Goal: Task Accomplishment & Management: Complete application form

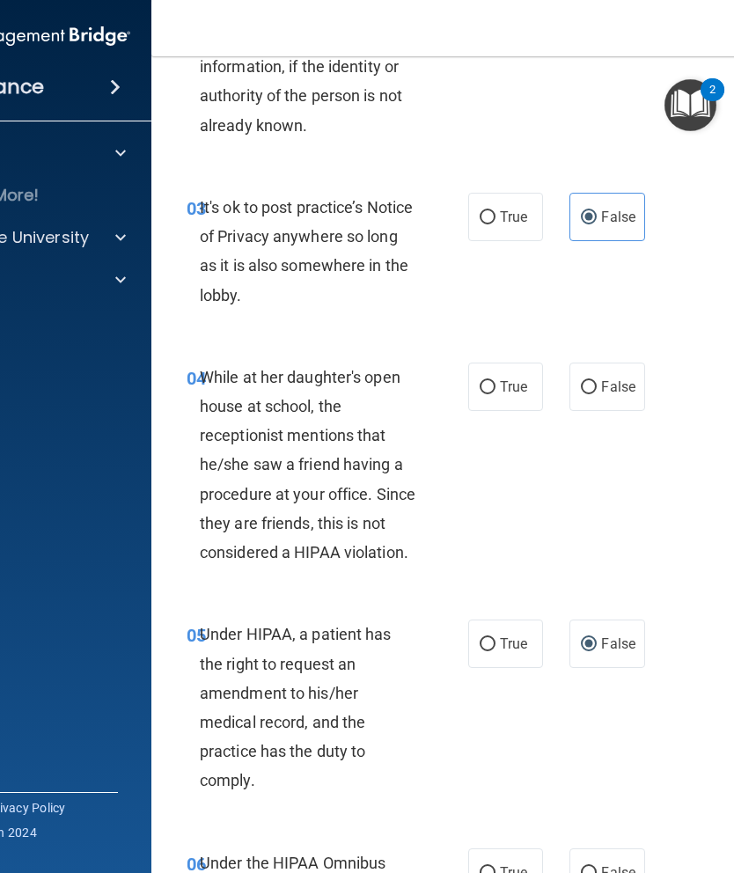
scroll to position [521, 0]
click at [626, 384] on span "False" at bounding box center [618, 386] width 34 height 17
click at [597, 384] on input "False" at bounding box center [589, 386] width 16 height 13
radio input "true"
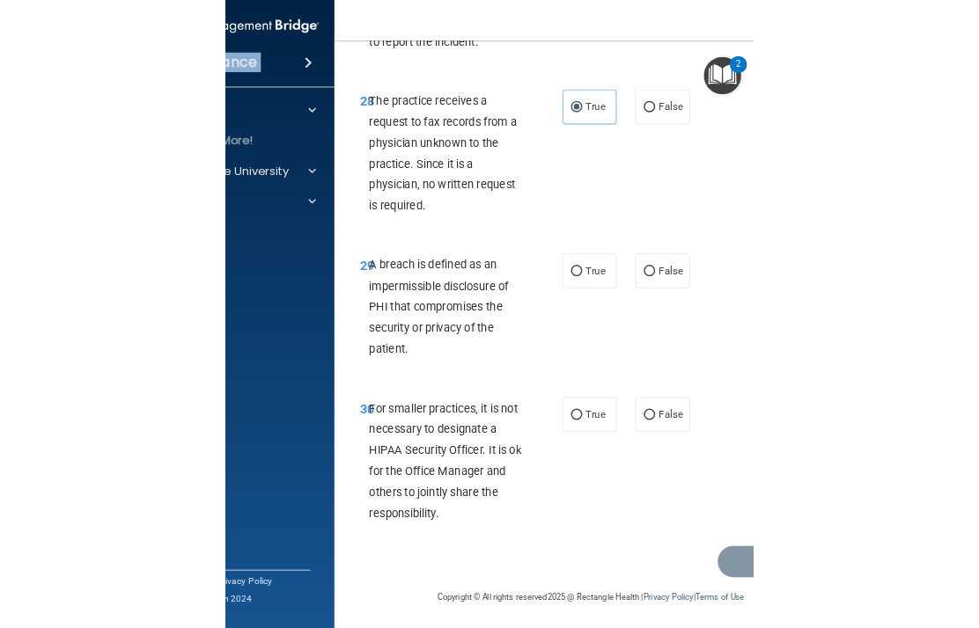
scroll to position [5764, 0]
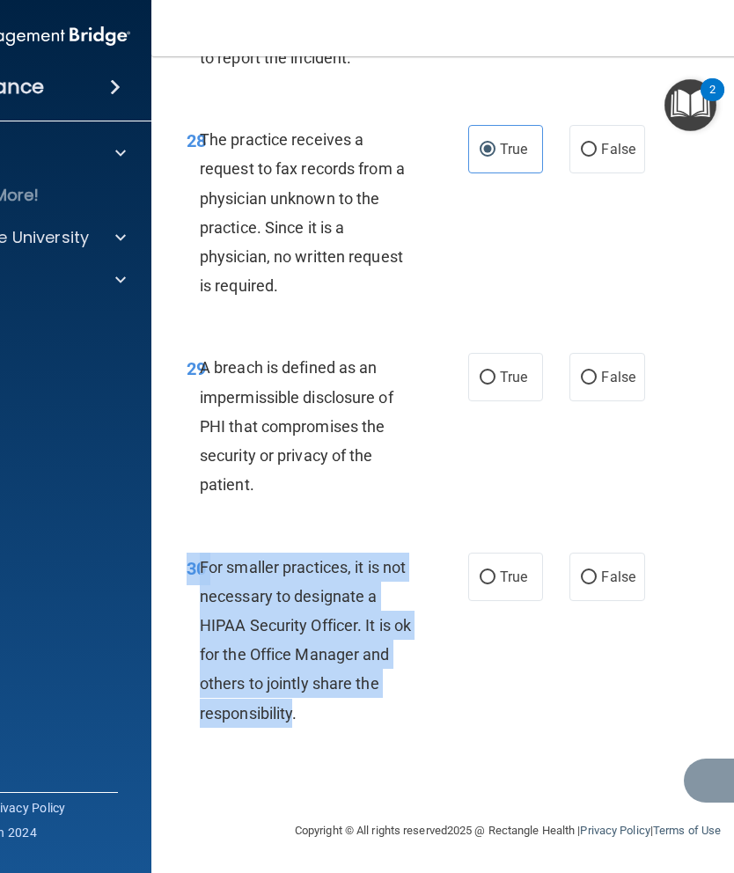
copy div "30 For smaller practices, it is not necessary to designate a HIPAA Security Off…"
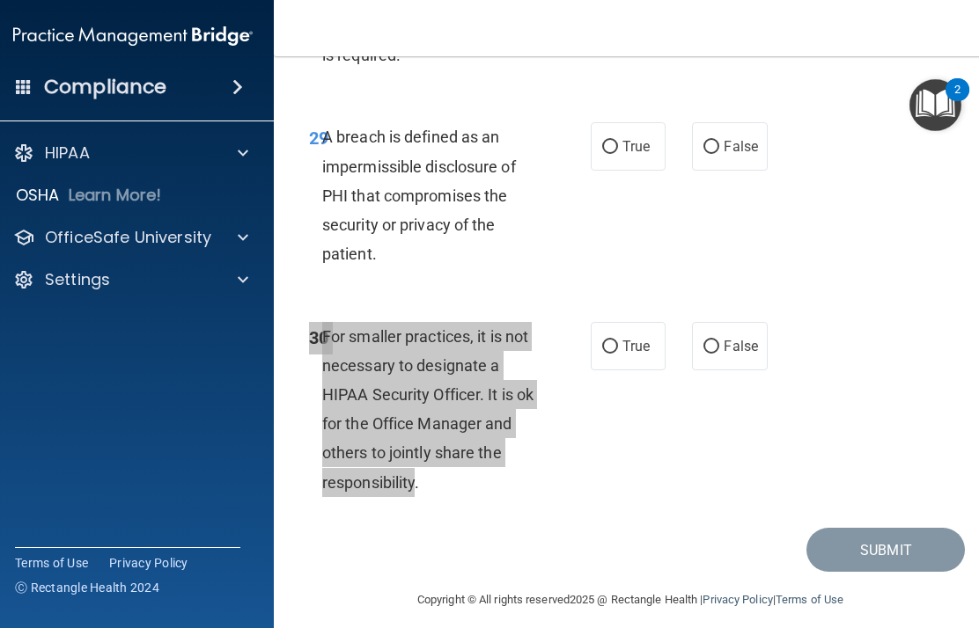
scroll to position [5933, 0]
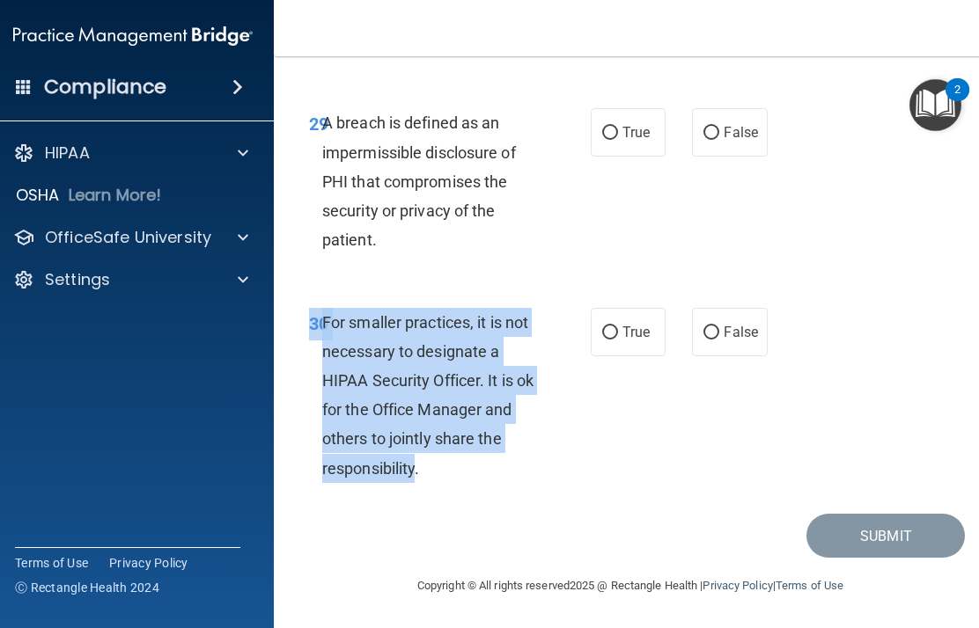
click at [733, 356] on label "False" at bounding box center [729, 332] width 75 height 48
click at [719, 340] on input "False" at bounding box center [711, 333] width 16 height 13
radio input "true"
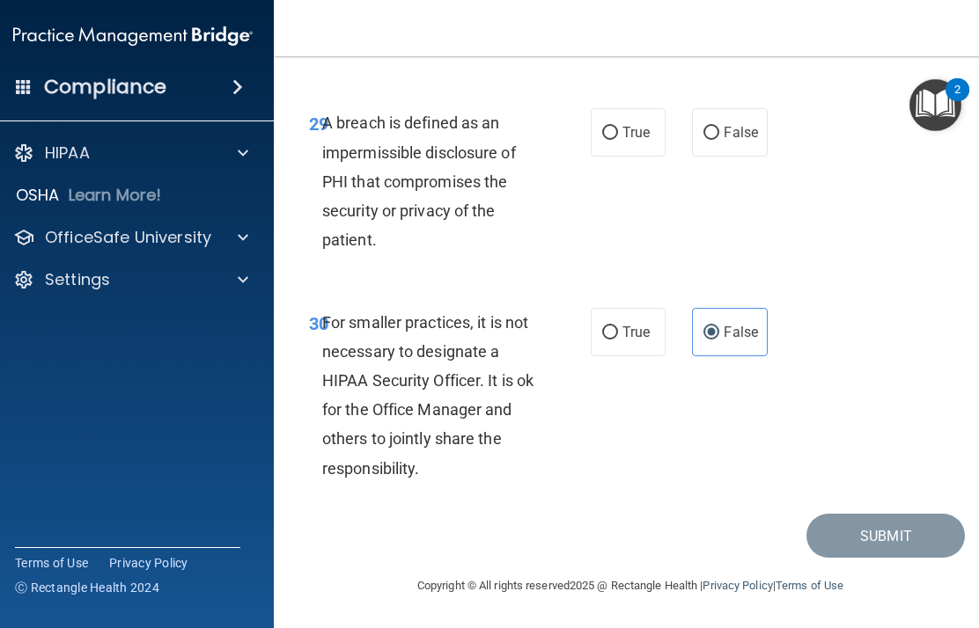
click at [684, 503] on div "30 For smaller practices, it is not necessary to designate a HIPAA Security Off…" at bounding box center [630, 400] width 669 height 228
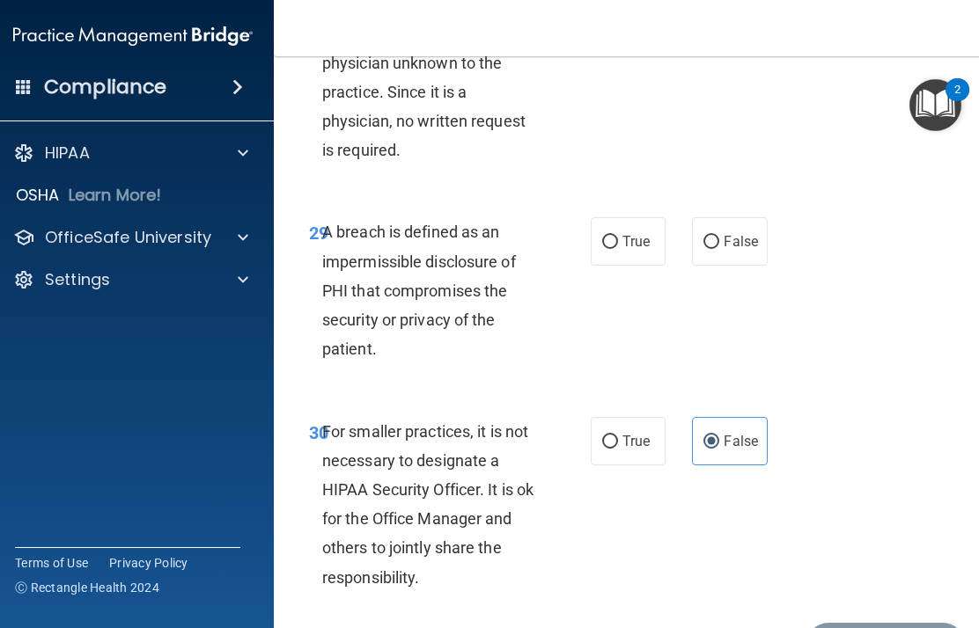
scroll to position [5801, 0]
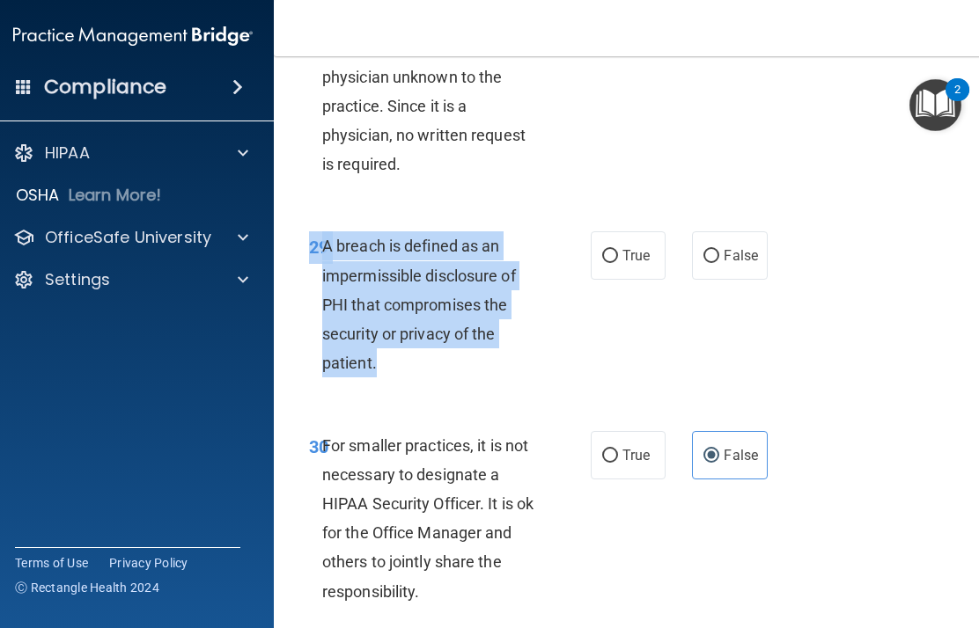
copy div "29 A breach is defined as an impermissible disclosure of PHI that compromises t…"
click at [733, 264] on span "False" at bounding box center [741, 255] width 34 height 17
click at [719, 263] on input "False" at bounding box center [711, 256] width 16 height 13
radio input "true"
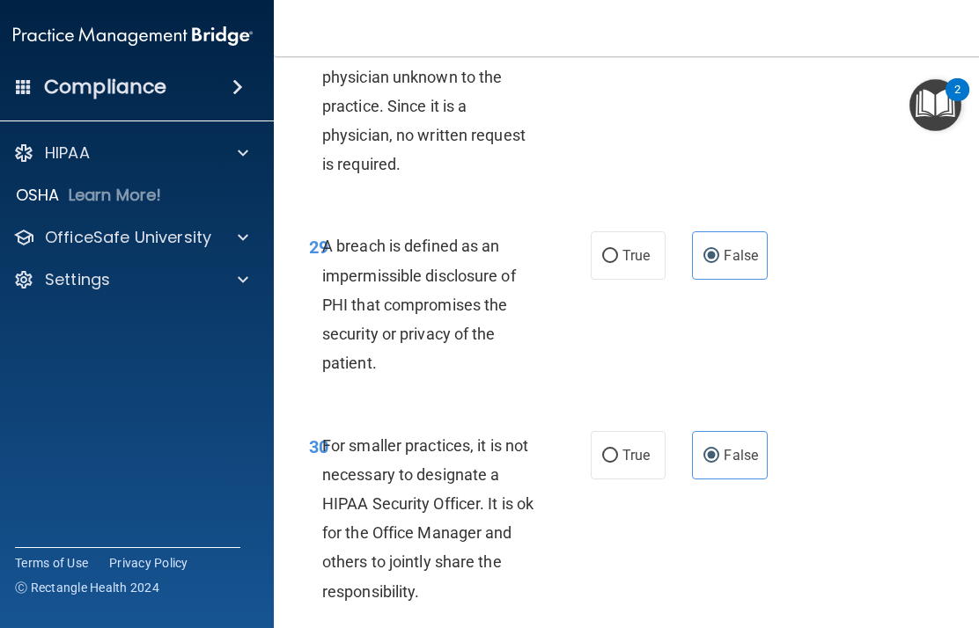
click at [643, 264] on span "True" at bounding box center [635, 255] width 27 height 17
click at [618, 263] on input "True" at bounding box center [610, 256] width 16 height 13
radio input "true"
radio input "false"
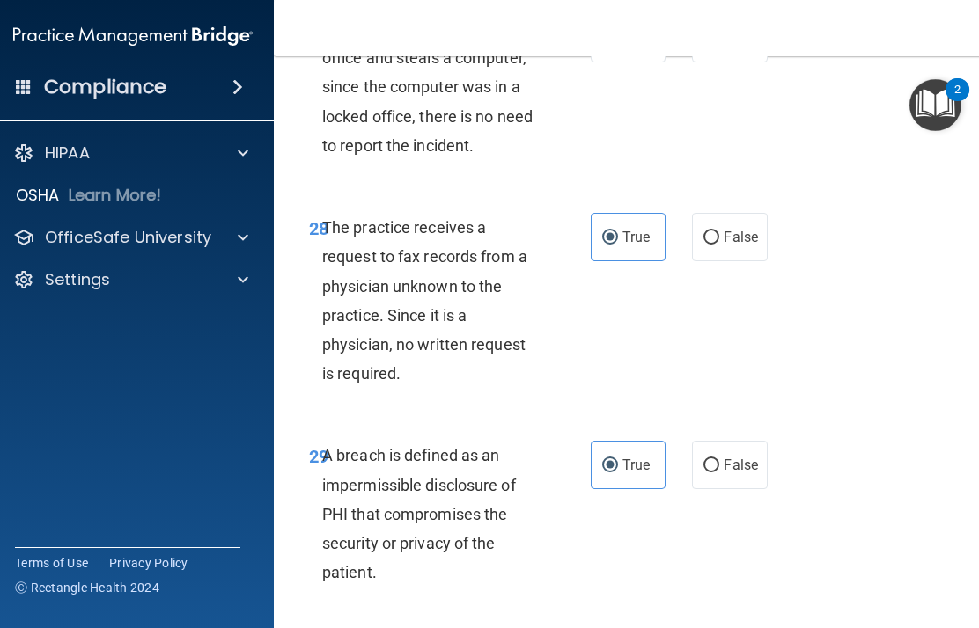
scroll to position [5585, 0]
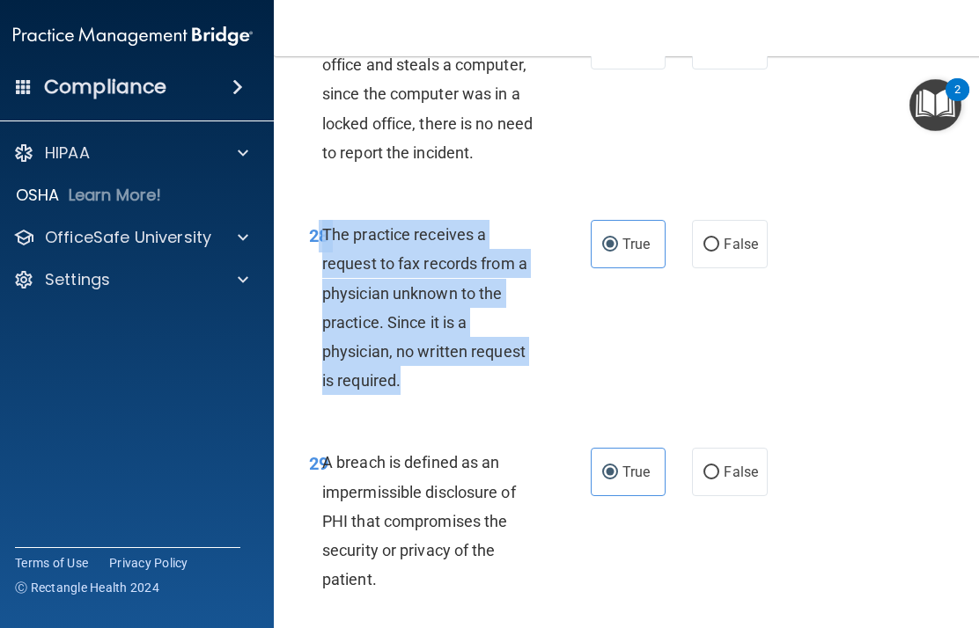
copy div "8 The practice receives a request to fax records from a physician unknown to th…"
click at [733, 253] on span "False" at bounding box center [741, 244] width 34 height 17
click at [719, 252] on input "False" at bounding box center [711, 245] width 16 height 13
radio input "true"
radio input "false"
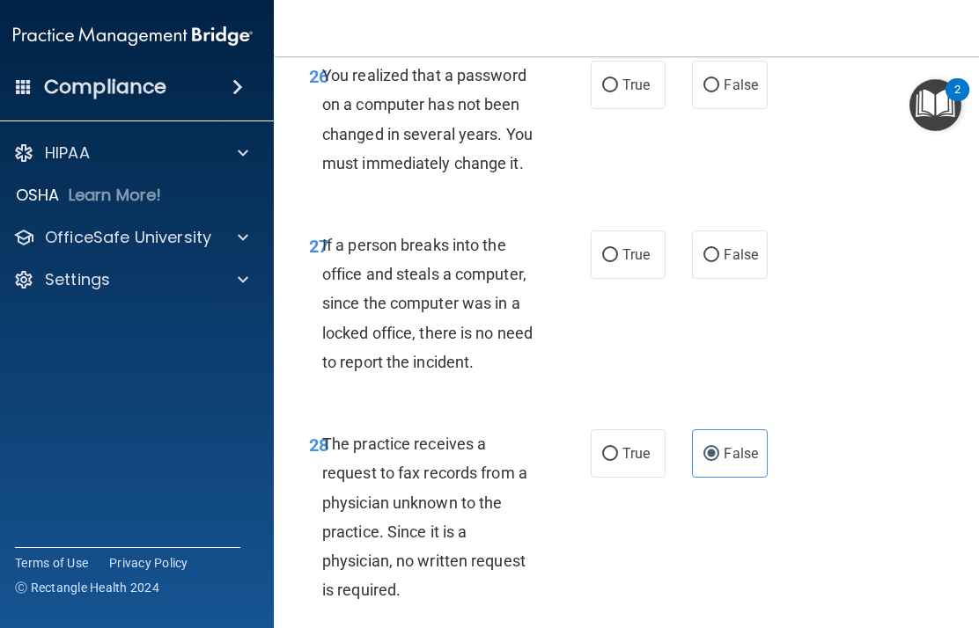
scroll to position [5390, 0]
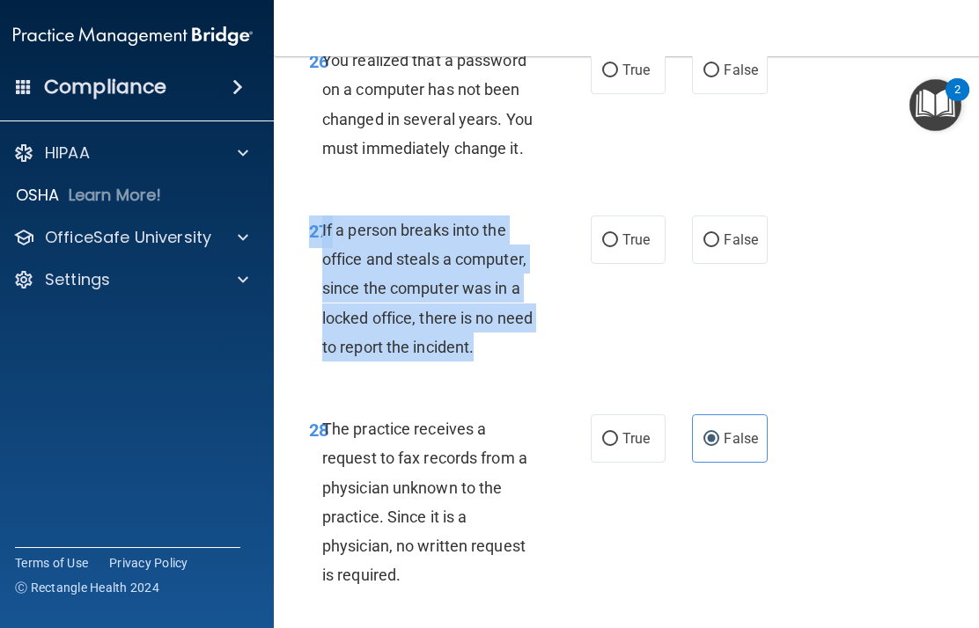
copy div "27 If a person breaks into the office and steals a computer, since the computer…"
click at [731, 248] on span "False" at bounding box center [741, 239] width 34 height 17
click at [719, 247] on input "False" at bounding box center [711, 240] width 16 height 13
radio input "true"
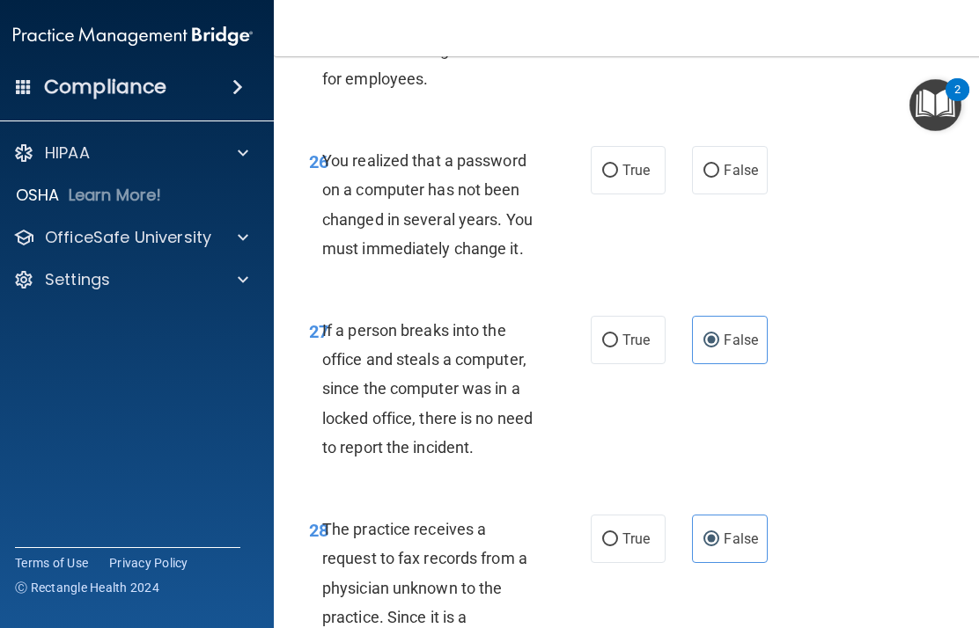
scroll to position [5294, 0]
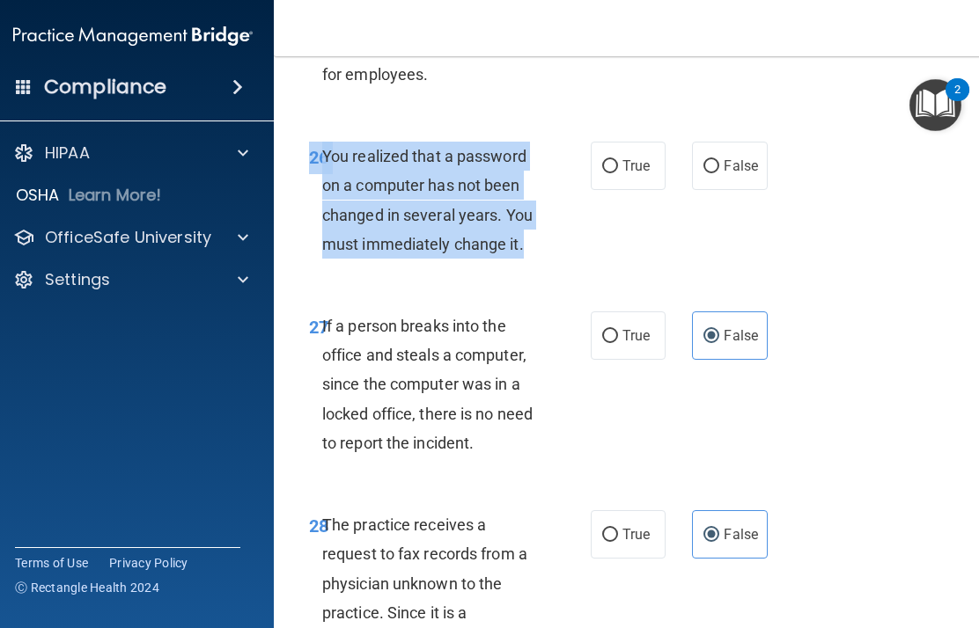
copy div "26 You realized that a password on a computer has not been changed in several y…"
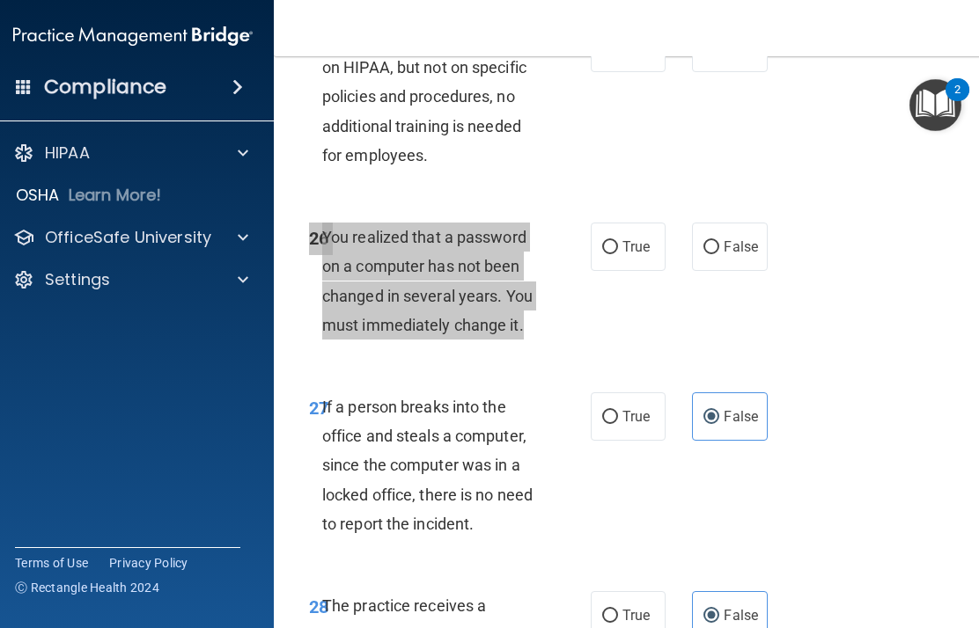
scroll to position [5215, 0]
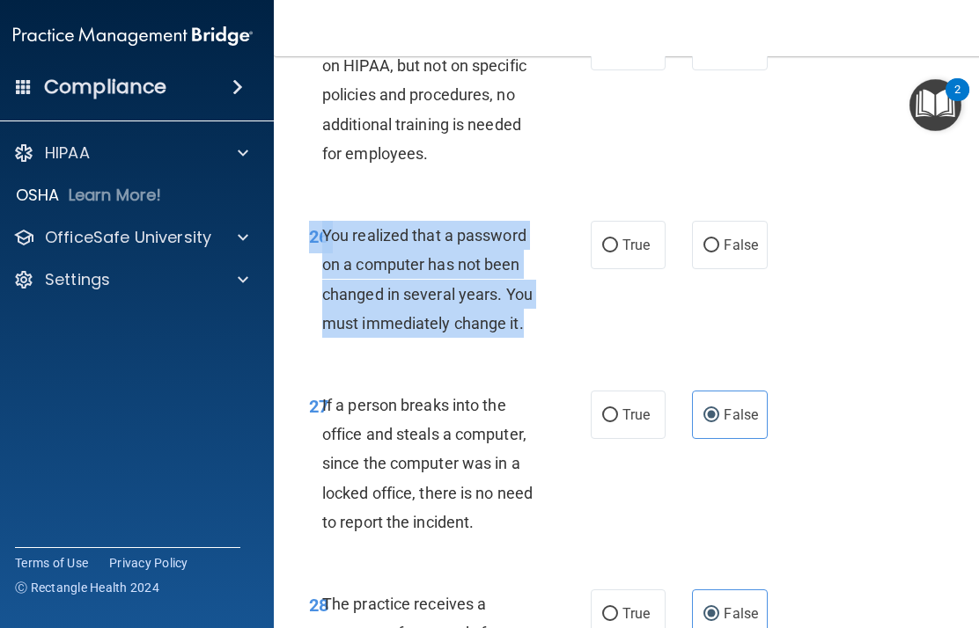
click at [608, 269] on label "True" at bounding box center [628, 245] width 75 height 48
click at [608, 253] on input "True" at bounding box center [610, 245] width 16 height 13
radio input "true"
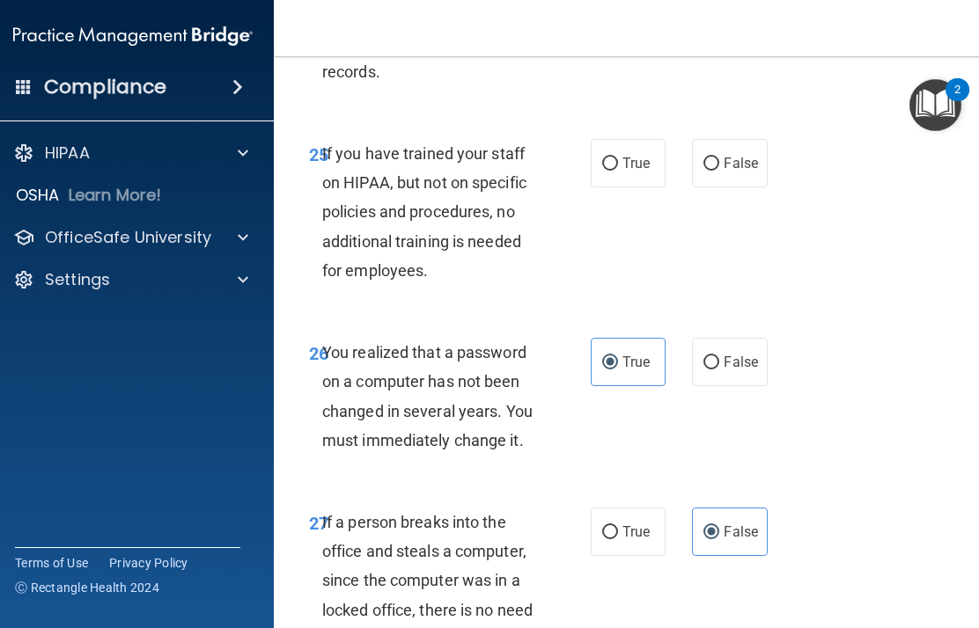
scroll to position [5088, 0]
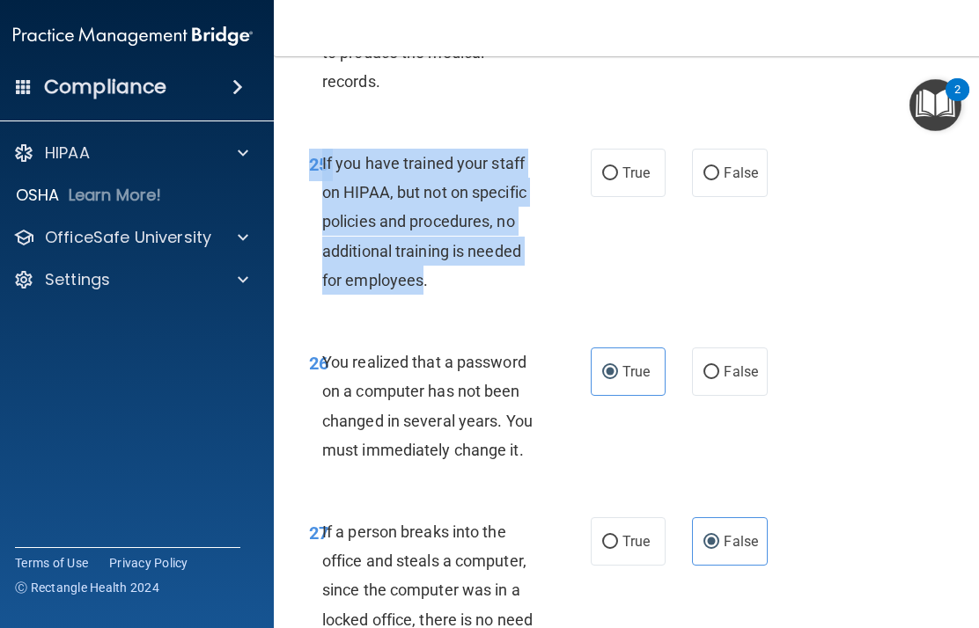
copy div "25 If you have trained your staff on HIPAA, but not on specific policies and pr…"
click at [733, 197] on label "False" at bounding box center [729, 173] width 75 height 48
click at [719, 180] on input "False" at bounding box center [711, 173] width 16 height 13
radio input "true"
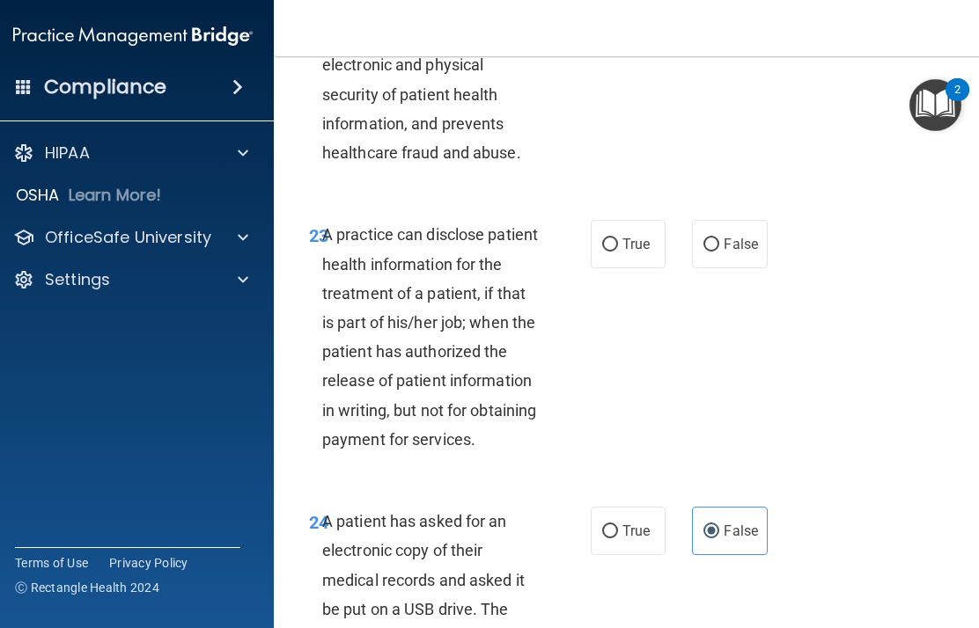
scroll to position [4416, 0]
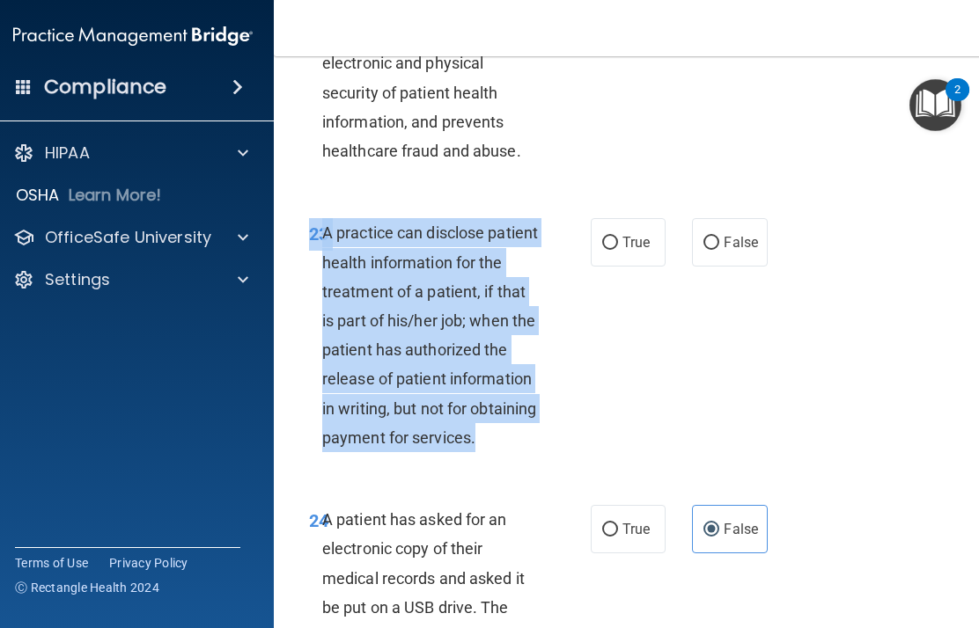
copy div "23 A practice can disclose patient health information for the treatment of a pa…"
click at [710, 250] on input "False" at bounding box center [711, 243] width 16 height 13
radio input "true"
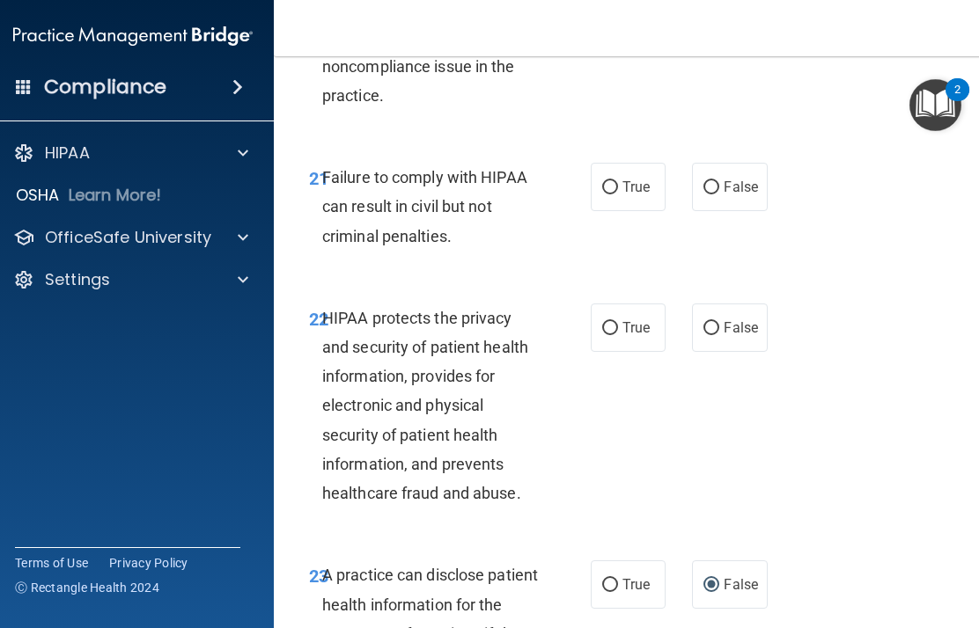
scroll to position [4125, 0]
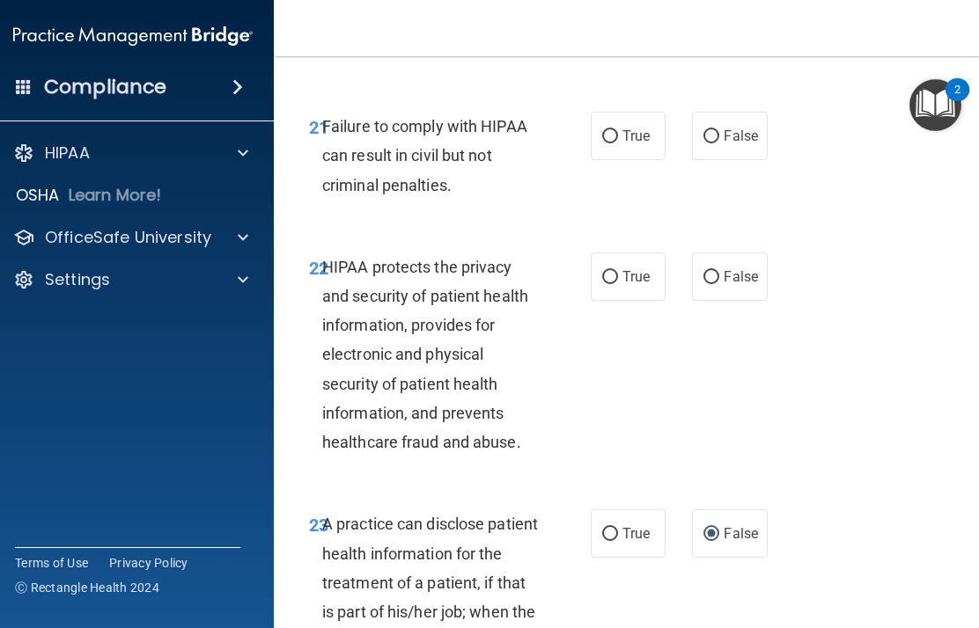
click at [636, 285] on span "True" at bounding box center [635, 276] width 27 height 17
click at [618, 284] on input "True" at bounding box center [610, 277] width 16 height 13
radio input "true"
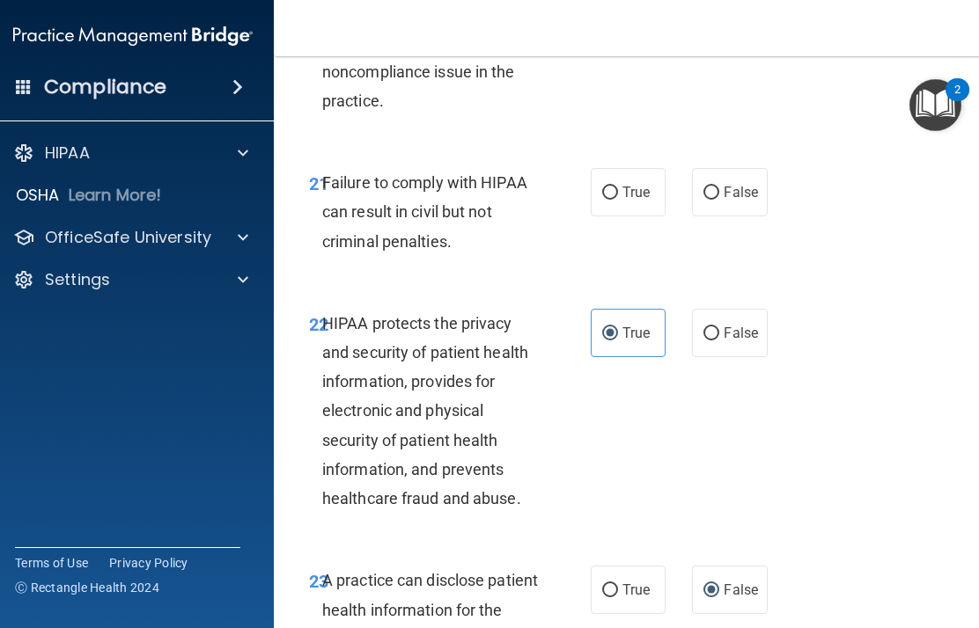
scroll to position [4066, 0]
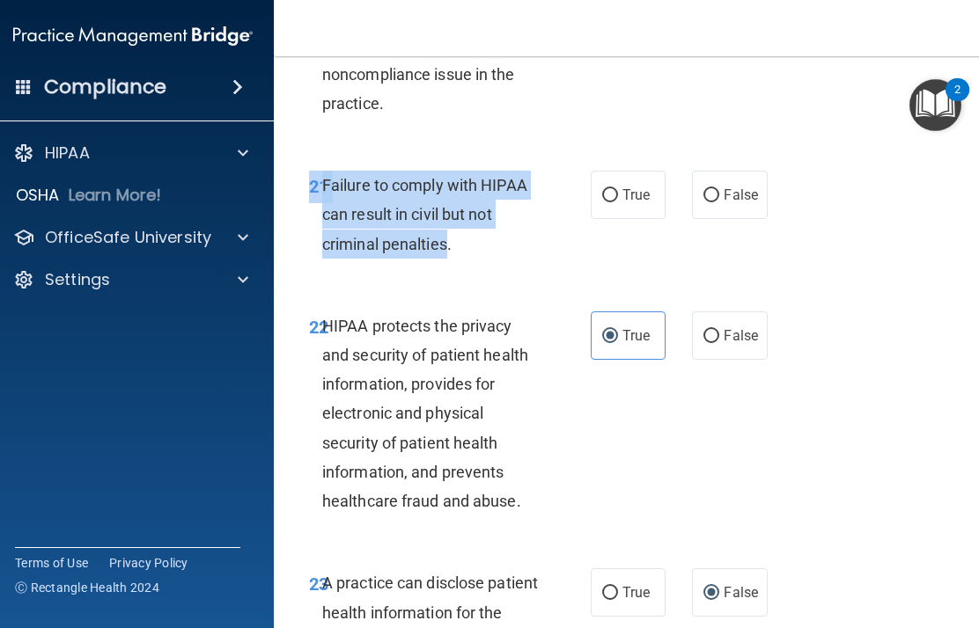
copy div "21 Failure to comply with HIPAA can result in civil but not criminal penalties"
click at [733, 203] on span "False" at bounding box center [741, 195] width 34 height 17
click at [719, 202] on input "False" at bounding box center [711, 195] width 16 height 13
radio input "true"
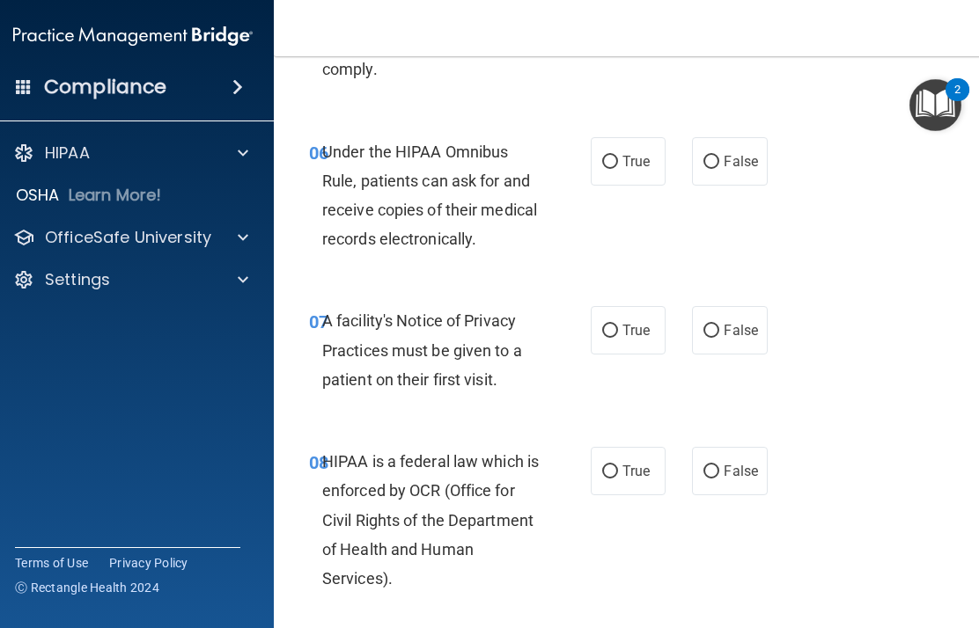
scroll to position [1231, 0]
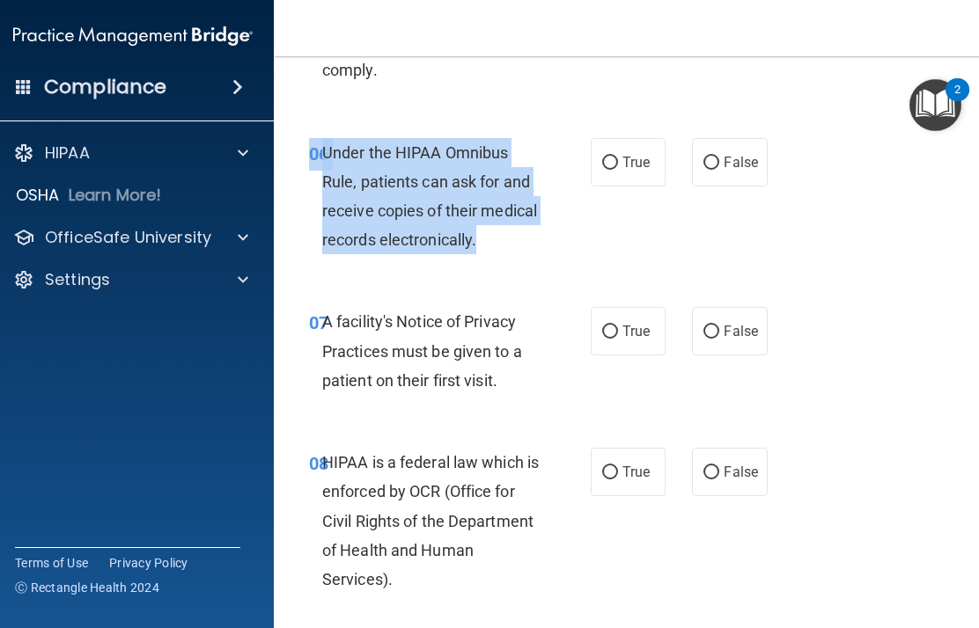
copy div "06 Under the HIPAA Omnibus Rule, patients can ask for and receive copies of the…"
click at [616, 157] on input "True" at bounding box center [610, 163] width 16 height 13
radio input "true"
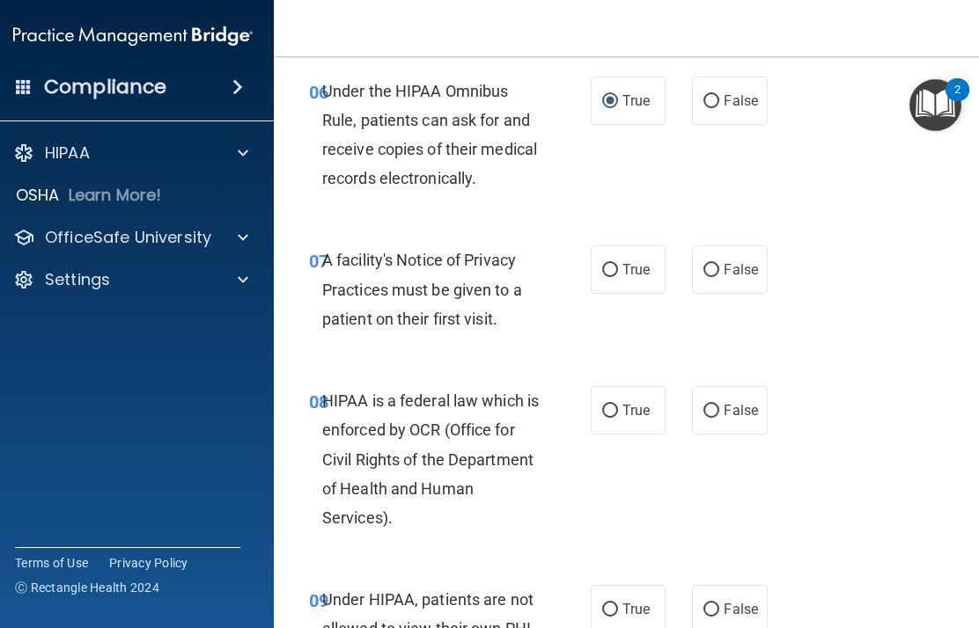
scroll to position [1294, 0]
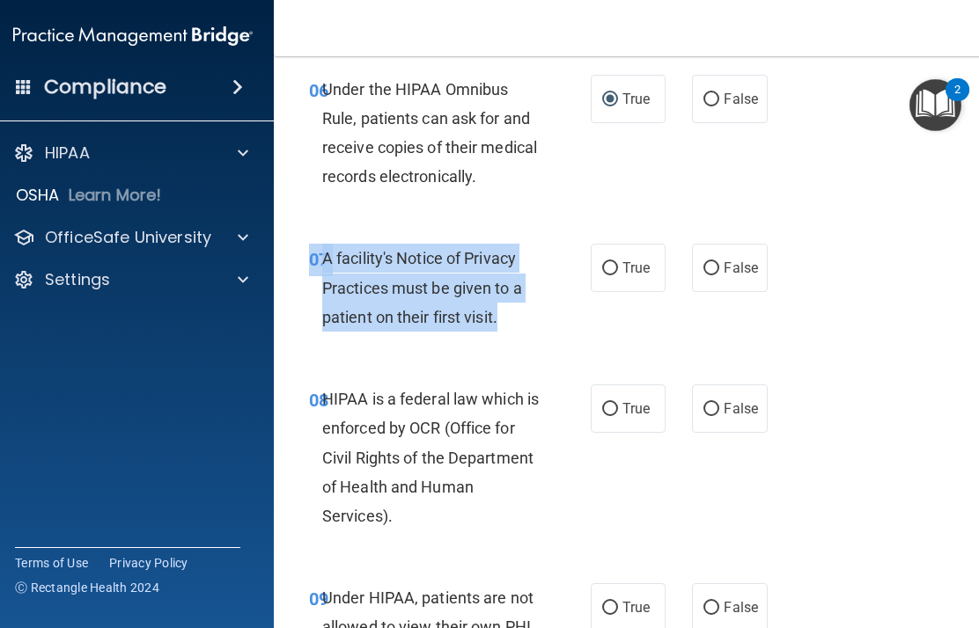
click at [623, 260] on span "True" at bounding box center [635, 268] width 27 height 17
click at [618, 262] on input "True" at bounding box center [610, 268] width 16 height 13
radio input "true"
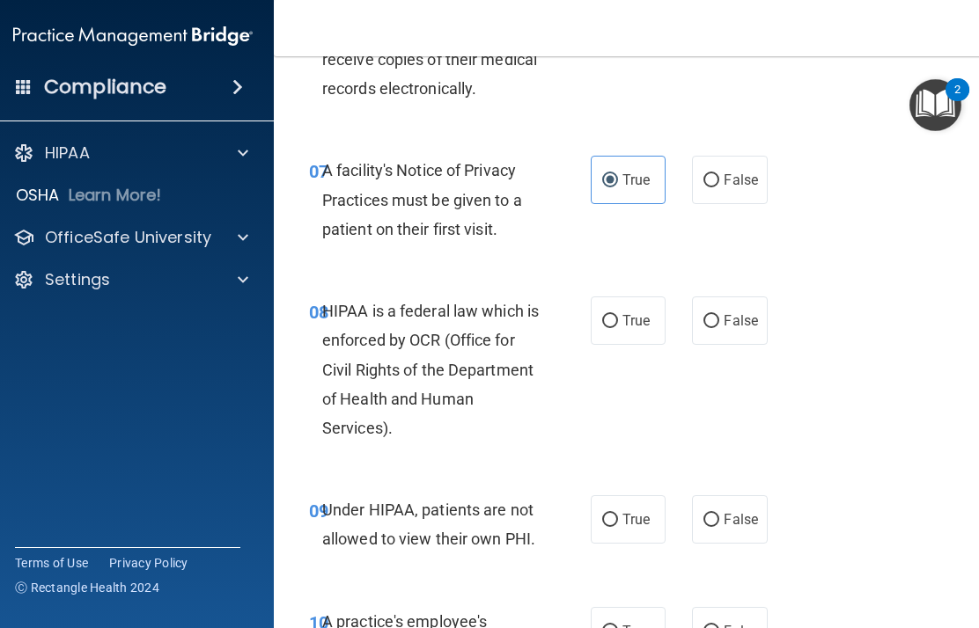
scroll to position [1384, 0]
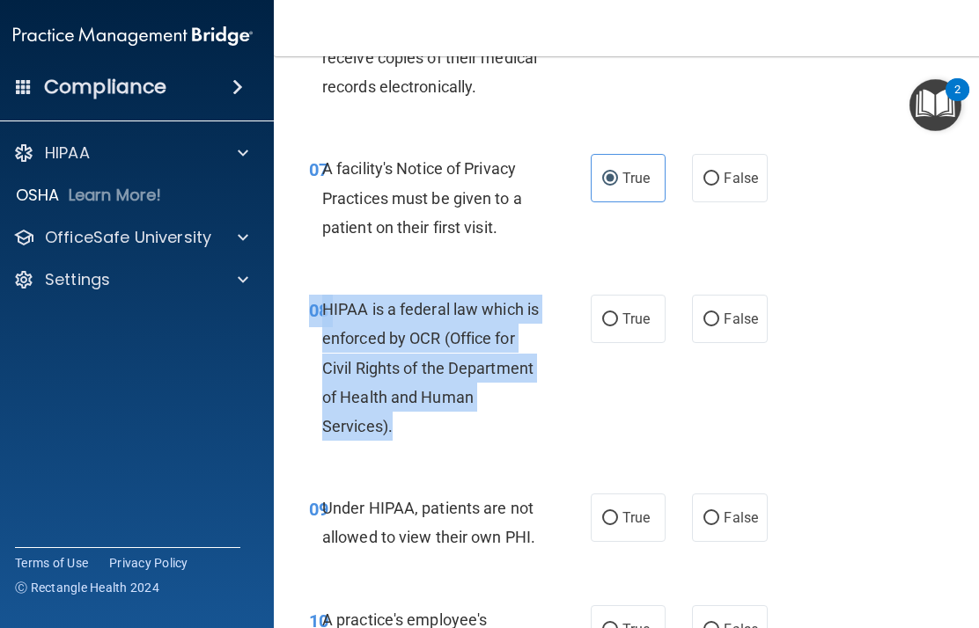
copy div "08 HIPAA is a federal law which is enforced by OCR (Office for Civil Rights of …"
click at [634, 322] on label "True" at bounding box center [628, 319] width 75 height 48
click at [618, 322] on input "True" at bounding box center [610, 319] width 16 height 13
radio input "true"
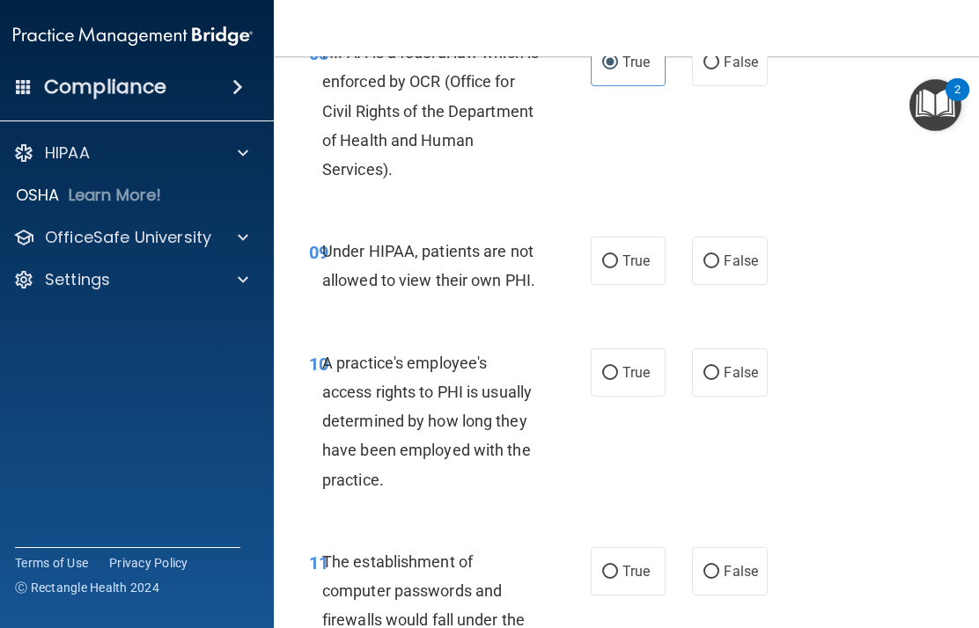
scroll to position [1642, 0]
click at [733, 255] on span "False" at bounding box center [741, 260] width 34 height 17
click at [719, 255] on input "False" at bounding box center [711, 260] width 16 height 13
radio input "true"
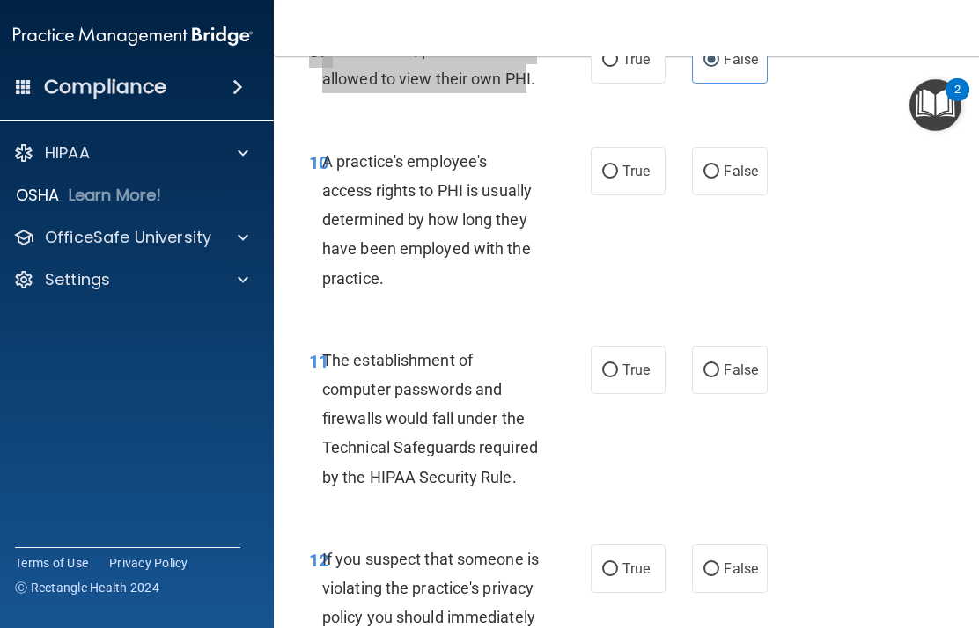
scroll to position [1841, 0]
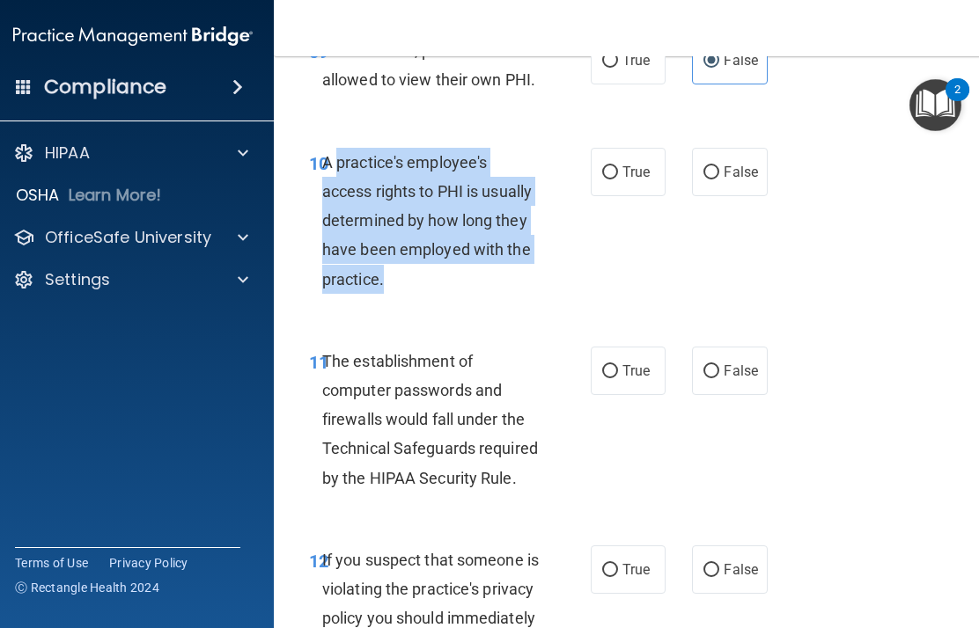
click at [733, 164] on span "False" at bounding box center [741, 172] width 34 height 17
click at [719, 166] on input "False" at bounding box center [711, 172] width 16 height 13
radio input "true"
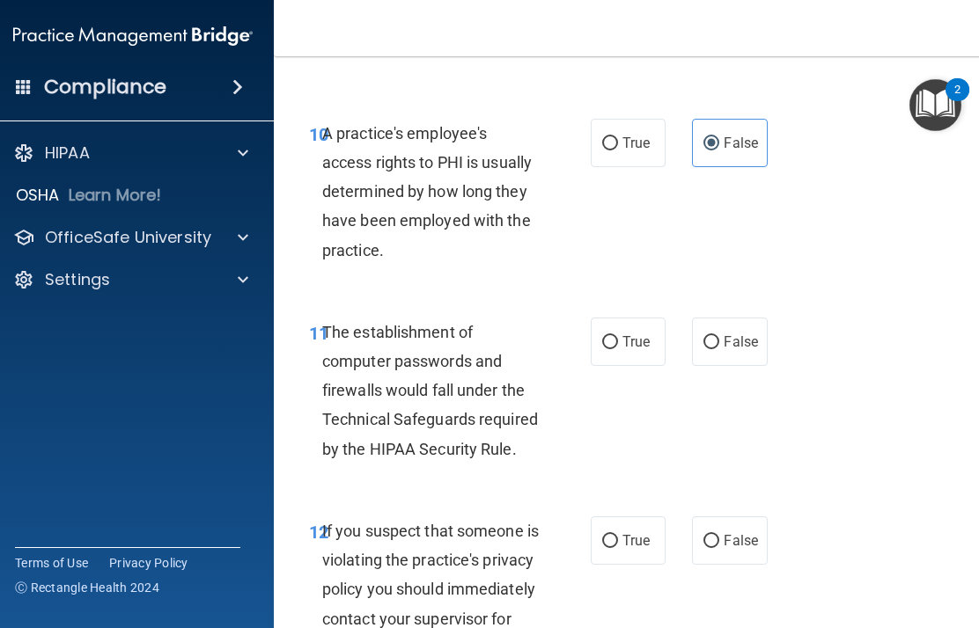
scroll to position [2034, 0]
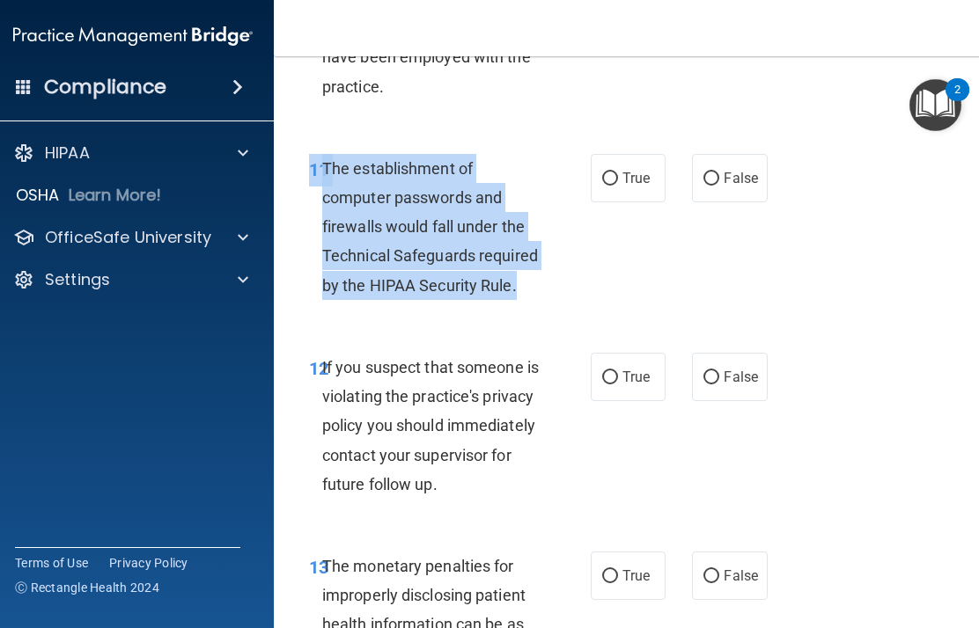
click at [632, 369] on span "True" at bounding box center [635, 377] width 27 height 17
click at [618, 371] on input "True" at bounding box center [610, 377] width 16 height 13
radio input "true"
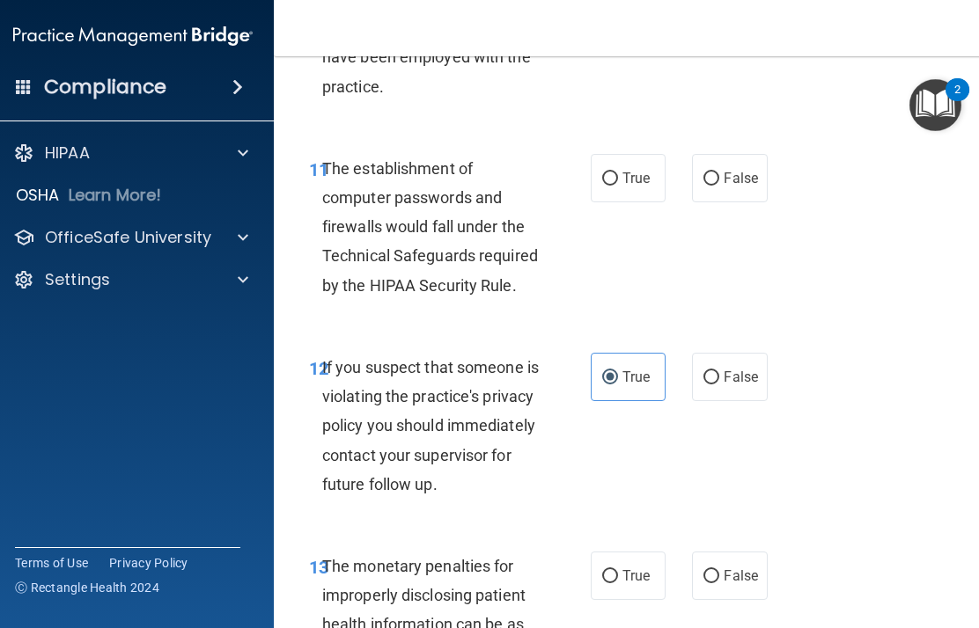
click at [617, 371] on input "True" at bounding box center [610, 377] width 16 height 13
click at [613, 174] on input "True" at bounding box center [610, 179] width 16 height 13
radio input "true"
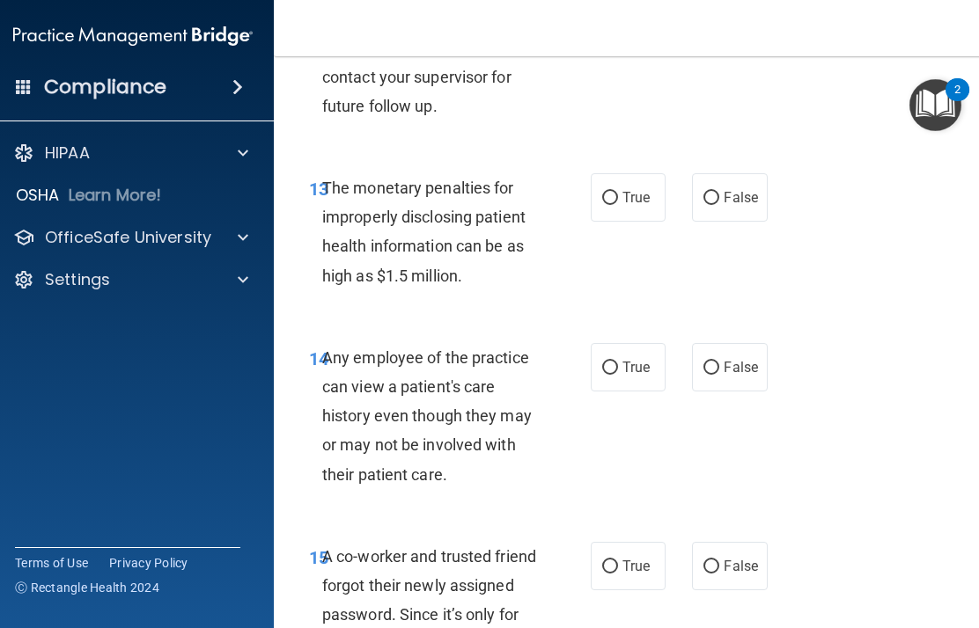
scroll to position [2417, 0]
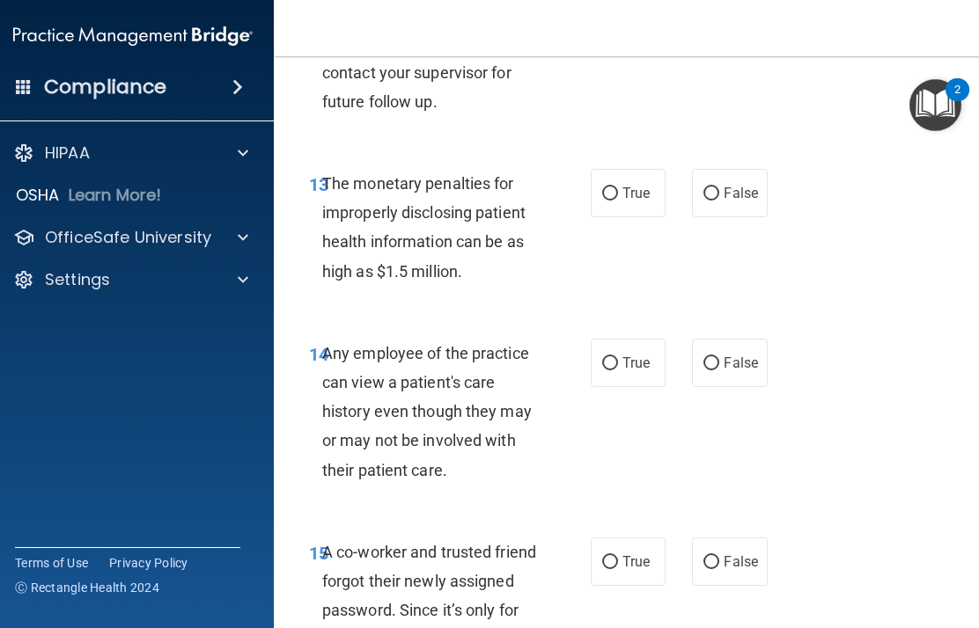
click at [631, 217] on label "True" at bounding box center [628, 193] width 75 height 48
click at [618, 201] on input "True" at bounding box center [610, 193] width 16 height 13
radio input "true"
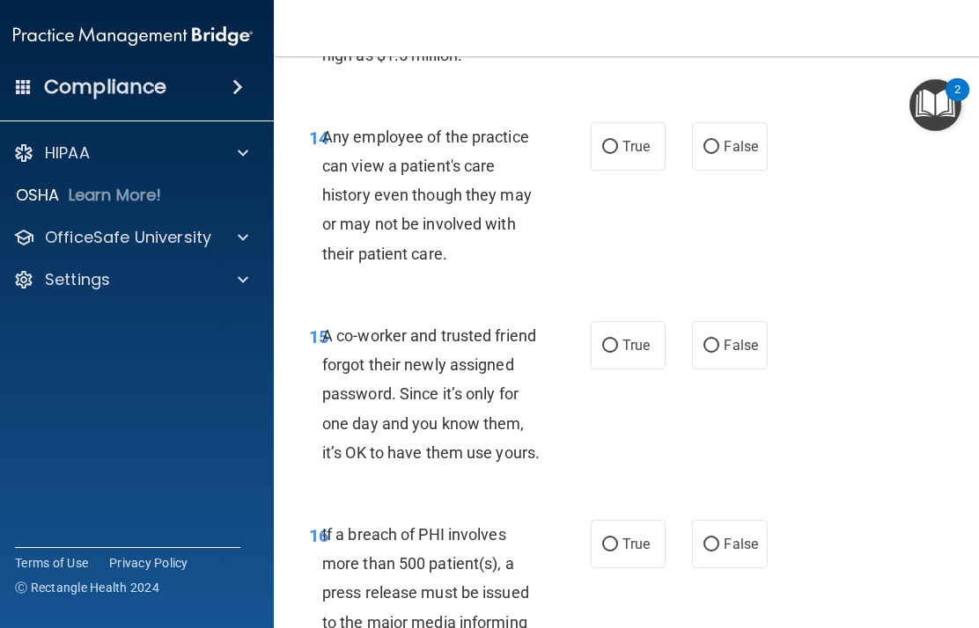
scroll to position [2634, 0]
click at [709, 153] on input "False" at bounding box center [711, 146] width 16 height 13
radio input "true"
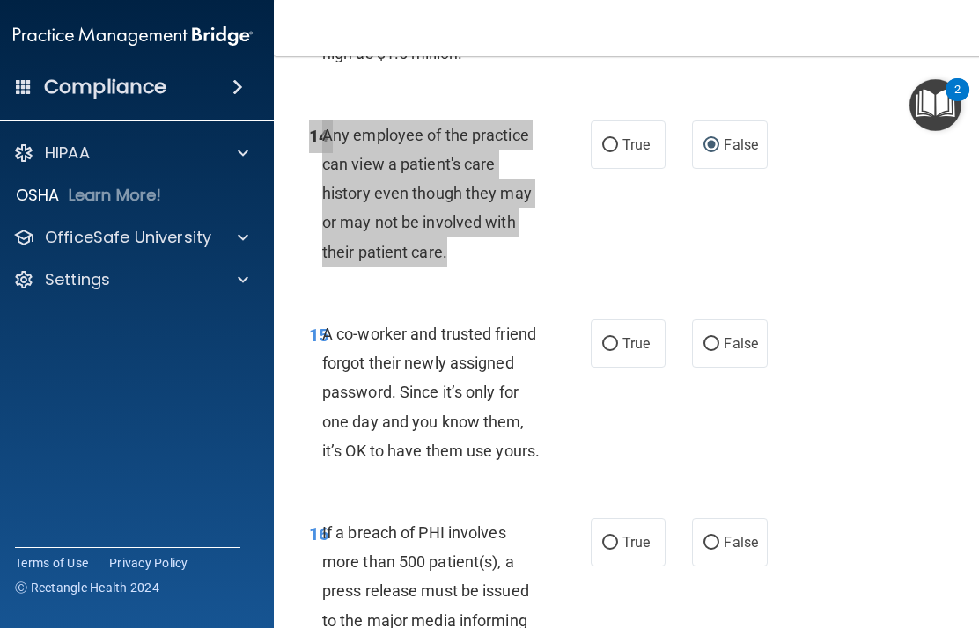
scroll to position [2735, 0]
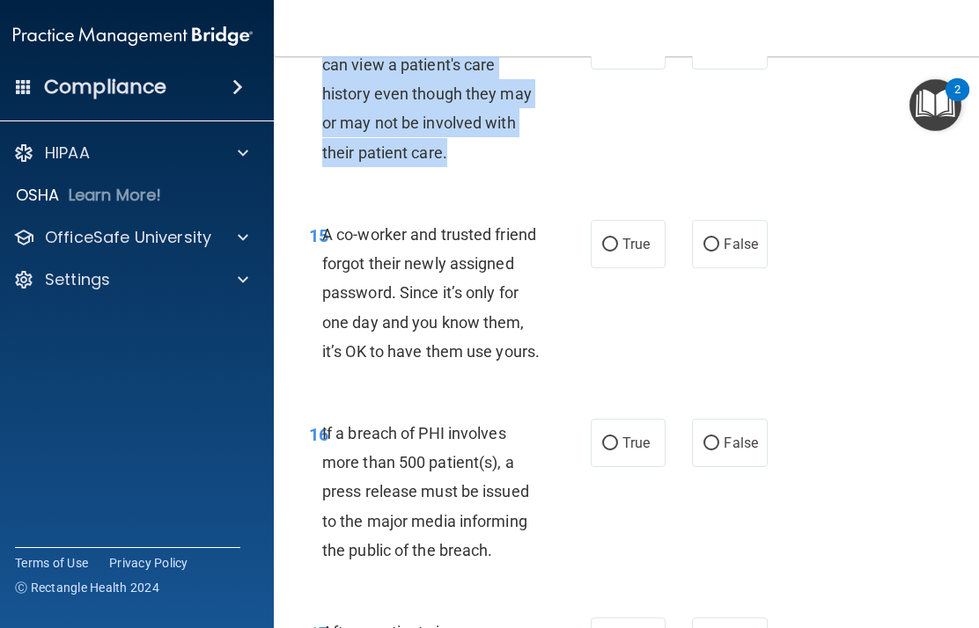
click at [727, 240] on label "False" at bounding box center [729, 244] width 75 height 48
click at [719, 240] on input "False" at bounding box center [711, 245] width 16 height 13
radio input "true"
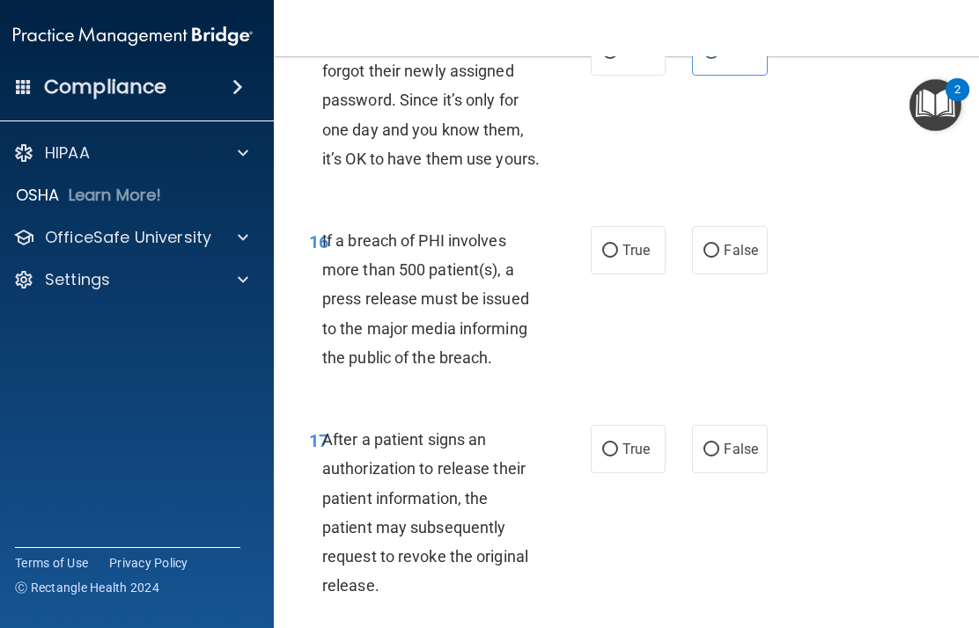
scroll to position [2959, 0]
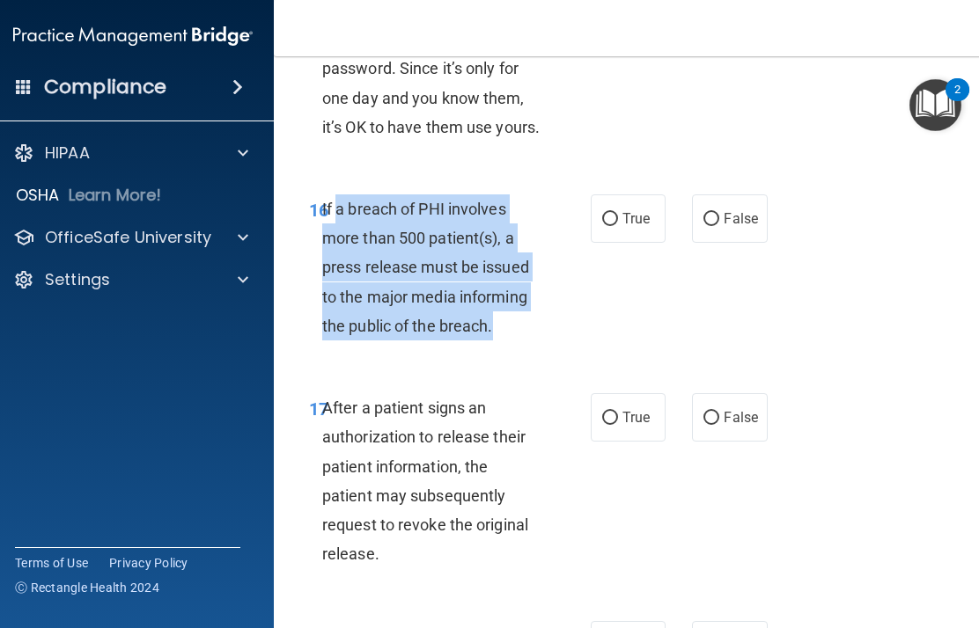
click at [642, 227] on span "True" at bounding box center [635, 218] width 27 height 17
click at [618, 226] on input "True" at bounding box center [610, 219] width 16 height 13
radio input "true"
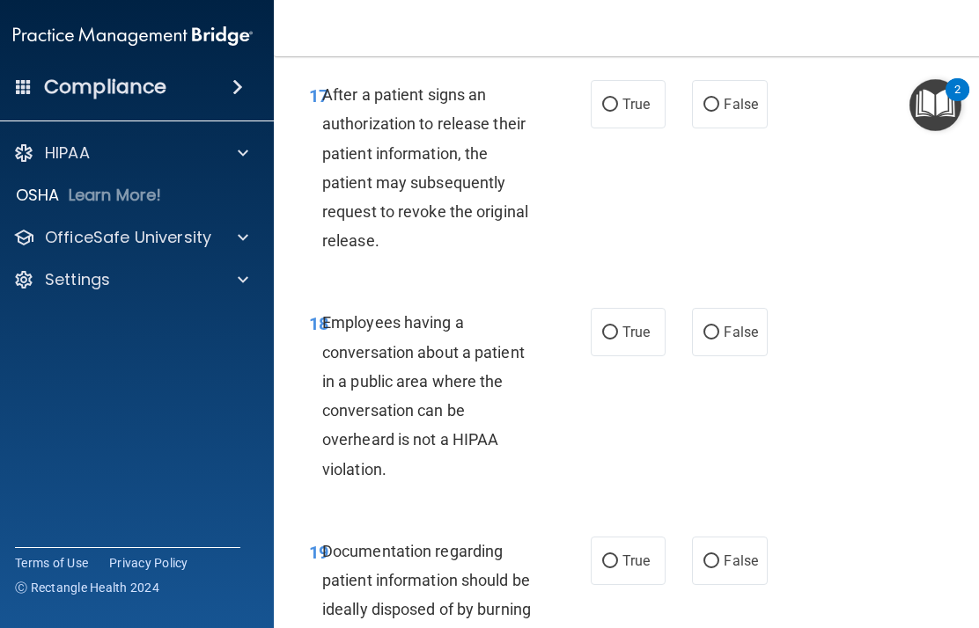
scroll to position [3274, 0]
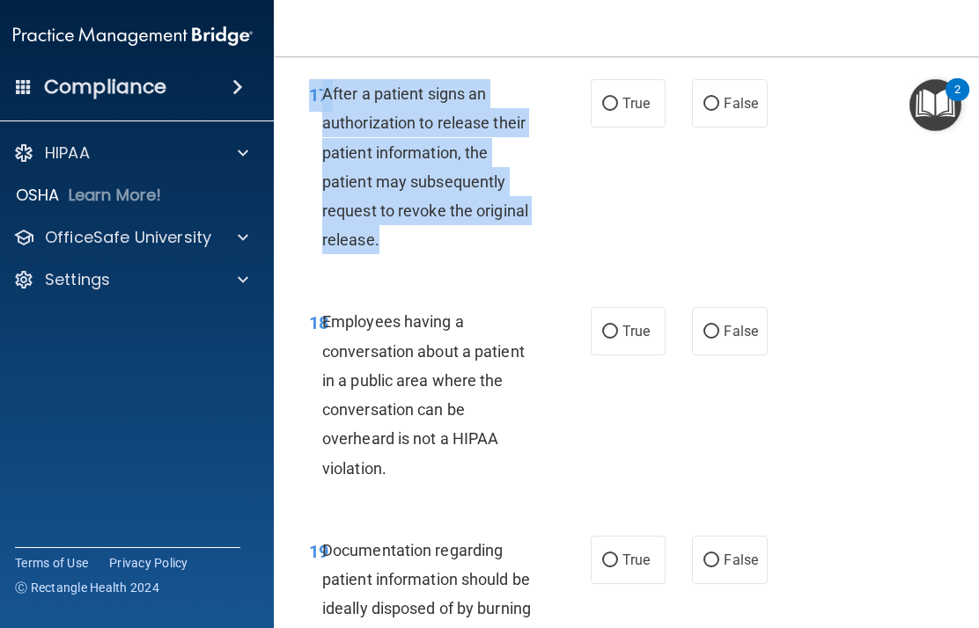
click at [632, 112] on span "True" at bounding box center [635, 103] width 27 height 17
click at [618, 111] on input "True" at bounding box center [610, 104] width 16 height 13
radio input "true"
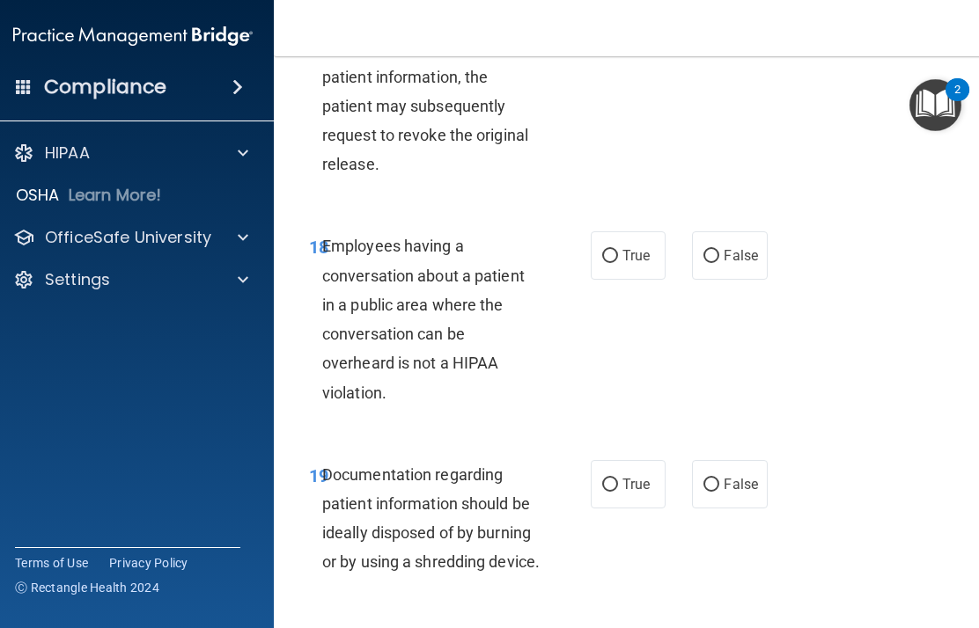
scroll to position [3295, 0]
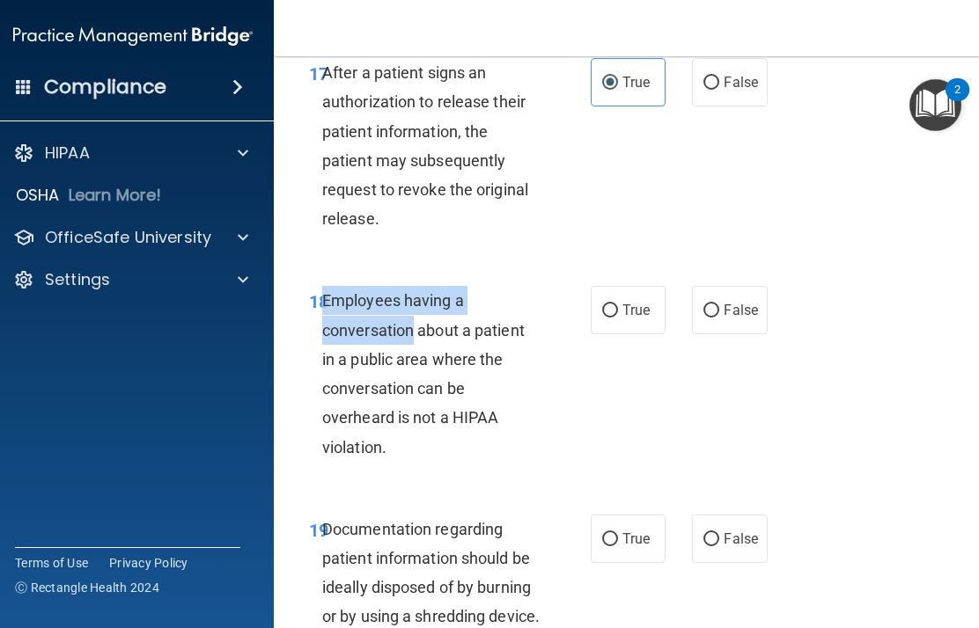
click at [481, 401] on span "Employees having a conversation about a patient in a public area where the conv…" at bounding box center [423, 373] width 202 height 165
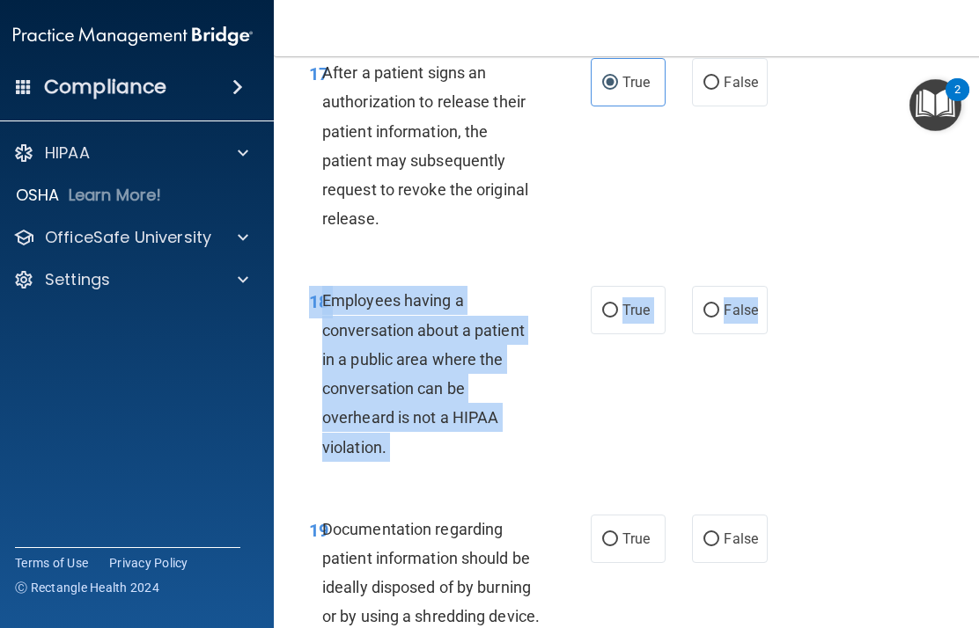
click at [716, 318] on input "False" at bounding box center [711, 311] width 16 height 13
radio input "true"
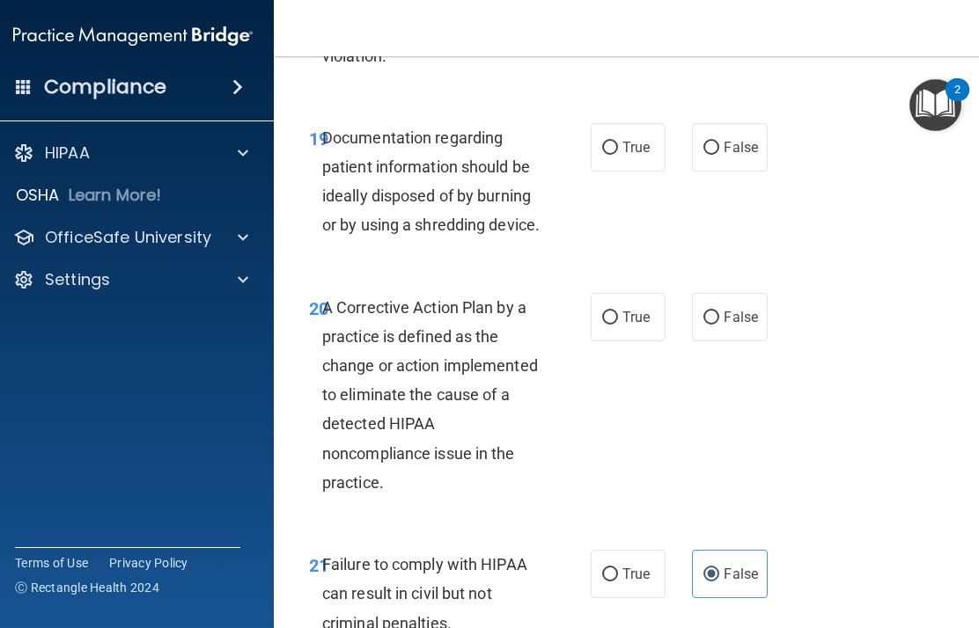
scroll to position [3685, 0]
click at [640, 157] on span "True" at bounding box center [635, 148] width 27 height 17
click at [618, 156] on input "True" at bounding box center [610, 149] width 16 height 13
radio input "true"
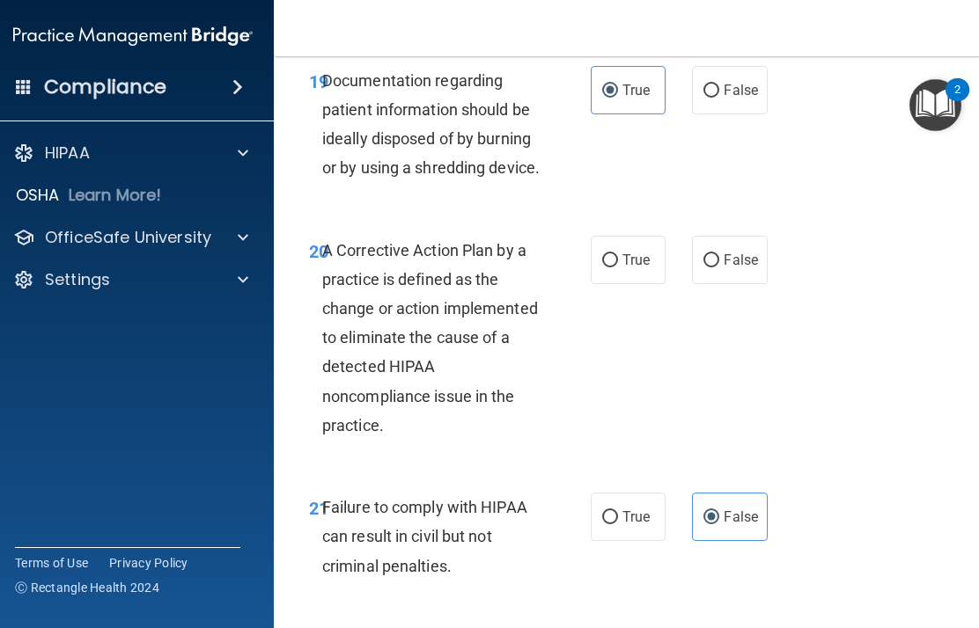
scroll to position [3766, 0]
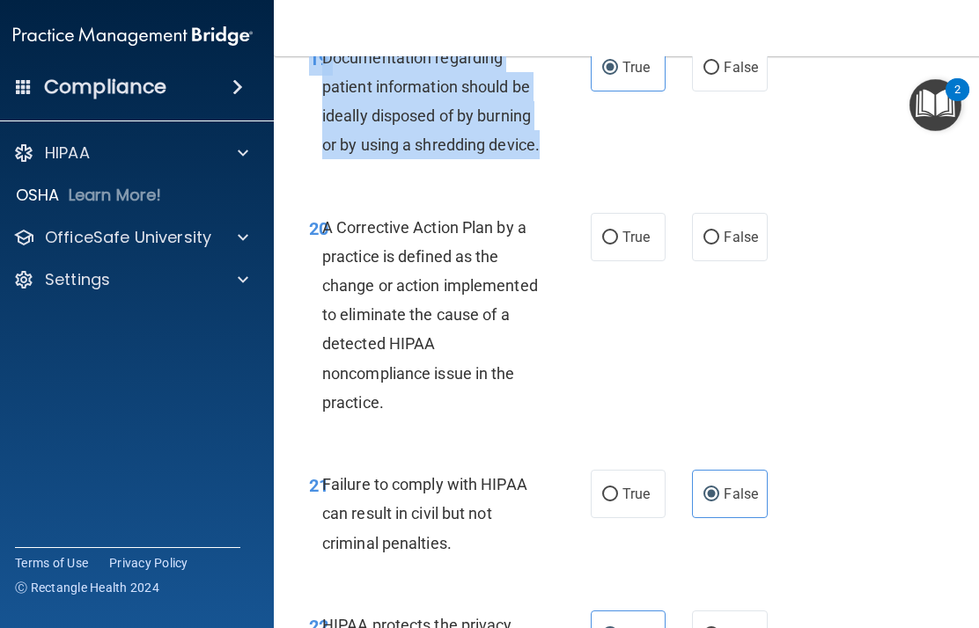
click at [354, 290] on span "A Corrective Action Plan by a practice is defined as the change or action imple…" at bounding box center [430, 315] width 216 height 194
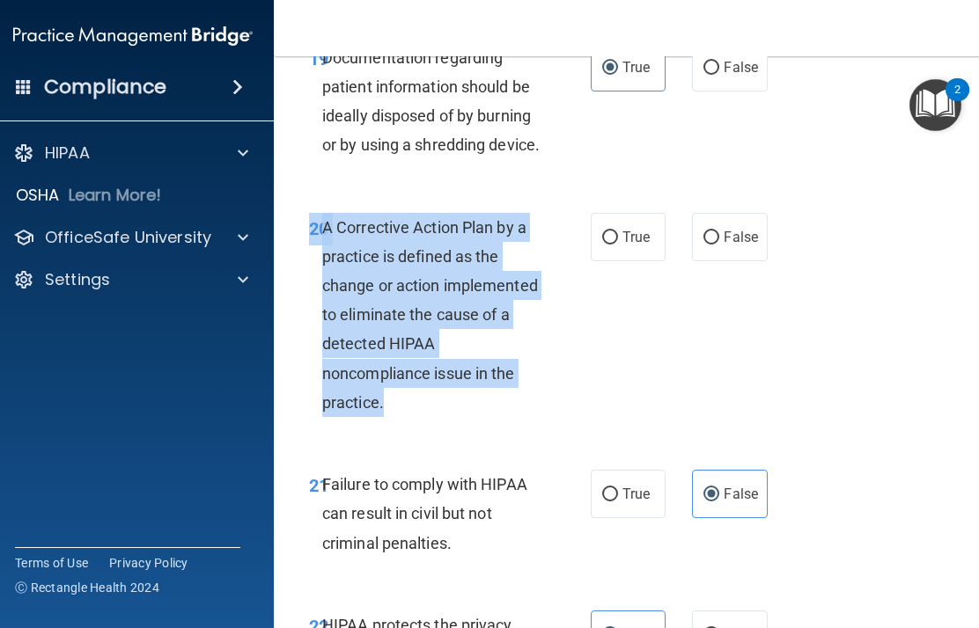
click at [630, 246] on span "True" at bounding box center [635, 237] width 27 height 17
click at [618, 245] on input "True" at bounding box center [610, 237] width 16 height 13
radio input "true"
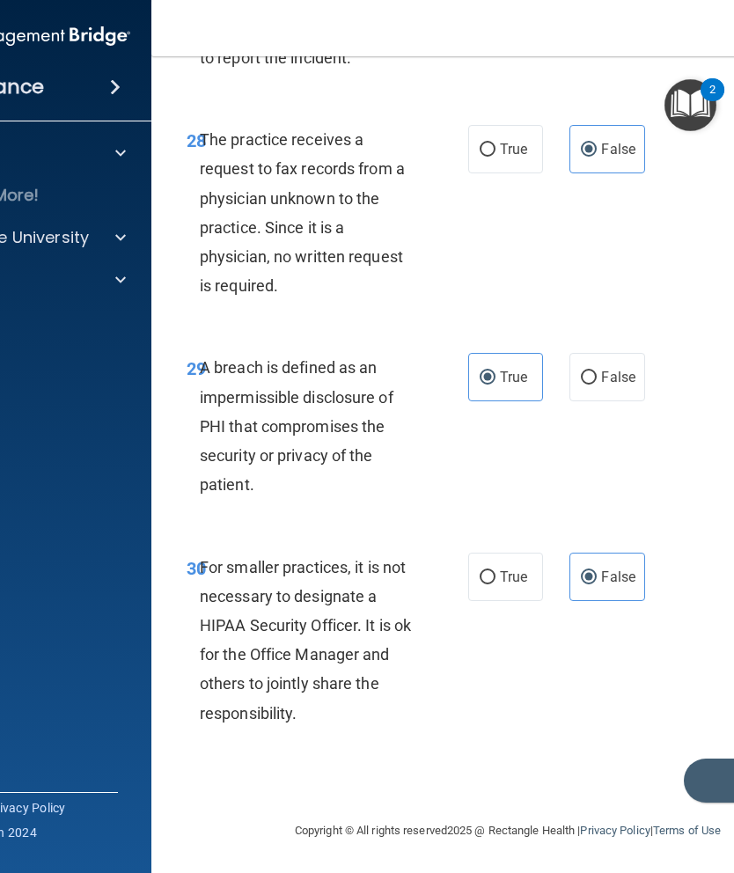
scroll to position [5764, 0]
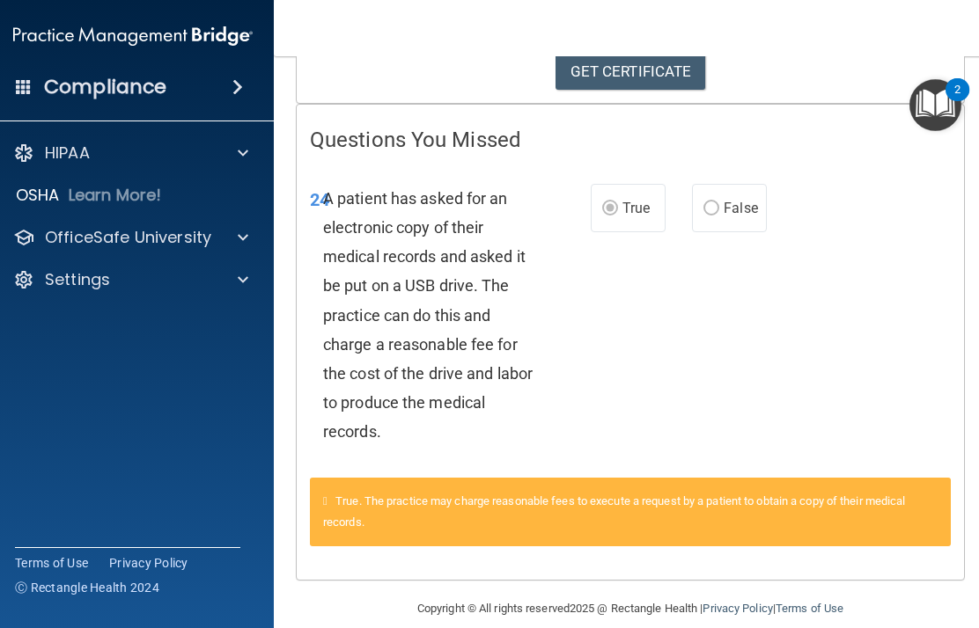
scroll to position [310, 0]
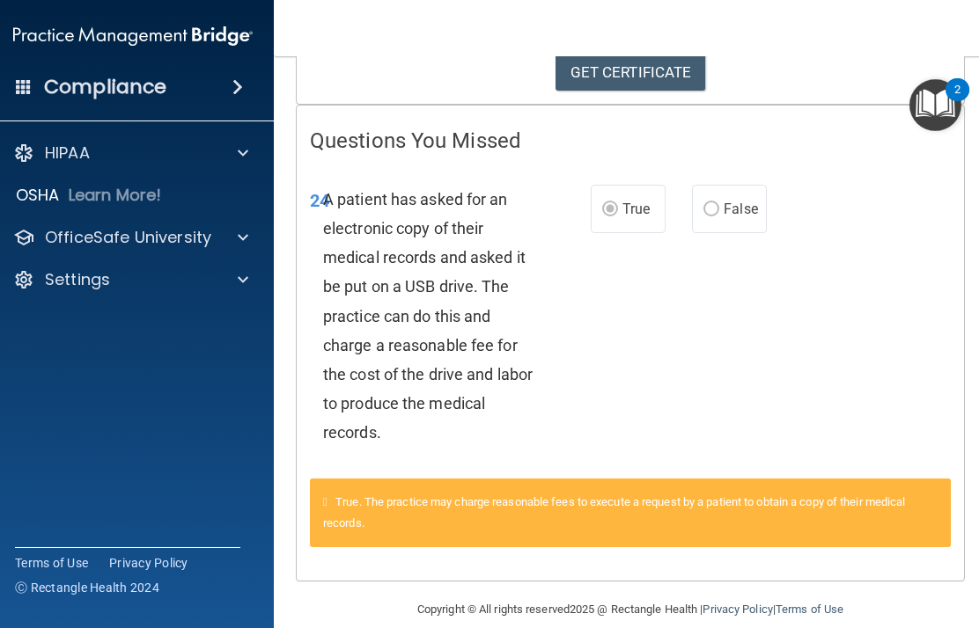
click at [733, 221] on label "False" at bounding box center [729, 209] width 75 height 48
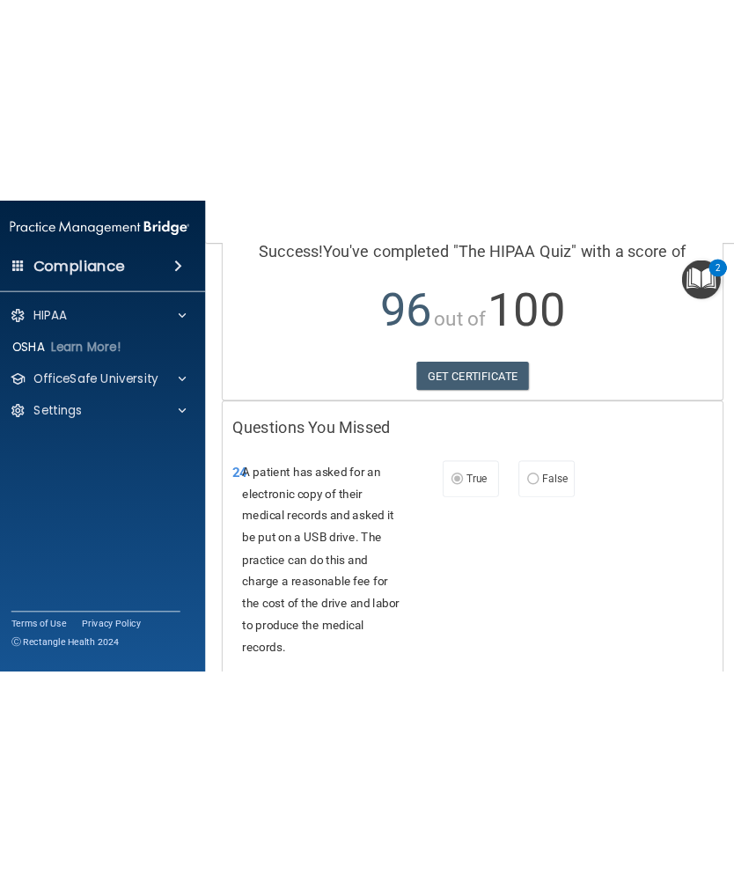
scroll to position [149, 0]
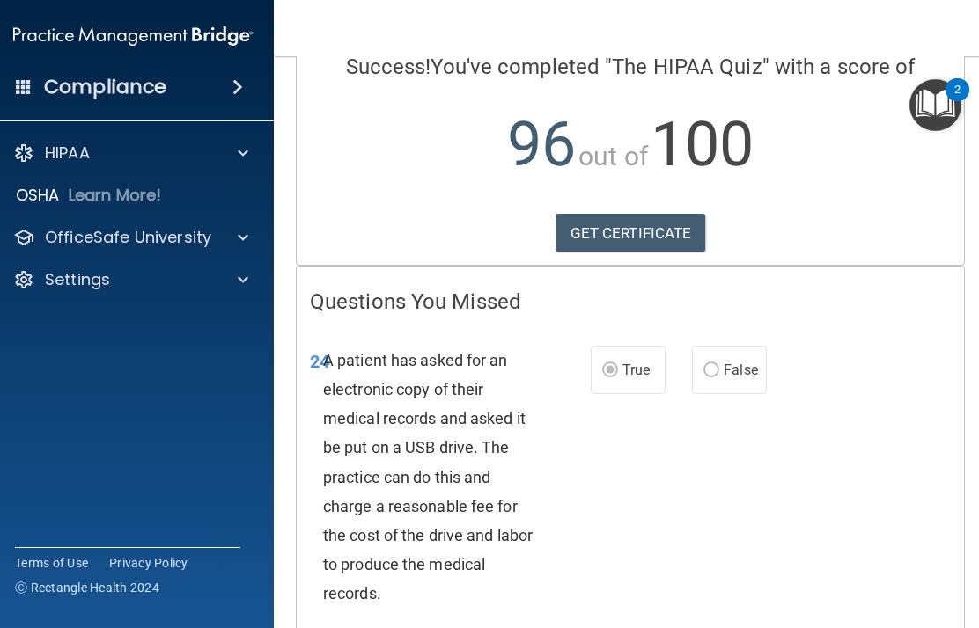
click at [683, 231] on link "GET CERTIFICATE" at bounding box center [630, 233] width 151 height 39
click at [217, 239] on div "OfficeSafe University" at bounding box center [109, 237] width 218 height 21
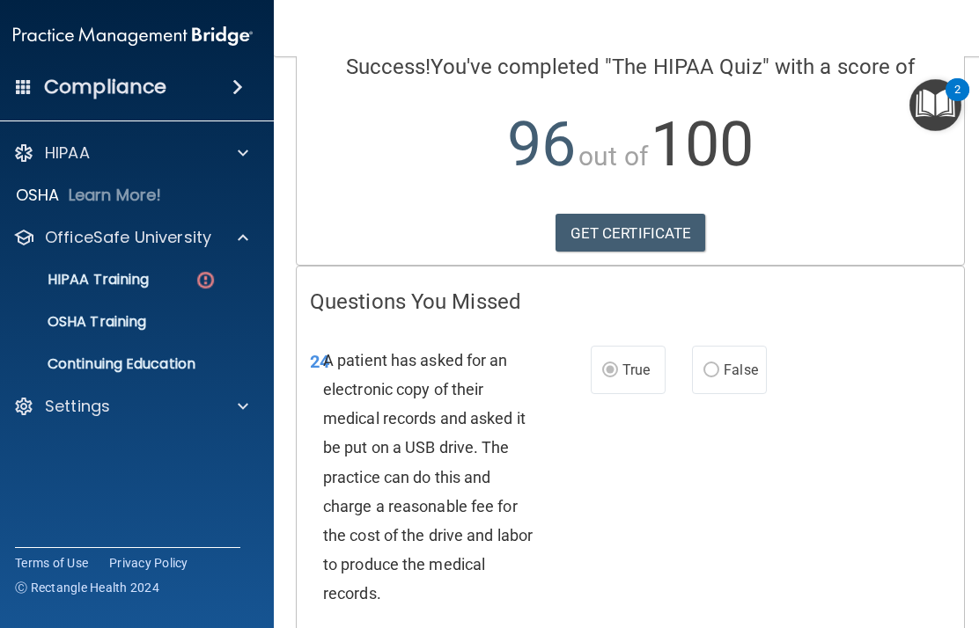
click at [107, 277] on p "HIPAA Training" at bounding box center [76, 280] width 145 height 18
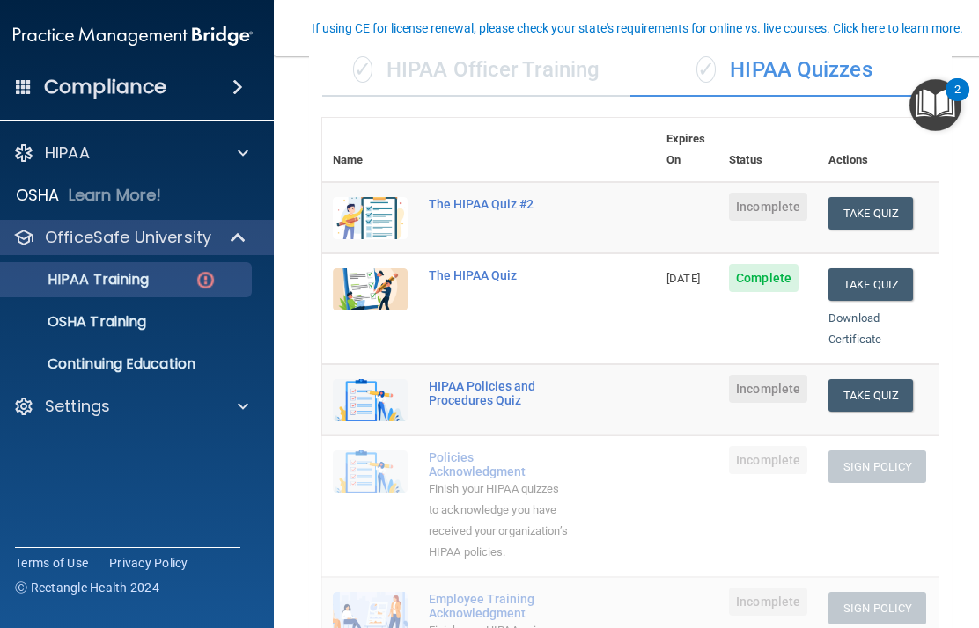
click at [733, 197] on button "Take Quiz" at bounding box center [870, 213] width 85 height 33
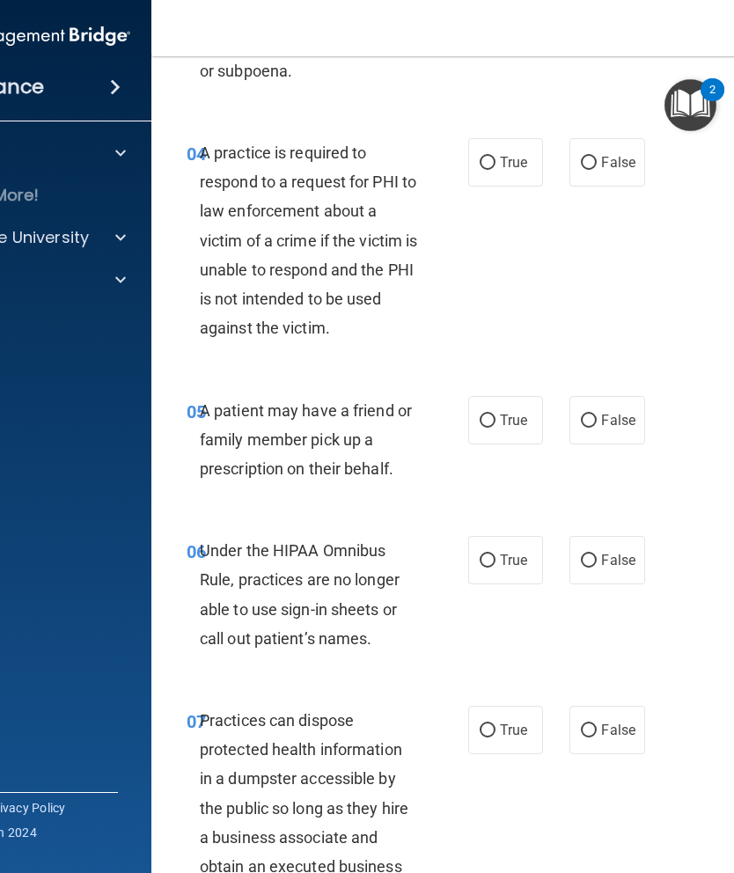
scroll to position [771, 0]
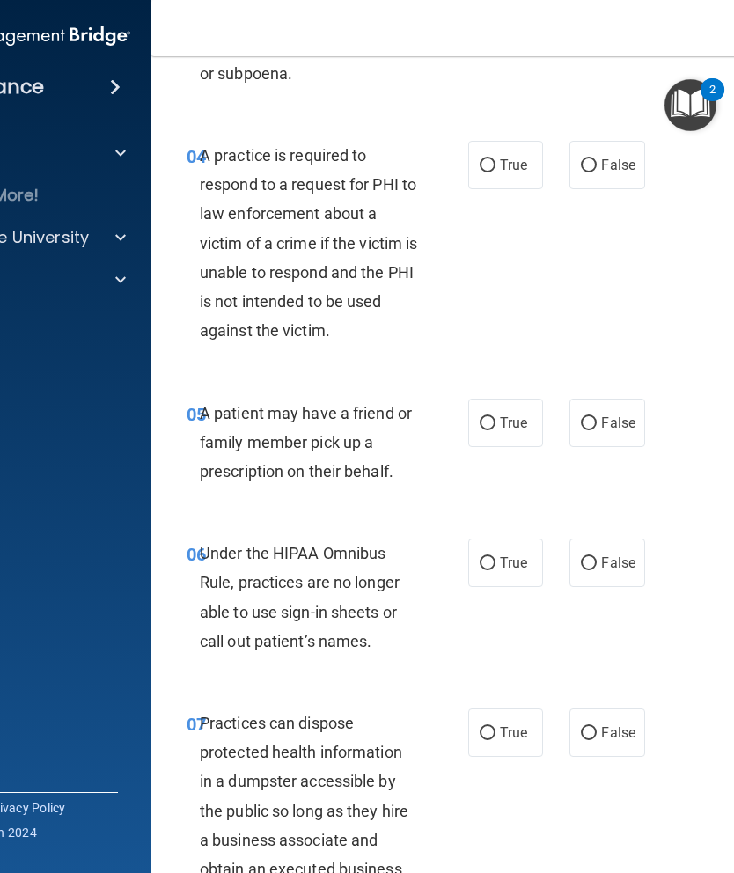
click at [18, 179] on div "OSHA Learn More!" at bounding box center [11, 195] width 309 height 35
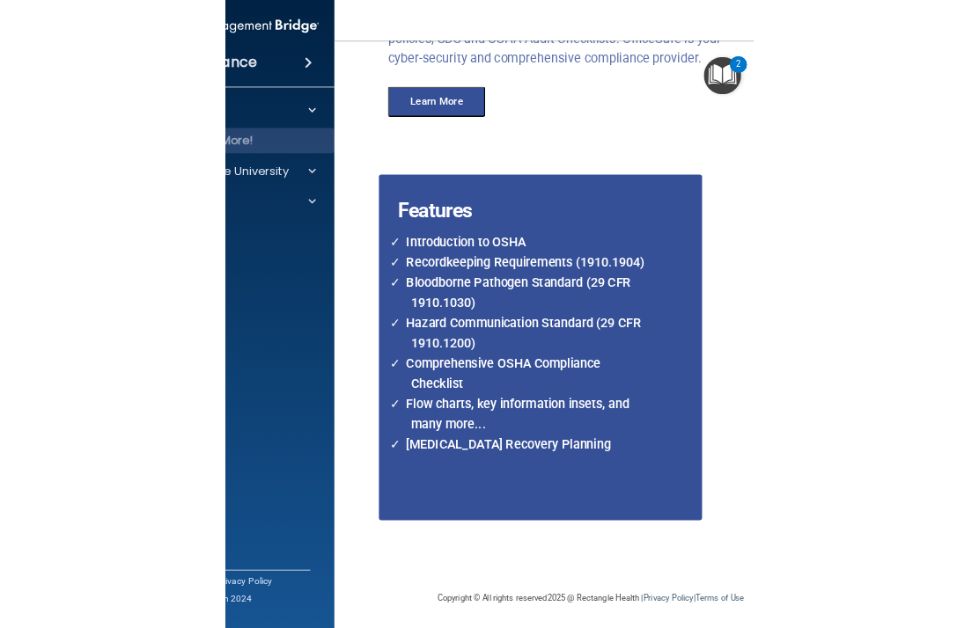
scroll to position [294, 0]
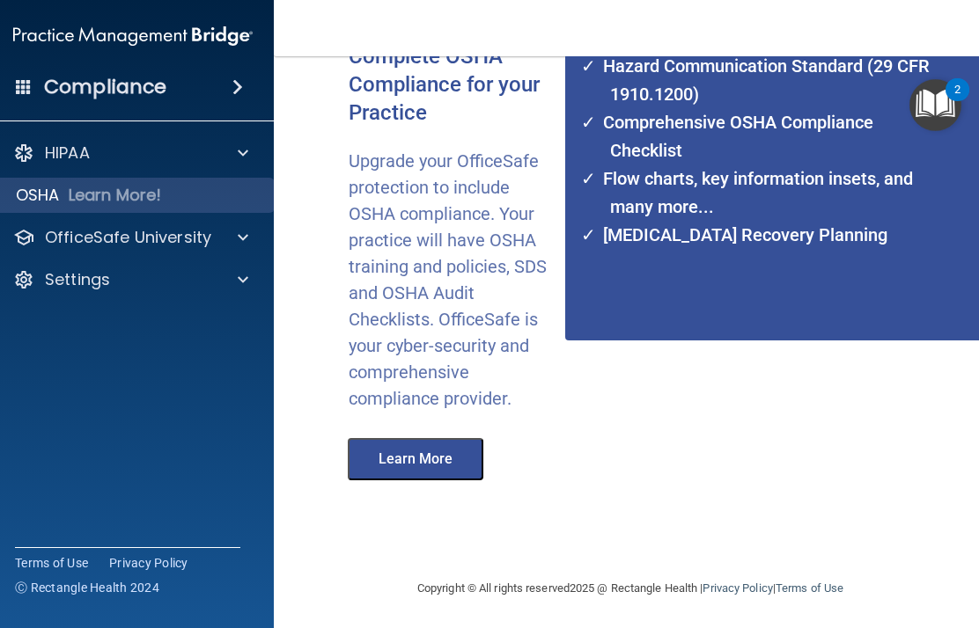
click at [167, 223] on div "OfficeSafe University" at bounding box center [133, 237] width 283 height 35
click at [146, 231] on p "OfficeSafe University" at bounding box center [128, 237] width 166 height 21
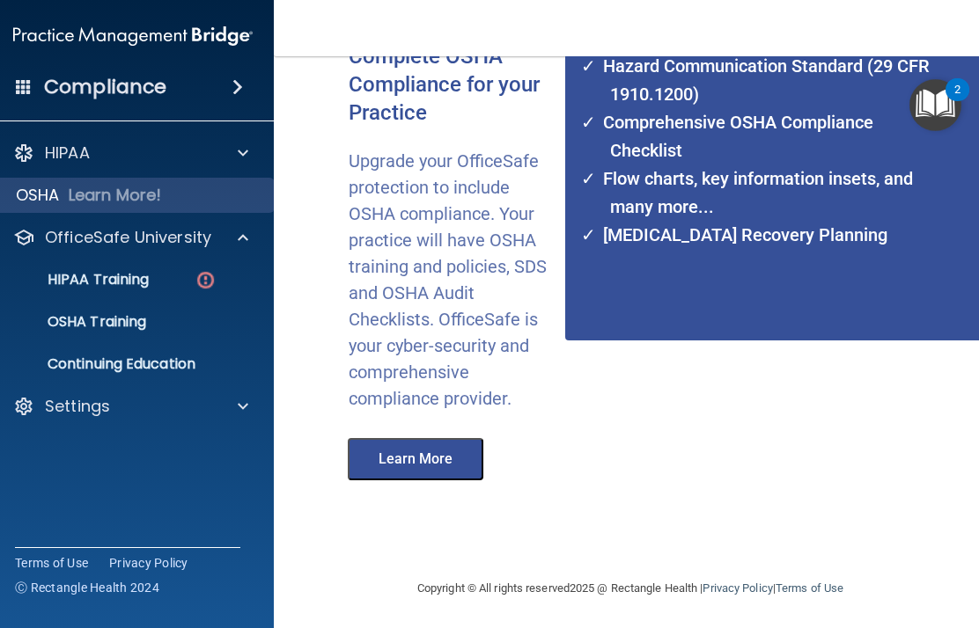
click at [121, 278] on p "HIPAA Training" at bounding box center [76, 280] width 145 height 18
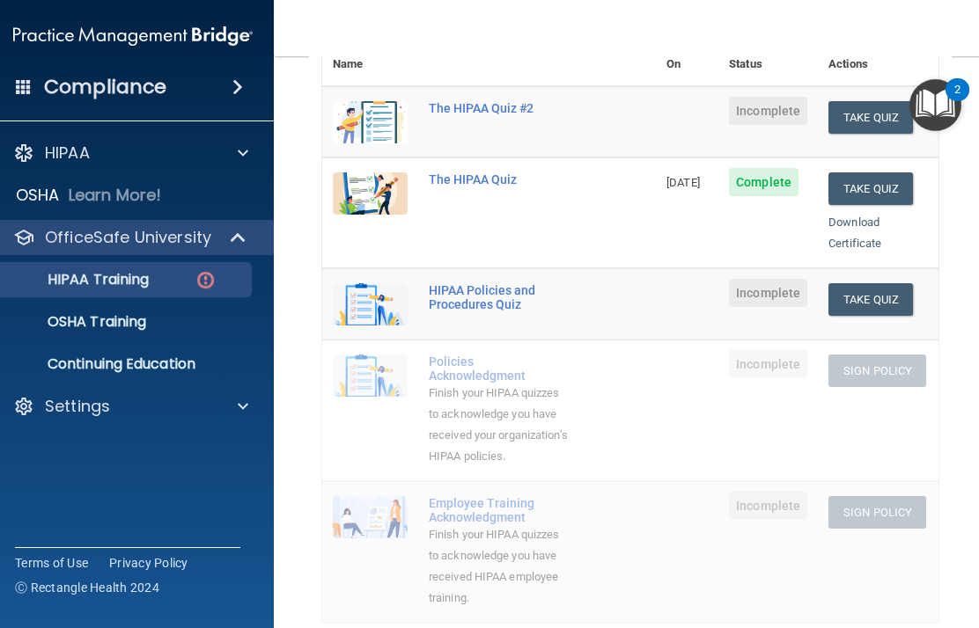
scroll to position [244, 0]
click at [733, 284] on button "Take Quiz" at bounding box center [870, 300] width 85 height 33
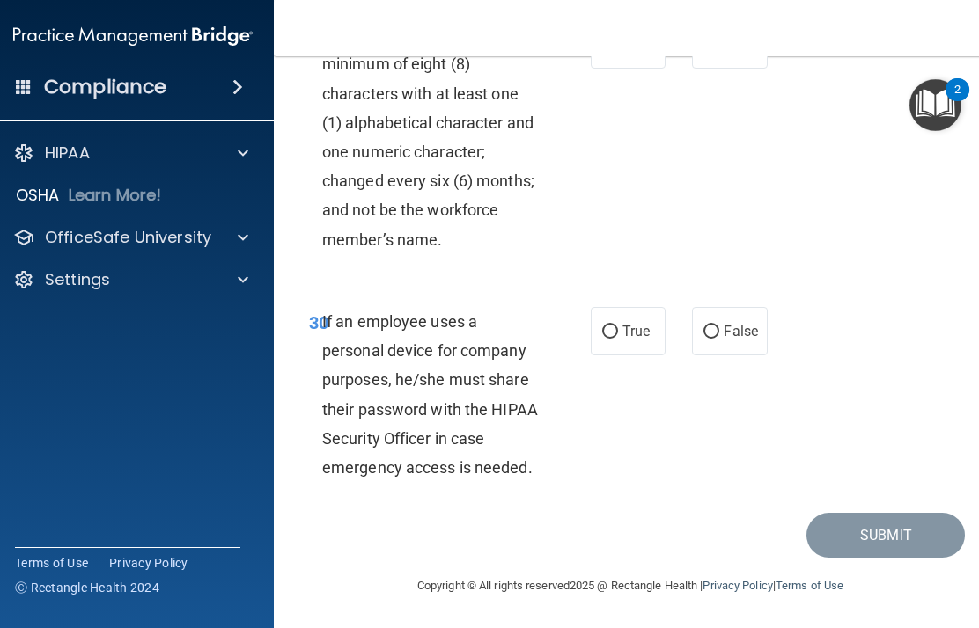
scroll to position [6532, 0]
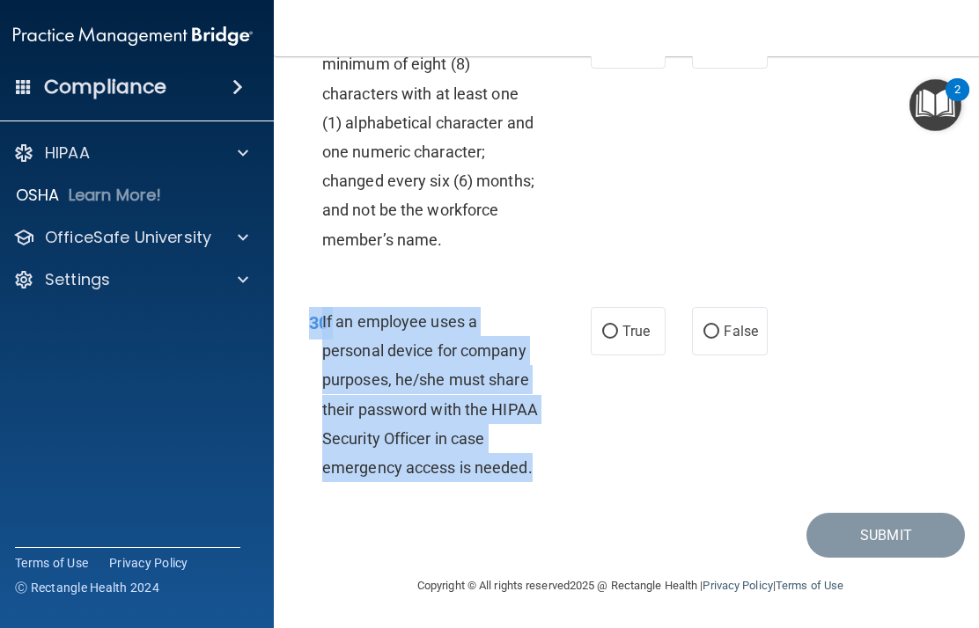
click at [637, 343] on label "True" at bounding box center [628, 331] width 75 height 48
click at [618, 339] on input "True" at bounding box center [610, 332] width 16 height 13
radio input "true"
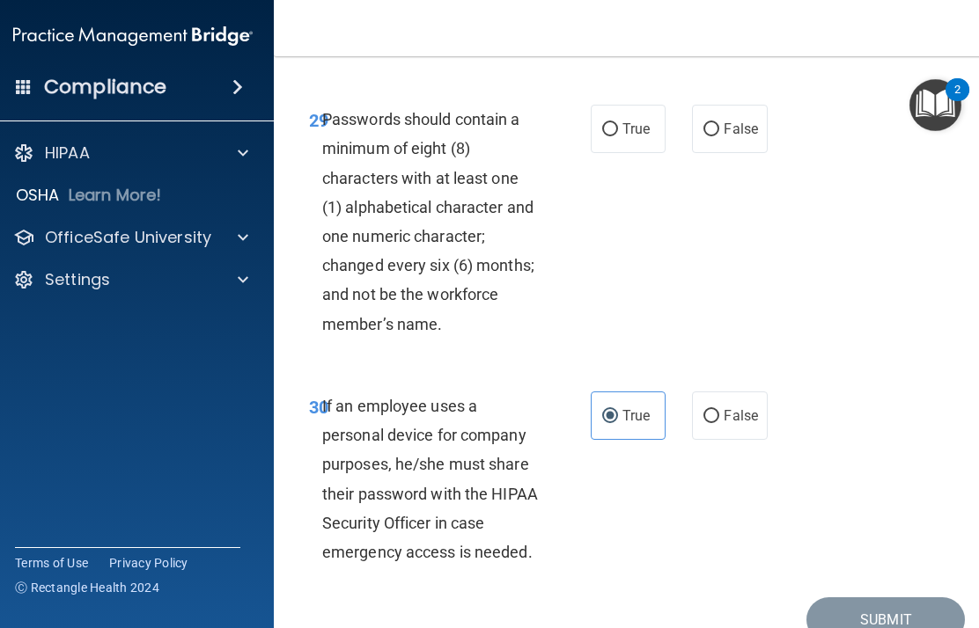
scroll to position [6419, 0]
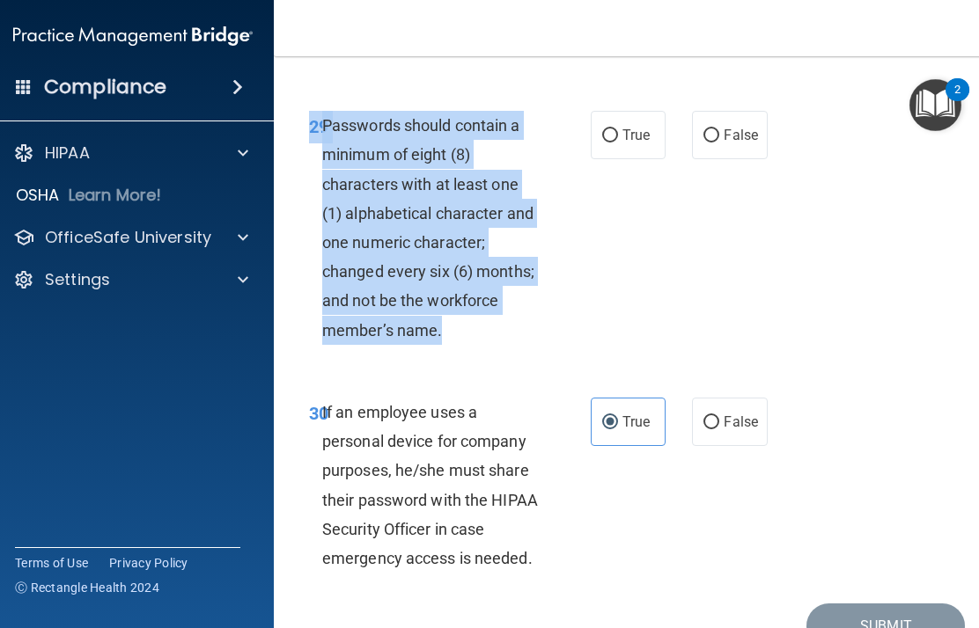
click at [733, 143] on span "False" at bounding box center [741, 135] width 34 height 17
click at [719, 143] on input "False" at bounding box center [711, 135] width 16 height 13
radio input "true"
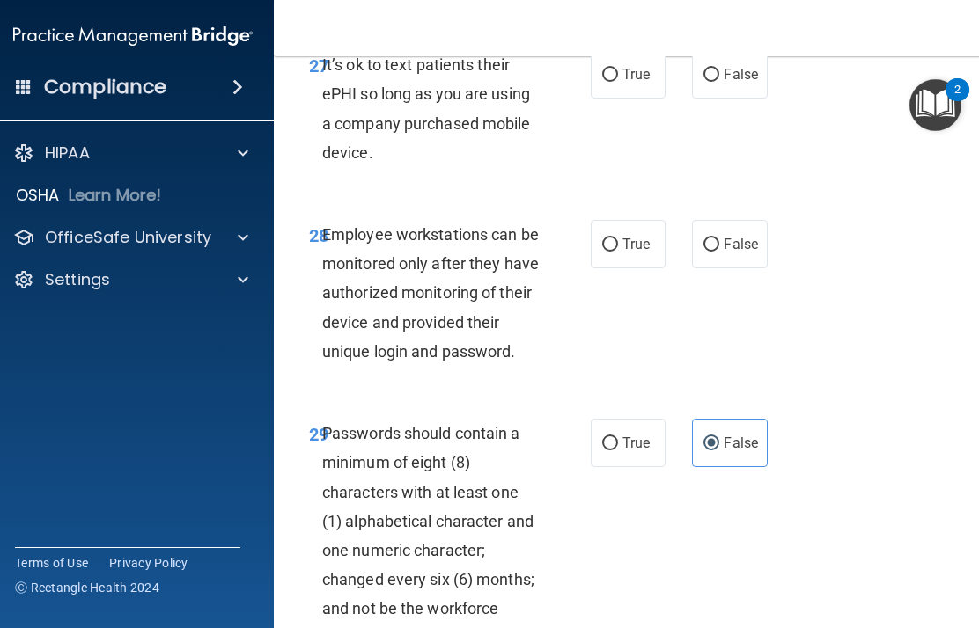
scroll to position [6117, 0]
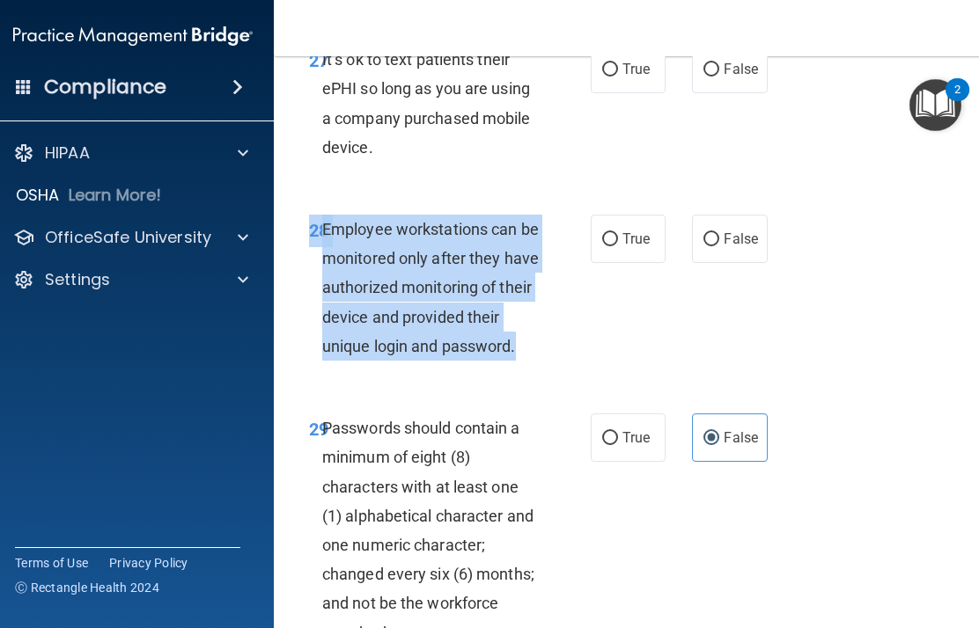
click at [713, 246] on input "False" at bounding box center [711, 239] width 16 height 13
radio input "true"
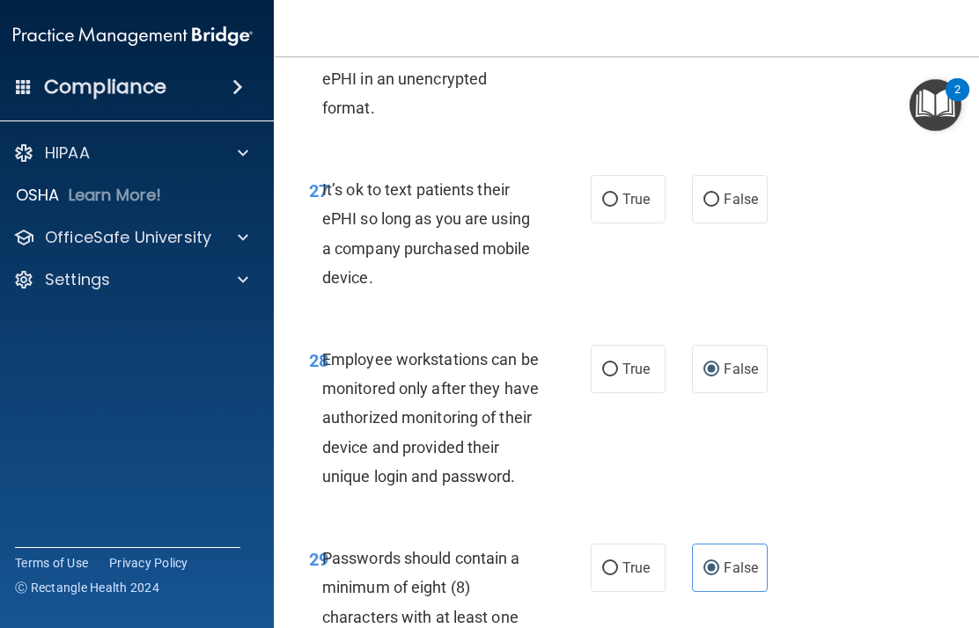
scroll to position [5982, 0]
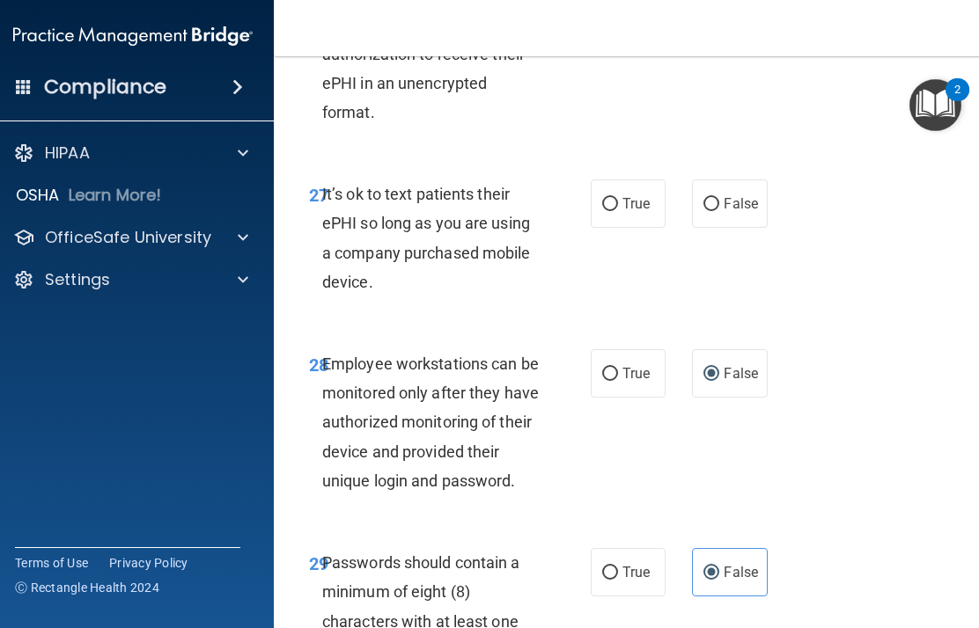
click at [716, 211] on input "False" at bounding box center [711, 204] width 16 height 13
radio input "true"
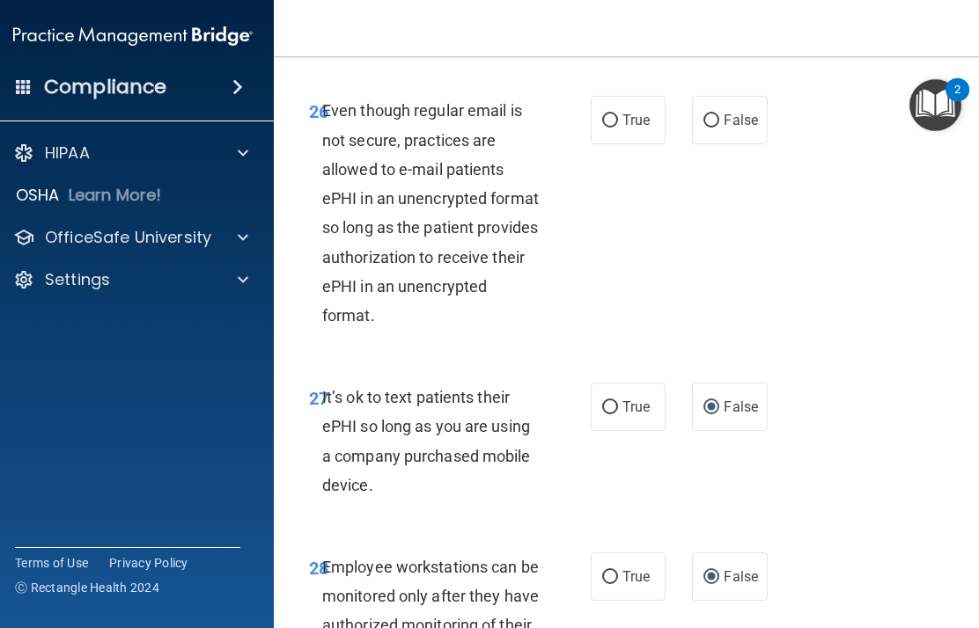
scroll to position [5779, 0]
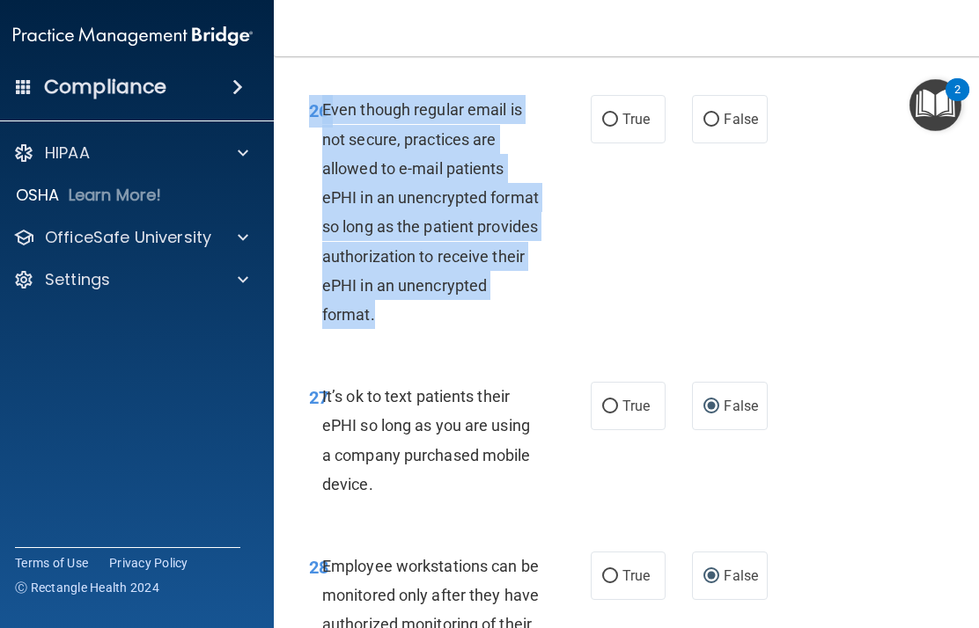
click at [733, 128] on span "False" at bounding box center [741, 119] width 34 height 17
click at [719, 127] on input "False" at bounding box center [711, 120] width 16 height 13
radio input "true"
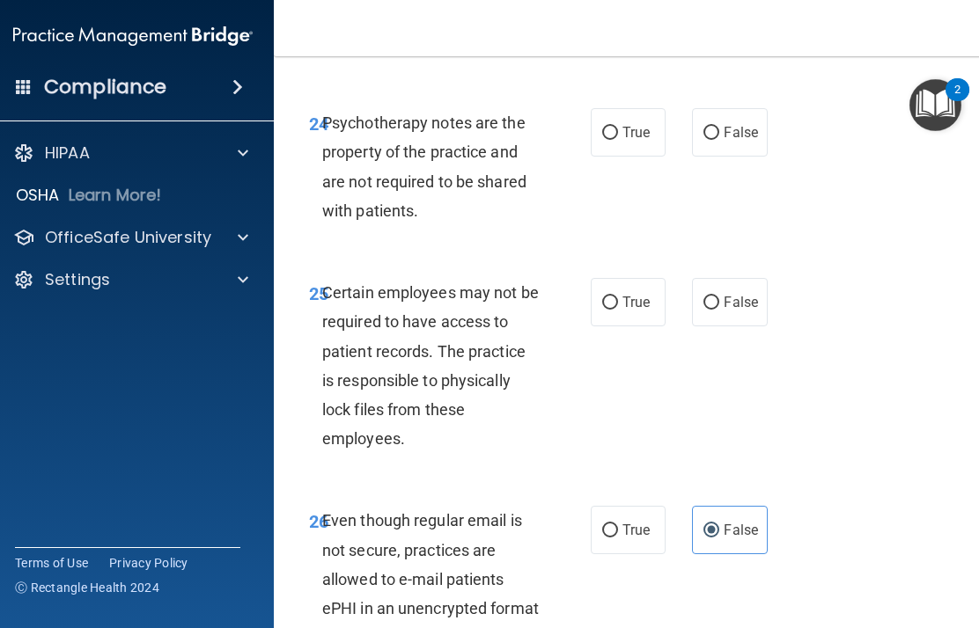
scroll to position [5369, 0]
click at [334, 320] on span "Certain employees may not be required to have access to patient records. The pr…" at bounding box center [430, 365] width 217 height 165
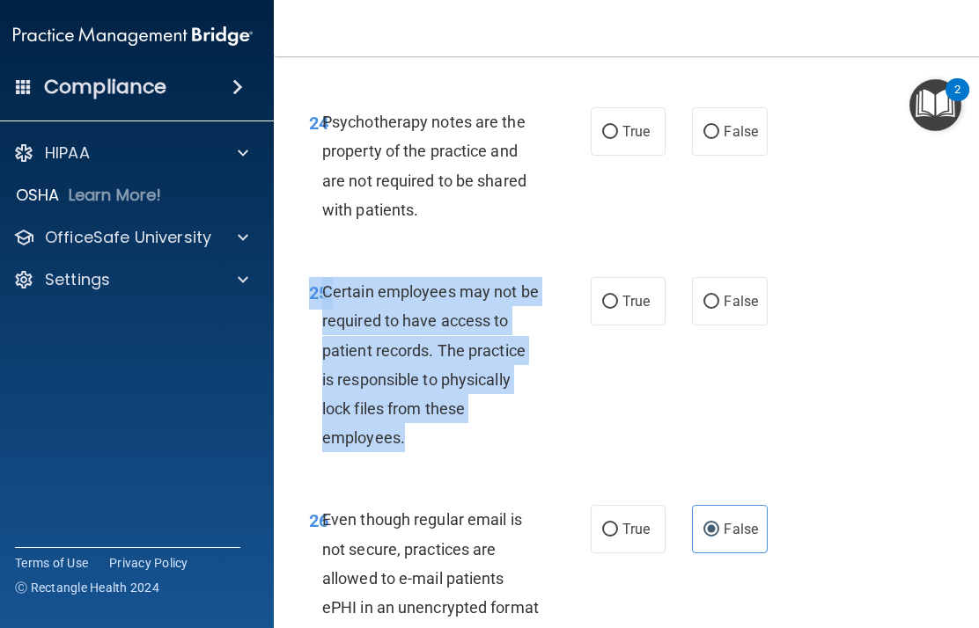
click at [624, 321] on label "True" at bounding box center [628, 301] width 75 height 48
click at [618, 309] on input "True" at bounding box center [610, 302] width 16 height 13
radio input "true"
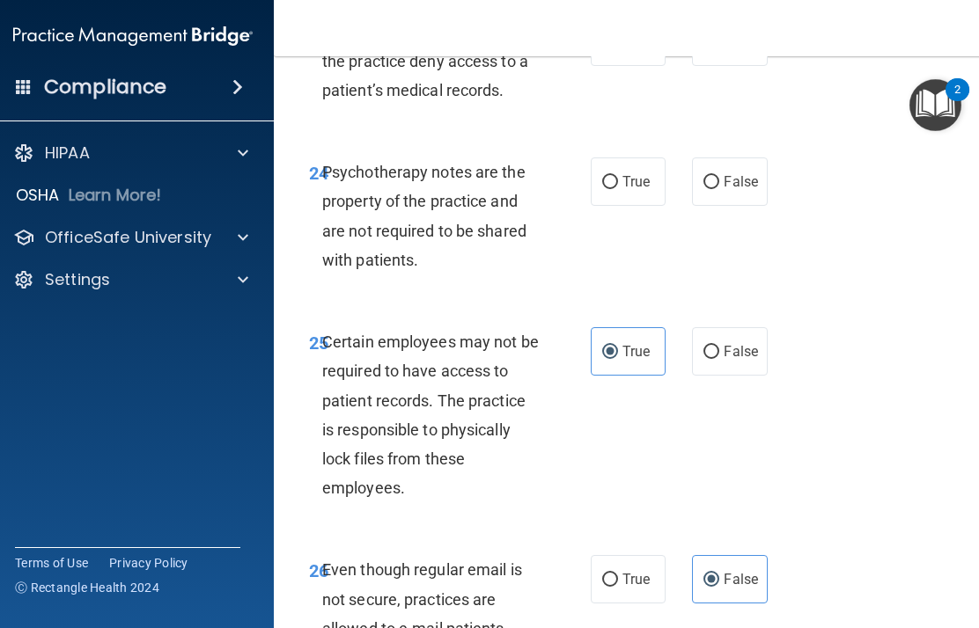
scroll to position [5324, 0]
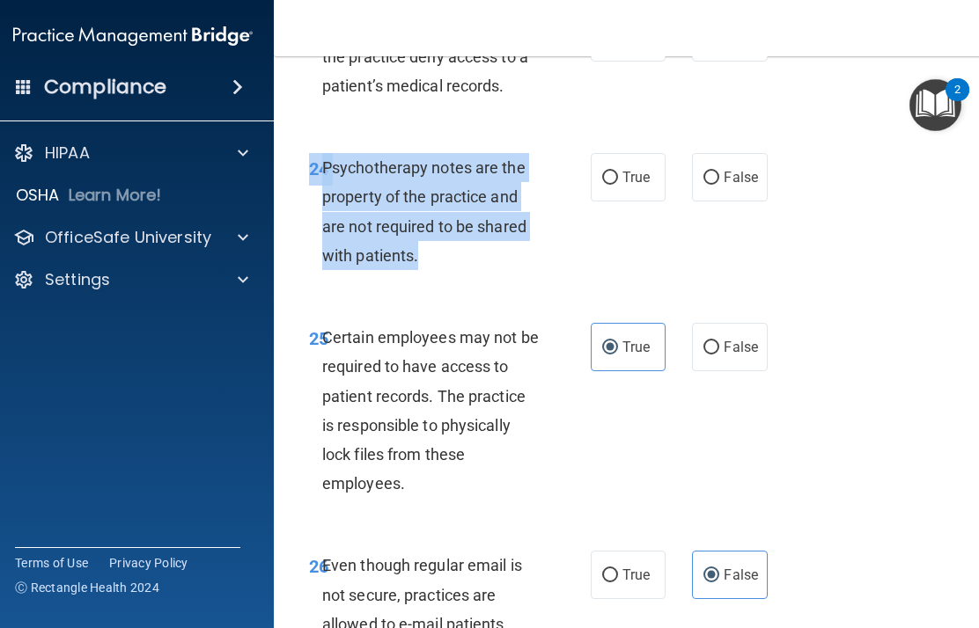
click at [616, 185] on input "True" at bounding box center [610, 178] width 16 height 13
radio input "true"
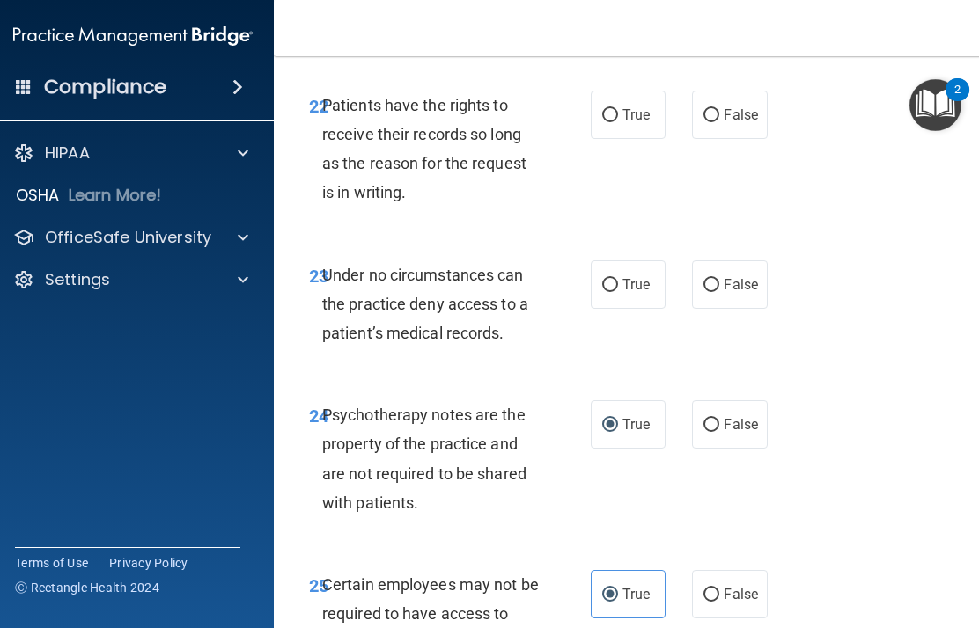
scroll to position [5045, 0]
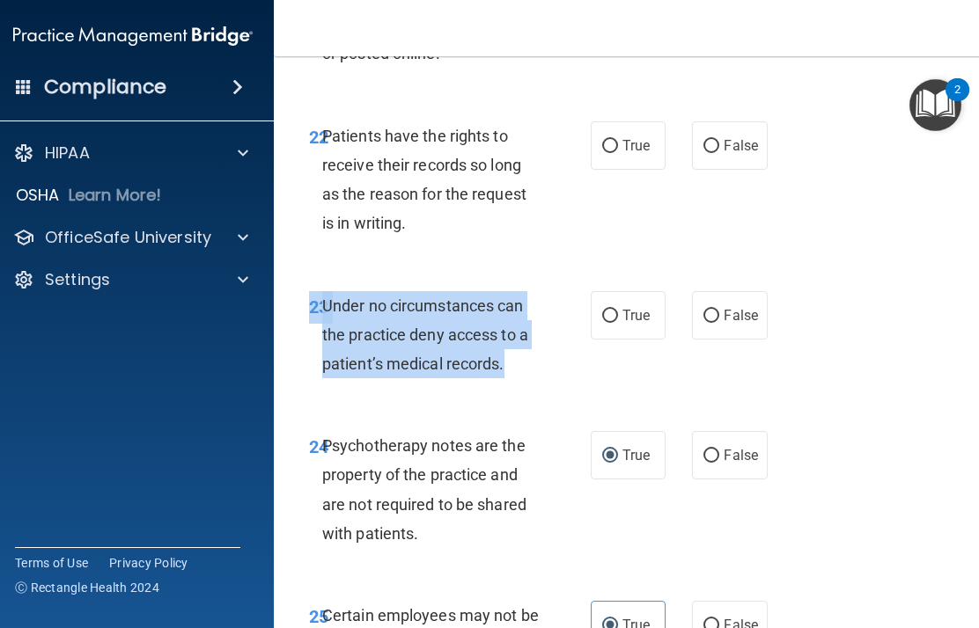
click at [733, 154] on span "False" at bounding box center [741, 145] width 34 height 17
click at [719, 153] on input "False" at bounding box center [711, 146] width 16 height 13
radio input "true"
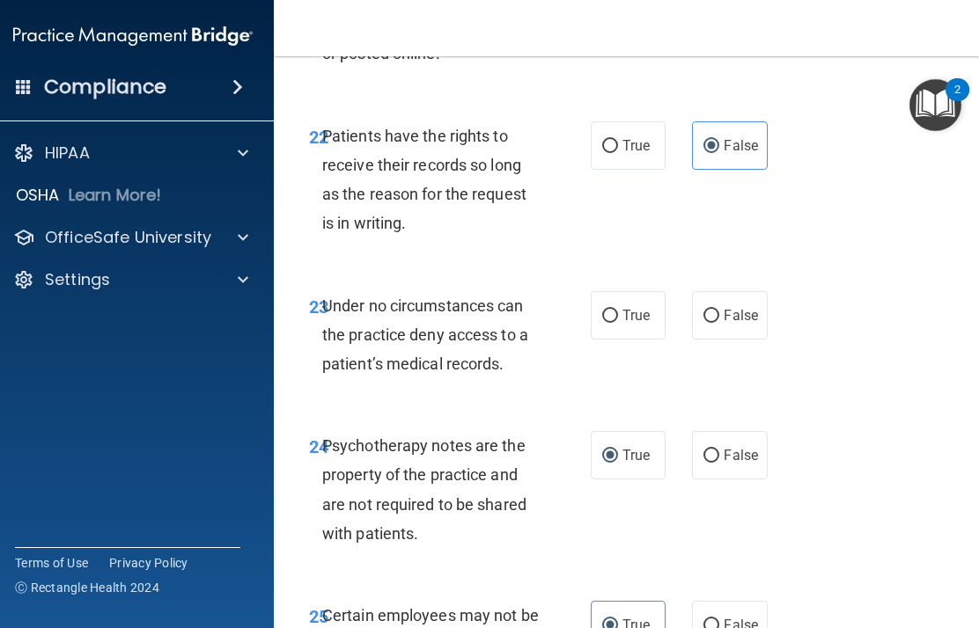
click at [731, 324] on span "False" at bounding box center [741, 315] width 34 height 17
click at [719, 323] on input "False" at bounding box center [711, 316] width 16 height 13
radio input "true"
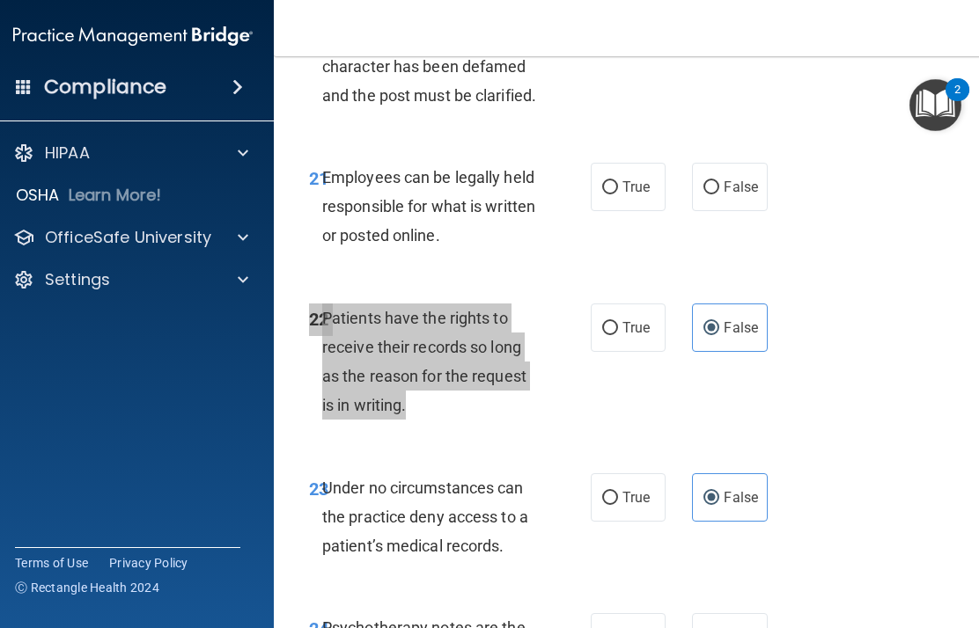
scroll to position [4861, 0]
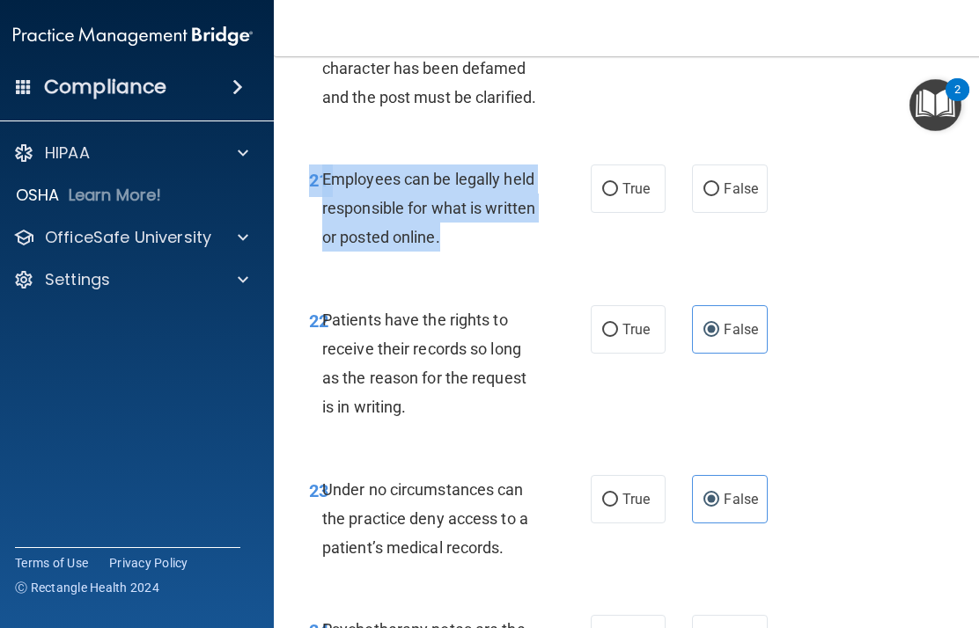
click at [632, 197] on span "True" at bounding box center [635, 188] width 27 height 17
click at [618, 196] on input "True" at bounding box center [610, 189] width 16 height 13
radio input "true"
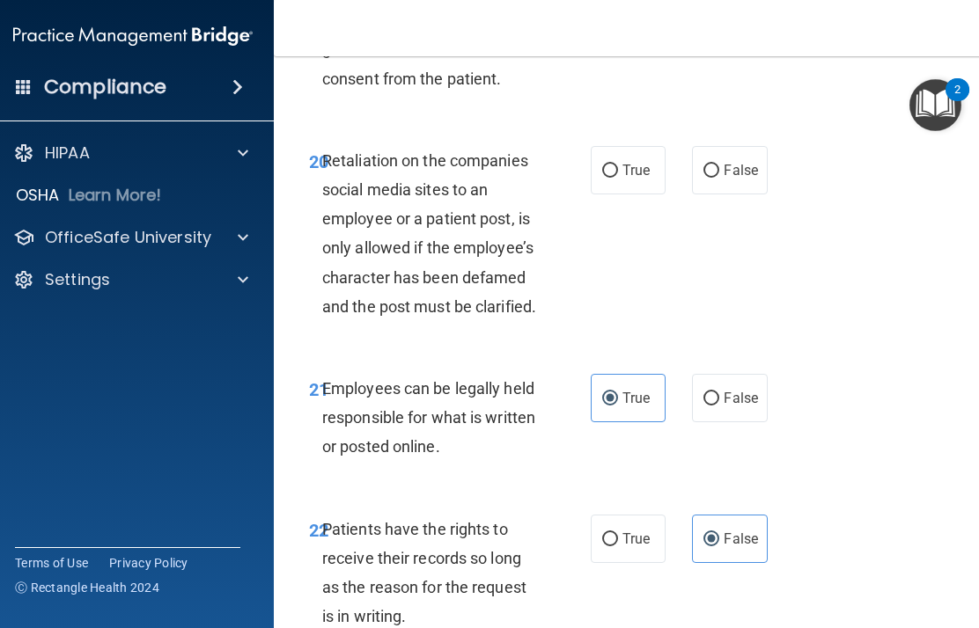
scroll to position [4651, 0]
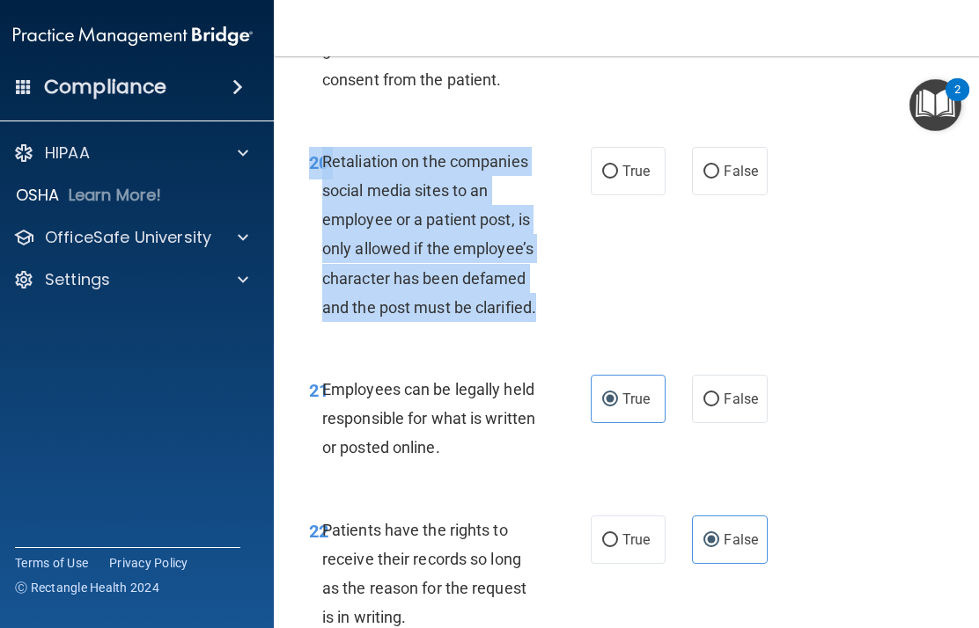
click at [733, 180] on span "False" at bounding box center [741, 171] width 34 height 17
click at [719, 179] on input "False" at bounding box center [711, 171] width 16 height 13
radio input "true"
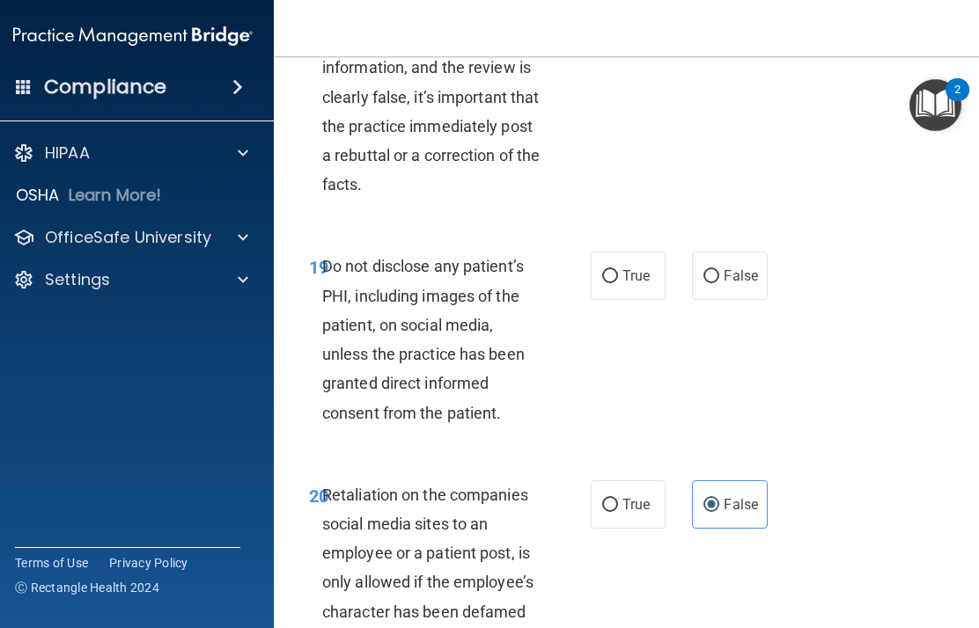
scroll to position [4291, 0]
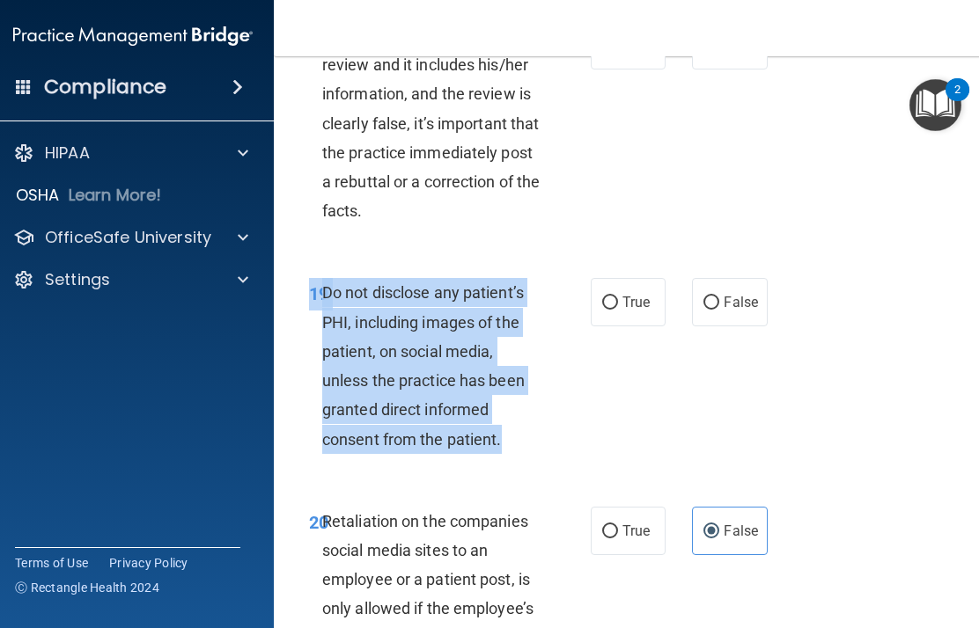
click at [623, 326] on label "True" at bounding box center [628, 302] width 75 height 48
click at [618, 310] on input "True" at bounding box center [610, 303] width 16 height 13
radio input "true"
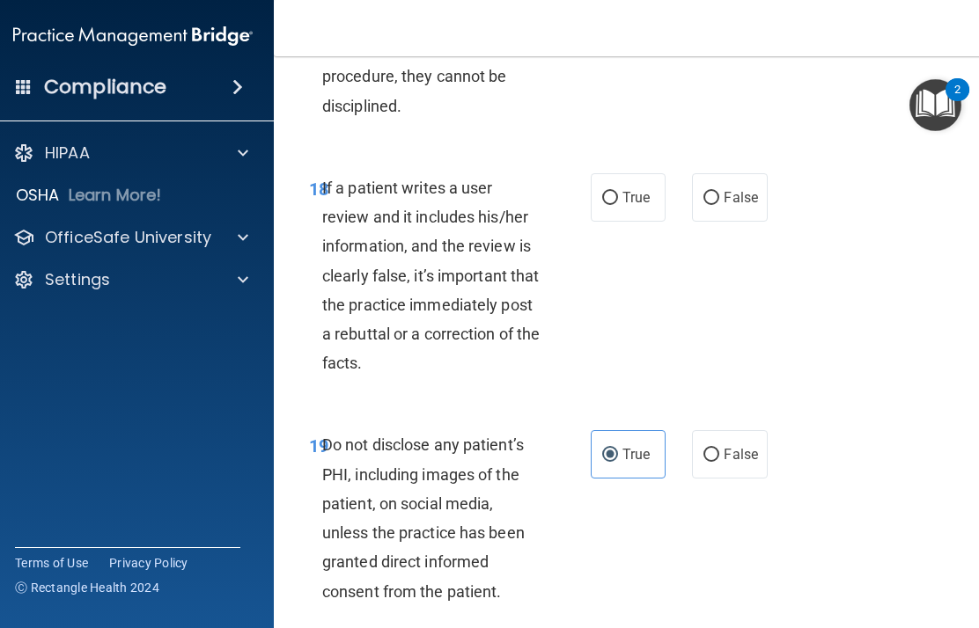
scroll to position [4136, 0]
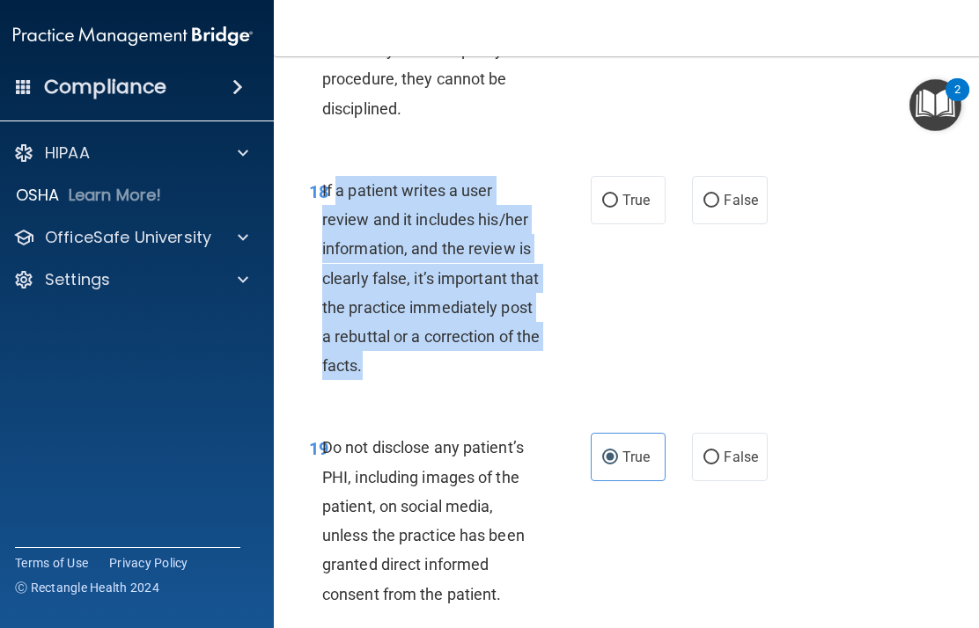
click at [731, 209] on span "False" at bounding box center [741, 200] width 34 height 17
click at [719, 208] on input "False" at bounding box center [711, 201] width 16 height 13
radio input "true"
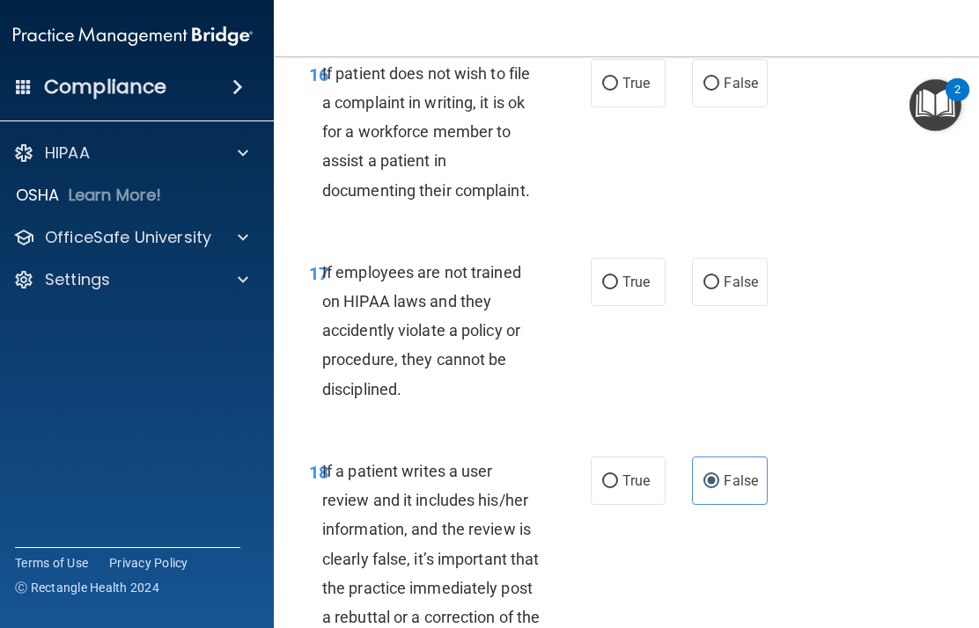
scroll to position [3854, 0]
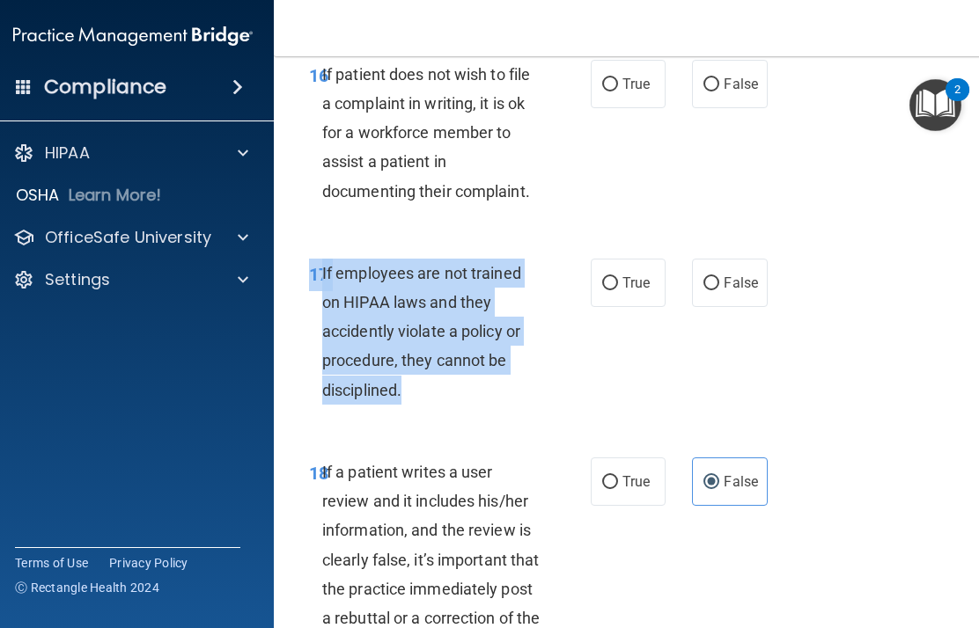
click at [733, 291] on span "False" at bounding box center [741, 283] width 34 height 17
click at [719, 290] on input "False" at bounding box center [711, 283] width 16 height 13
radio input "true"
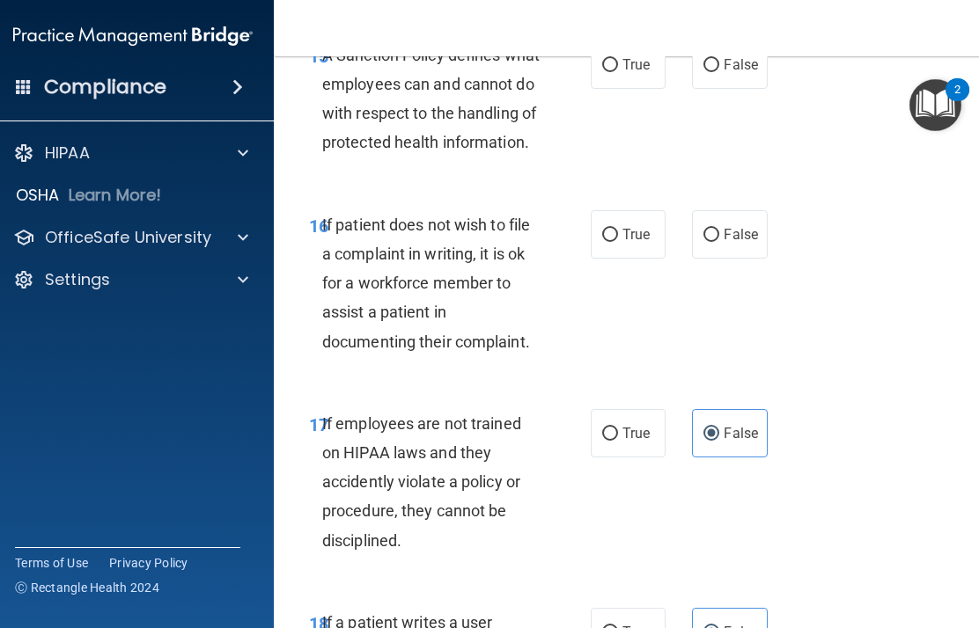
scroll to position [3700, 0]
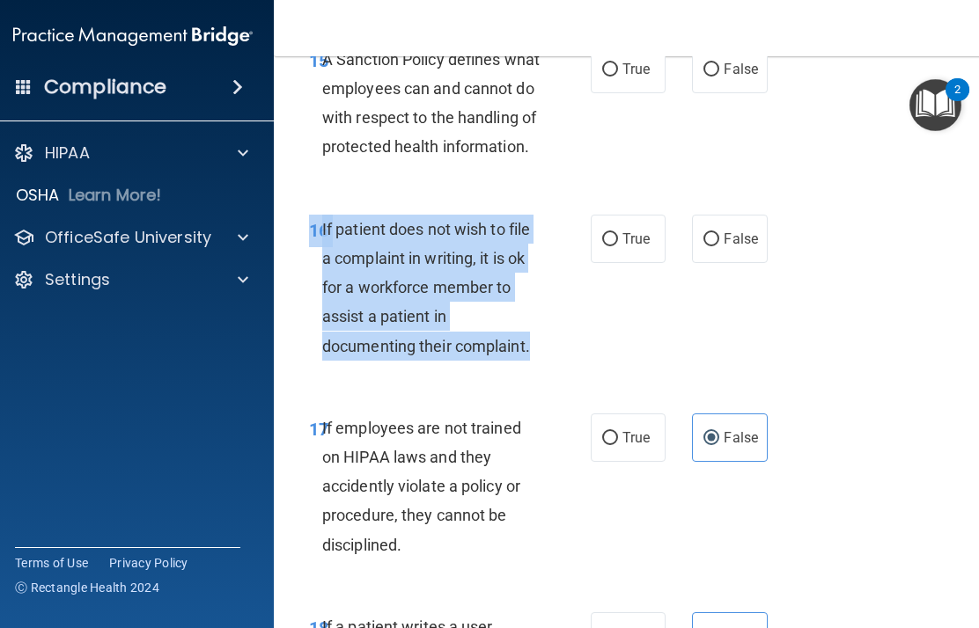
click at [655, 263] on label "True" at bounding box center [628, 239] width 75 height 48
click at [618, 246] on input "True" at bounding box center [610, 239] width 16 height 13
radio input "true"
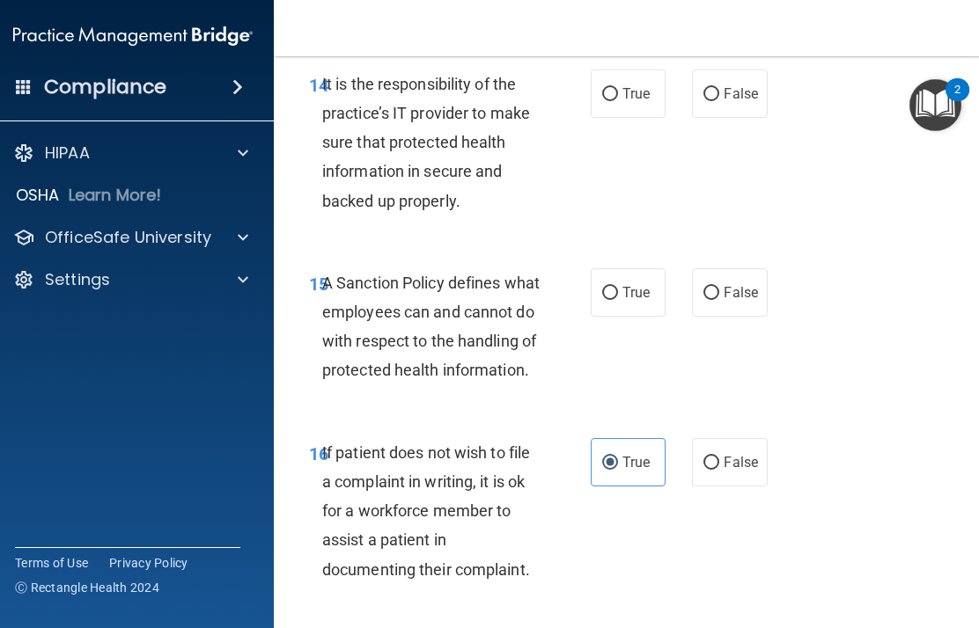
scroll to position [3477, 0]
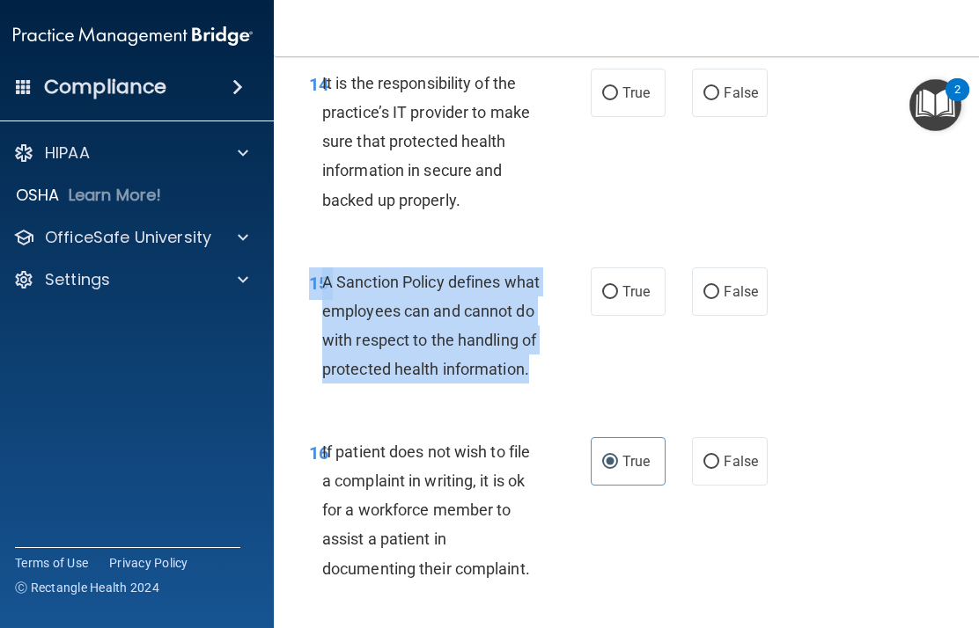
click at [733, 300] on span "False" at bounding box center [741, 291] width 34 height 17
click at [719, 299] on input "False" at bounding box center [711, 292] width 16 height 13
radio input "true"
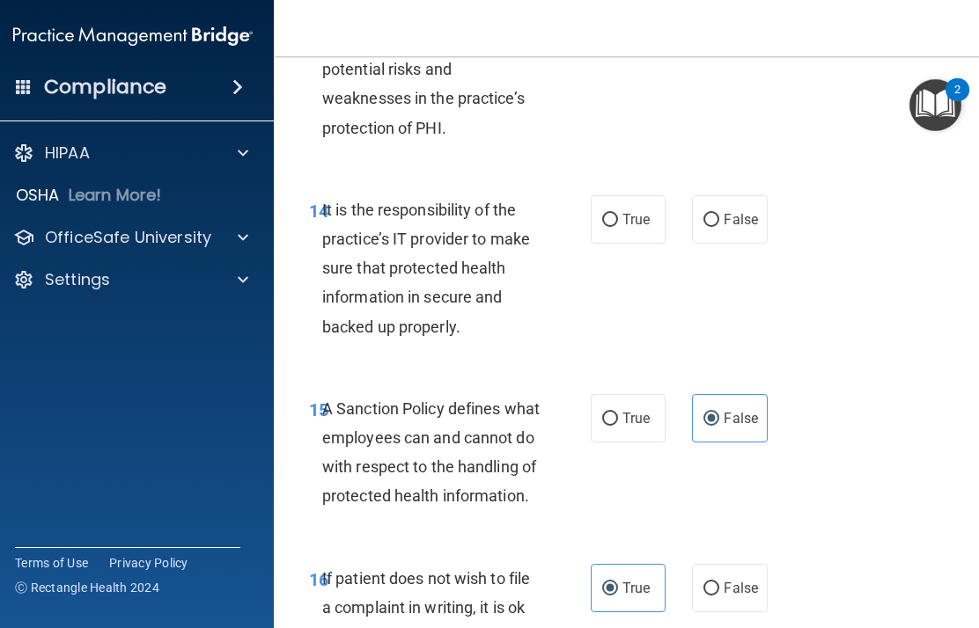
scroll to position [3347, 0]
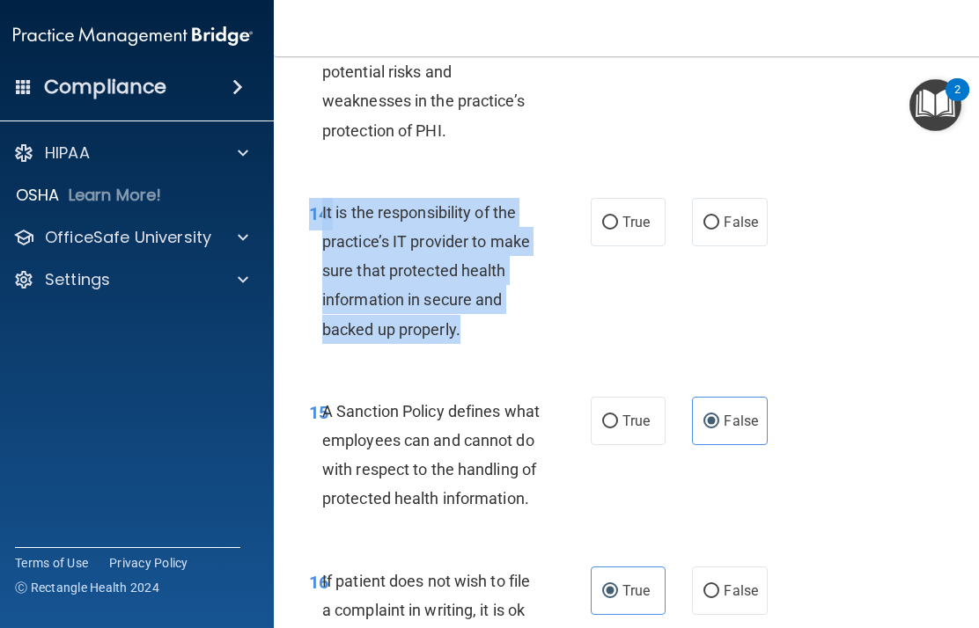
click at [733, 231] on span "False" at bounding box center [741, 222] width 34 height 17
click at [719, 230] on input "False" at bounding box center [711, 223] width 16 height 13
radio input "true"
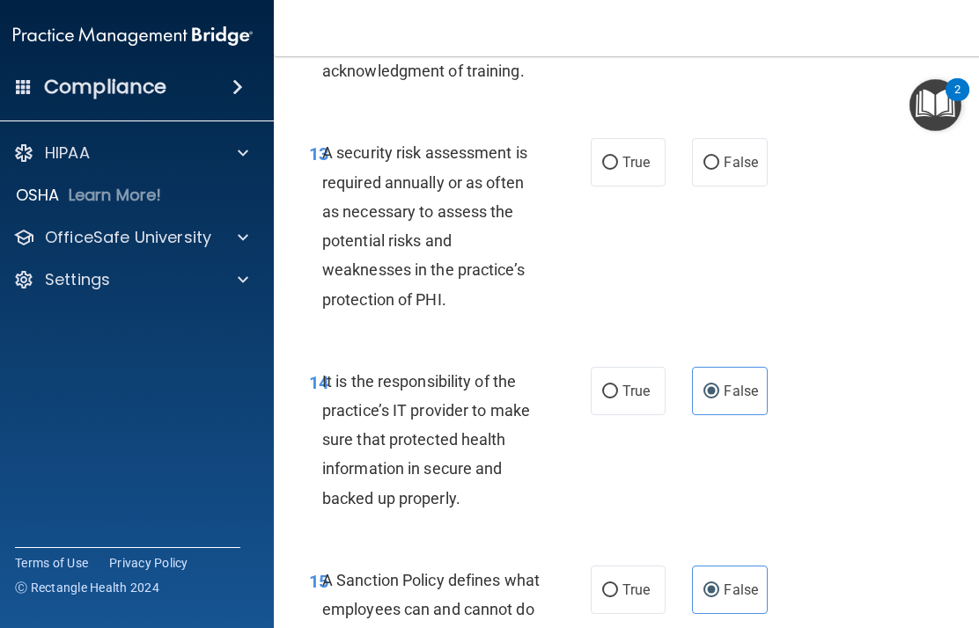
scroll to position [3165, 0]
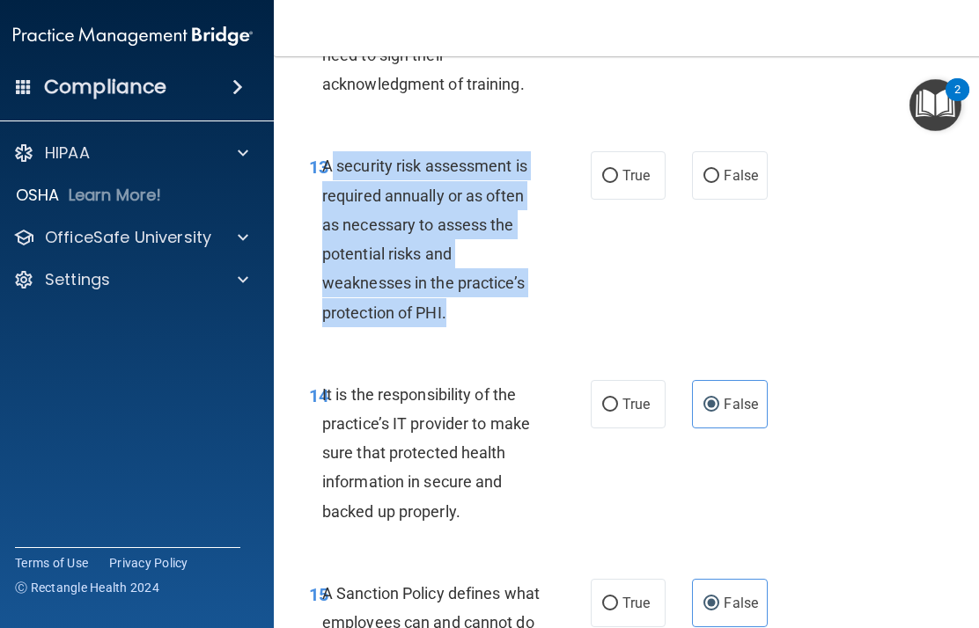
click at [627, 200] on label "True" at bounding box center [628, 175] width 75 height 48
click at [618, 183] on input "True" at bounding box center [610, 176] width 16 height 13
radio input "true"
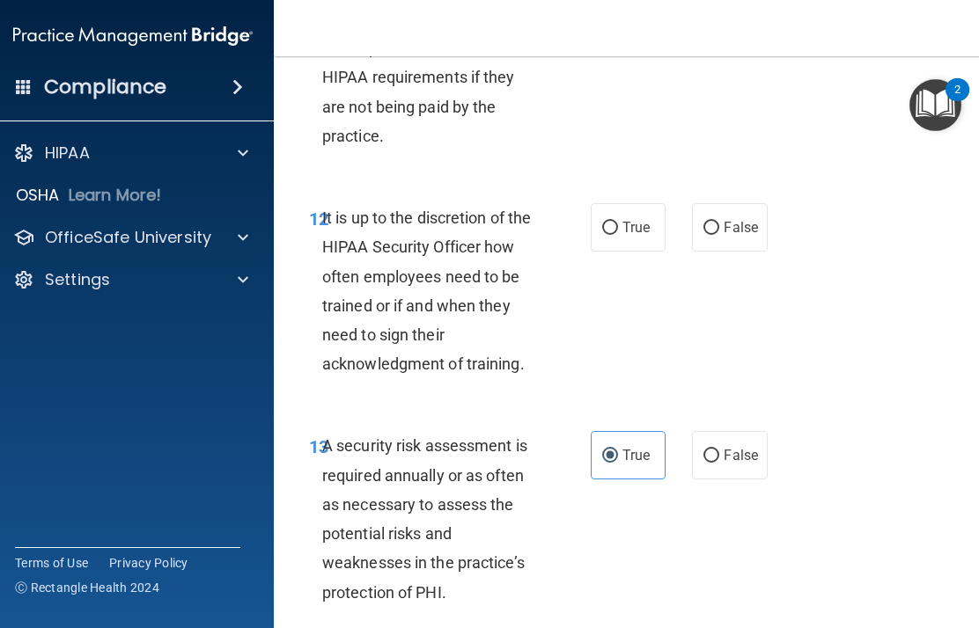
scroll to position [2884, 0]
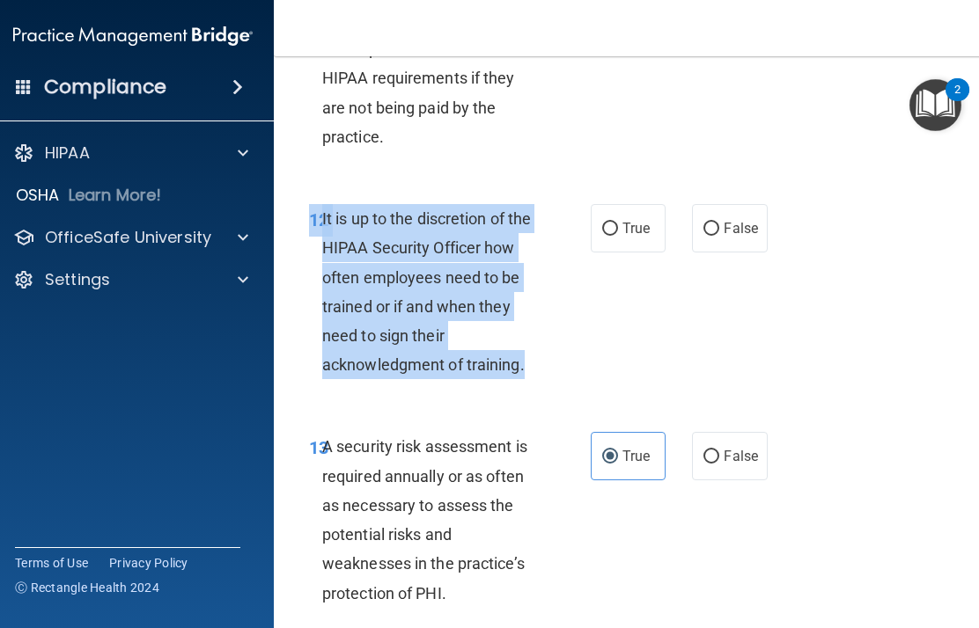
click at [730, 253] on label "False" at bounding box center [729, 228] width 75 height 48
click at [719, 236] on input "False" at bounding box center [711, 229] width 16 height 13
radio input "true"
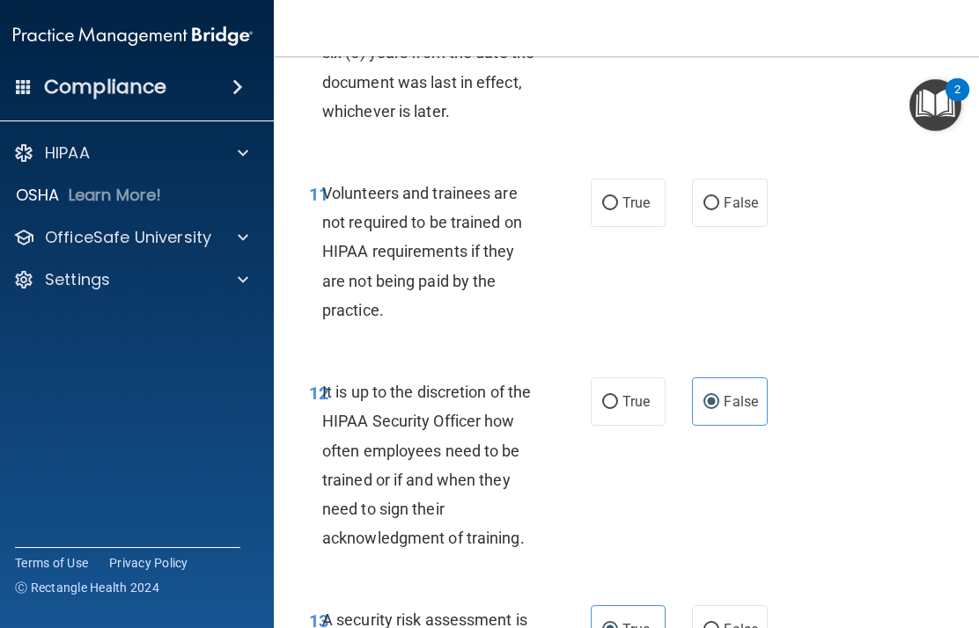
scroll to position [2709, 0]
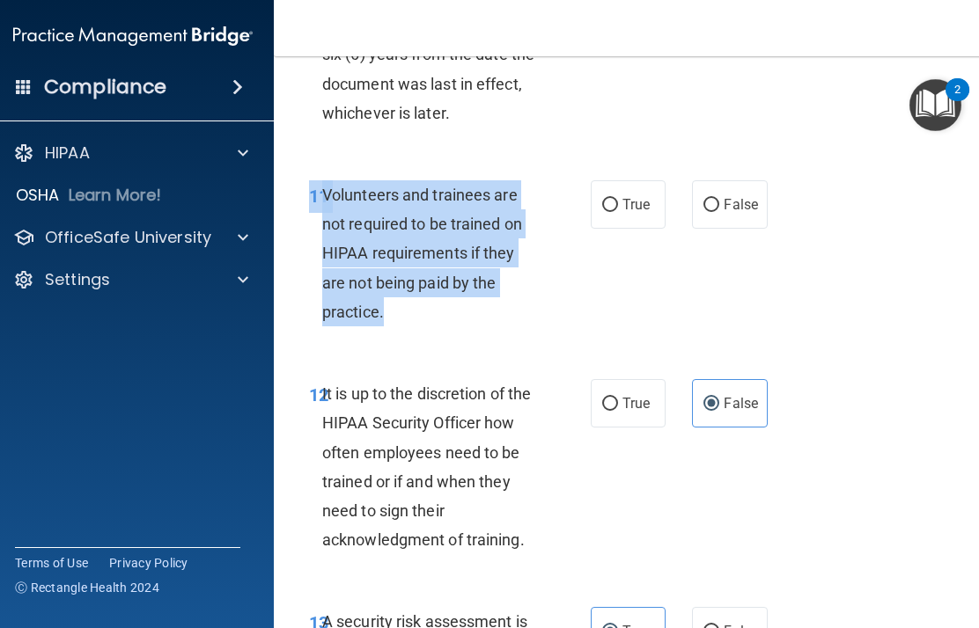
click at [733, 213] on span "False" at bounding box center [741, 204] width 34 height 17
click at [719, 212] on input "False" at bounding box center [711, 205] width 16 height 13
radio input "true"
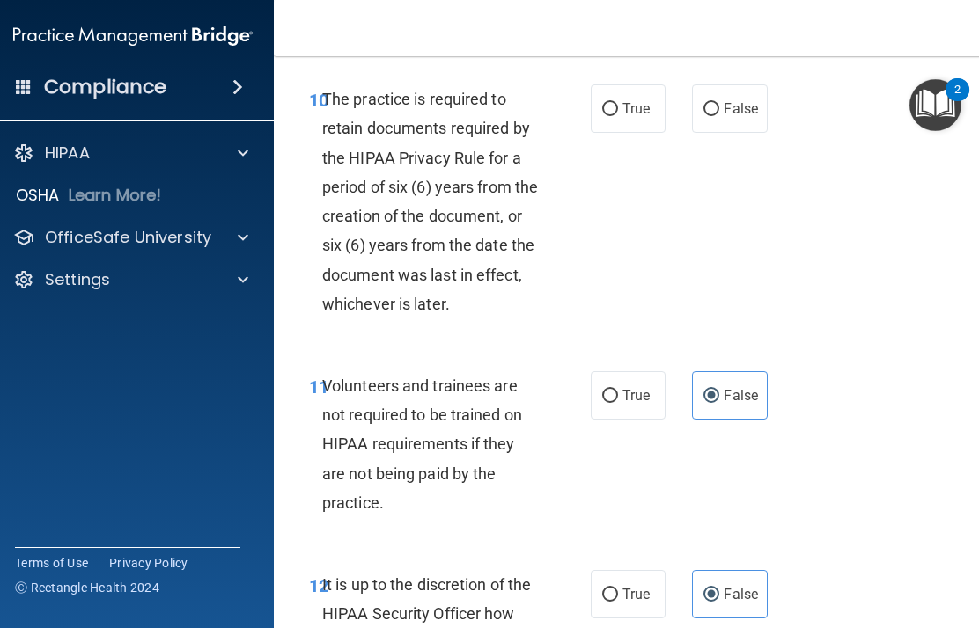
scroll to position [2458, 0]
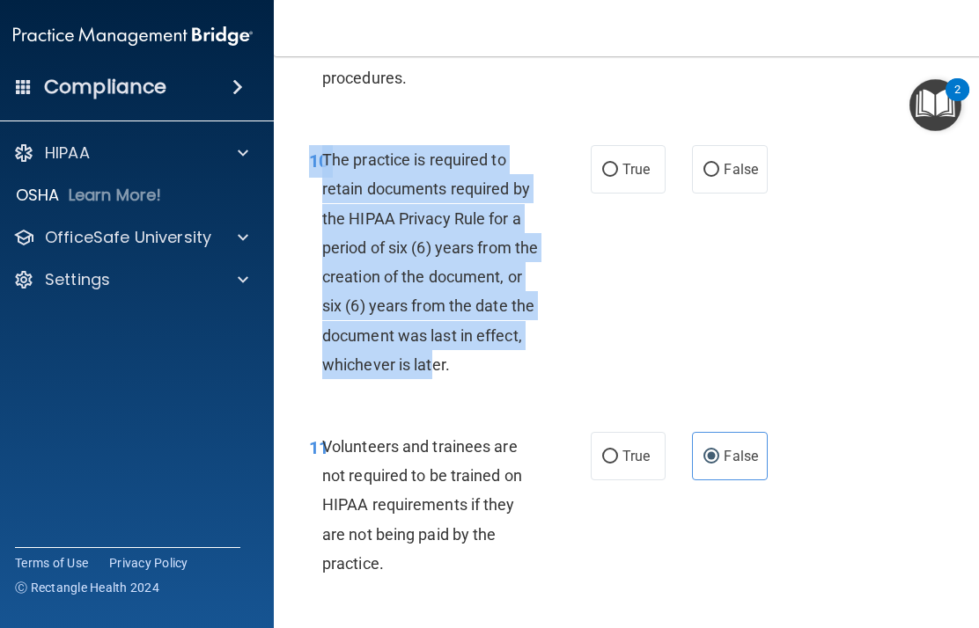
click at [476, 438] on div "11 Volunteers and trainees are not required to be trained on HIPAA requirements…" at bounding box center [630, 509] width 669 height 199
click at [641, 194] on label "True" at bounding box center [628, 169] width 75 height 48
click at [618, 177] on input "True" at bounding box center [610, 170] width 16 height 13
radio input "true"
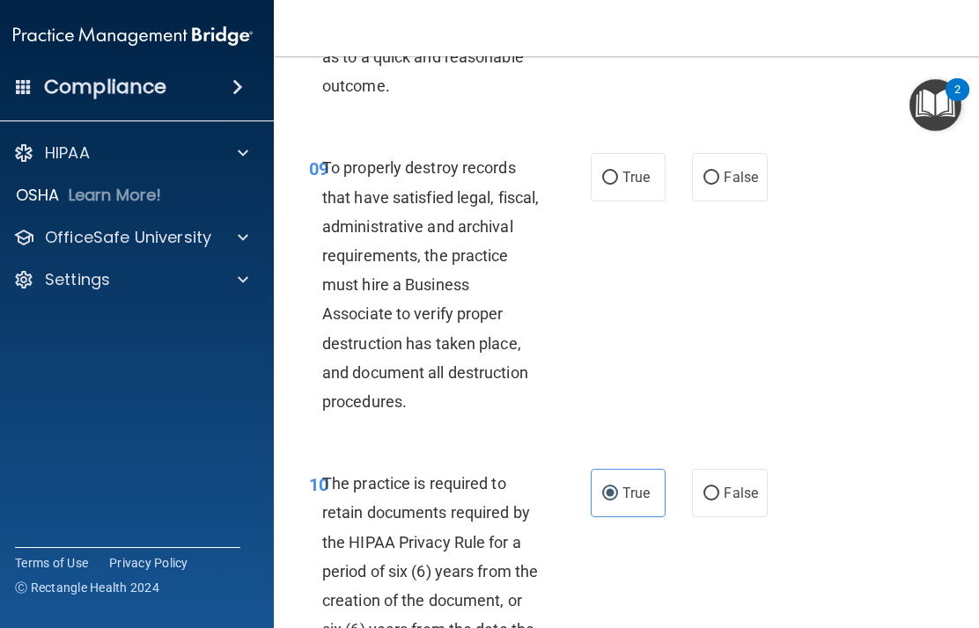
scroll to position [2129, 0]
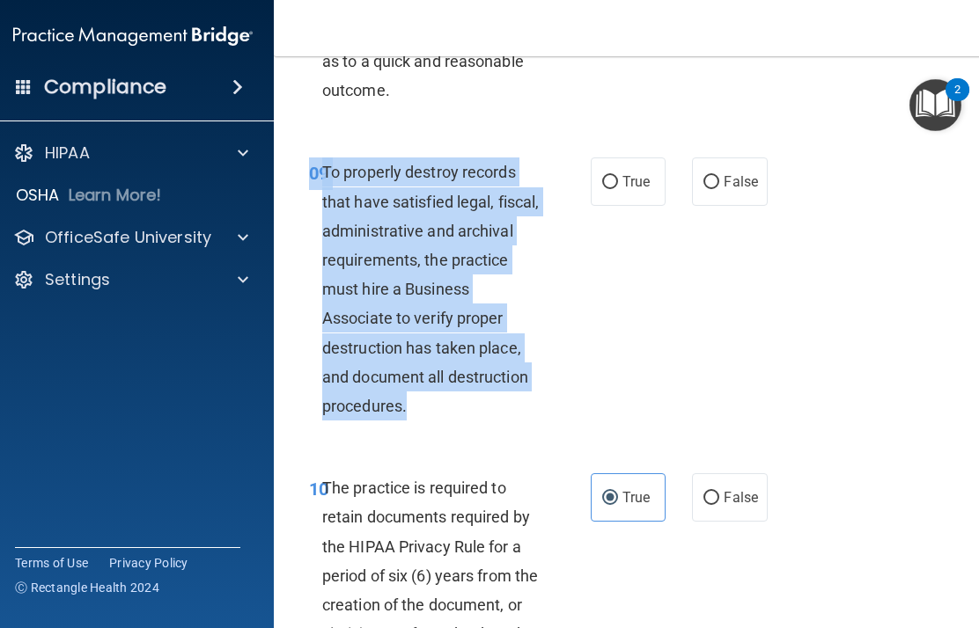
click at [733, 190] on span "False" at bounding box center [741, 181] width 34 height 17
click at [719, 189] on input "False" at bounding box center [711, 182] width 16 height 13
radio input "true"
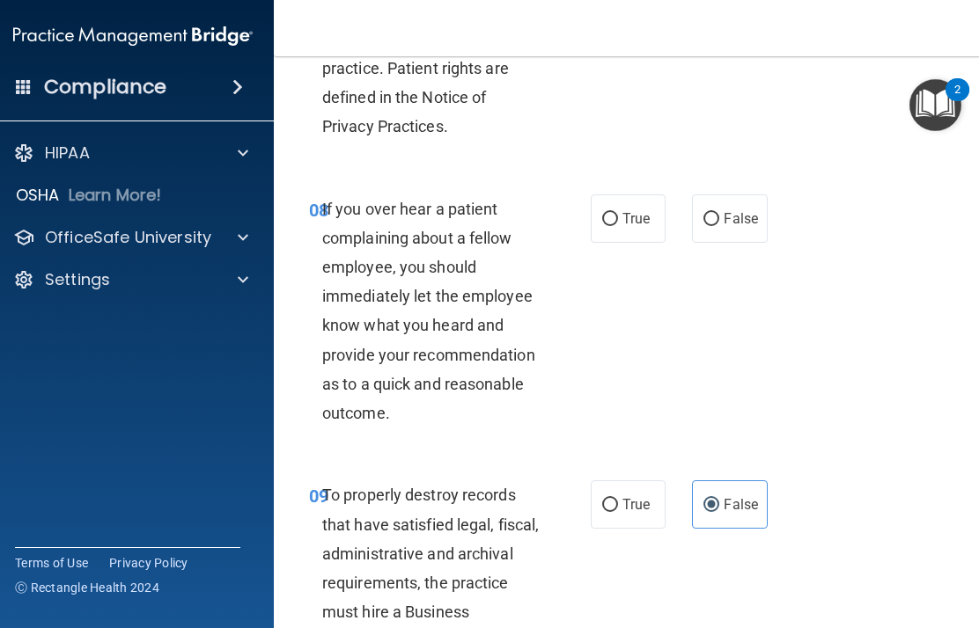
scroll to position [1797, 0]
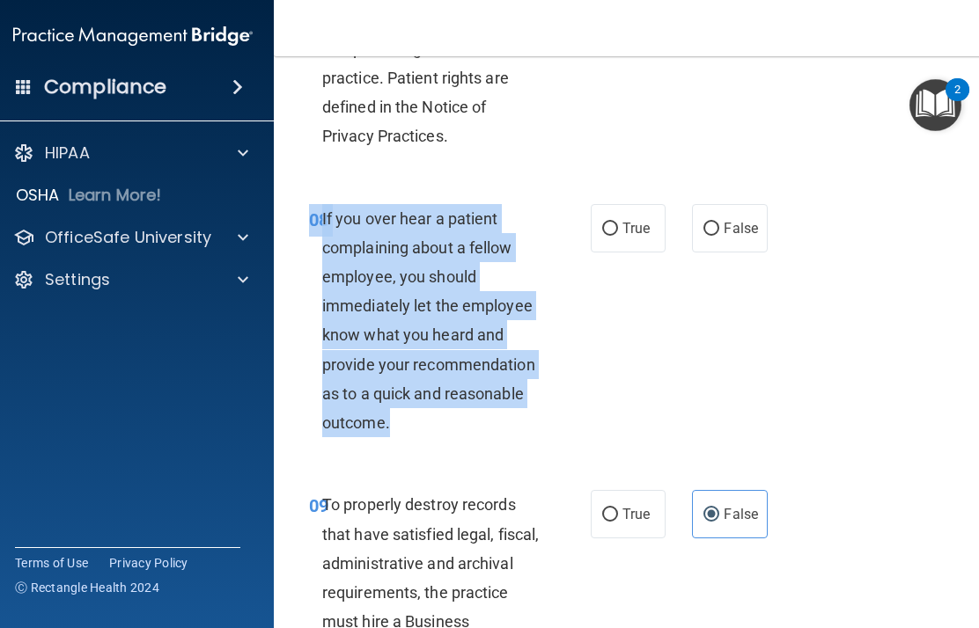
click at [732, 237] on span "False" at bounding box center [741, 228] width 34 height 17
click at [719, 236] on input "False" at bounding box center [711, 229] width 16 height 13
radio input "true"
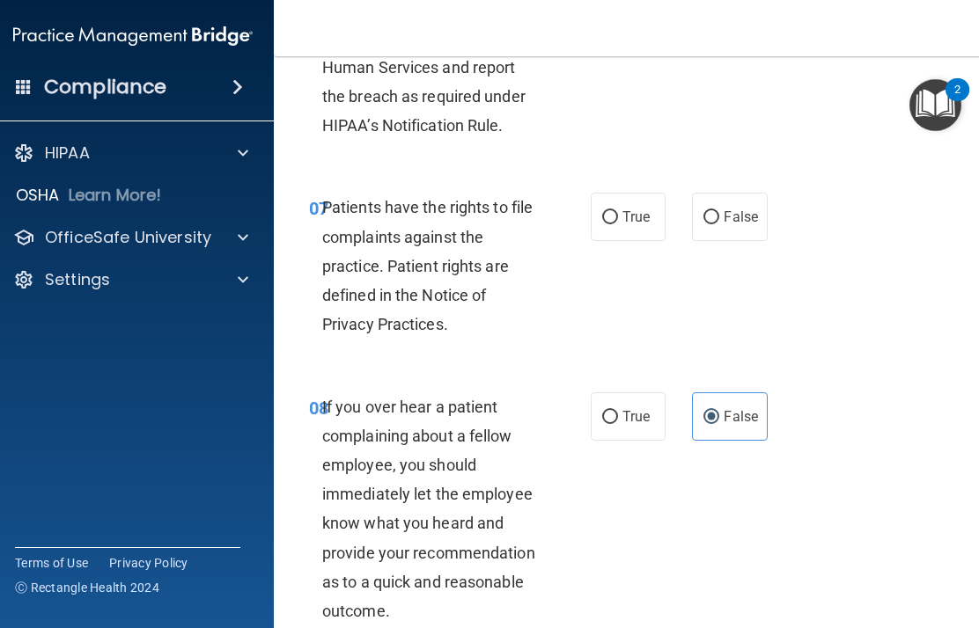
scroll to position [1604, 0]
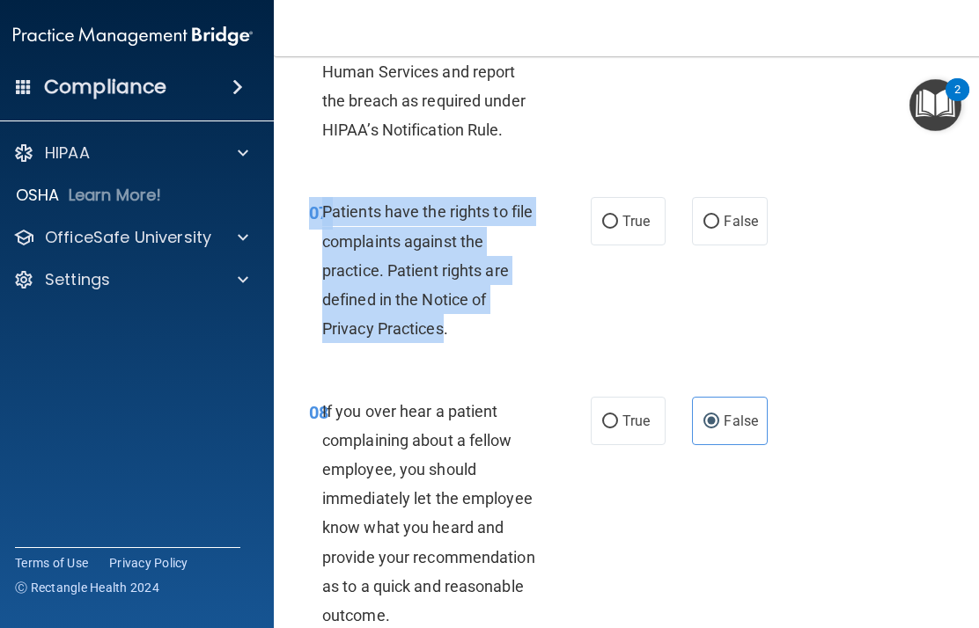
click at [637, 230] on span "True" at bounding box center [635, 221] width 27 height 17
click at [618, 229] on input "True" at bounding box center [610, 222] width 16 height 13
radio input "true"
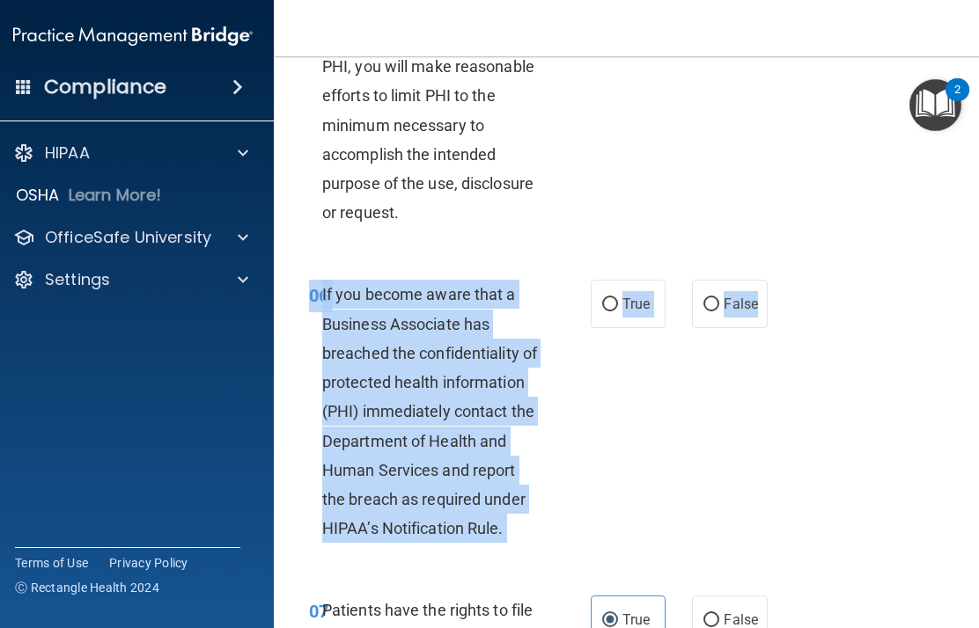
scroll to position [1206, 0]
click at [733, 393] on div "06 If you become aware that a Business Associate has breached the confidentiali…" at bounding box center [630, 415] width 669 height 316
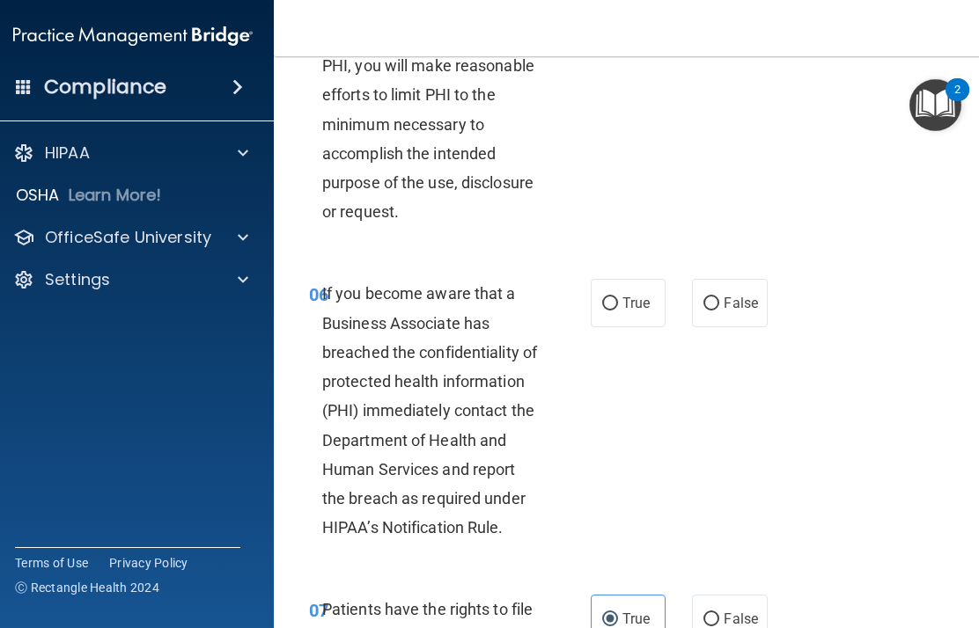
click at [709, 311] on input "False" at bounding box center [711, 304] width 16 height 13
radio input "true"
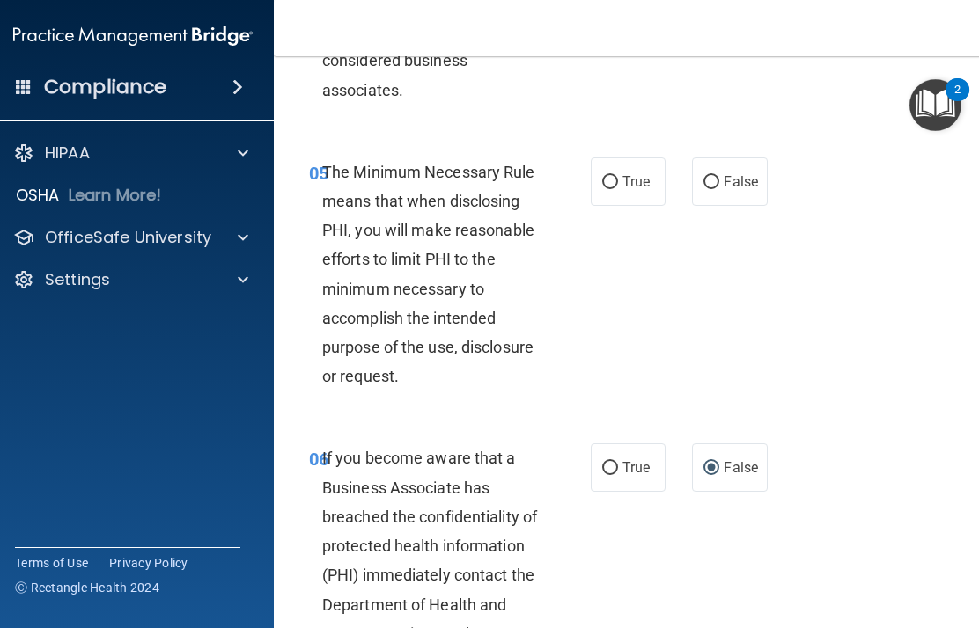
scroll to position [1039, 0]
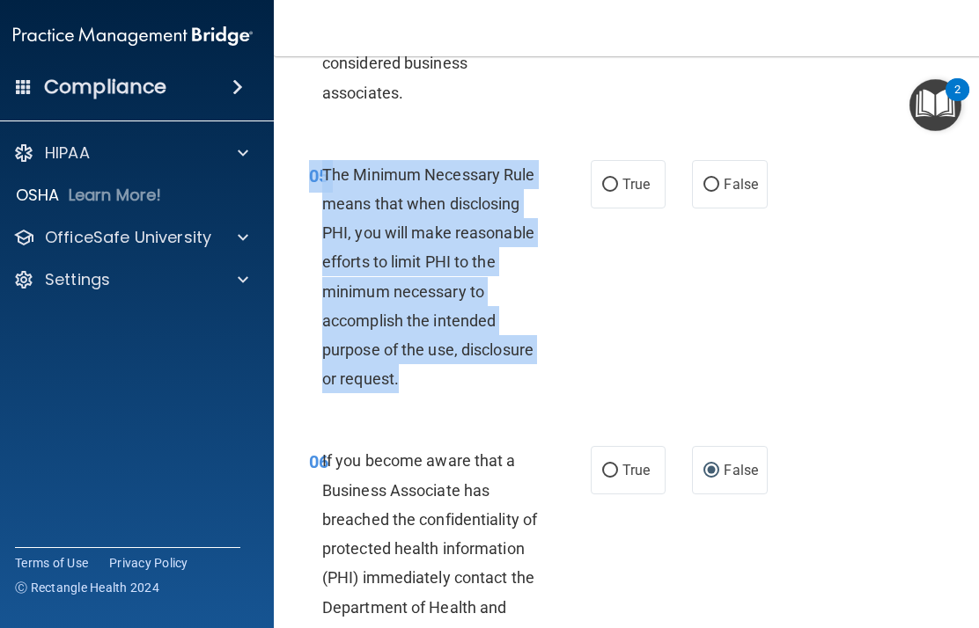
click at [648, 193] on span "True" at bounding box center [635, 184] width 27 height 17
click at [618, 192] on input "True" at bounding box center [610, 185] width 16 height 13
radio input "true"
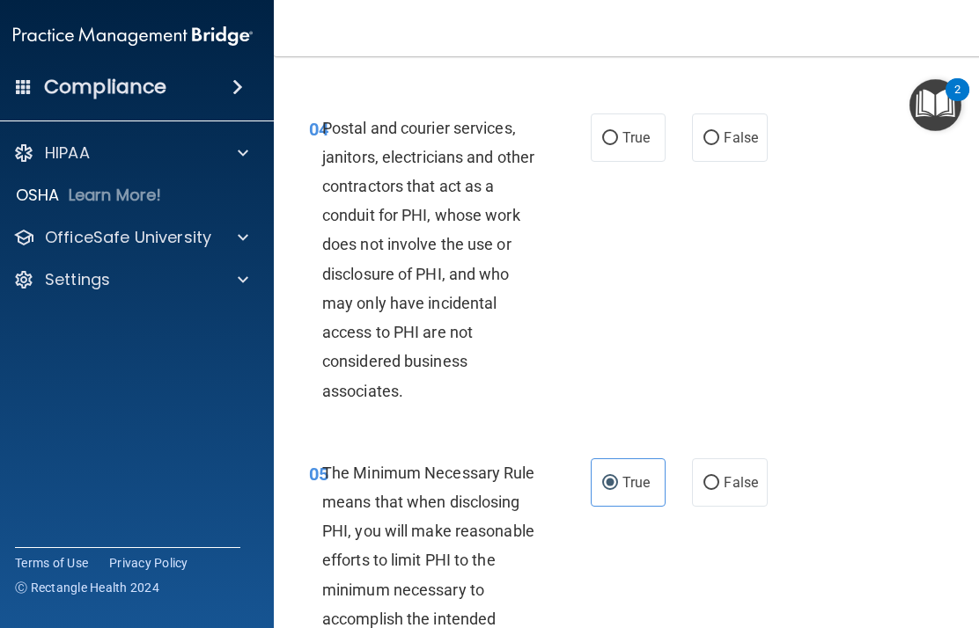
scroll to position [720, 0]
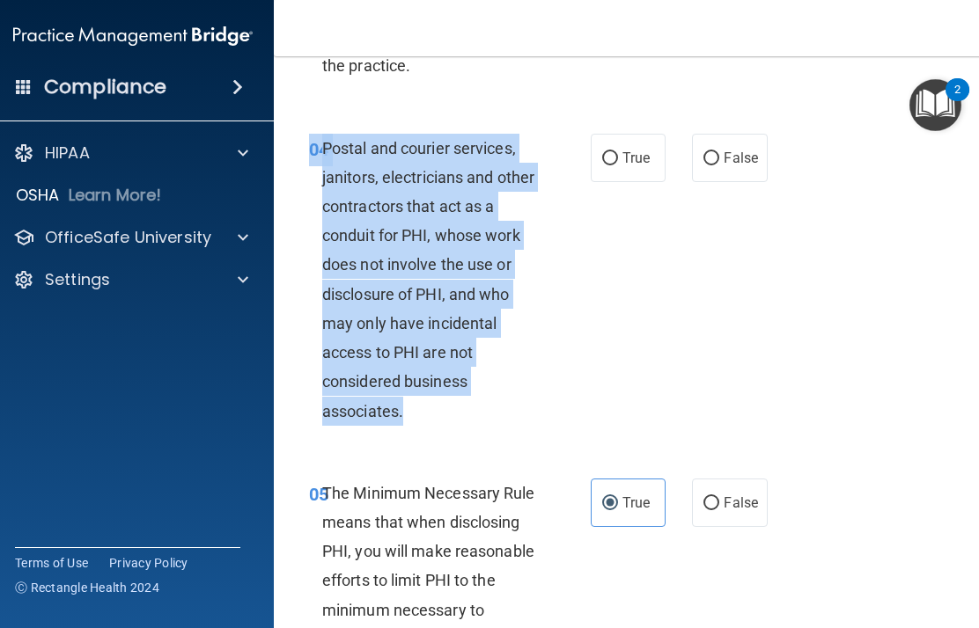
click at [628, 182] on label "True" at bounding box center [628, 158] width 75 height 48
click at [618, 165] on input "True" at bounding box center [610, 158] width 16 height 13
radio input "true"
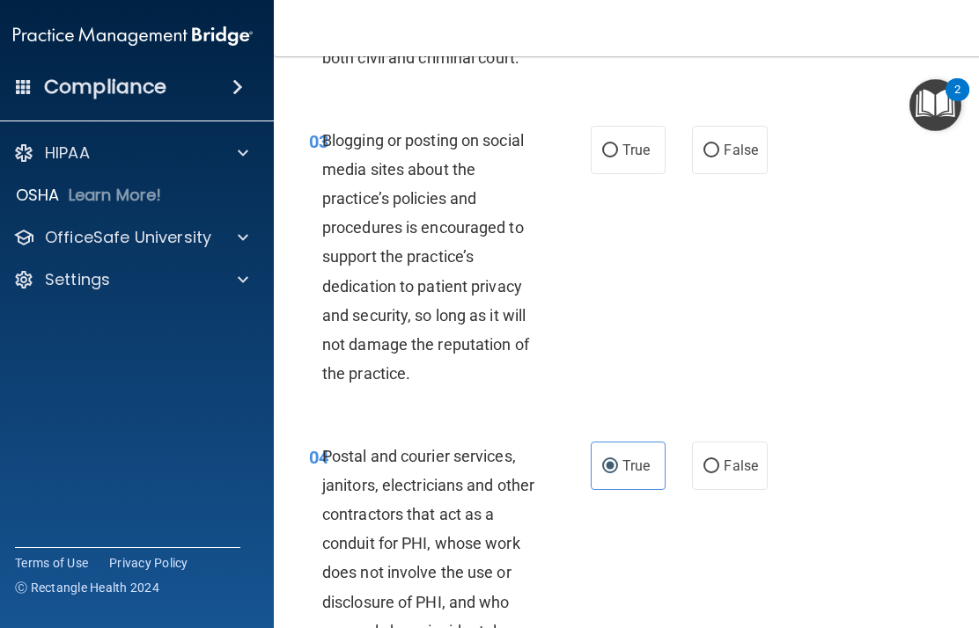
scroll to position [408, 0]
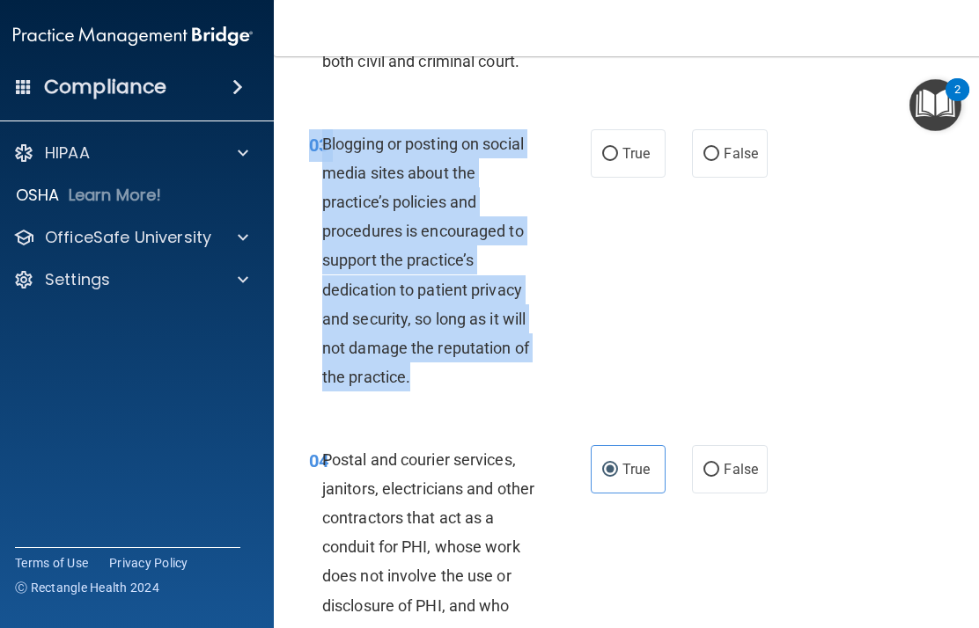
click at [728, 162] on label "False" at bounding box center [729, 153] width 75 height 48
click at [719, 161] on input "False" at bounding box center [711, 154] width 16 height 13
radio input "true"
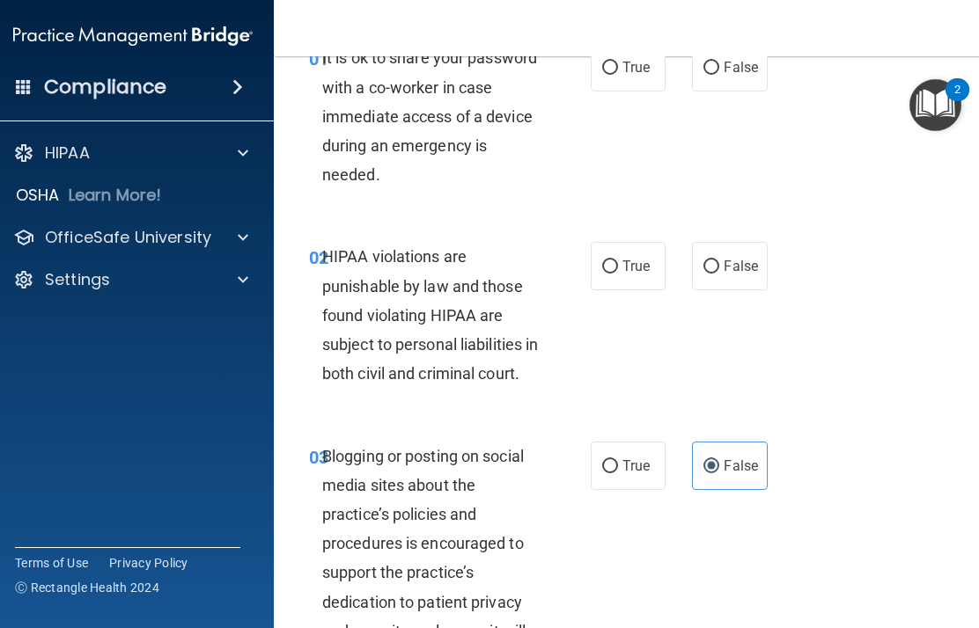
scroll to position [92, 0]
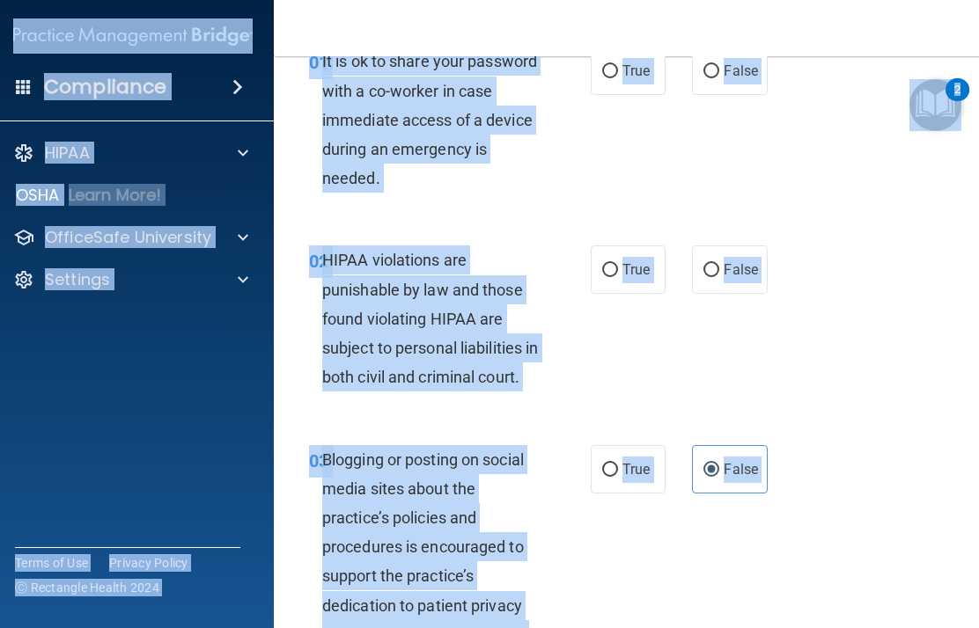
click at [733, 290] on div "02 HIPAA violations are punishable by law and those found violating HIPAA are s…" at bounding box center [630, 323] width 669 height 199
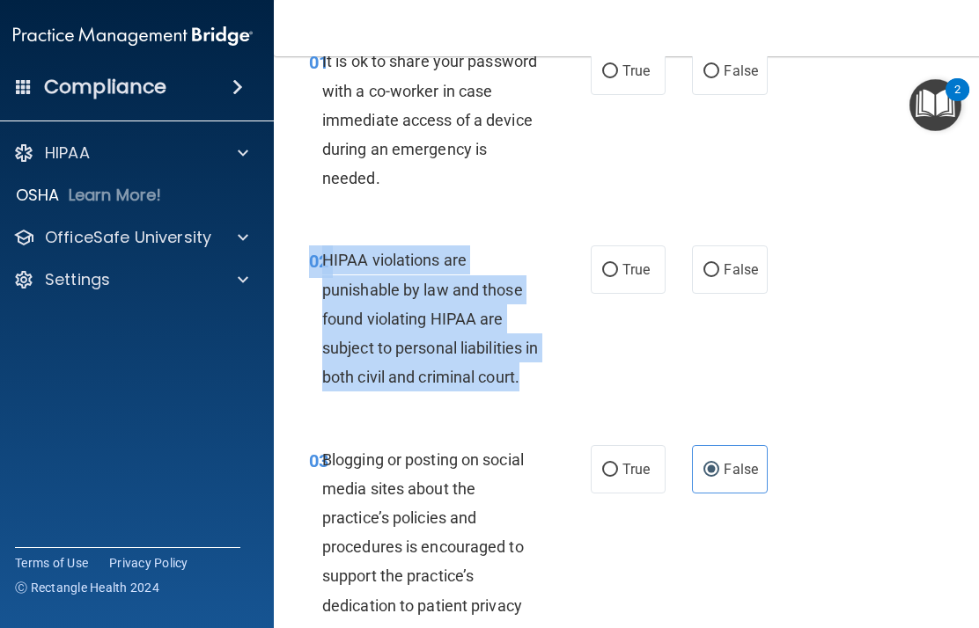
click at [632, 263] on span "True" at bounding box center [635, 269] width 27 height 17
click at [618, 264] on input "True" at bounding box center [610, 270] width 16 height 13
radio input "true"
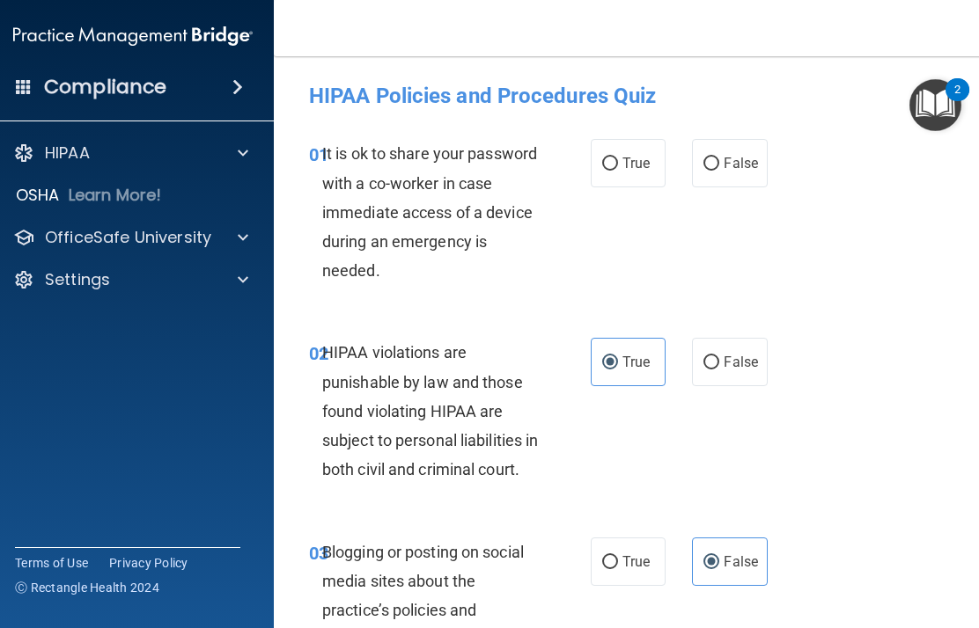
scroll to position [0, 0]
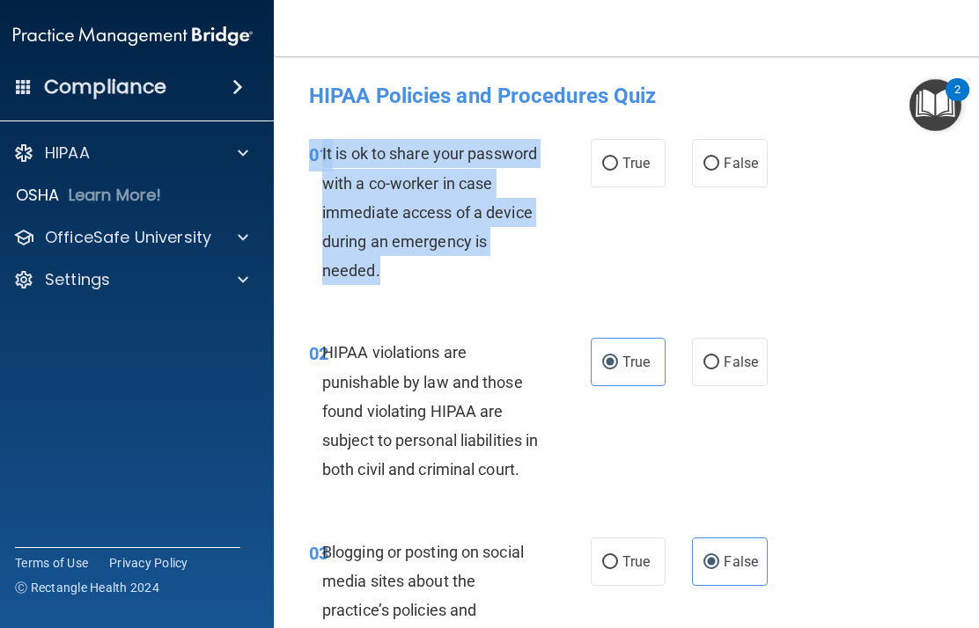
click at [733, 179] on label "False" at bounding box center [729, 163] width 75 height 48
click at [719, 171] on input "False" at bounding box center [711, 164] width 16 height 13
radio input "true"
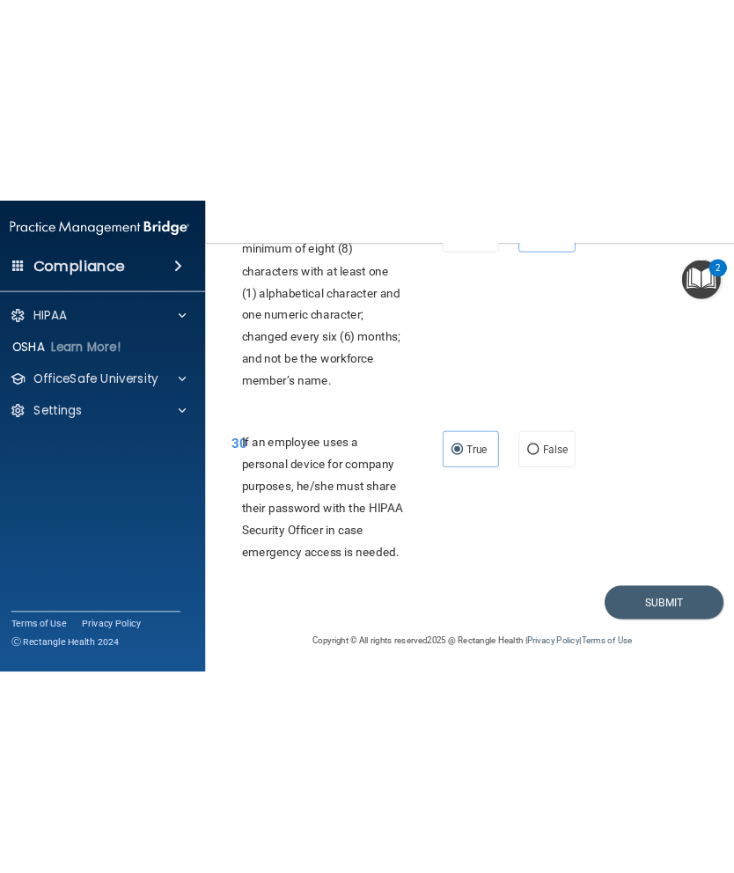
scroll to position [6532, 0]
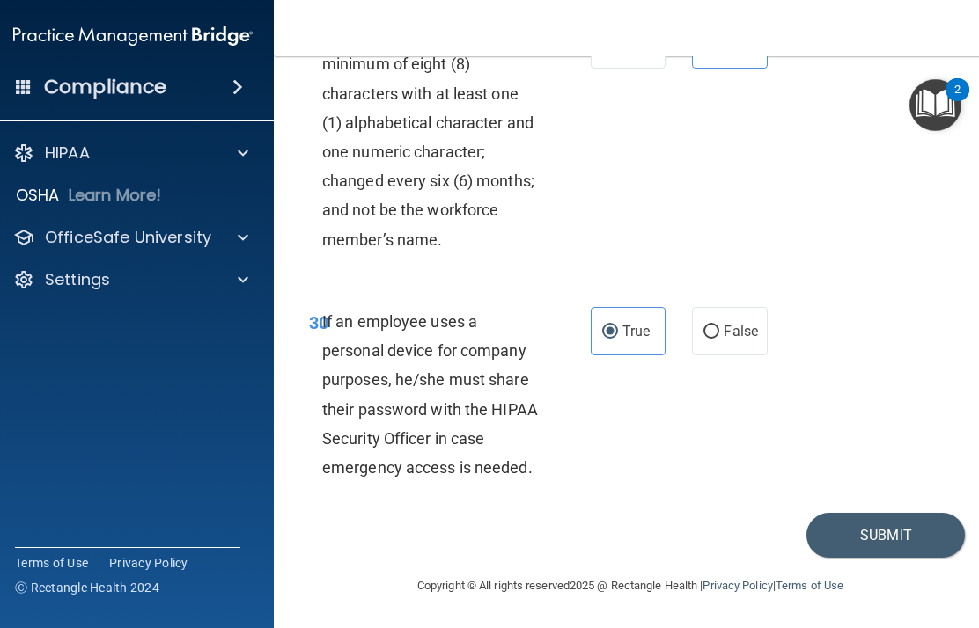
click at [733, 539] on button "Submit" at bounding box center [885, 535] width 158 height 45
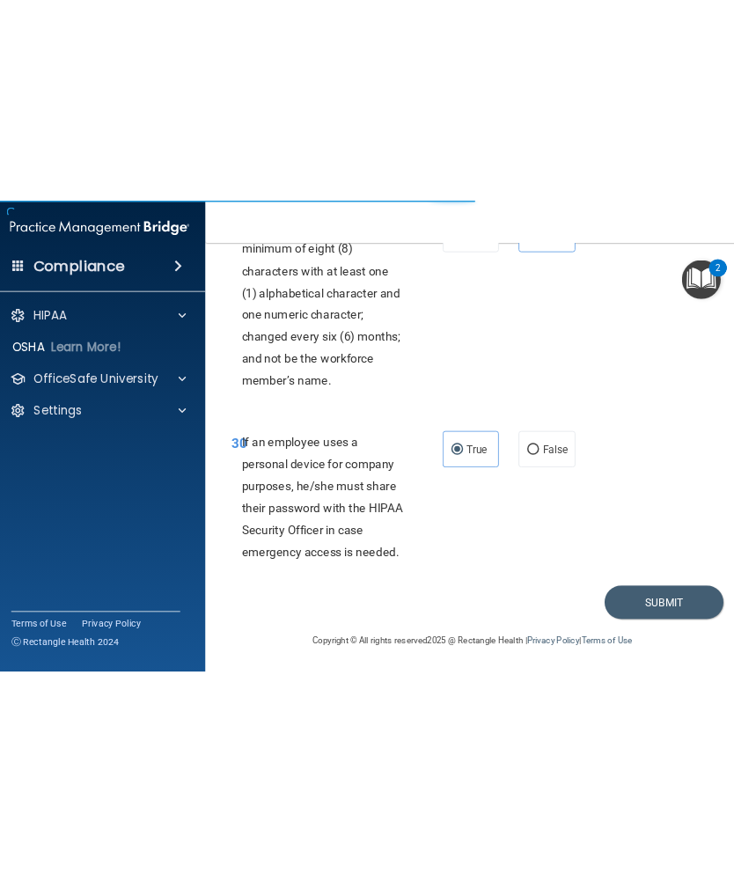
scroll to position [6287, 0]
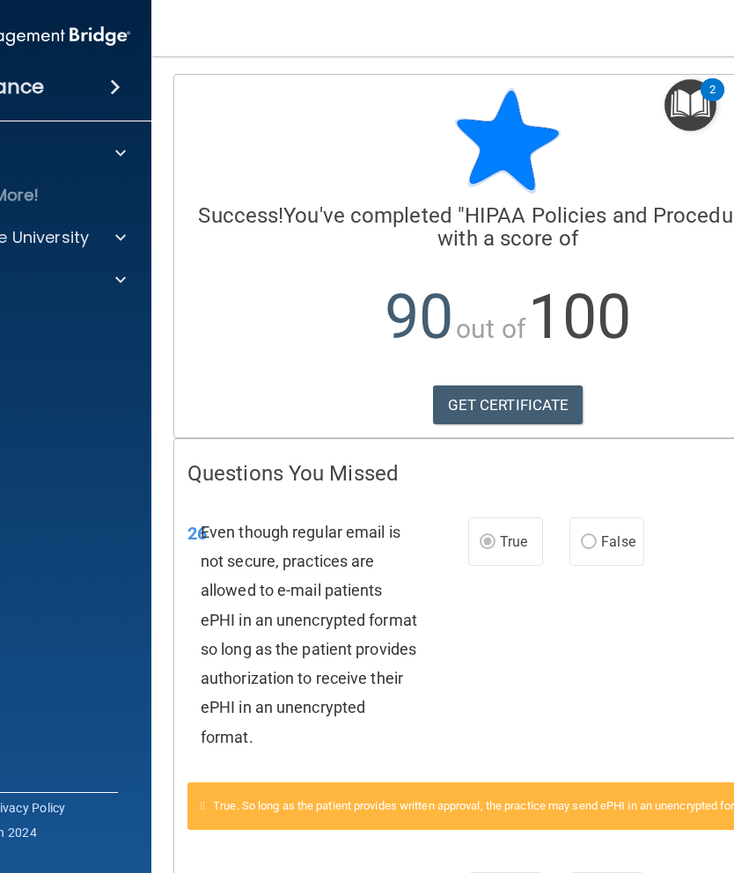
click at [536, 406] on link "GET CERTIFICATE" at bounding box center [508, 405] width 151 height 39
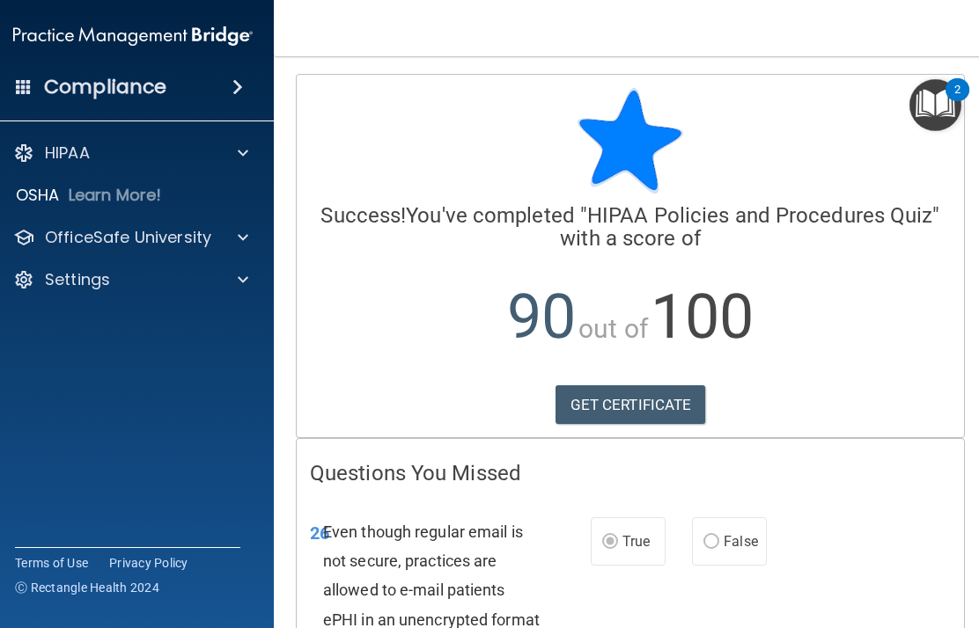
click at [179, 231] on p "OfficeSafe University" at bounding box center [128, 237] width 166 height 21
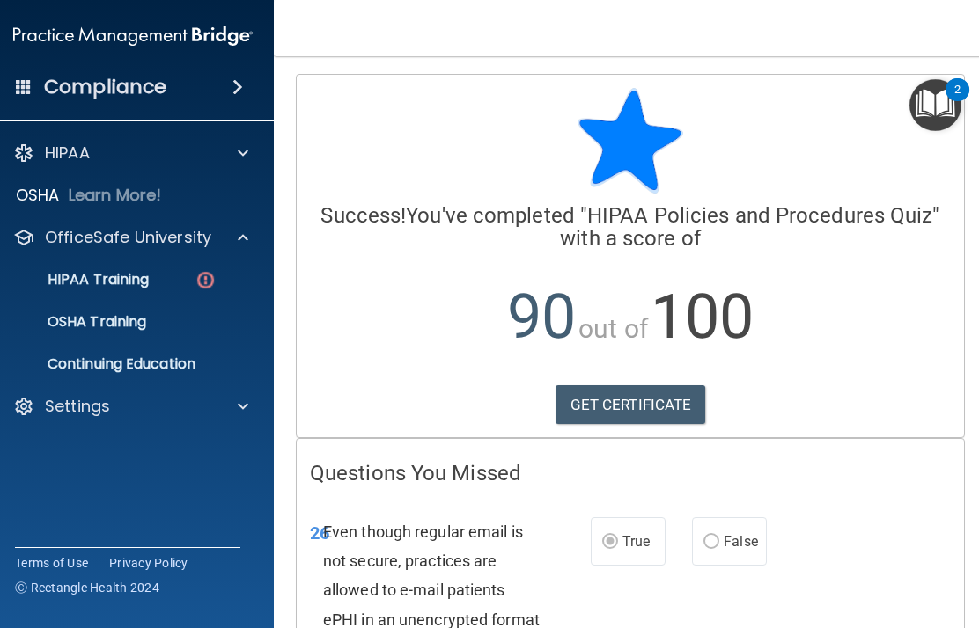
click at [100, 284] on p "HIPAA Training" at bounding box center [76, 280] width 145 height 18
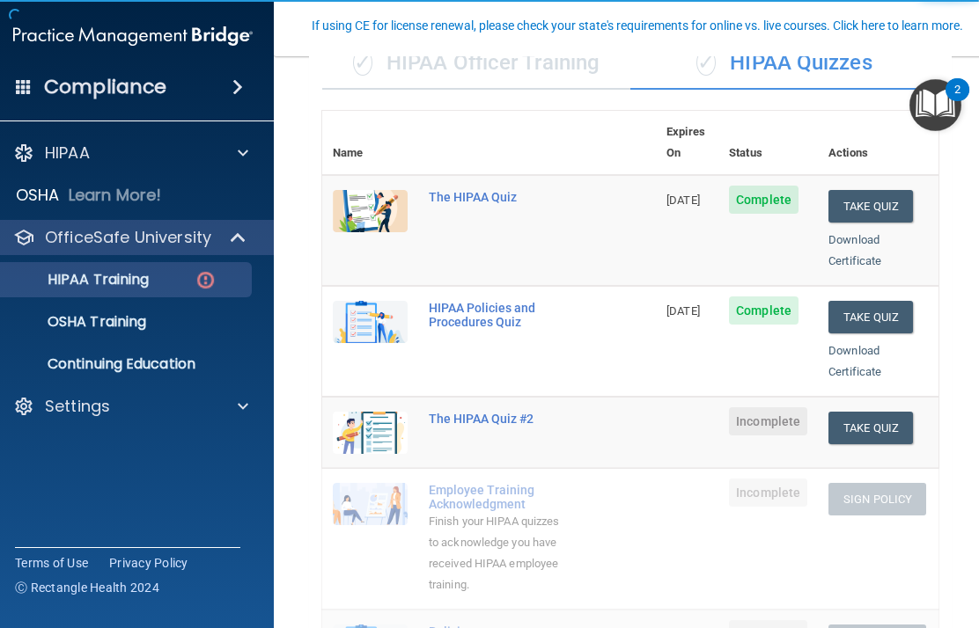
scroll to position [158, 0]
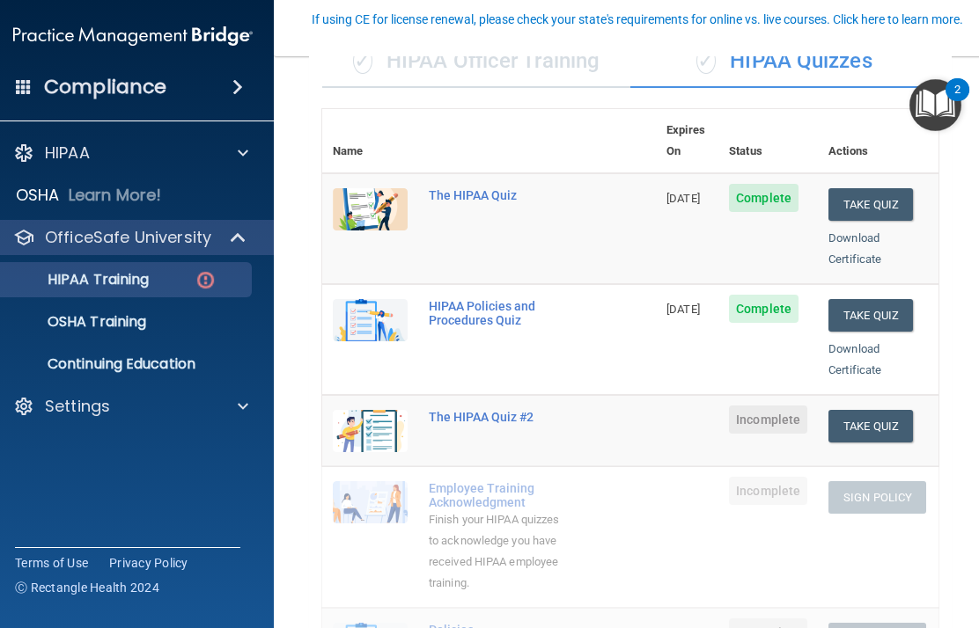
click at [733, 410] on button "Take Quiz" at bounding box center [870, 426] width 85 height 33
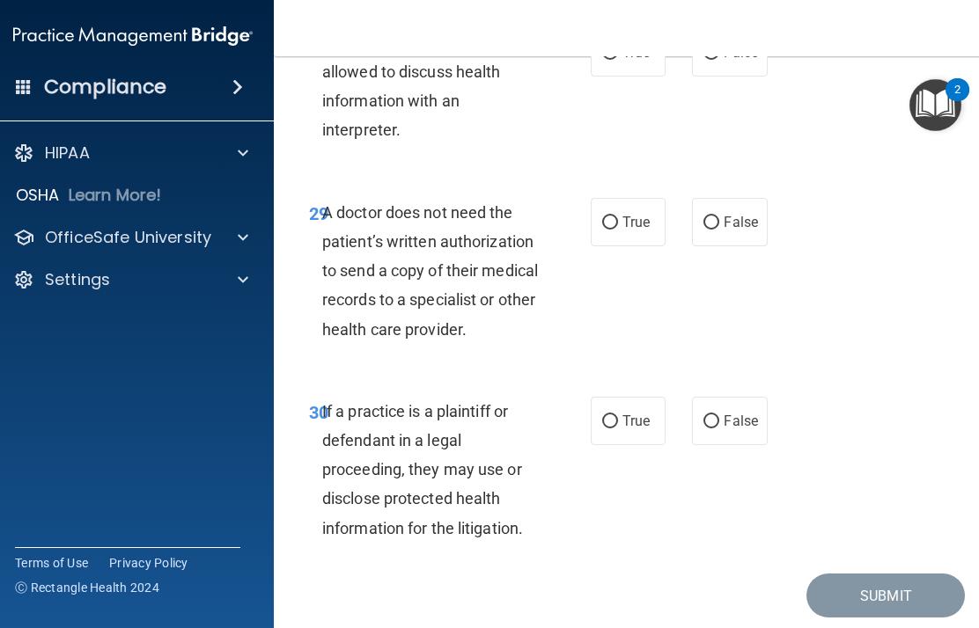
scroll to position [5864, 0]
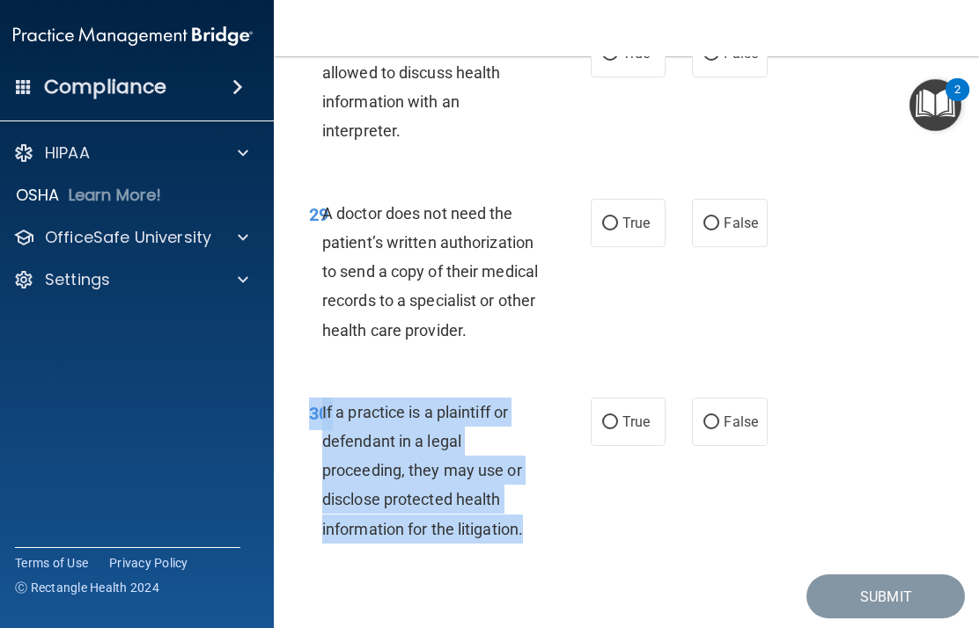
click at [645, 414] on span "True" at bounding box center [635, 422] width 27 height 17
click at [618, 416] on input "True" at bounding box center [610, 422] width 16 height 13
radio input "true"
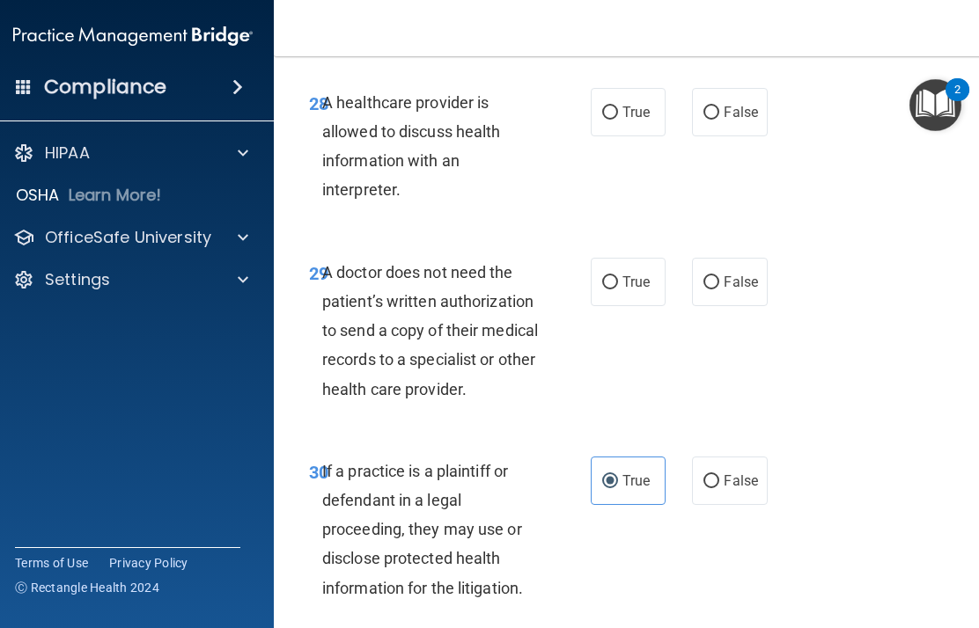
scroll to position [5800, 0]
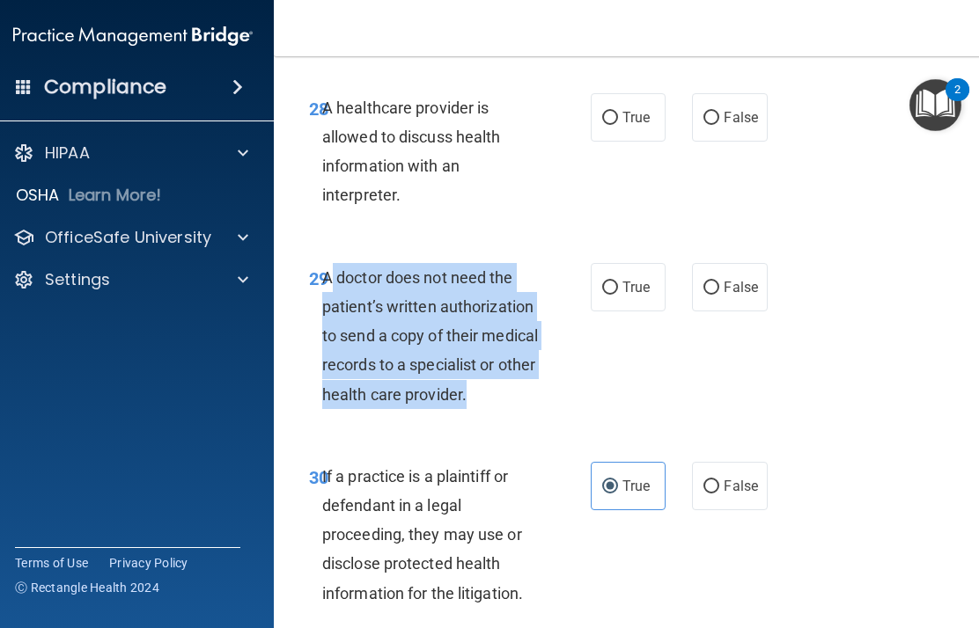
click at [614, 282] on input "True" at bounding box center [610, 288] width 16 height 13
radio input "true"
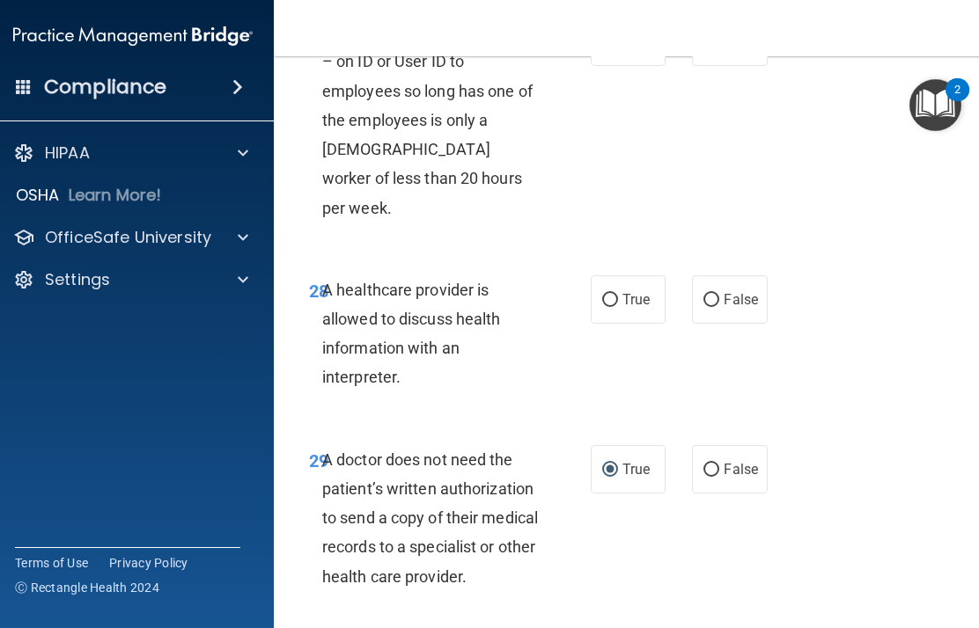
scroll to position [5613, 0]
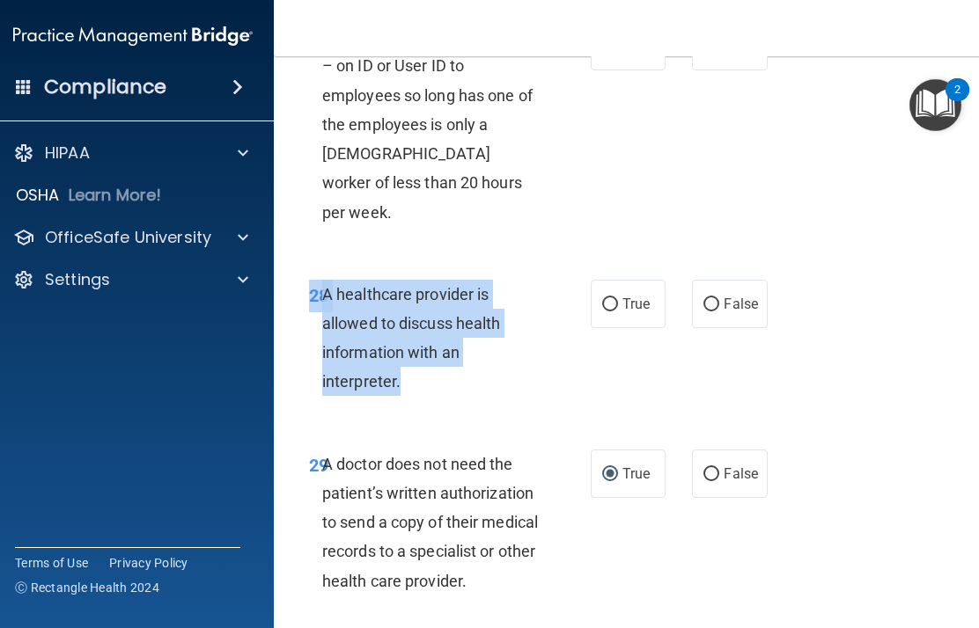
click at [615, 298] on input "True" at bounding box center [610, 304] width 16 height 13
radio input "true"
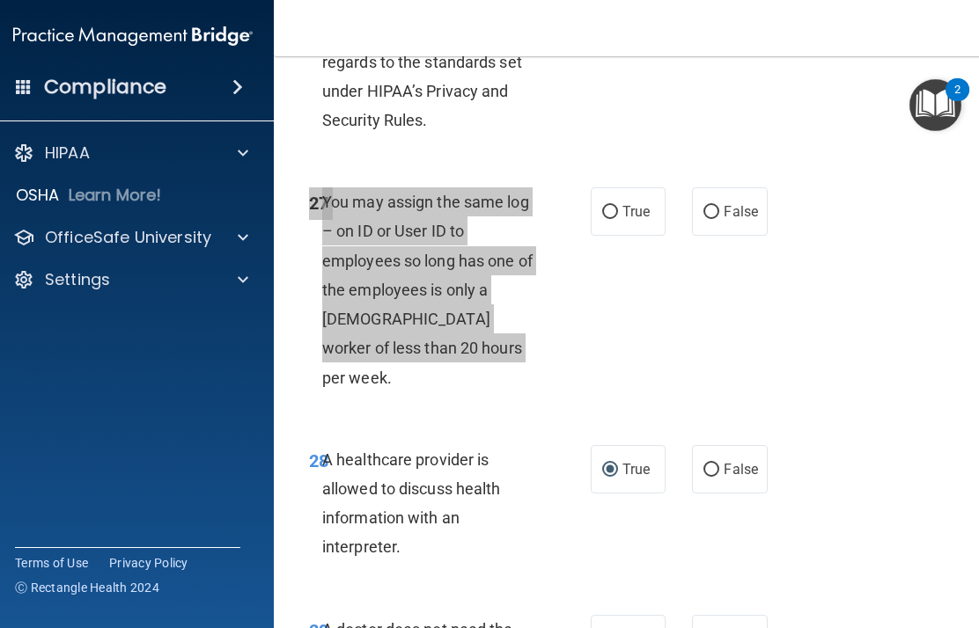
scroll to position [5448, 0]
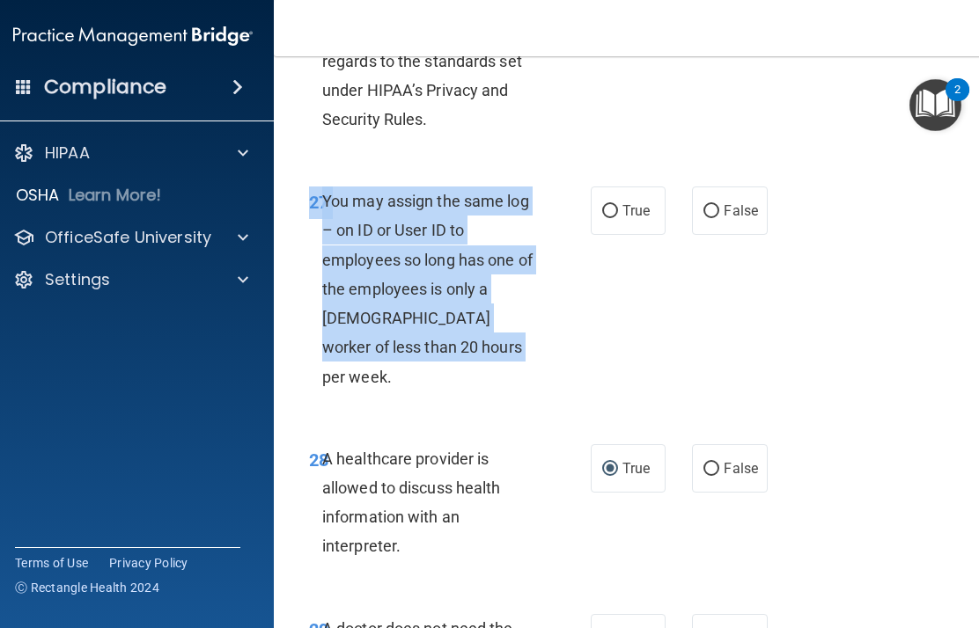
click at [733, 202] on span "False" at bounding box center [741, 210] width 34 height 17
click at [719, 205] on input "False" at bounding box center [711, 211] width 16 height 13
radio input "true"
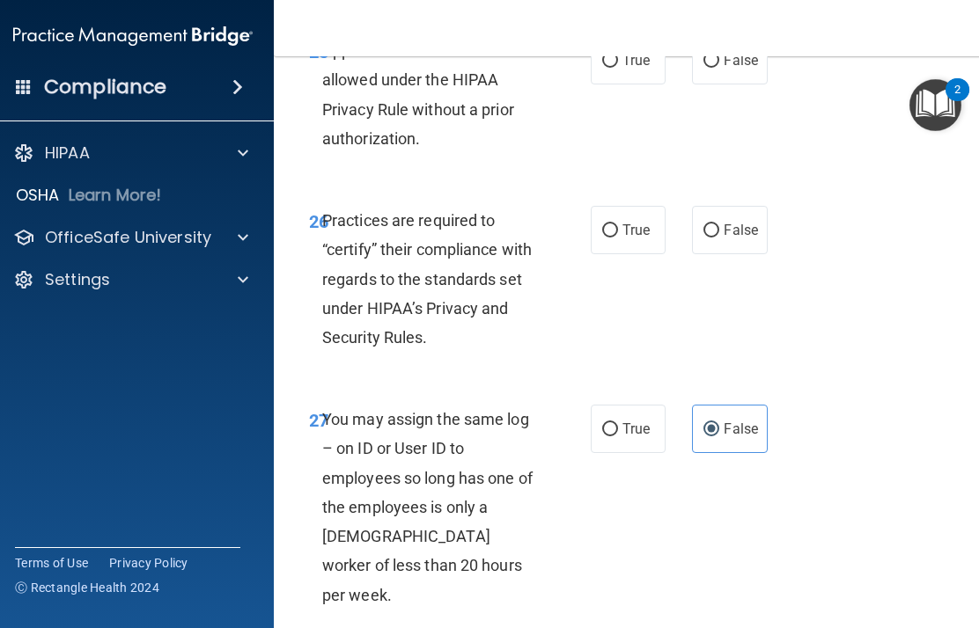
scroll to position [5222, 0]
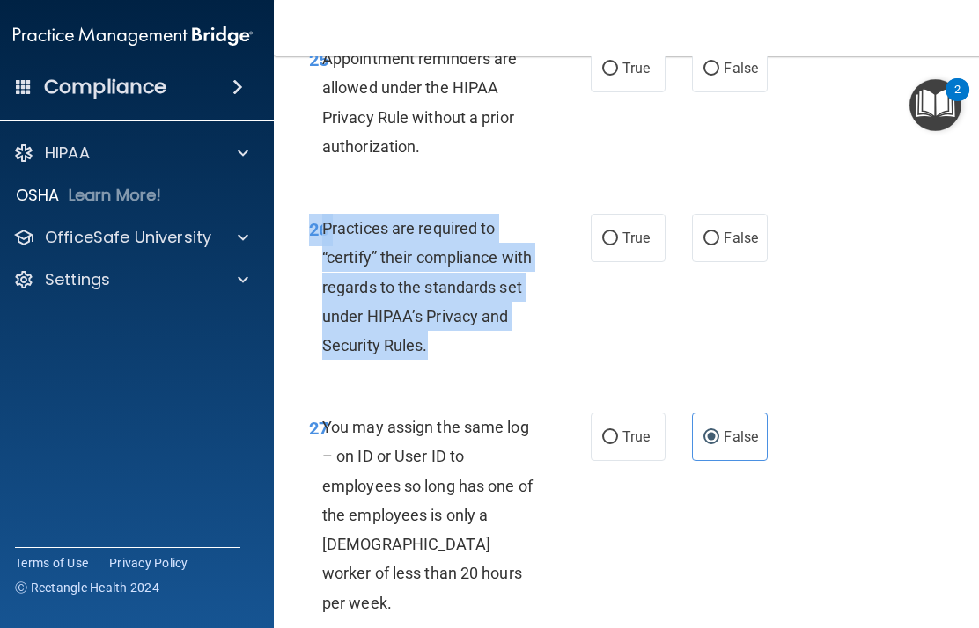
click at [733, 214] on label "False" at bounding box center [729, 238] width 75 height 48
click at [719, 232] on input "False" at bounding box center [711, 238] width 16 height 13
radio input "true"
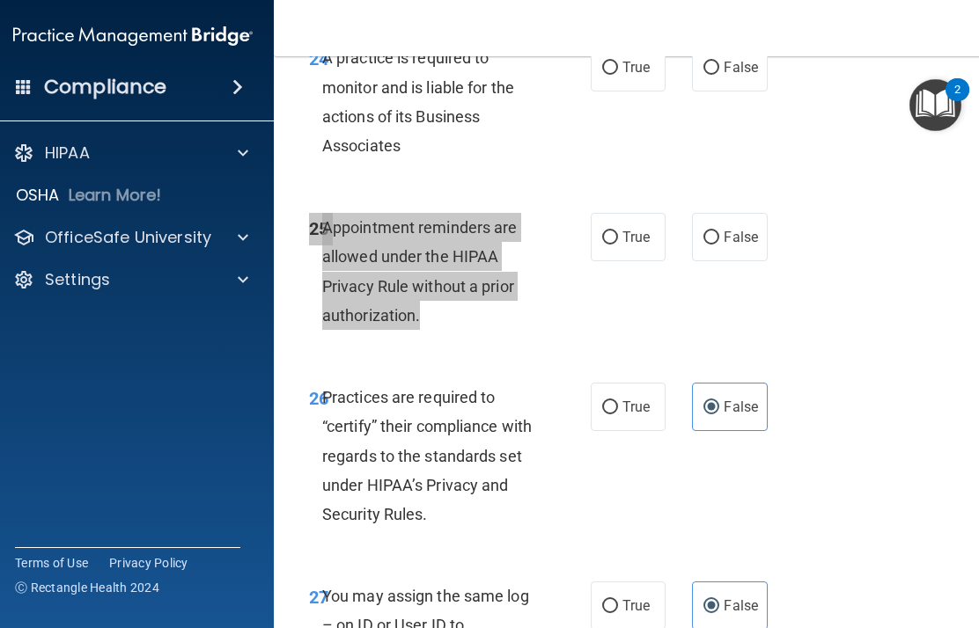
scroll to position [5052, 0]
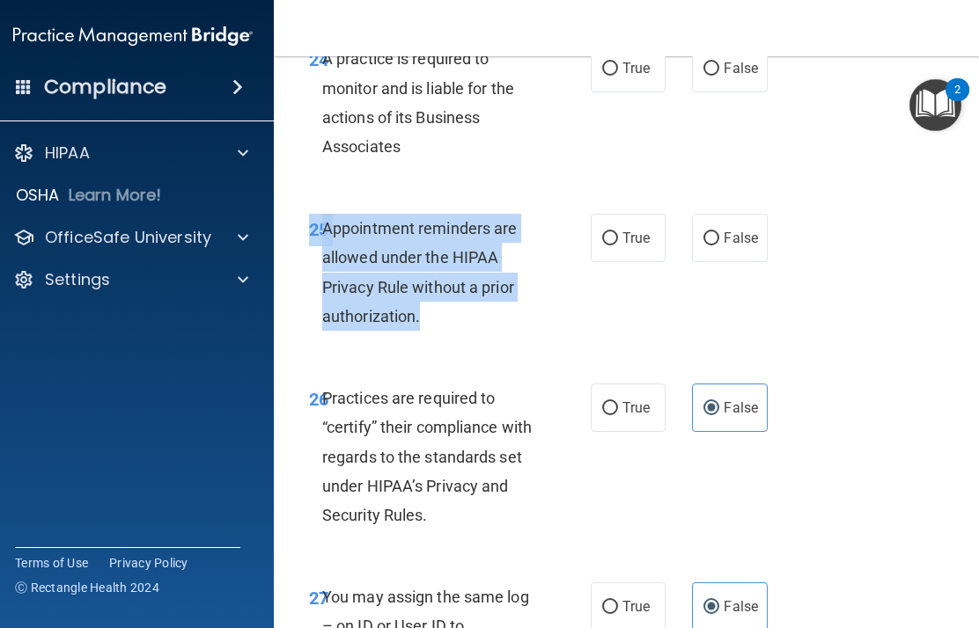
click at [650, 234] on label "True" at bounding box center [628, 238] width 75 height 48
click at [618, 234] on input "True" at bounding box center [610, 238] width 16 height 13
radio input "true"
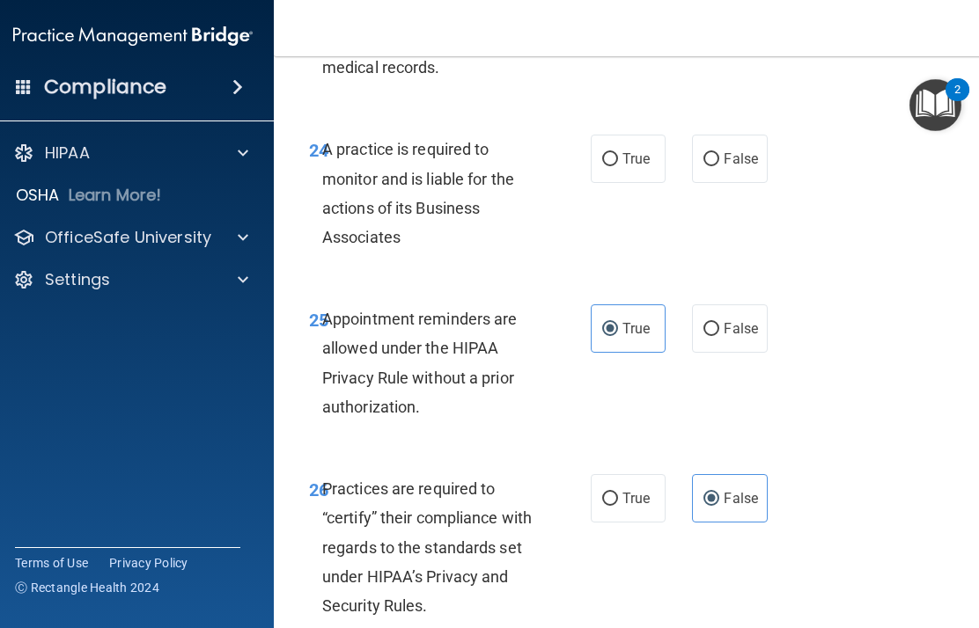
scroll to position [4961, 0]
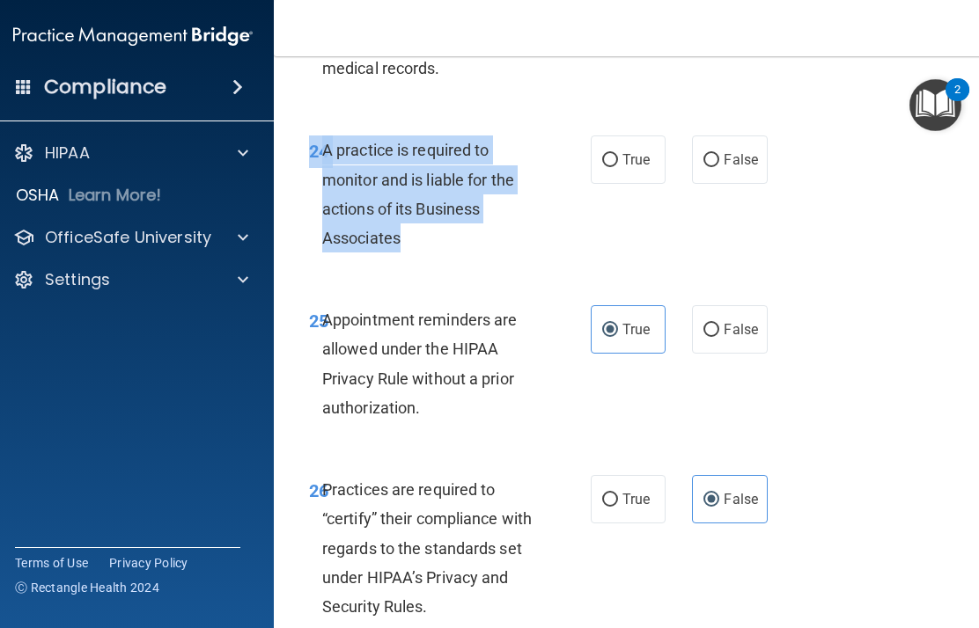
click at [647, 151] on span "True" at bounding box center [635, 159] width 27 height 17
click at [618, 154] on input "True" at bounding box center [610, 160] width 16 height 13
radio input "true"
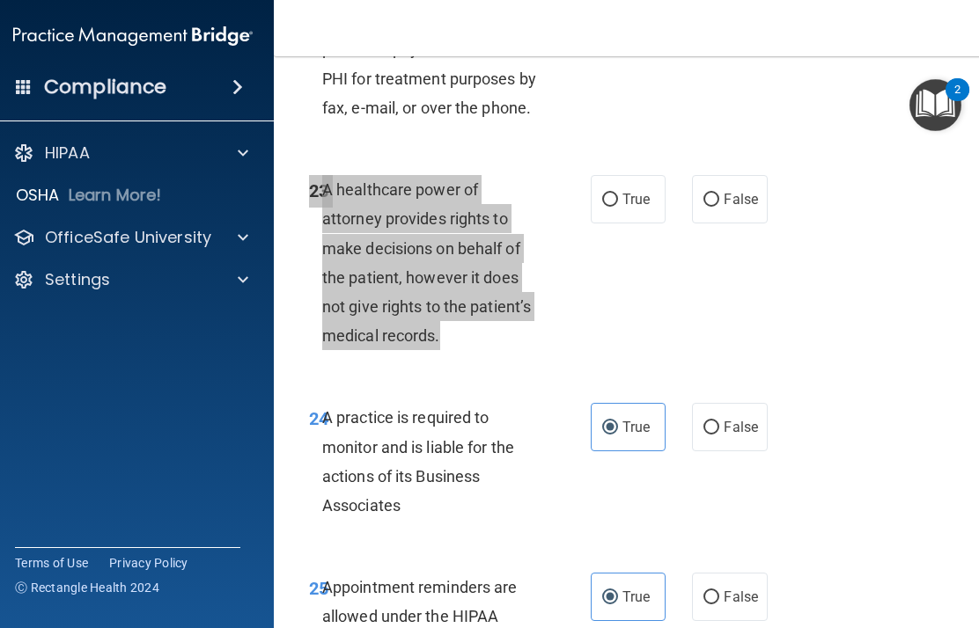
scroll to position [4690, 0]
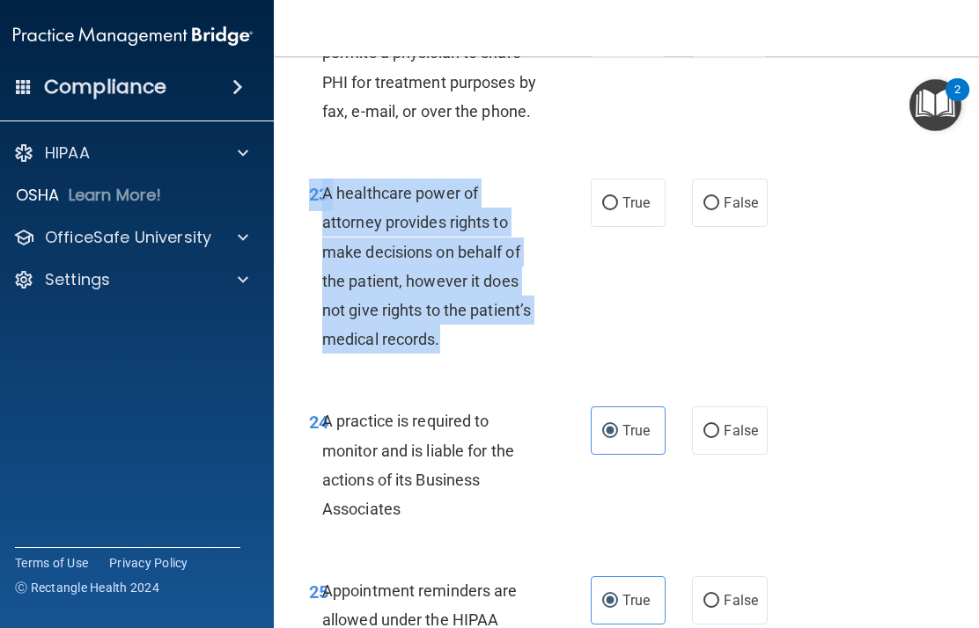
click at [733, 179] on label "False" at bounding box center [729, 203] width 75 height 48
click at [719, 197] on input "False" at bounding box center [711, 203] width 16 height 13
radio input "true"
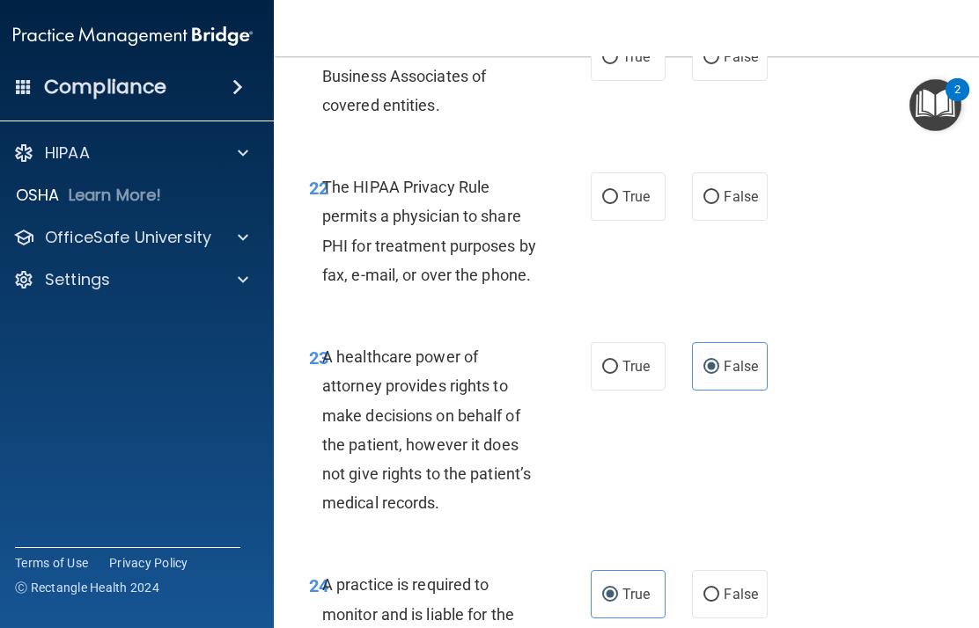
scroll to position [4523, 0]
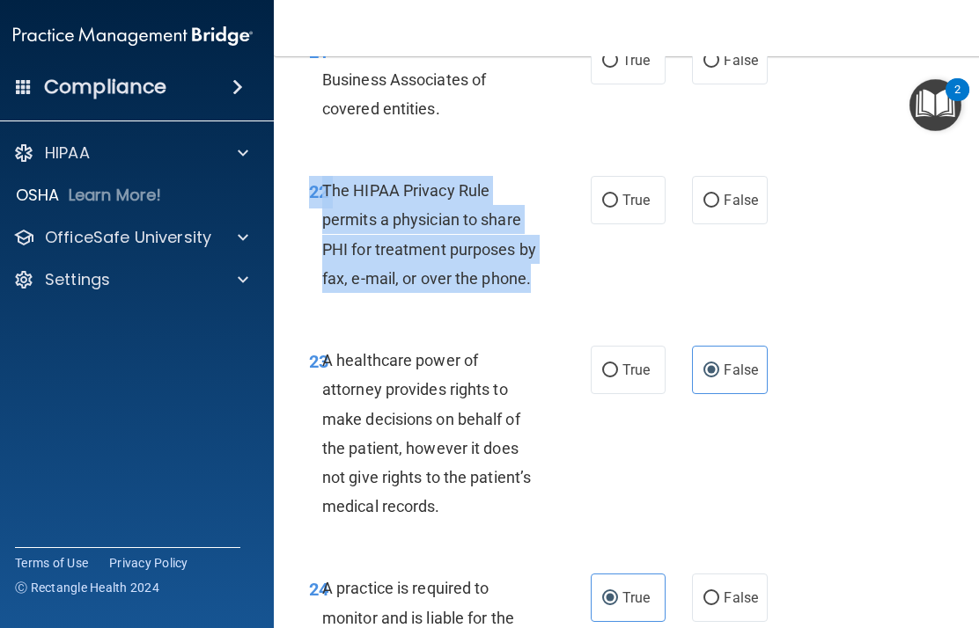
click at [654, 191] on label "True" at bounding box center [628, 200] width 75 height 48
click at [618, 195] on input "True" at bounding box center [610, 201] width 16 height 13
radio input "true"
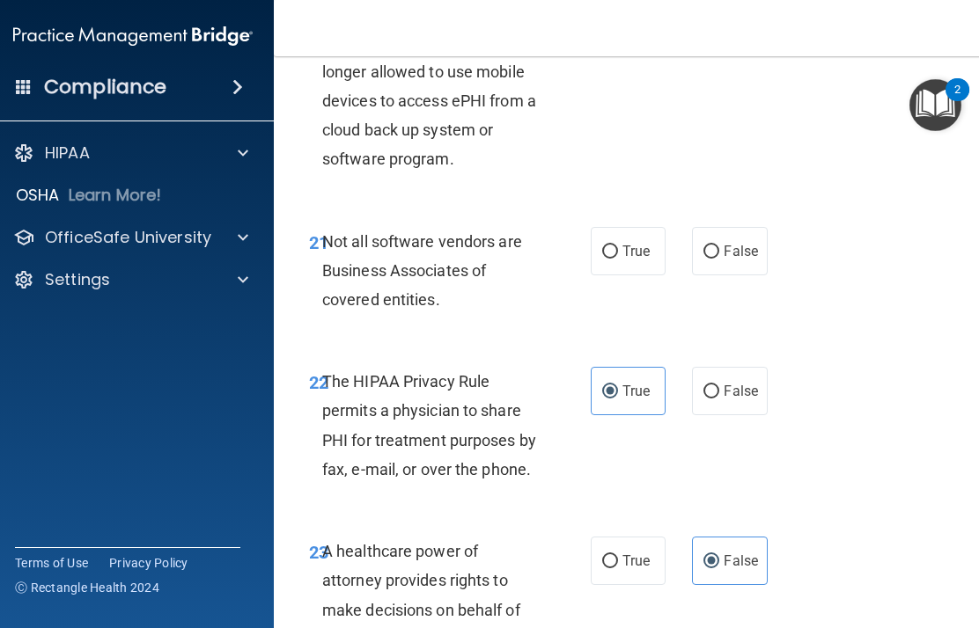
scroll to position [4331, 0]
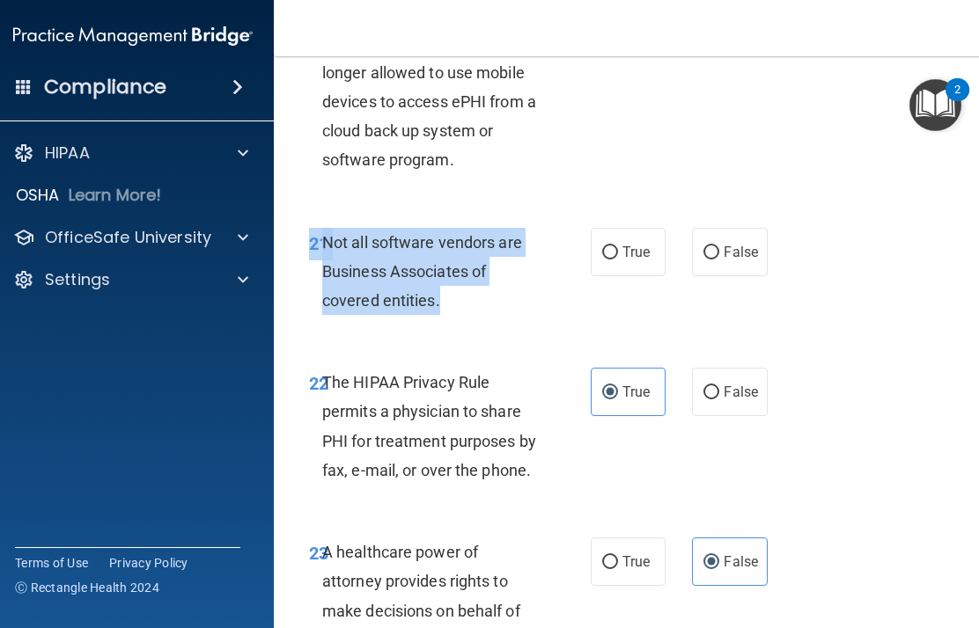
click at [639, 246] on label "True" at bounding box center [628, 252] width 75 height 48
click at [618, 246] on input "True" at bounding box center [610, 252] width 16 height 13
radio input "true"
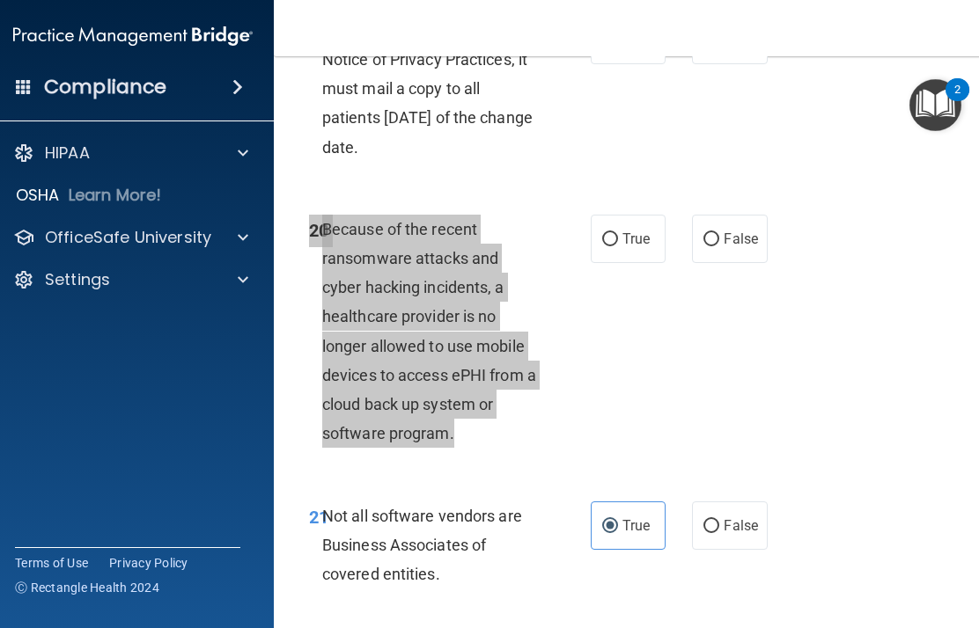
scroll to position [4056, 0]
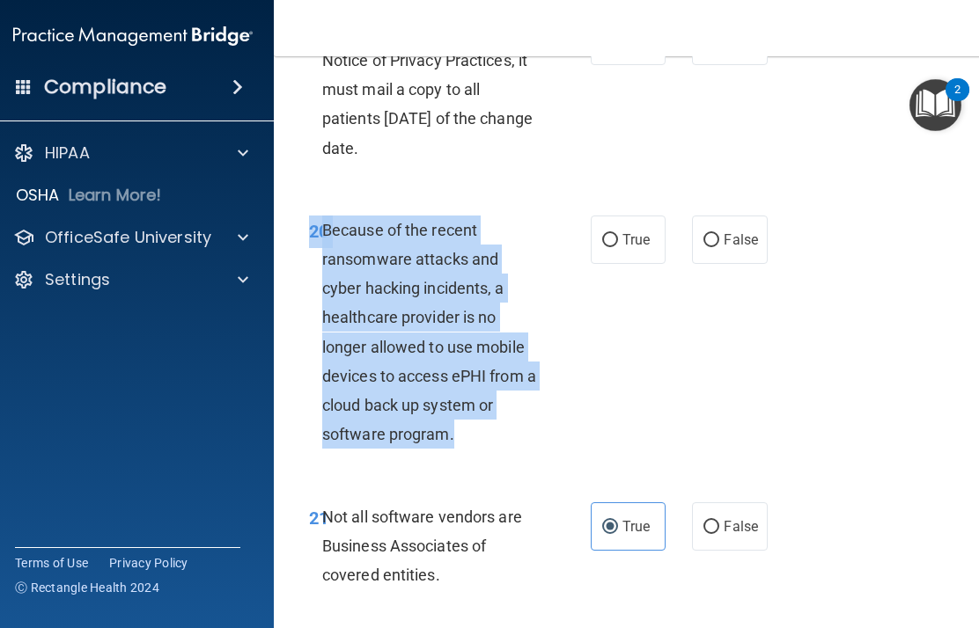
click at [733, 216] on label "False" at bounding box center [729, 240] width 75 height 48
click at [719, 234] on input "False" at bounding box center [711, 240] width 16 height 13
radio input "true"
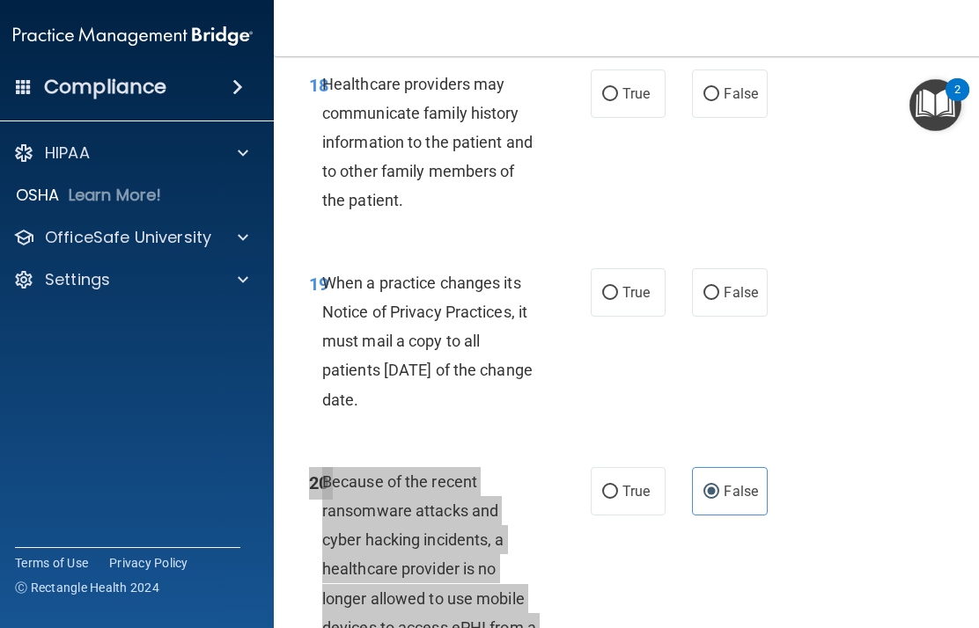
scroll to position [3806, 0]
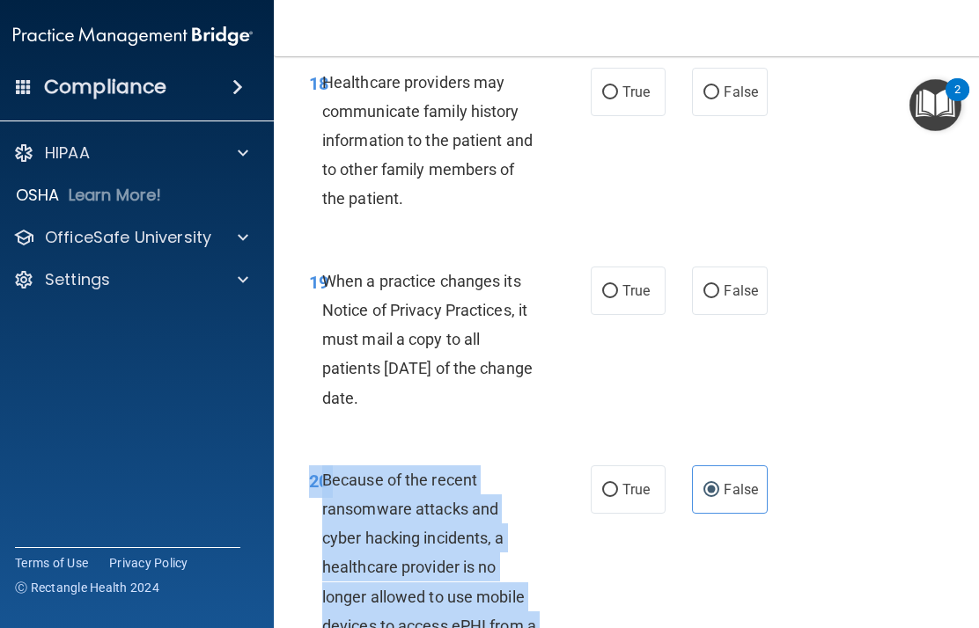
click at [733, 290] on label "False" at bounding box center [729, 291] width 75 height 48
click at [719, 290] on input "False" at bounding box center [711, 291] width 16 height 13
radio input "true"
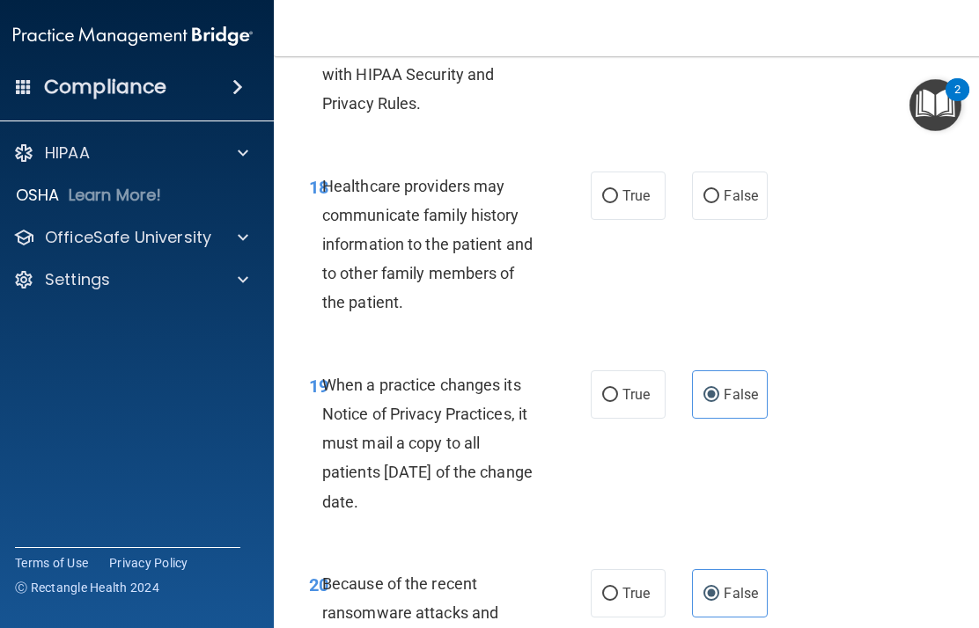
scroll to position [3700, 0]
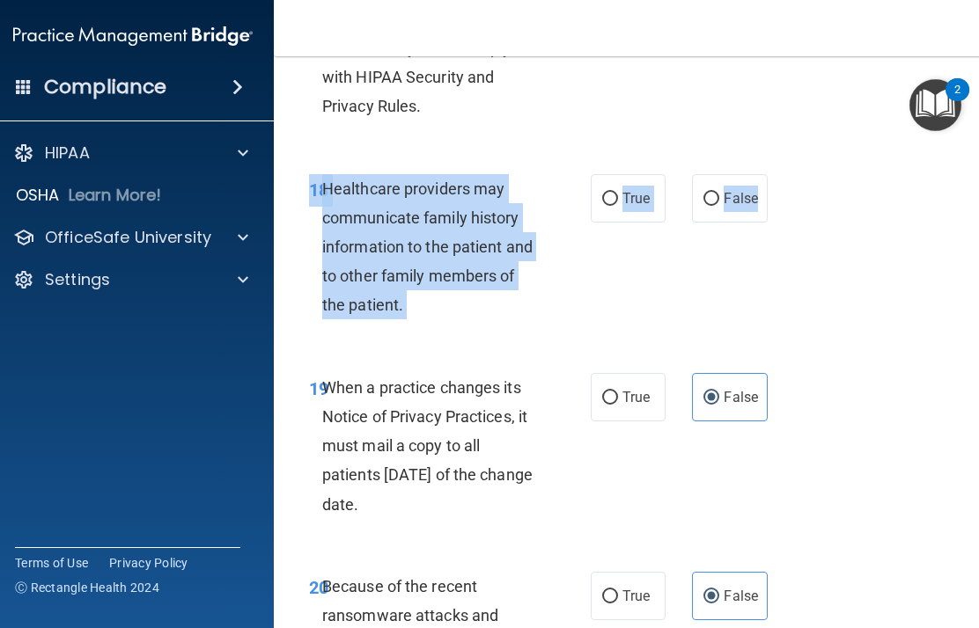
click at [621, 258] on div "18 Healthcare providers may communicate family history information to the patie…" at bounding box center [630, 251] width 669 height 199
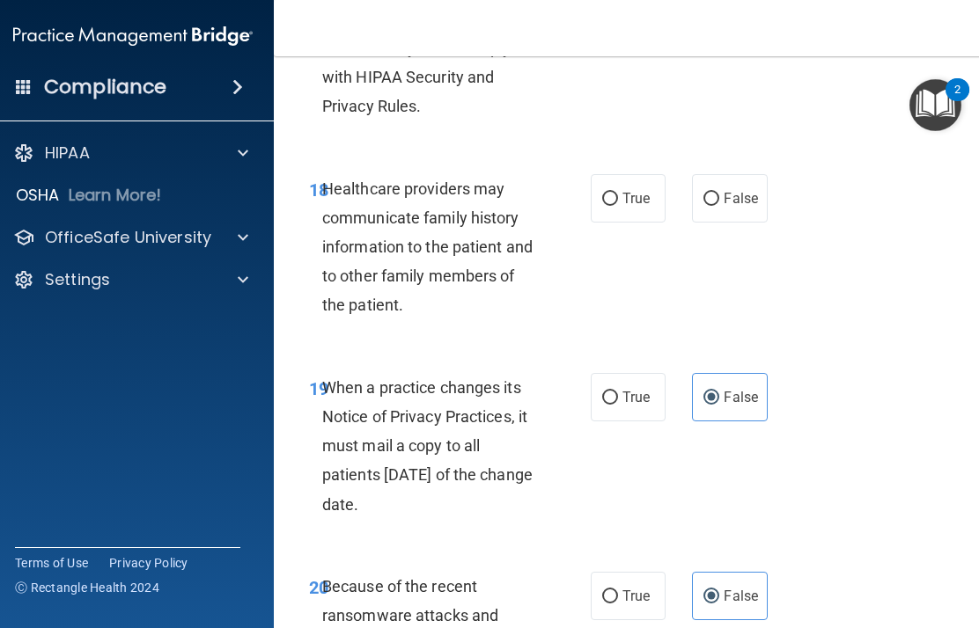
click at [616, 193] on input "True" at bounding box center [610, 199] width 16 height 13
radio input "true"
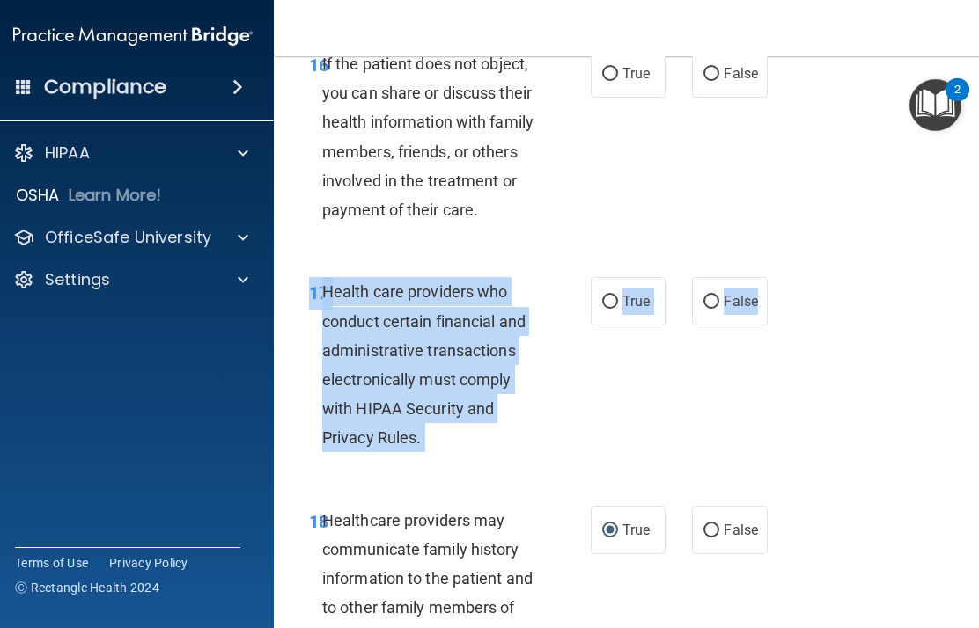
scroll to position [3340, 0]
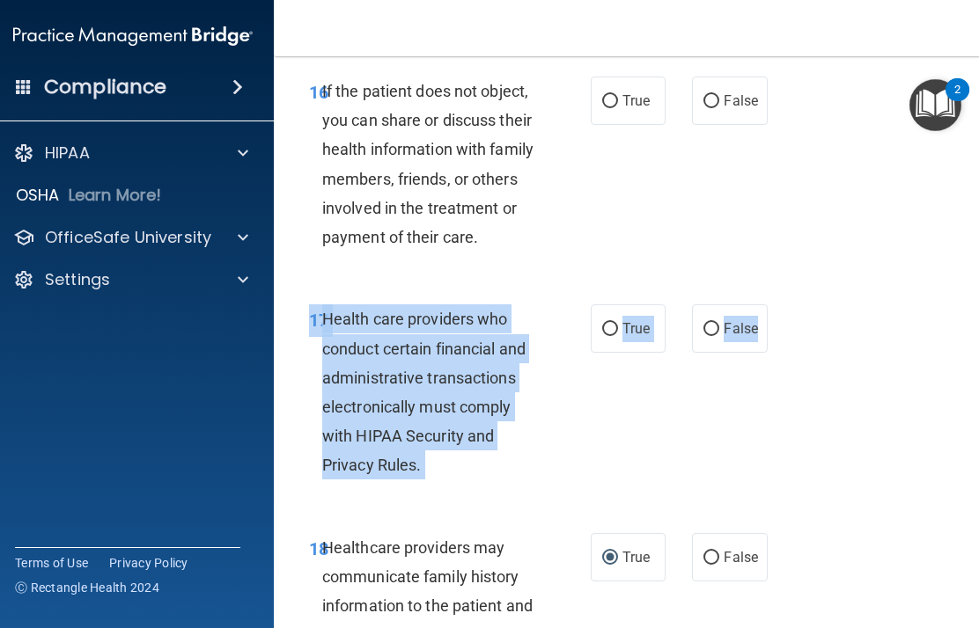
click at [636, 393] on div "17 Health care providers who conduct certain financial and administrative trans…" at bounding box center [630, 397] width 669 height 228
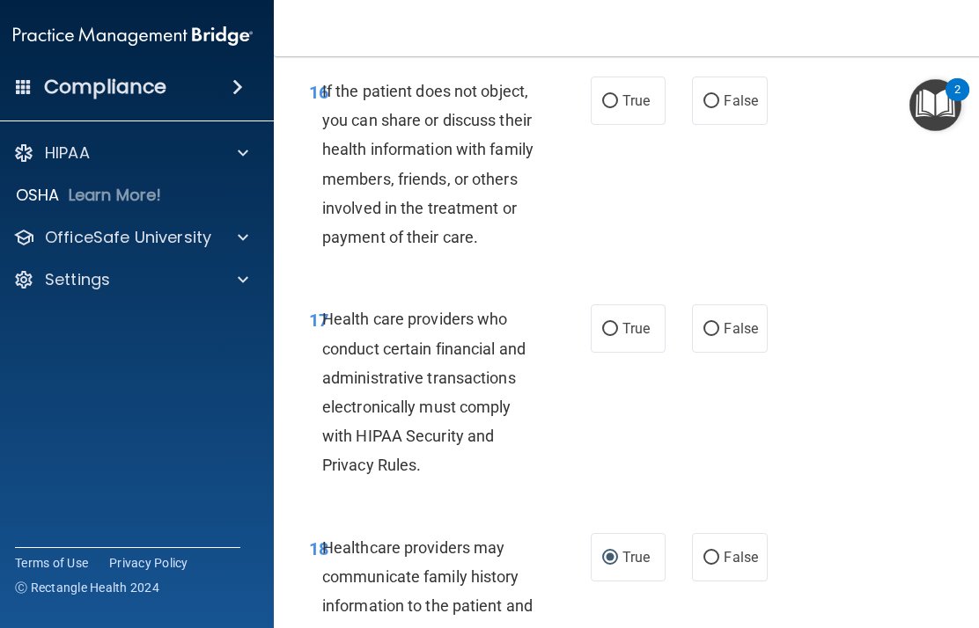
click at [619, 307] on label "True" at bounding box center [628, 329] width 75 height 48
click at [618, 323] on input "True" at bounding box center [610, 329] width 16 height 13
radio input "true"
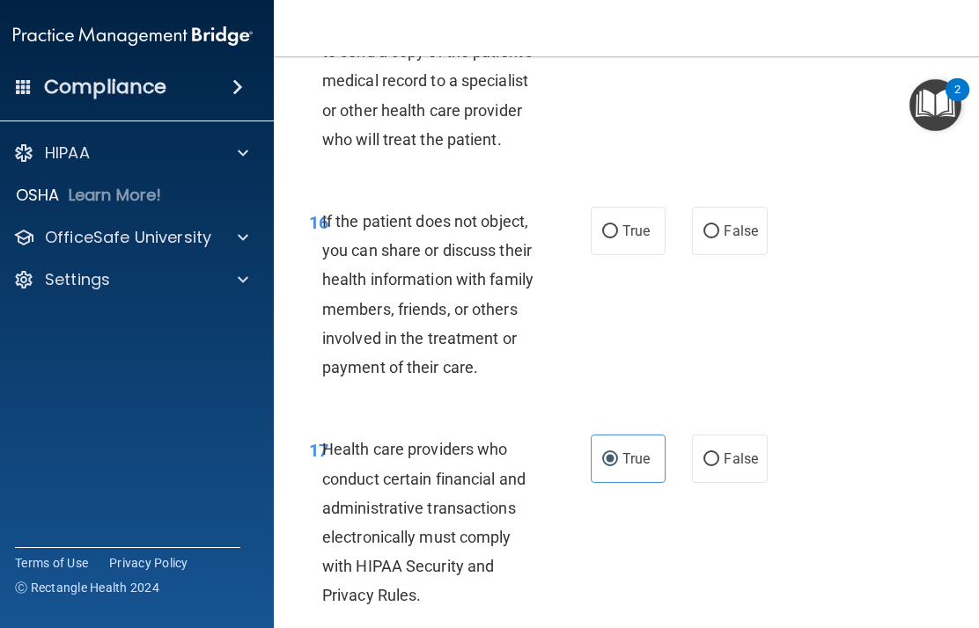
scroll to position [3191, 0]
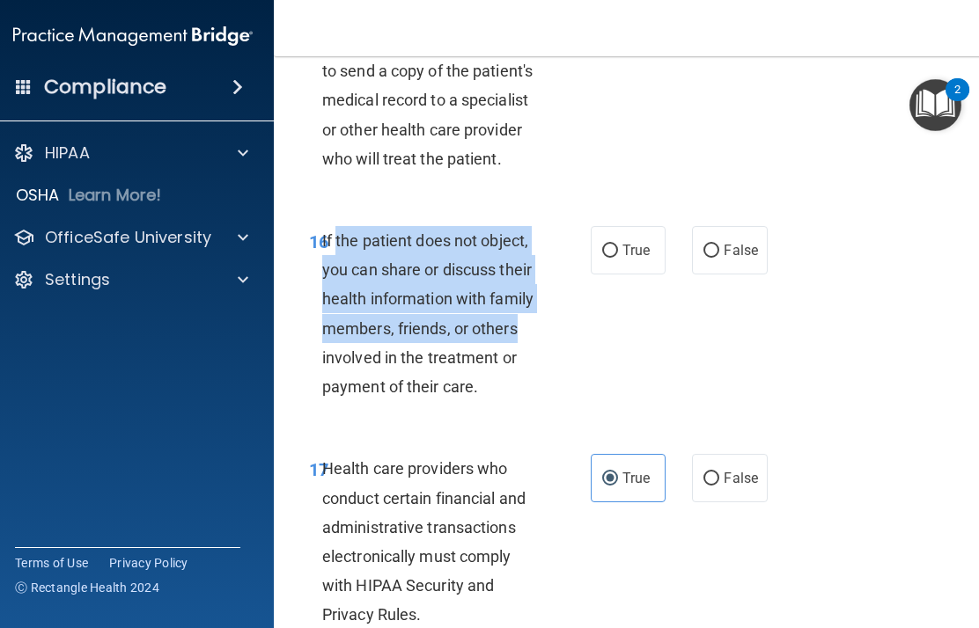
click at [538, 386] on div "16 If the patient does not object, you can share or discuss their health inform…" at bounding box center [450, 318] width 334 height 184
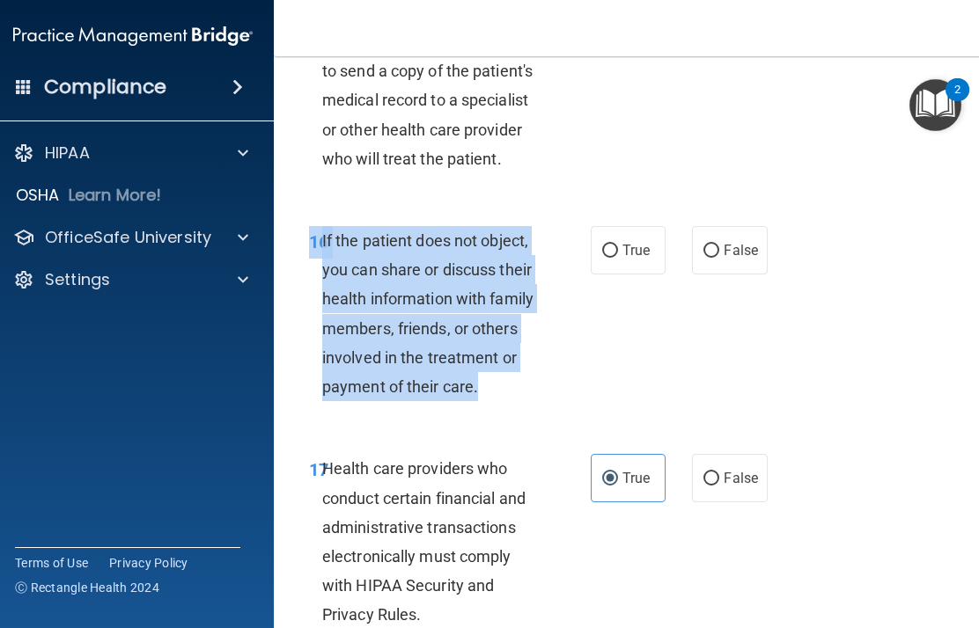
click at [645, 246] on label "True" at bounding box center [628, 250] width 75 height 48
click at [618, 246] on input "True" at bounding box center [610, 251] width 16 height 13
radio input "true"
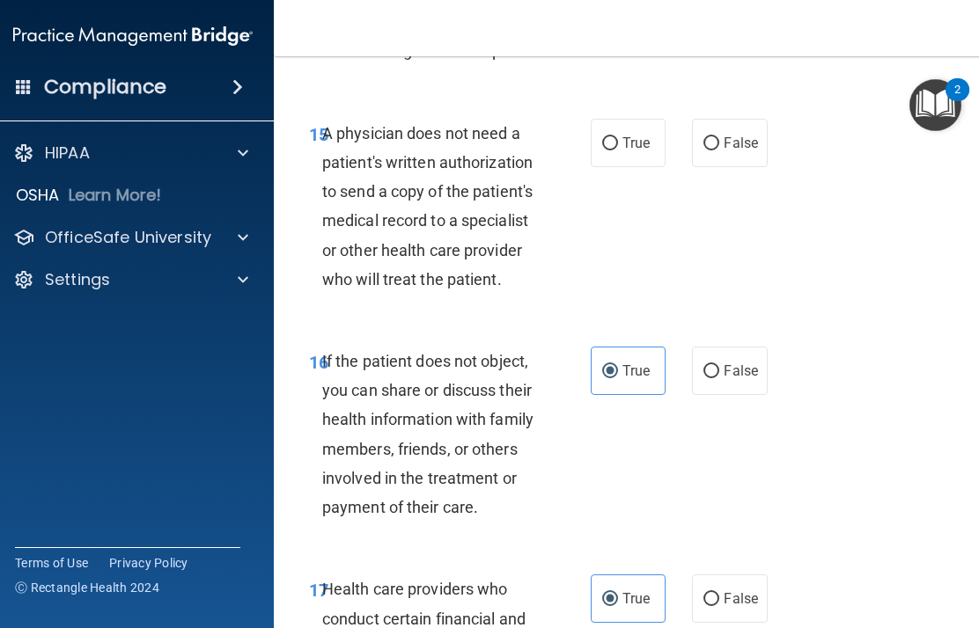
scroll to position [3068, 0]
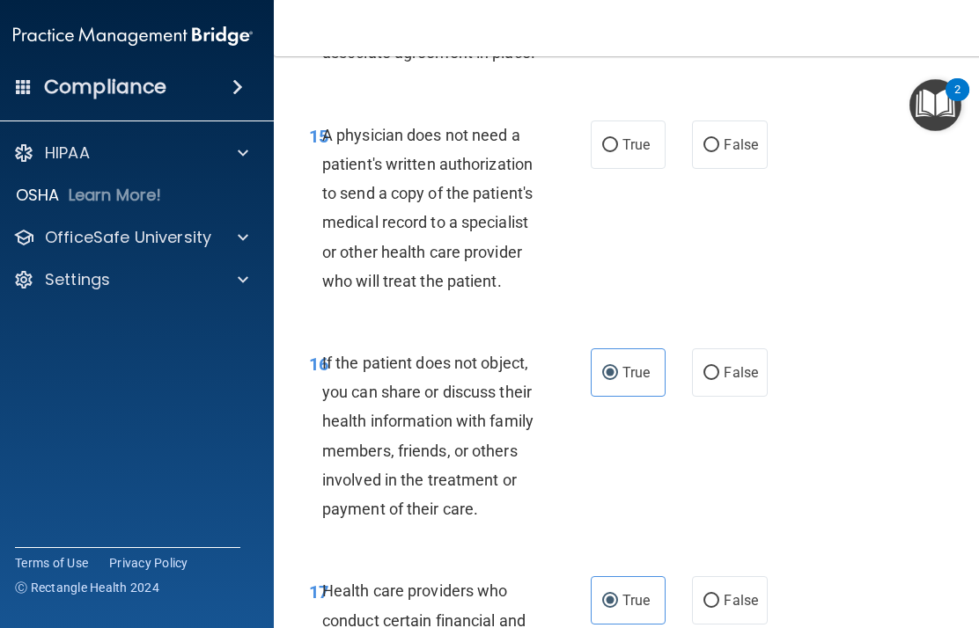
click at [733, 251] on div "15 A physician does not need a patient's written authorization to send a copy o…" at bounding box center [630, 213] width 669 height 228
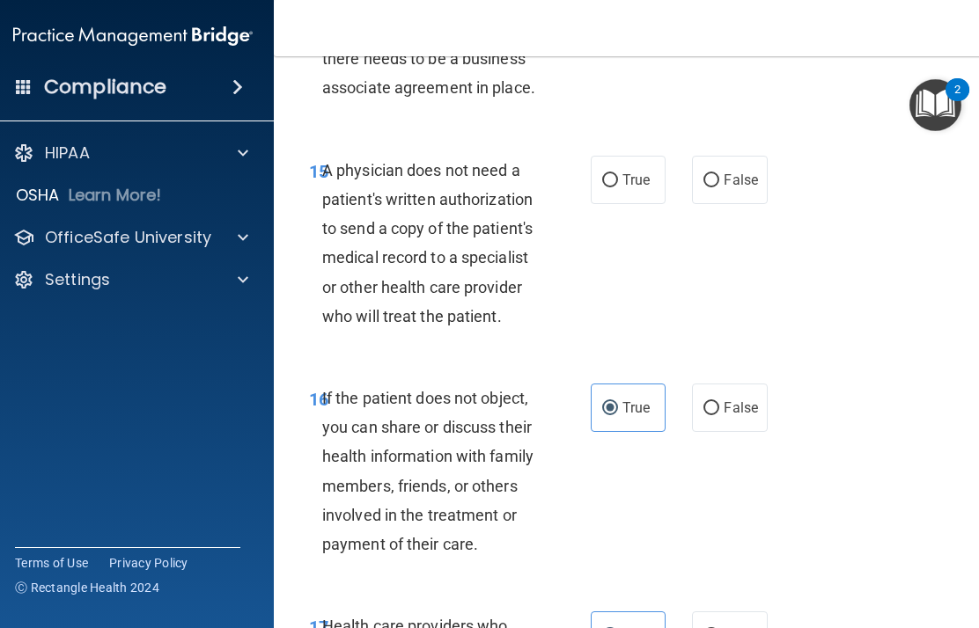
scroll to position [2992, 0]
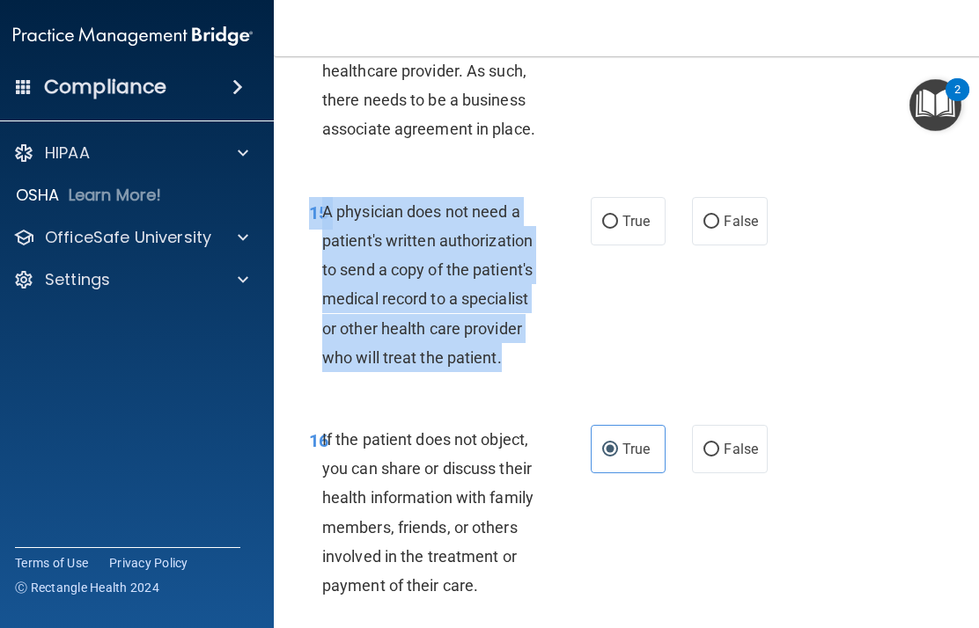
click at [636, 220] on label "True" at bounding box center [628, 221] width 75 height 48
click at [618, 220] on input "True" at bounding box center [610, 222] width 16 height 13
radio input "true"
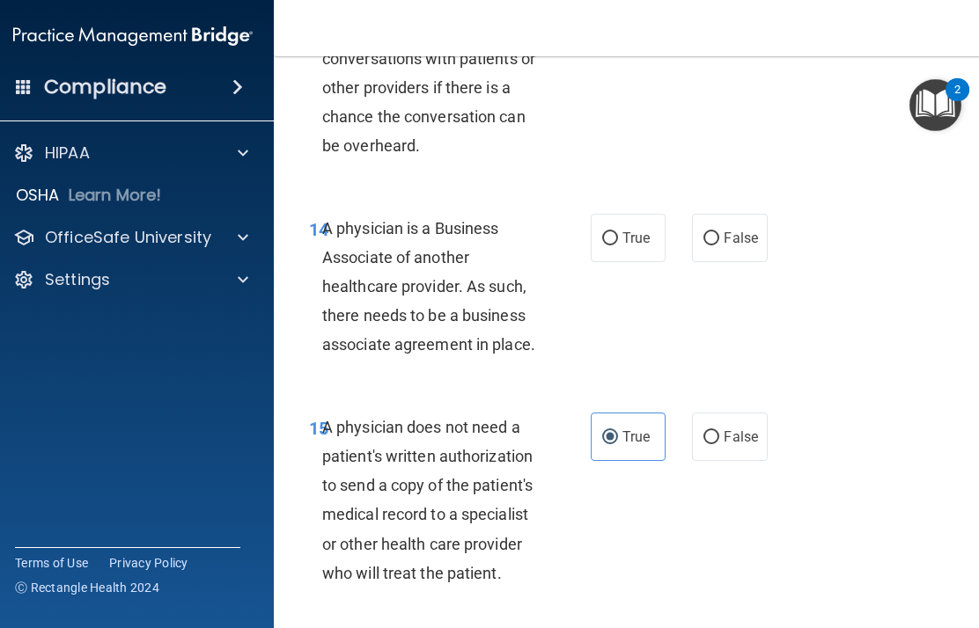
scroll to position [2766, 0]
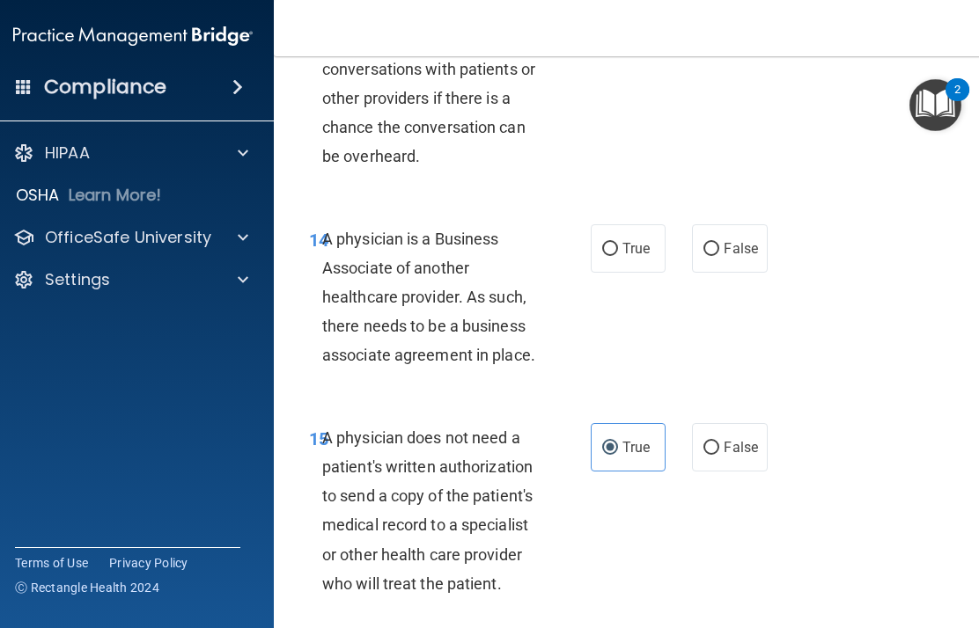
click at [731, 240] on span "False" at bounding box center [741, 248] width 34 height 17
click at [719, 243] on input "False" at bounding box center [711, 249] width 16 height 13
radio input "true"
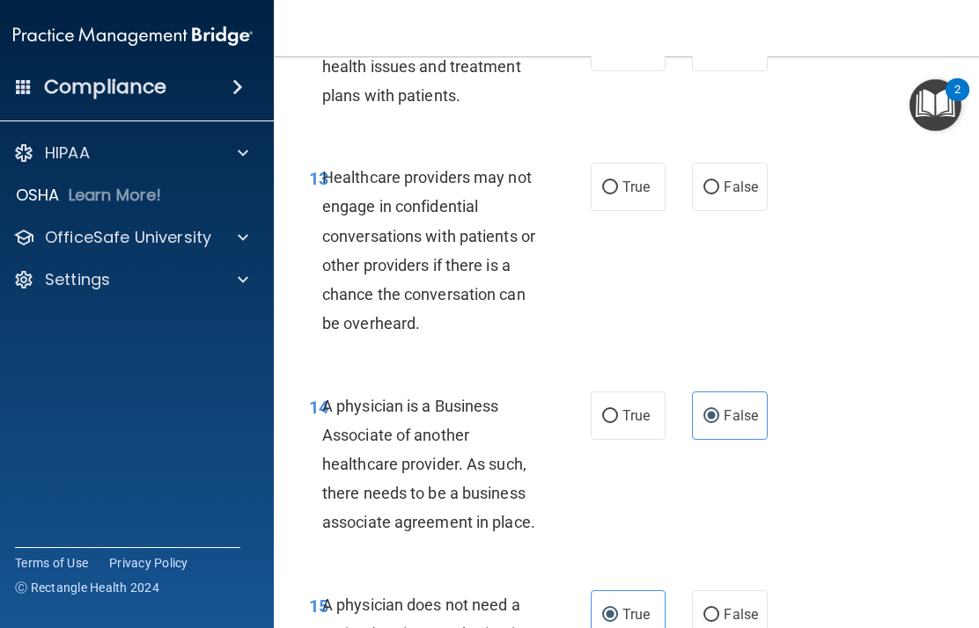
scroll to position [2597, 0]
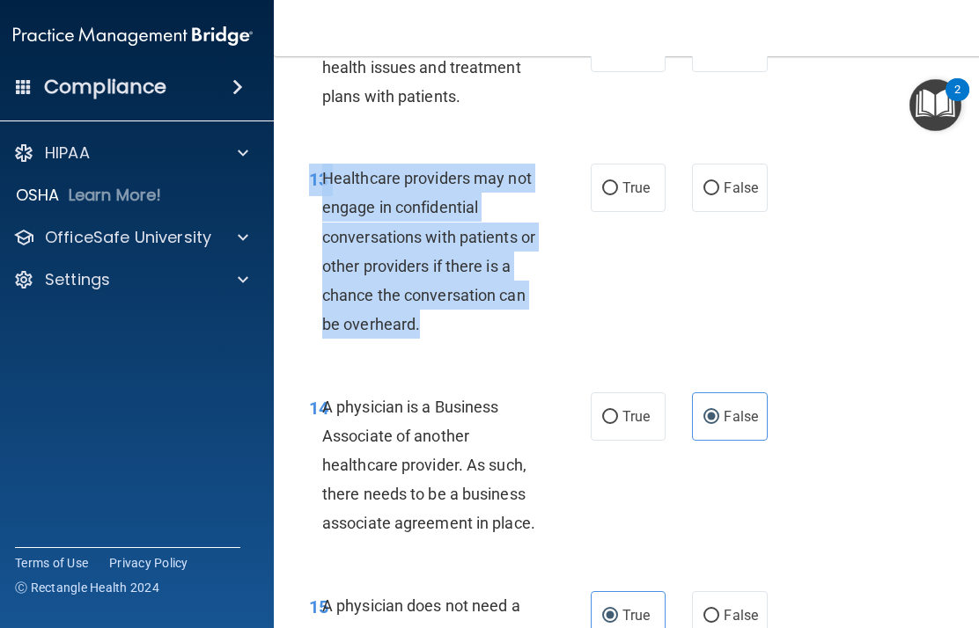
click at [733, 180] on span "False" at bounding box center [741, 188] width 34 height 17
click at [719, 182] on input "False" at bounding box center [711, 188] width 16 height 13
radio input "true"
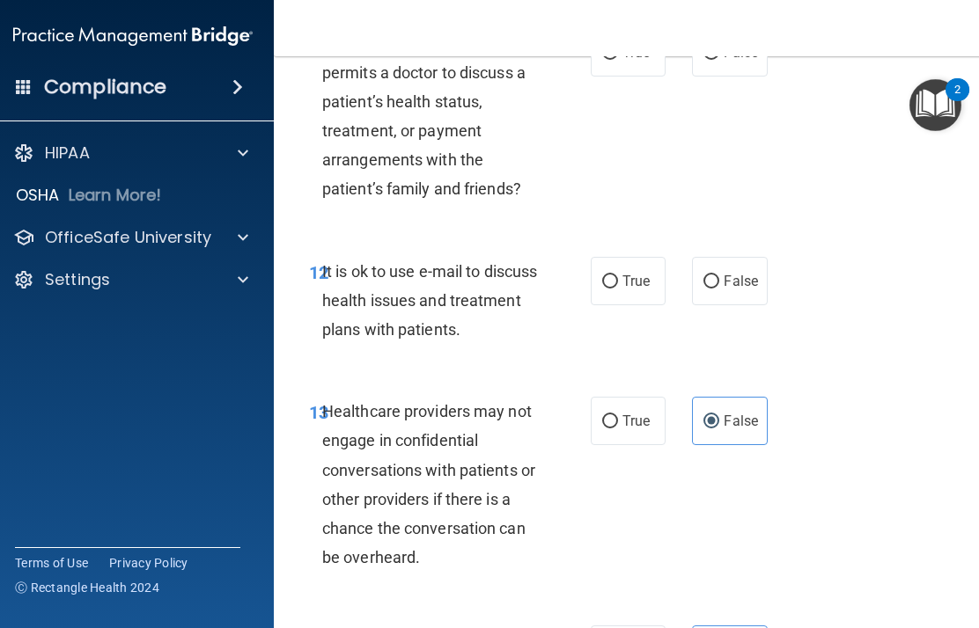
scroll to position [2359, 0]
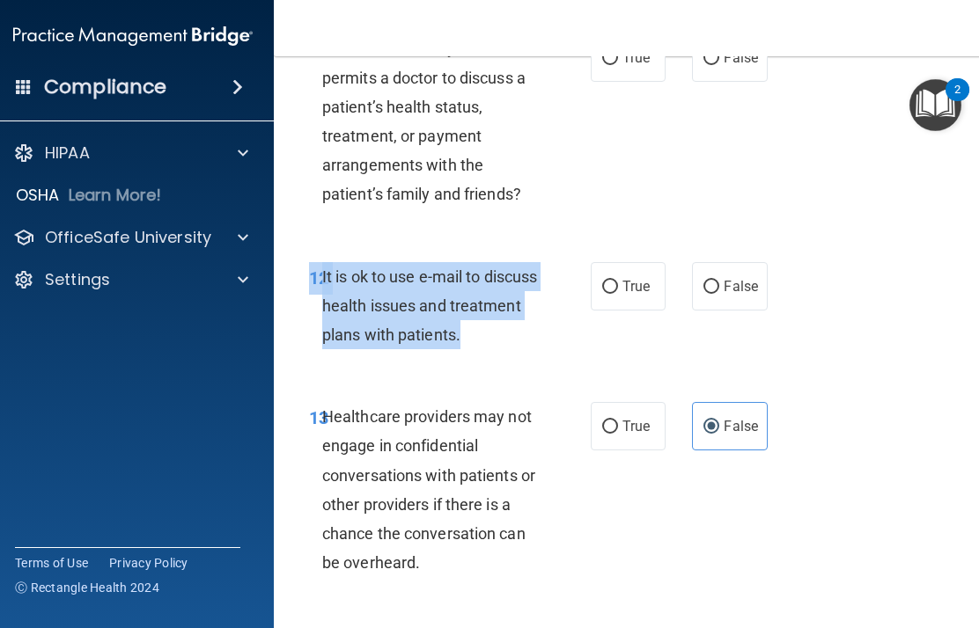
click at [733, 262] on label "False" at bounding box center [729, 286] width 75 height 48
click at [719, 281] on input "False" at bounding box center [711, 287] width 16 height 13
radio input "true"
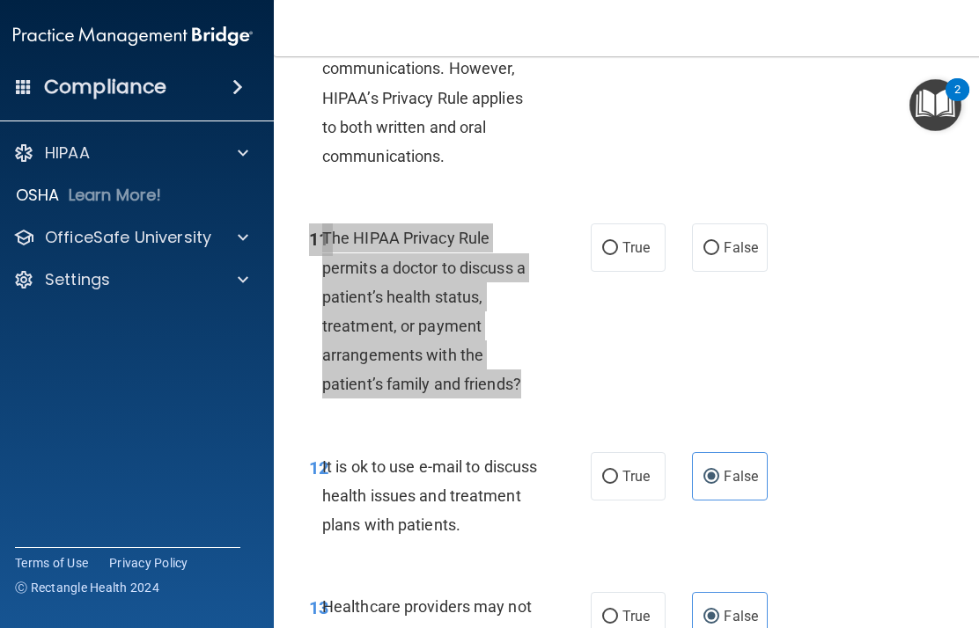
scroll to position [2168, 0]
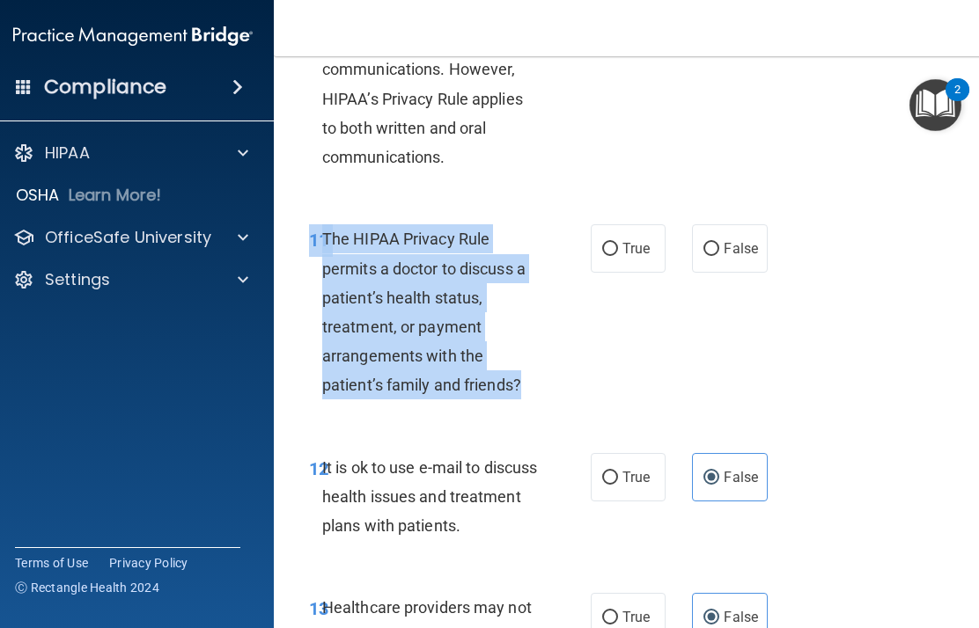
click at [733, 256] on label "False" at bounding box center [729, 248] width 75 height 48
click at [719, 256] on input "False" at bounding box center [711, 249] width 16 height 13
radio input "true"
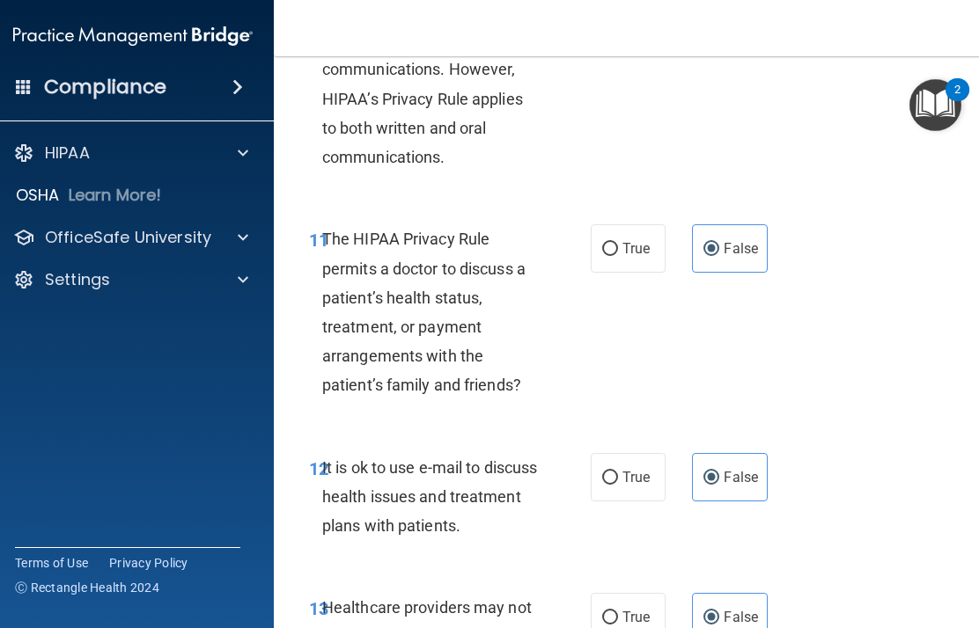
click at [728, 317] on div "11 The HIPAA Privacy Rule permits a doctor to discuss a patient’s health status…" at bounding box center [630, 316] width 669 height 228
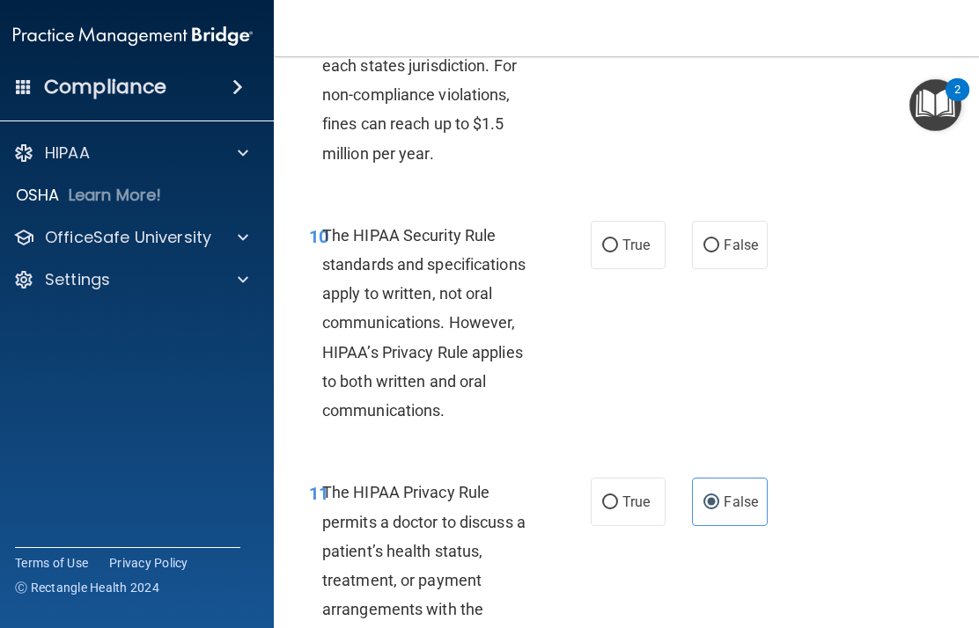
scroll to position [1909, 0]
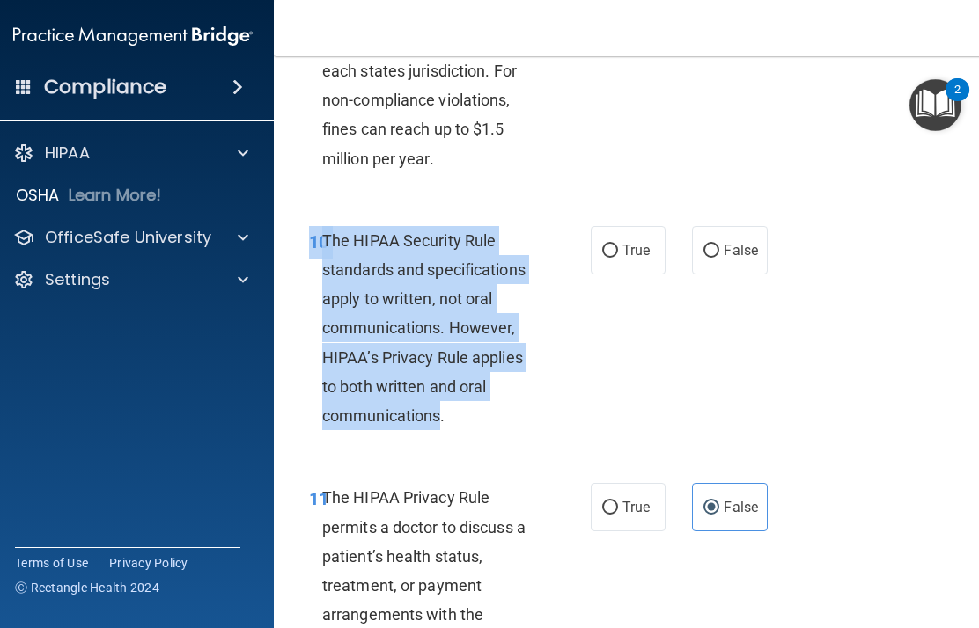
click at [733, 246] on span "False" at bounding box center [741, 250] width 34 height 17
click at [719, 246] on input "False" at bounding box center [711, 251] width 16 height 13
radio input "true"
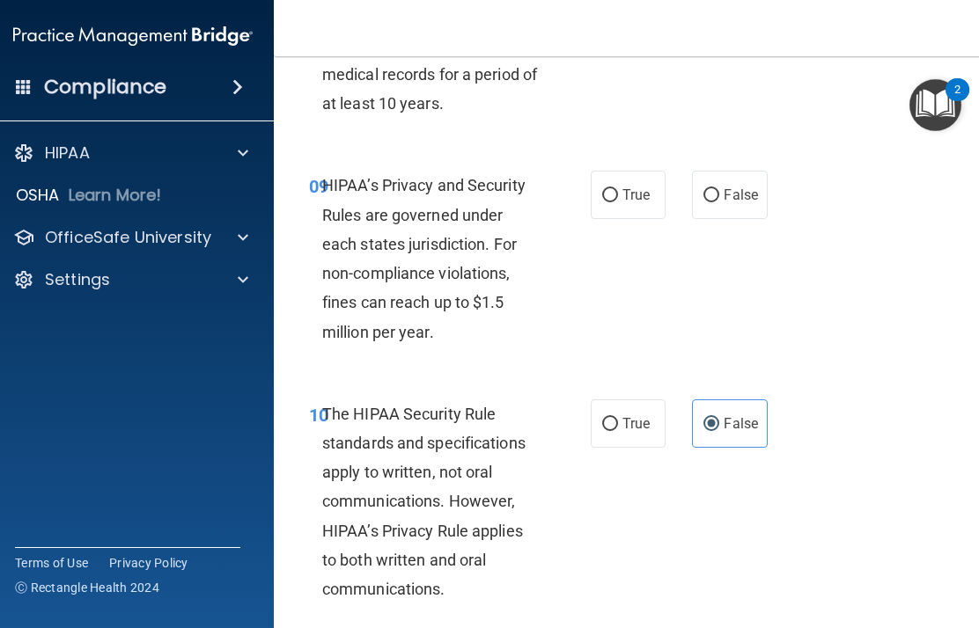
scroll to position [1717, 0]
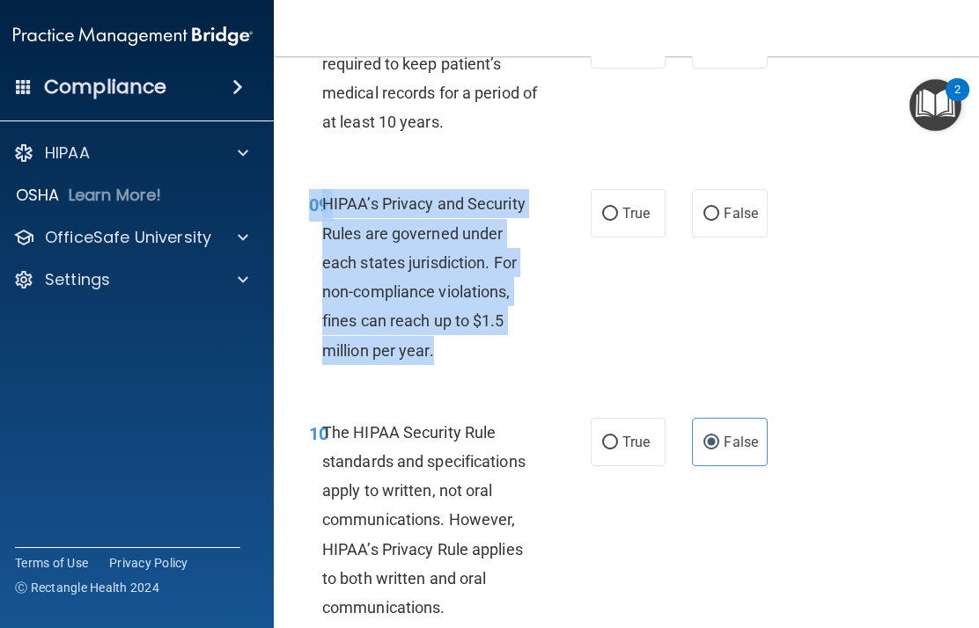
click at [731, 209] on span "False" at bounding box center [741, 213] width 34 height 17
click at [719, 209] on input "False" at bounding box center [711, 214] width 16 height 13
radio input "true"
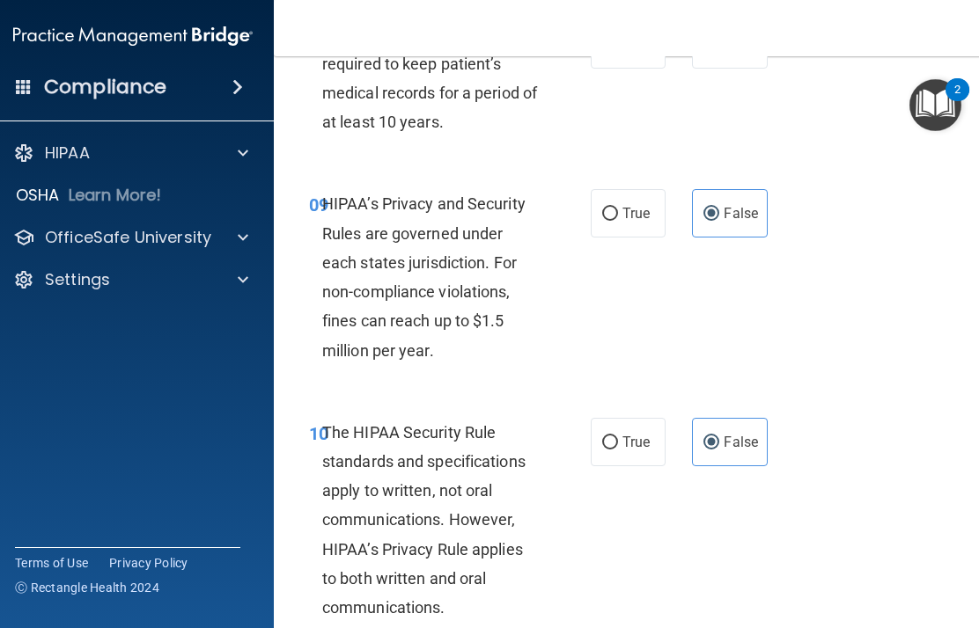
click at [733, 262] on div "09 HIPAA’s Privacy and Security Rules are governed under each states jurisdicti…" at bounding box center [630, 281] width 669 height 228
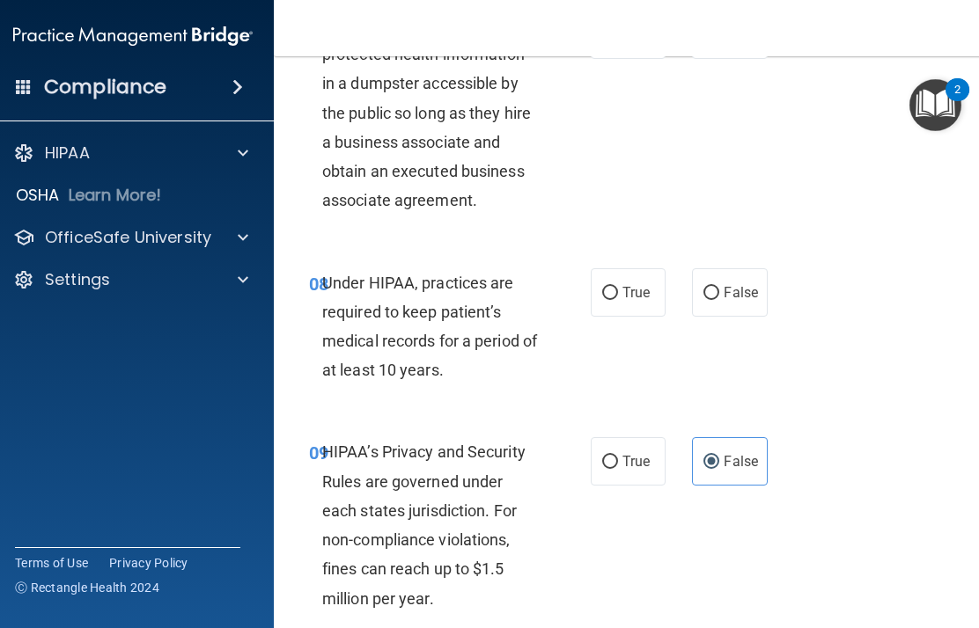
scroll to position [1434, 0]
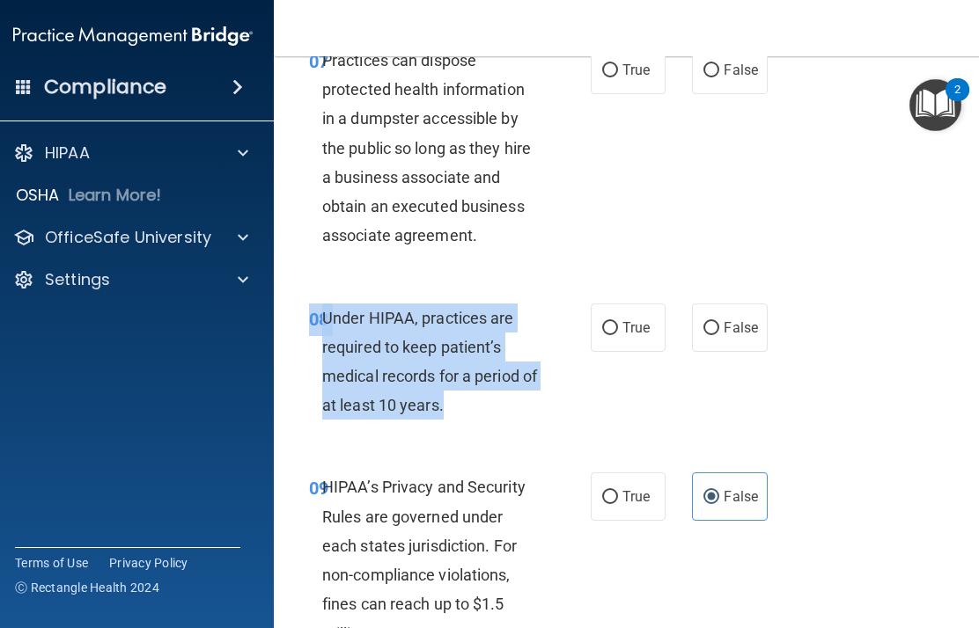
click at [733, 323] on span "False" at bounding box center [741, 328] width 34 height 17
click at [719, 323] on input "False" at bounding box center [711, 328] width 16 height 13
radio input "true"
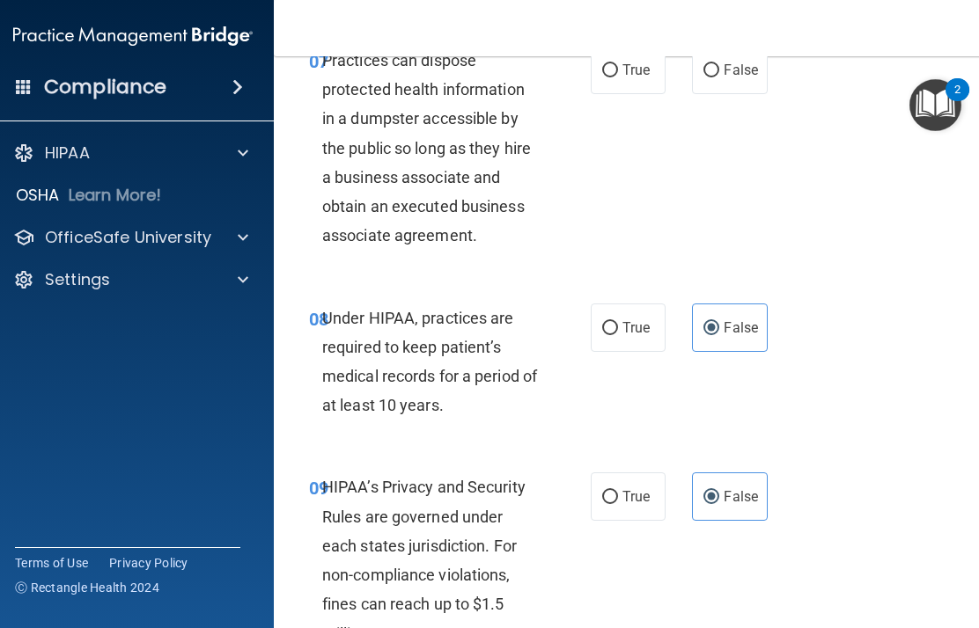
click at [733, 181] on div "07 Practices can dispose protected health information in a dumpster accessible …" at bounding box center [630, 153] width 669 height 258
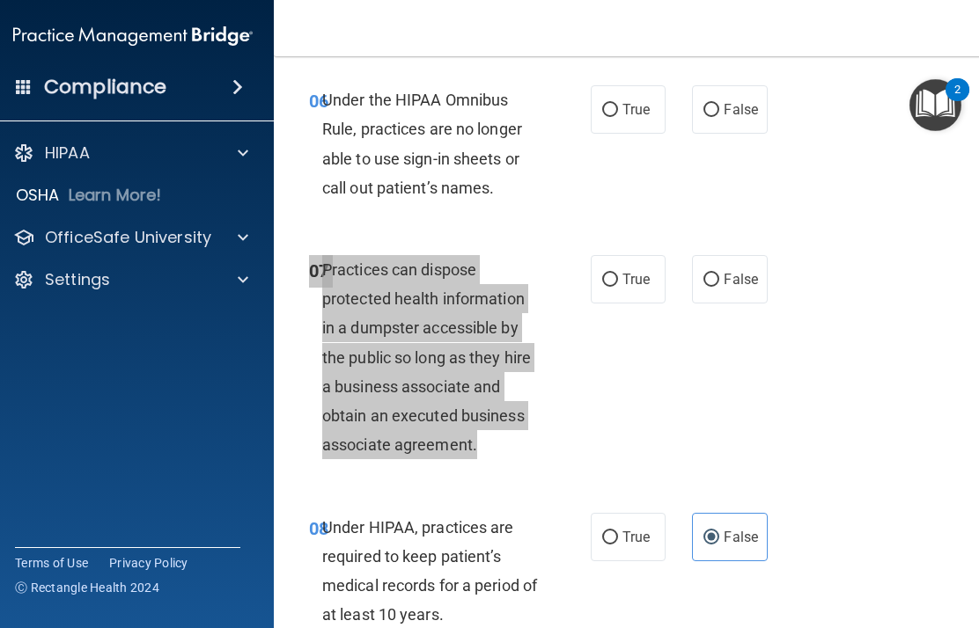
scroll to position [1227, 0]
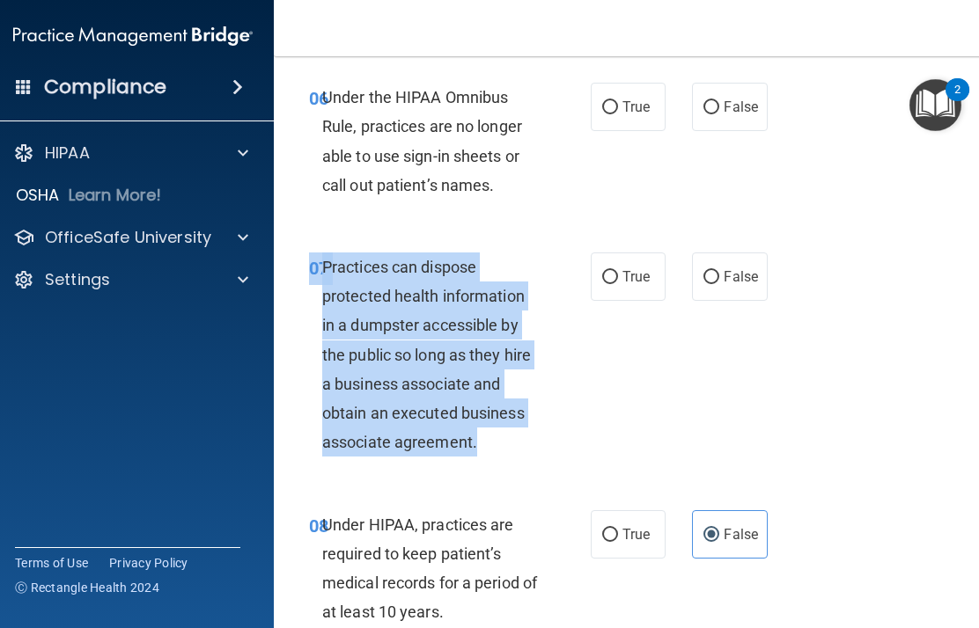
click at [733, 269] on label "False" at bounding box center [729, 277] width 75 height 48
click at [719, 271] on input "False" at bounding box center [711, 277] width 16 height 13
radio input "true"
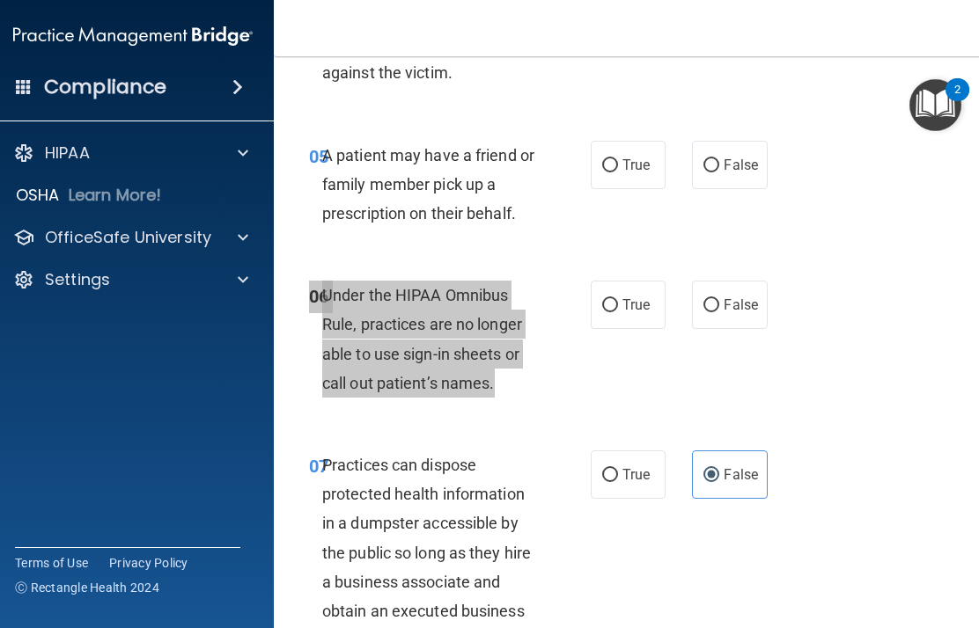
scroll to position [1027, 0]
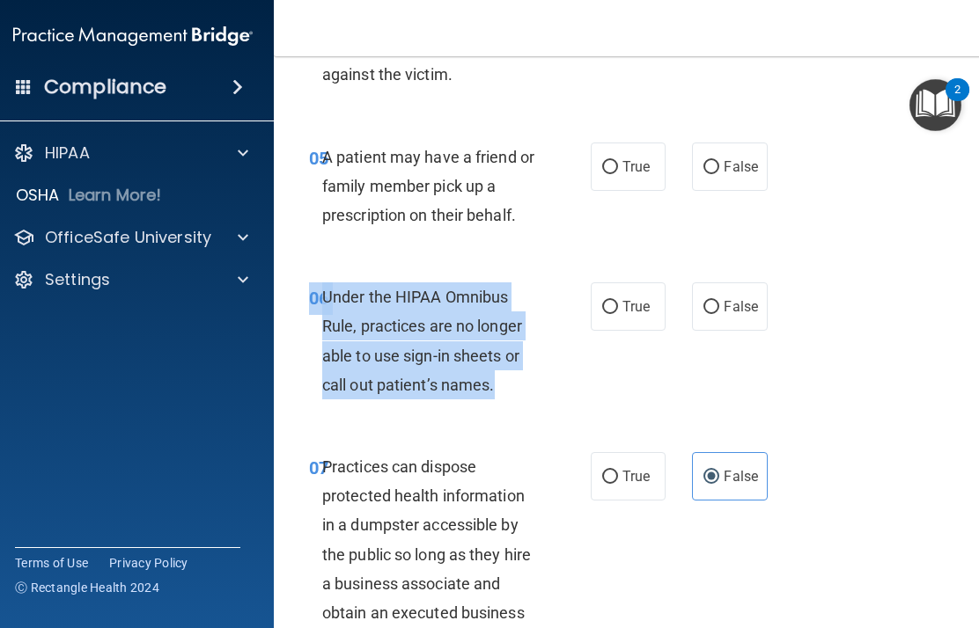
click at [733, 300] on span "False" at bounding box center [741, 306] width 34 height 17
click at [719, 301] on input "False" at bounding box center [711, 307] width 16 height 13
radio input "true"
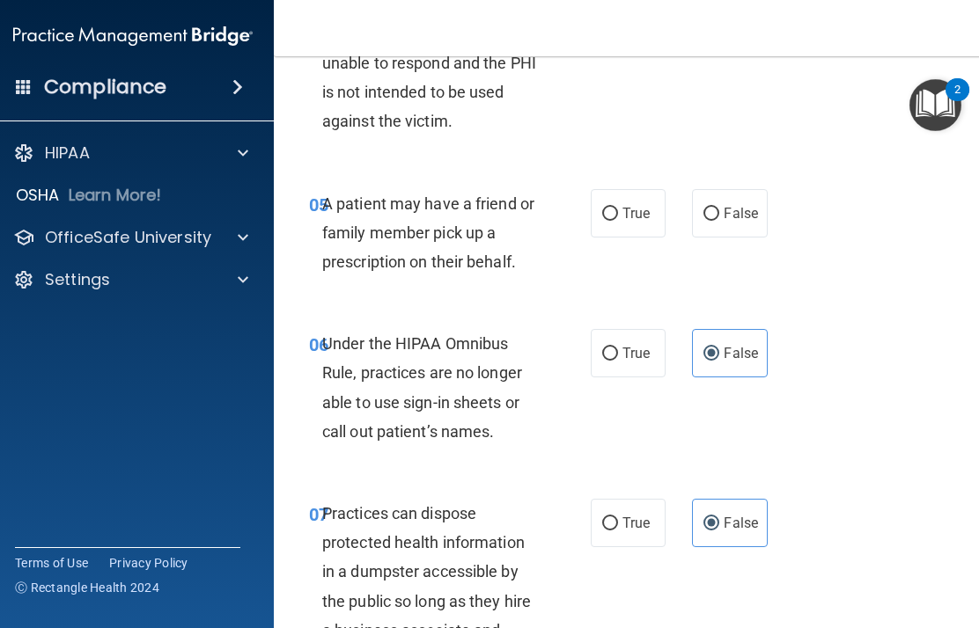
scroll to position [972, 0]
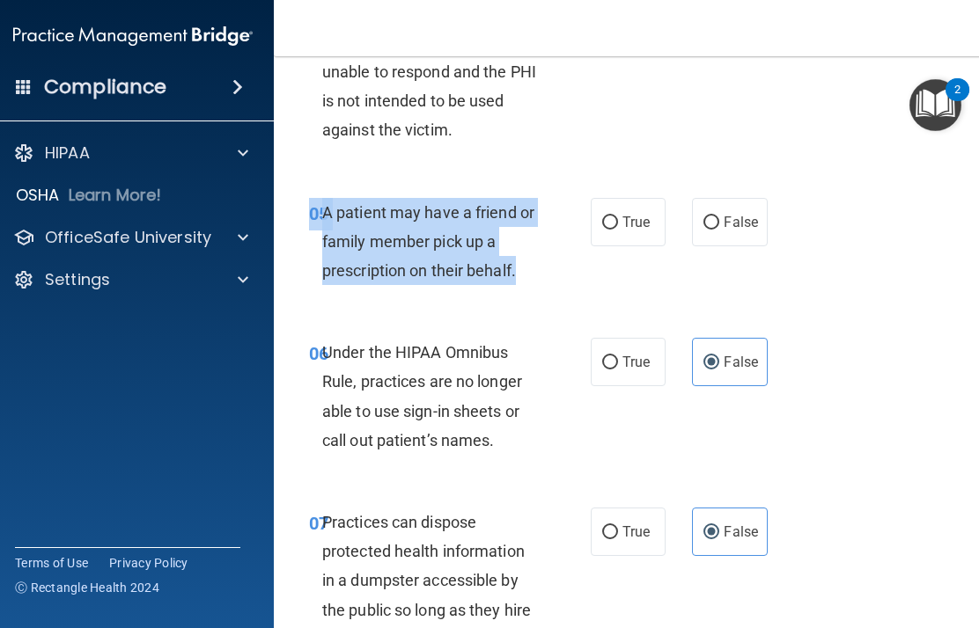
click at [636, 214] on span "True" at bounding box center [635, 222] width 27 height 17
click at [618, 217] on input "True" at bounding box center [610, 223] width 16 height 13
radio input "true"
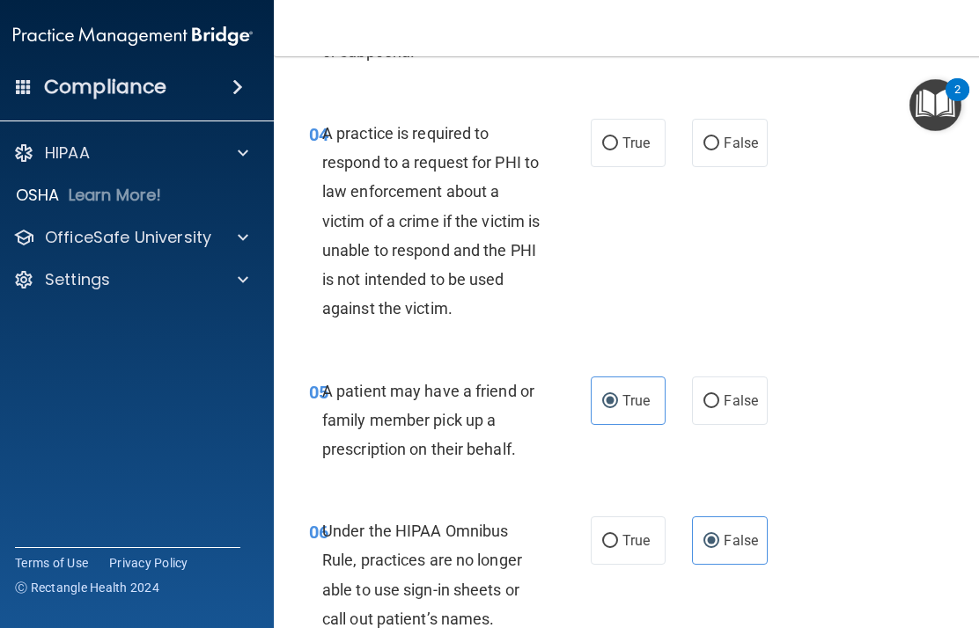
scroll to position [782, 0]
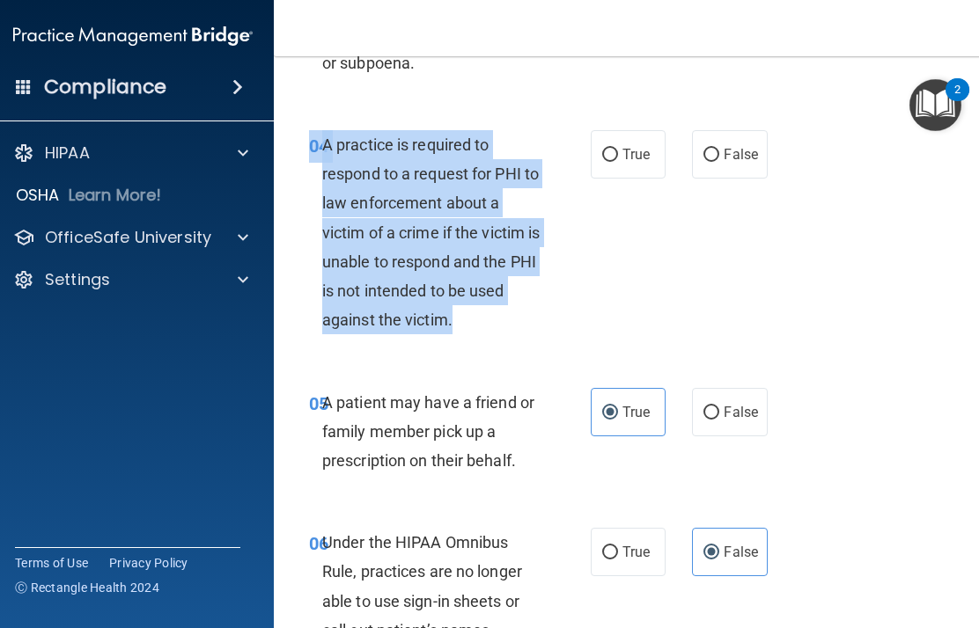
click at [733, 155] on span "False" at bounding box center [741, 154] width 34 height 17
click at [719, 155] on input "False" at bounding box center [711, 155] width 16 height 13
radio input "true"
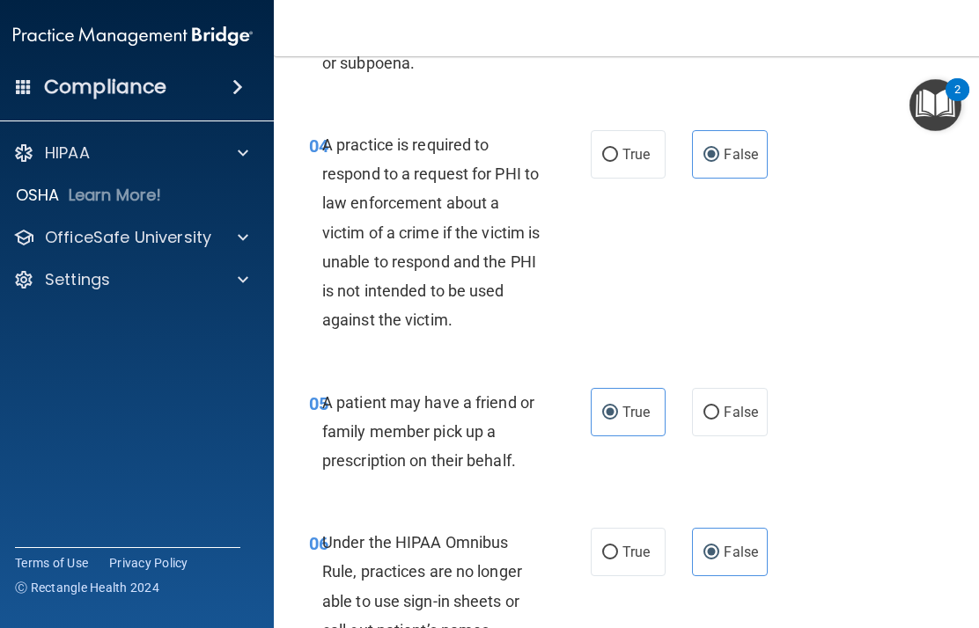
click at [733, 262] on div "04 A practice is required to respond to a request for PHI to law enforcement ab…" at bounding box center [630, 237] width 669 height 258
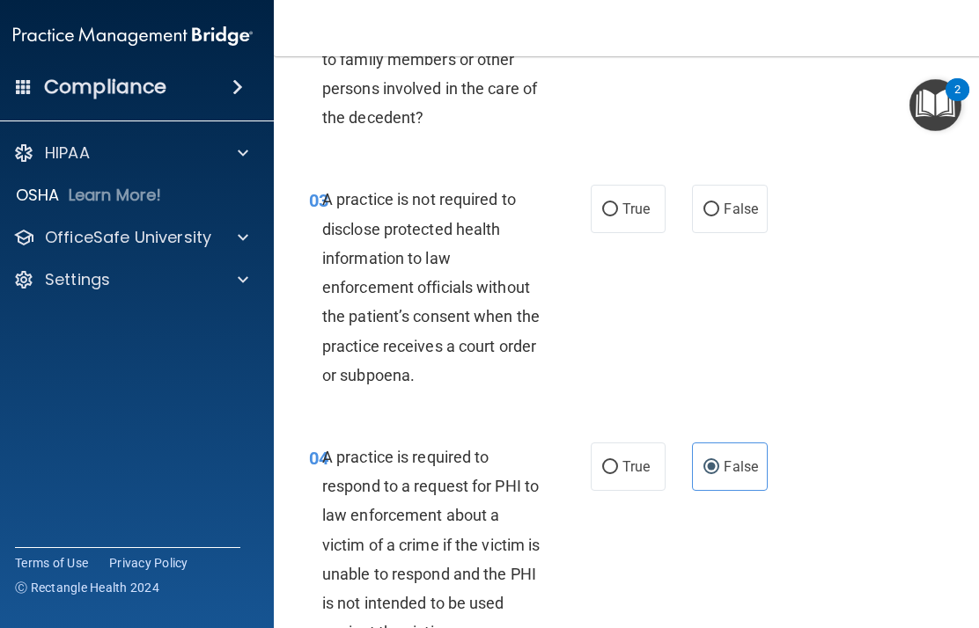
scroll to position [464, 0]
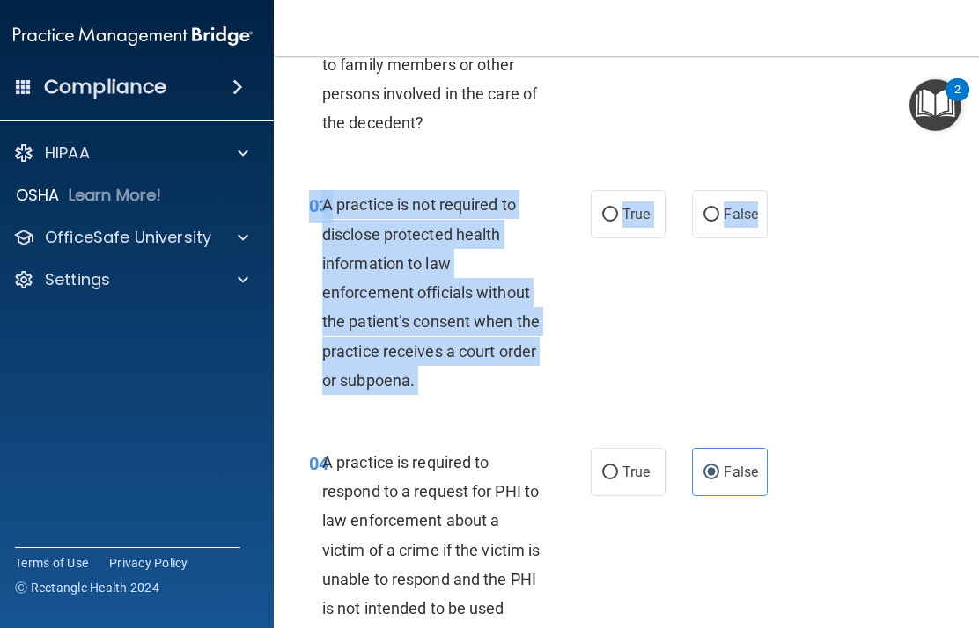
click at [731, 222] on label "False" at bounding box center [729, 214] width 75 height 48
click at [719, 222] on input "False" at bounding box center [711, 215] width 16 height 13
radio input "true"
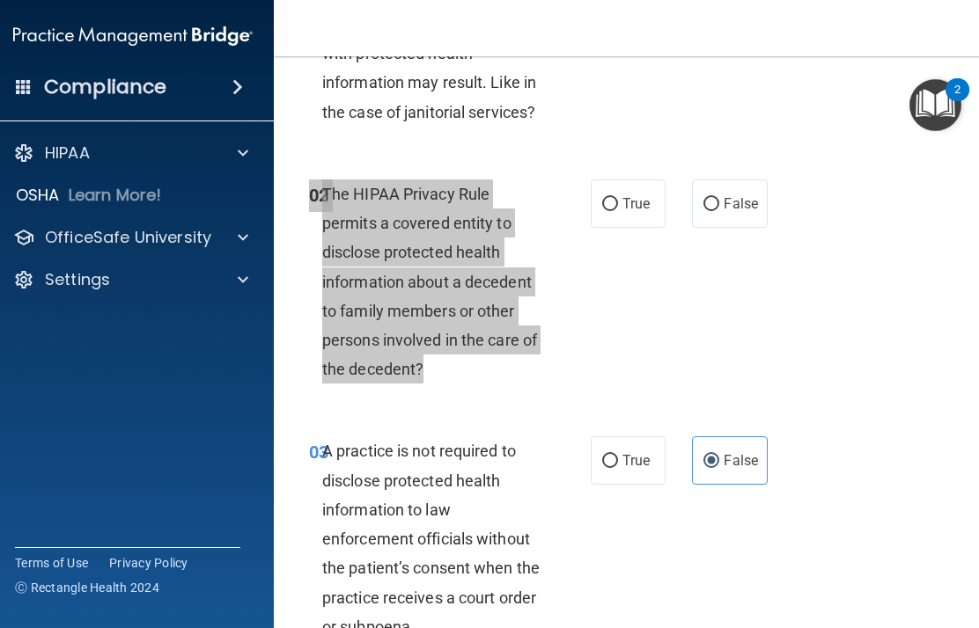
scroll to position [159, 0]
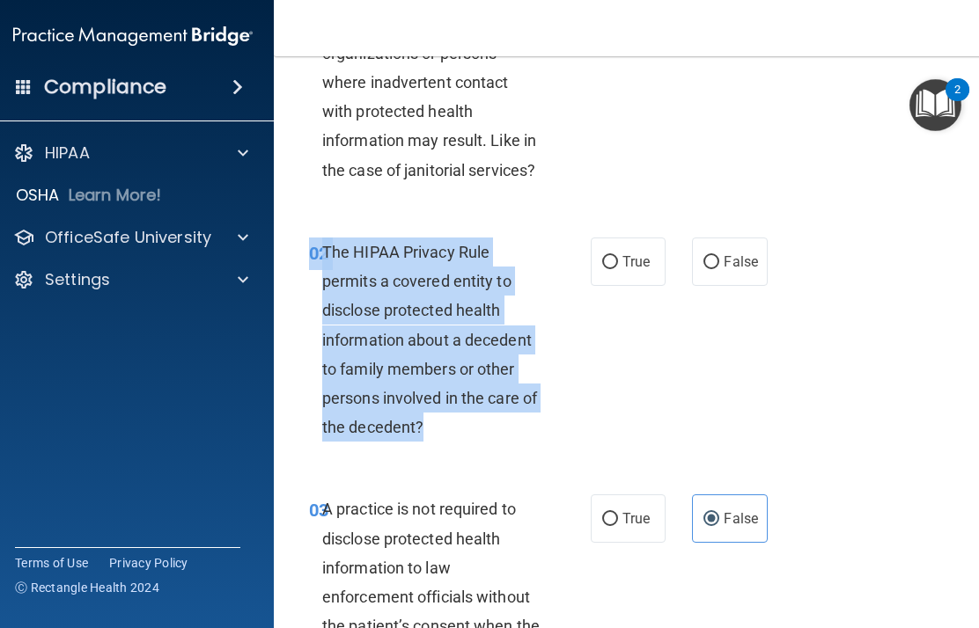
click at [637, 251] on label "True" at bounding box center [628, 262] width 75 height 48
click at [618, 256] on input "True" at bounding box center [610, 262] width 16 height 13
radio input "true"
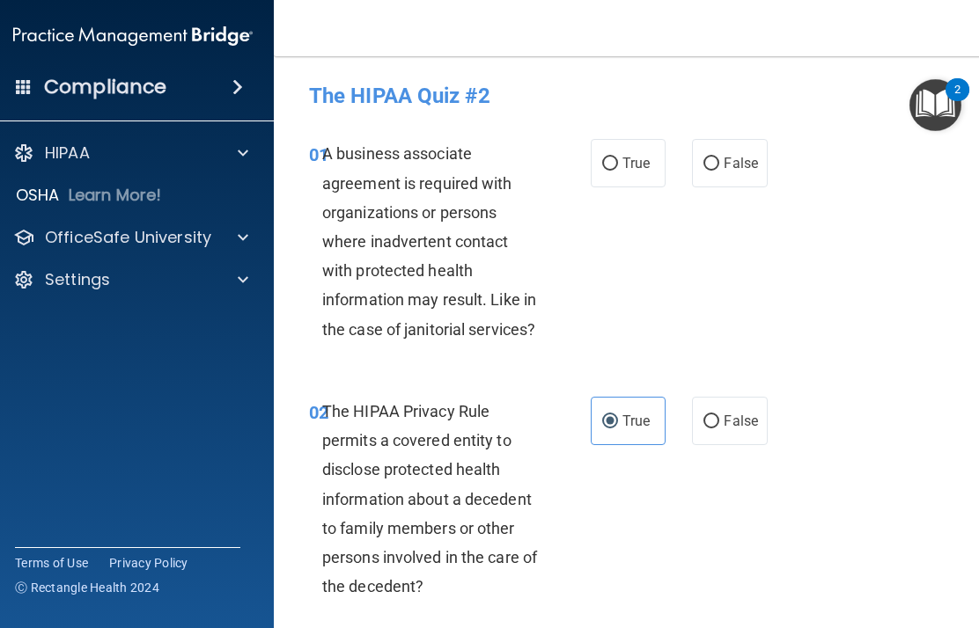
scroll to position [0, 0]
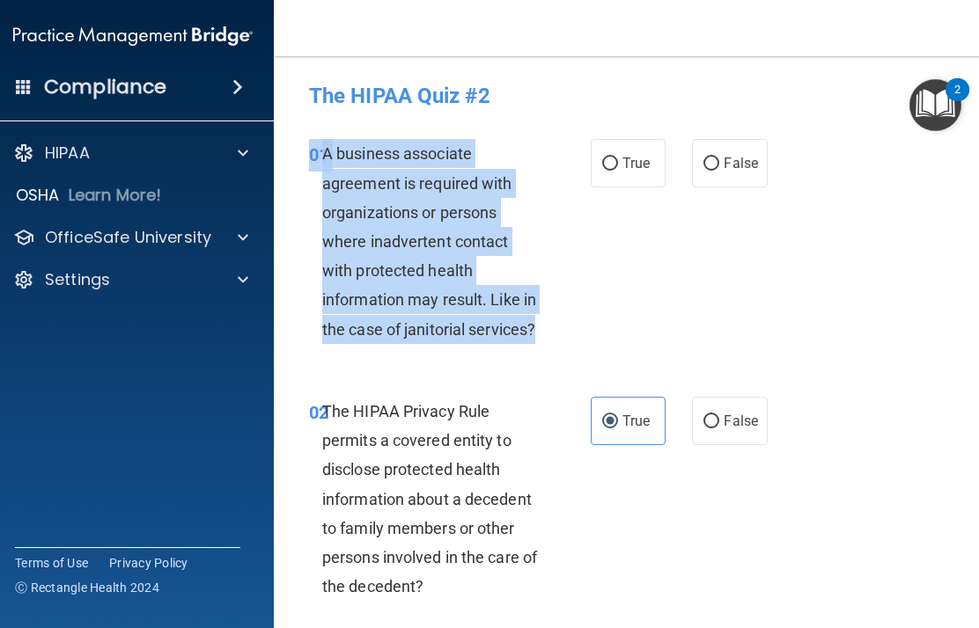
click at [733, 171] on span "False" at bounding box center [741, 163] width 34 height 17
click at [719, 171] on input "False" at bounding box center [711, 164] width 16 height 13
radio input "true"
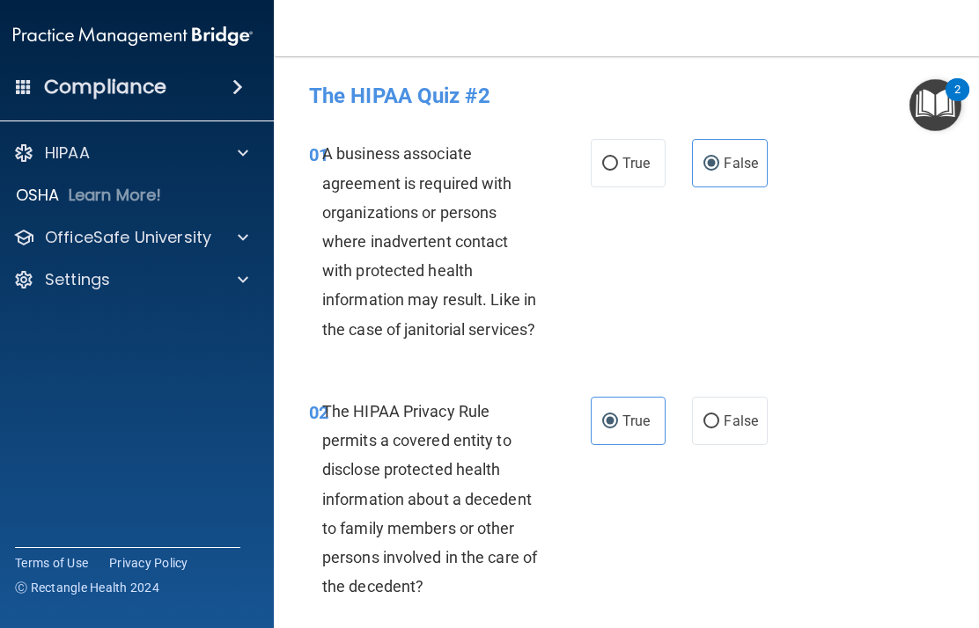
click at [733, 257] on div "01 A business associate agreement is required with organizations or persons whe…" at bounding box center [630, 246] width 669 height 258
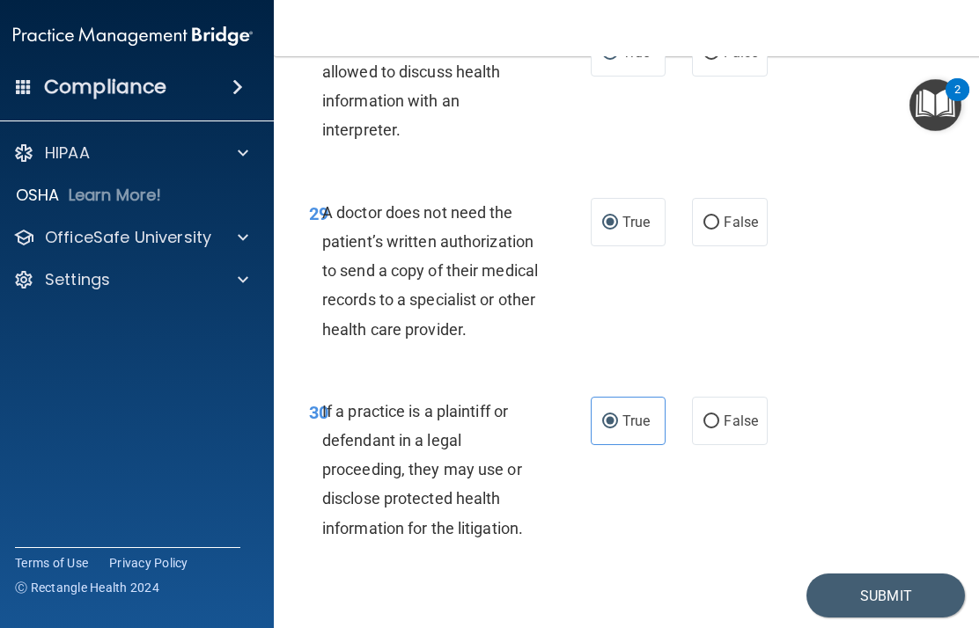
scroll to position [5864, 0]
click at [733, 575] on button "Submit" at bounding box center [885, 597] width 158 height 45
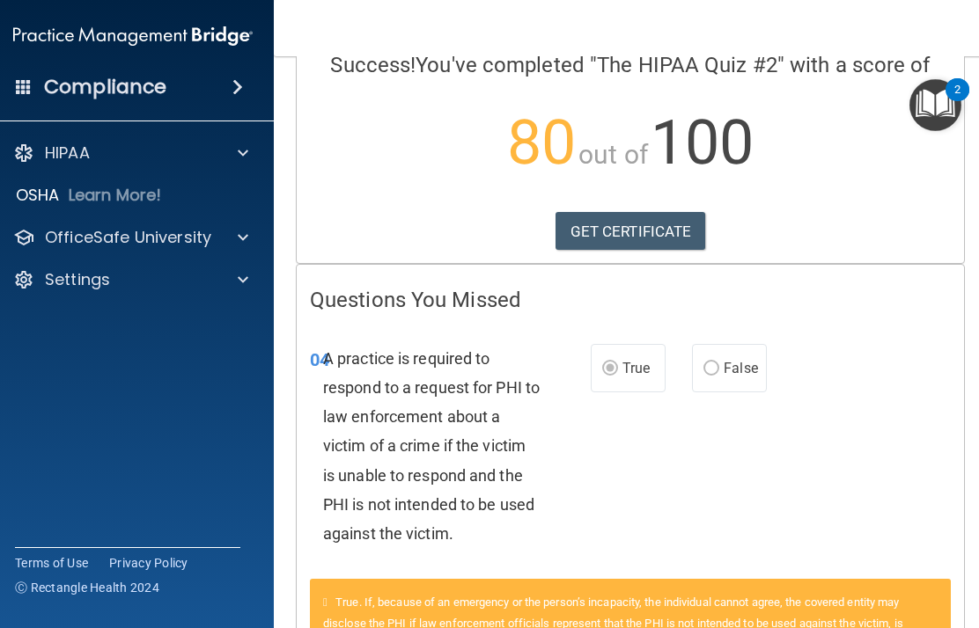
scroll to position [152, 0]
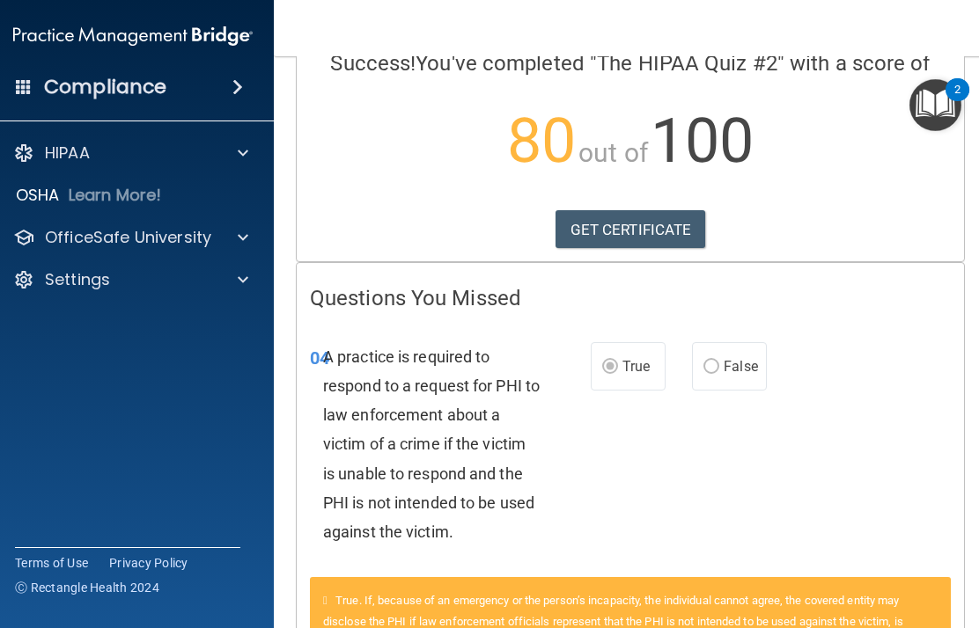
click at [685, 228] on link "GET CERTIFICATE" at bounding box center [630, 229] width 151 height 39
click at [99, 151] on div "HIPAA" at bounding box center [109, 153] width 218 height 21
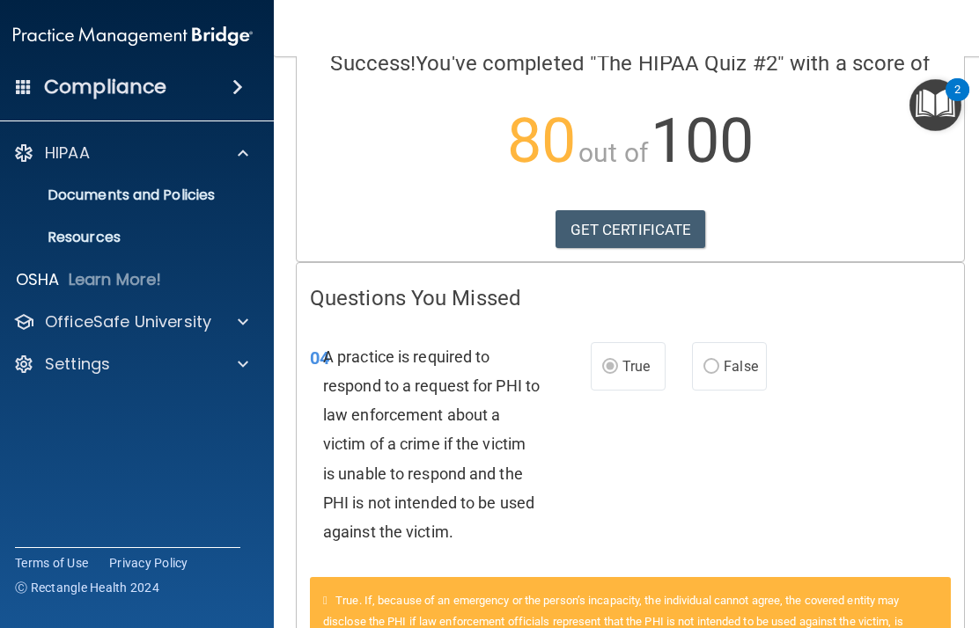
click at [87, 187] on p "Documents and Policies" at bounding box center [124, 196] width 240 height 18
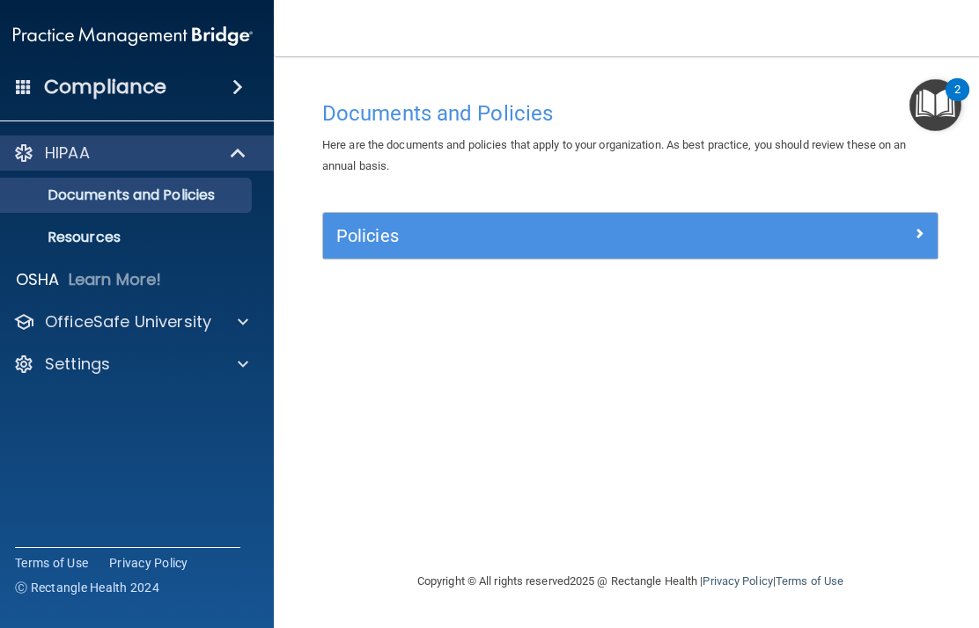
click at [197, 330] on p "OfficeSafe University" at bounding box center [128, 322] width 166 height 21
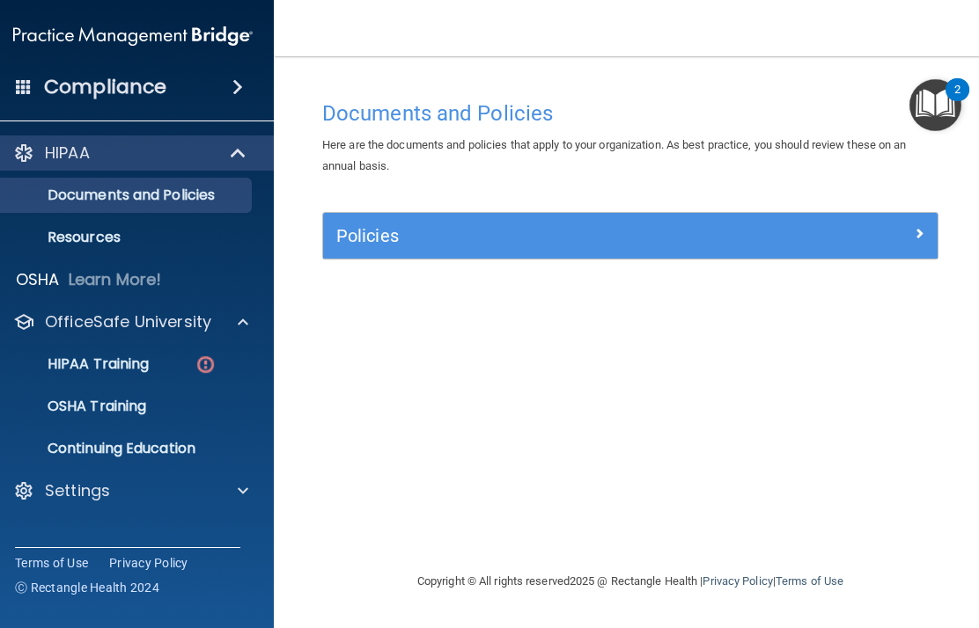
click at [131, 356] on p "HIPAA Training" at bounding box center [76, 365] width 145 height 18
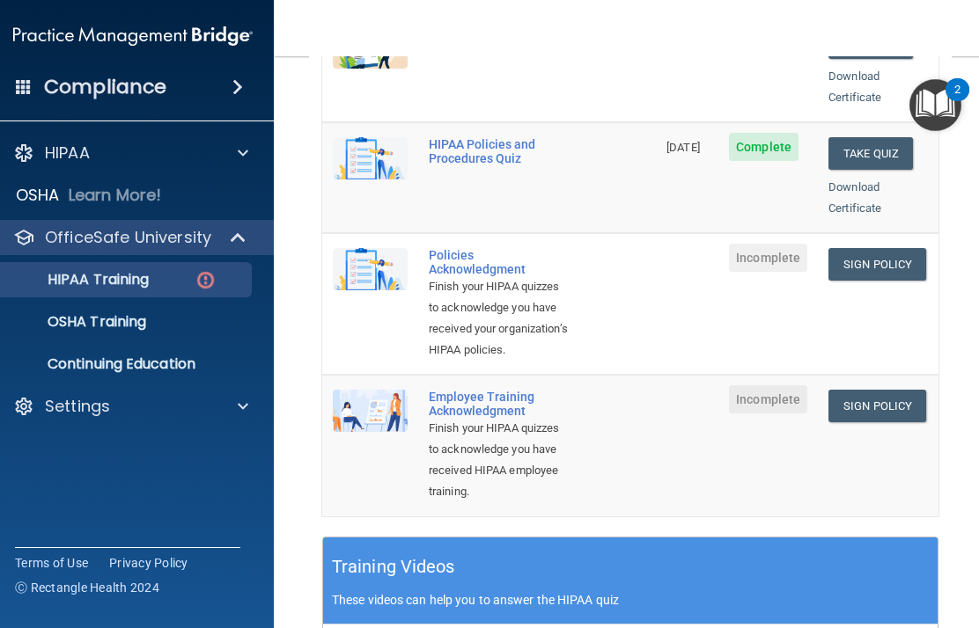
scroll to position [431, 0]
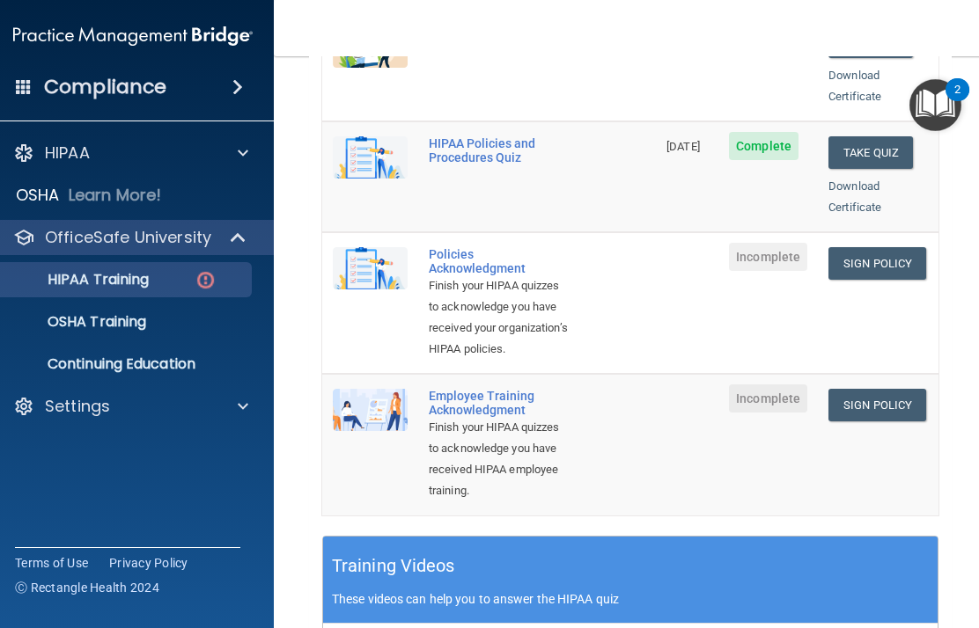
click at [733, 247] on link "Sign Policy" at bounding box center [877, 263] width 98 height 33
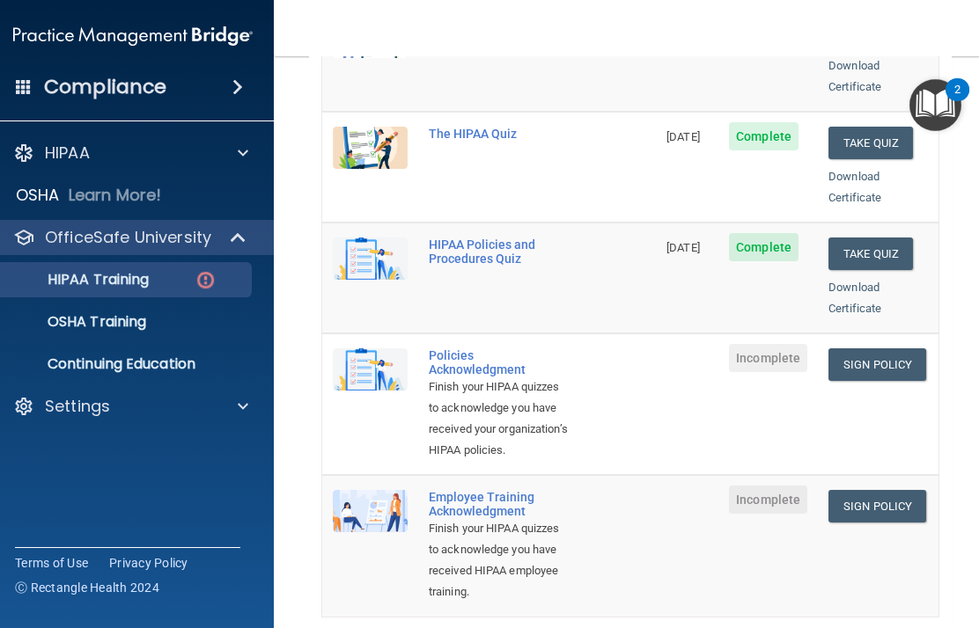
scroll to position [330, 0]
click at [733, 349] on link "Sign Policy" at bounding box center [877, 365] width 98 height 33
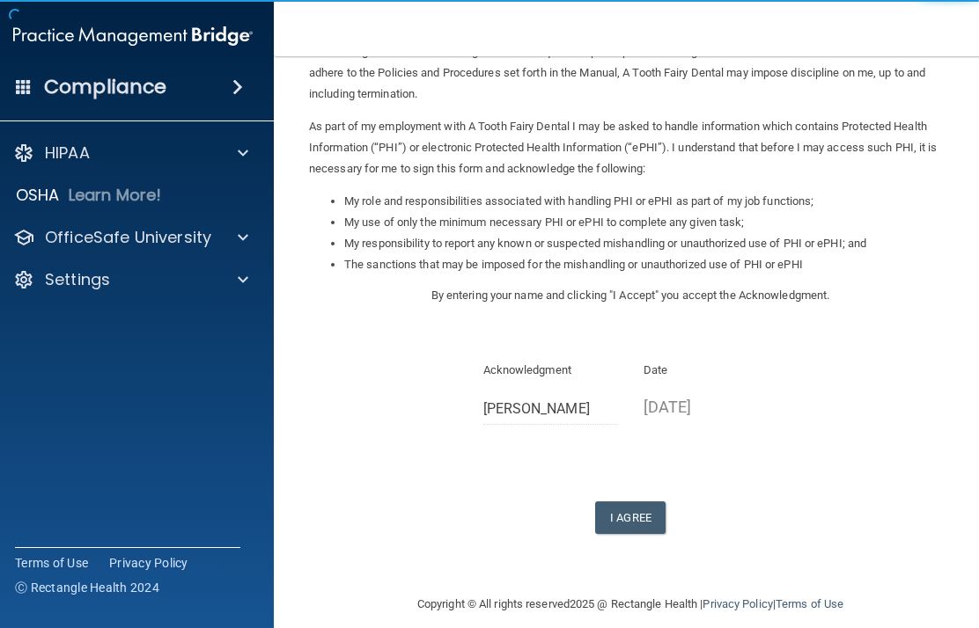
scroll to position [158, 0]
click at [645, 503] on button "I Agree" at bounding box center [630, 519] width 70 height 33
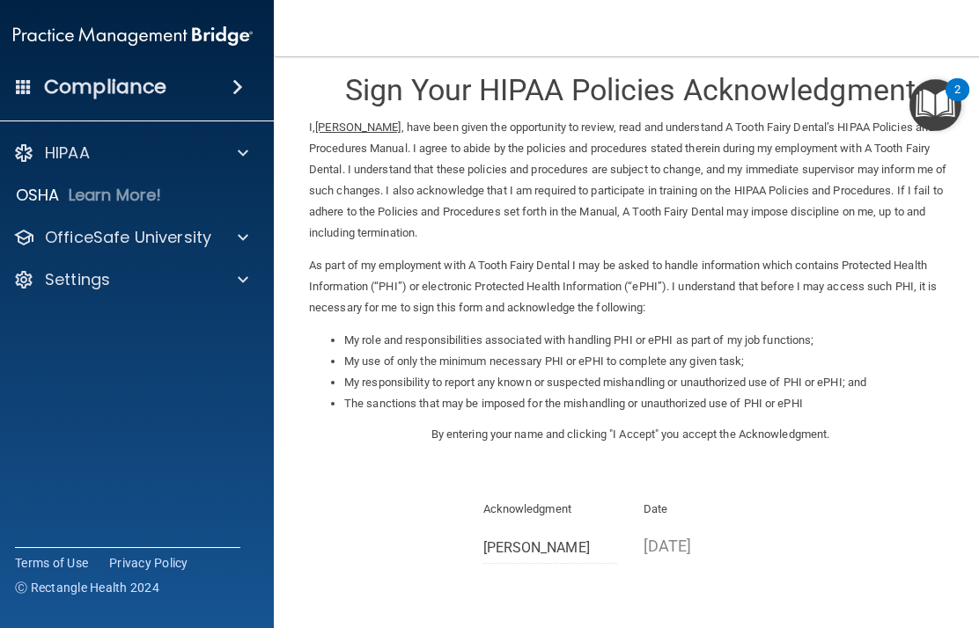
scroll to position [20, 0]
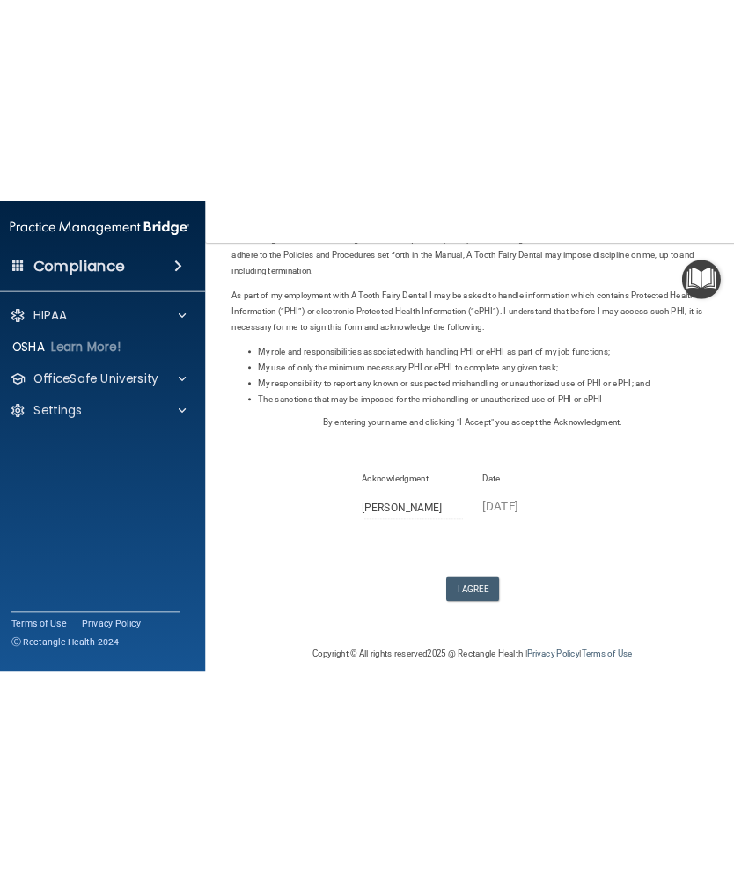
scroll to position [158, 0]
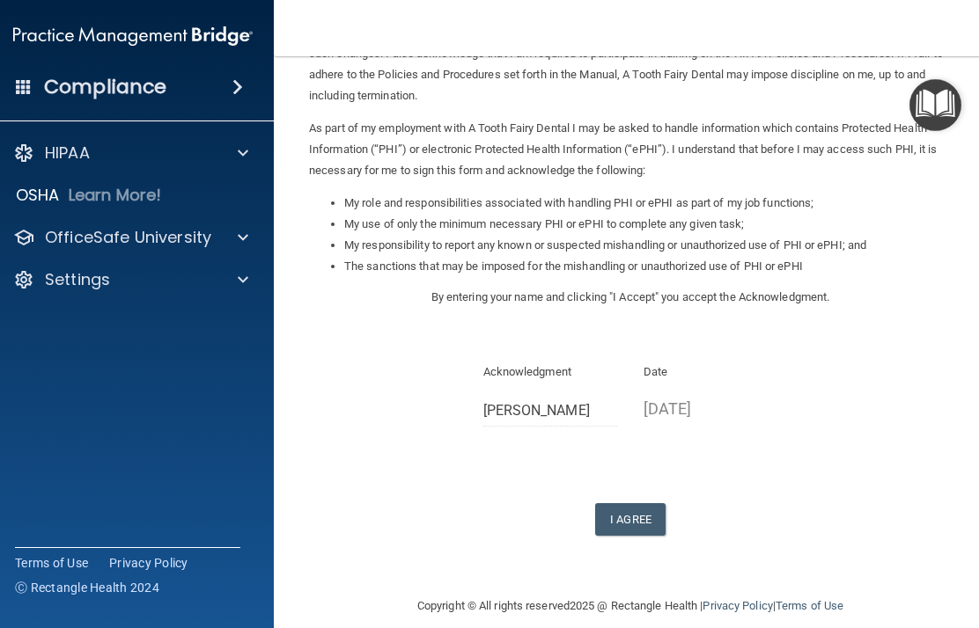
click at [638, 506] on button "I Agree" at bounding box center [630, 519] width 70 height 33
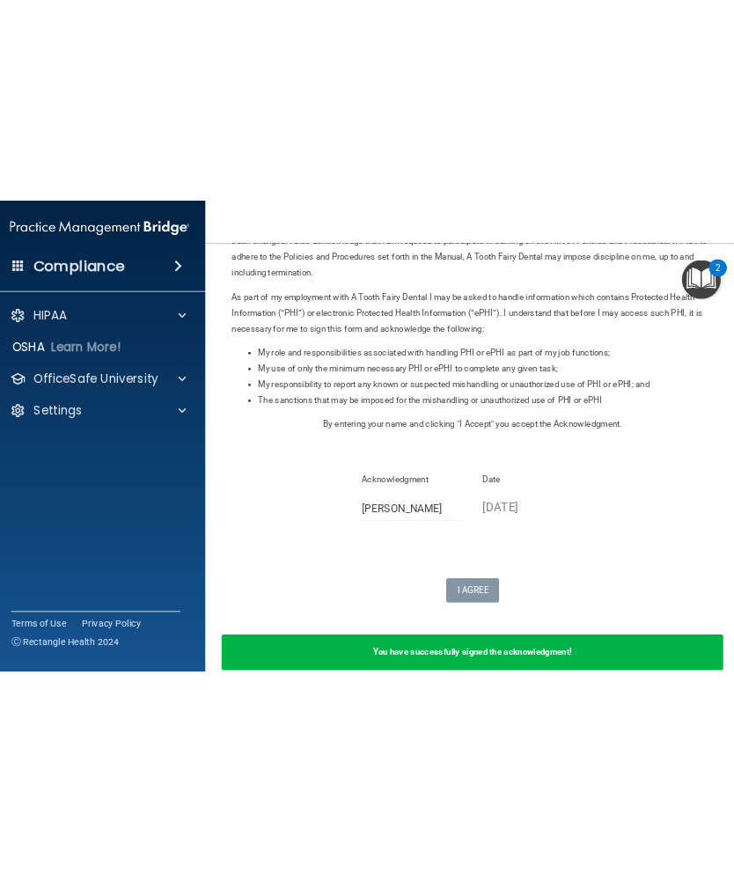
scroll to position [0, 0]
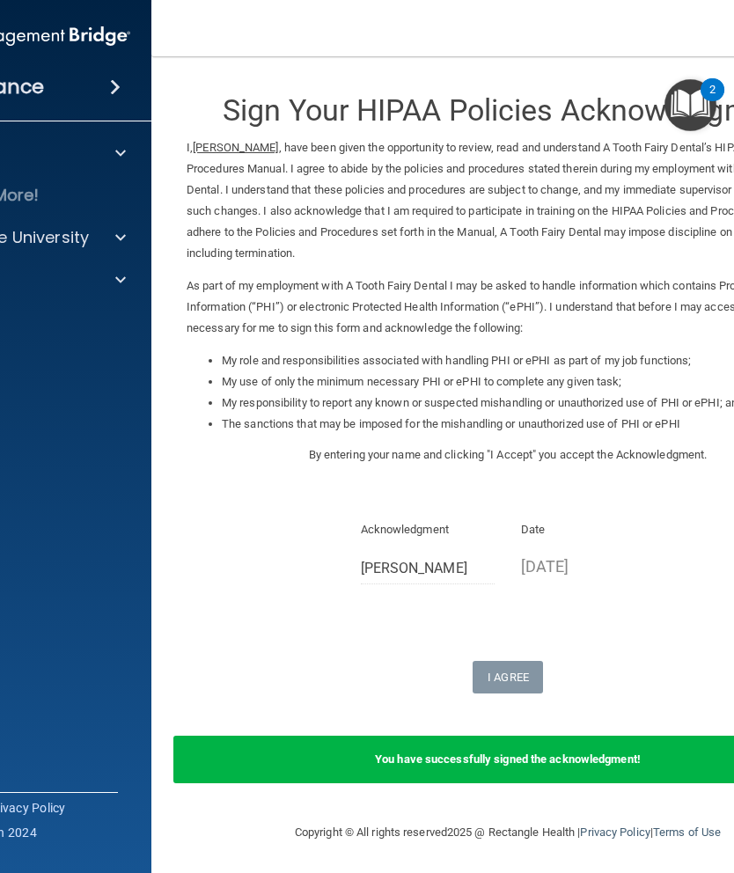
click at [117, 240] on span at bounding box center [120, 237] width 11 height 21
click at [54, 281] on div "HIPAA Training" at bounding box center [1, 280] width 240 height 18
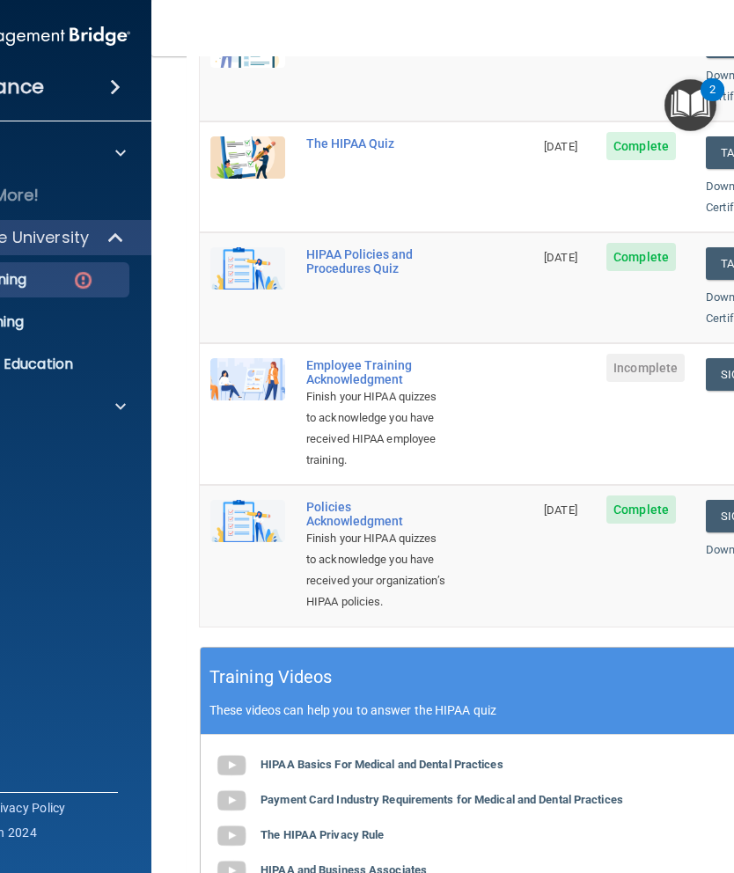
scroll to position [319, 0]
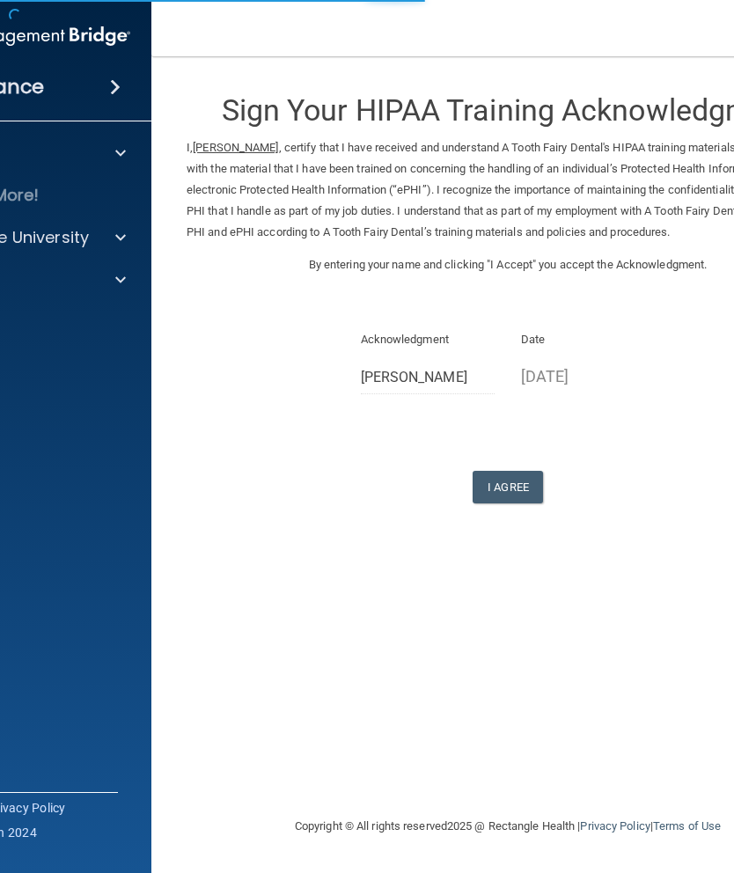
click at [497, 479] on button "I Agree" at bounding box center [508, 487] width 70 height 33
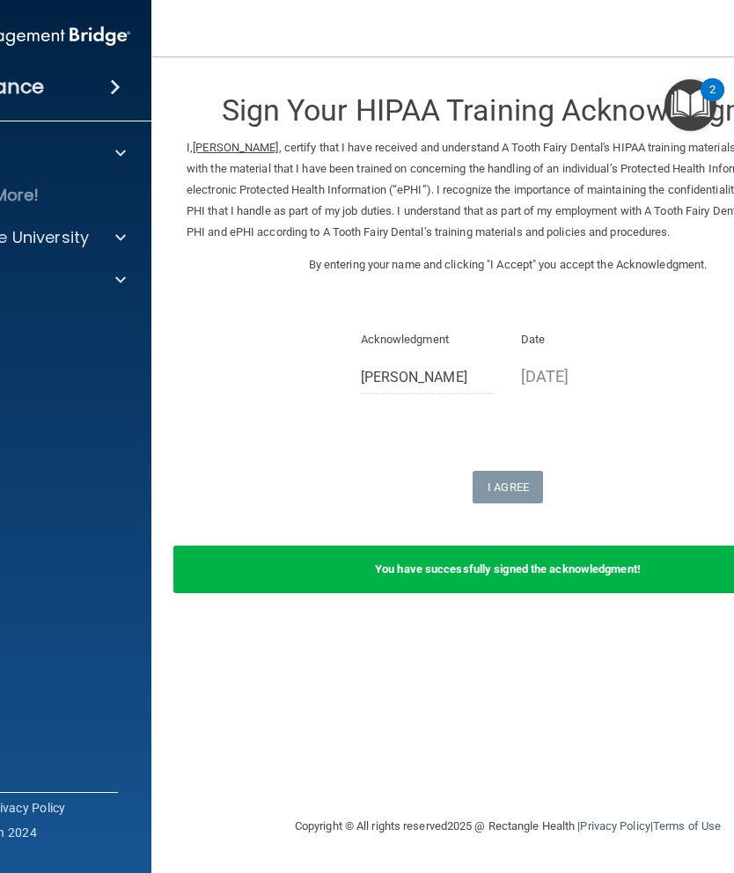
click at [114, 237] on div at bounding box center [118, 237] width 44 height 21
